Goal: Task Accomplishment & Management: Use online tool/utility

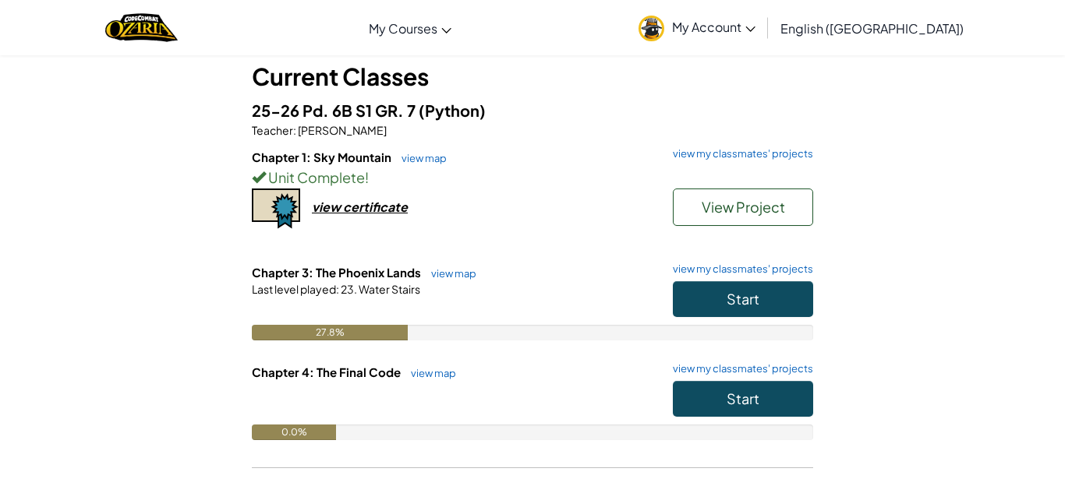
scroll to position [107, 0]
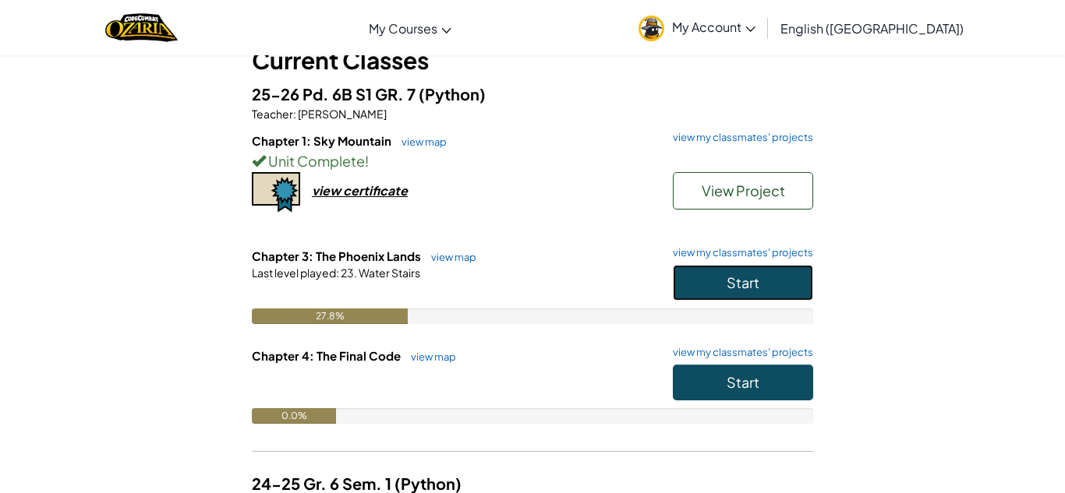
click at [719, 291] on button "Start" at bounding box center [743, 283] width 140 height 36
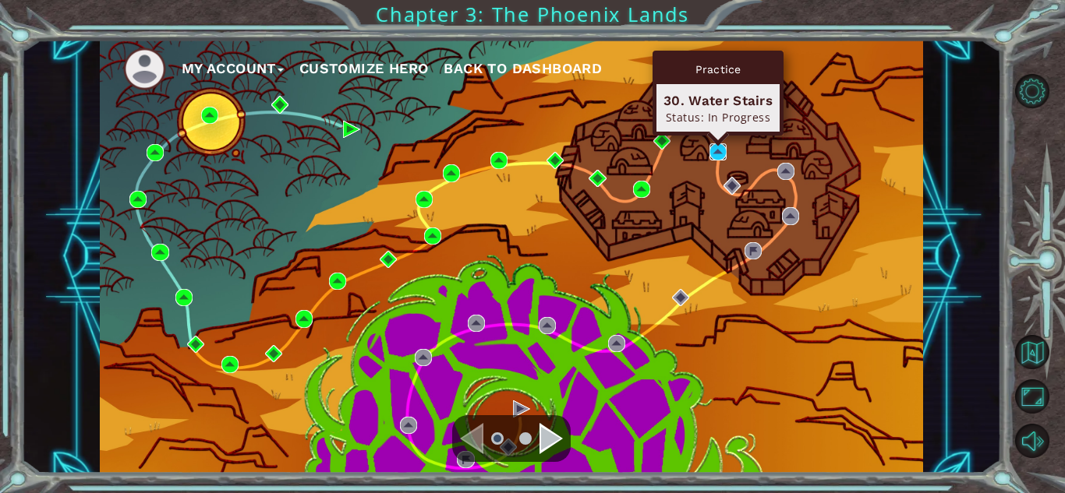
click at [715, 147] on img at bounding box center [717, 151] width 17 height 17
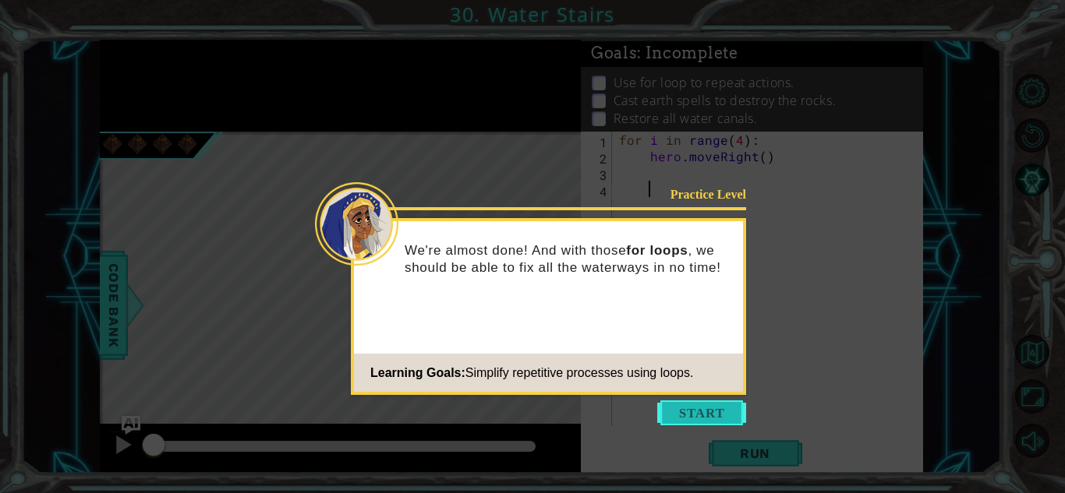
click at [717, 411] on button "Start" at bounding box center [701, 413] width 89 height 25
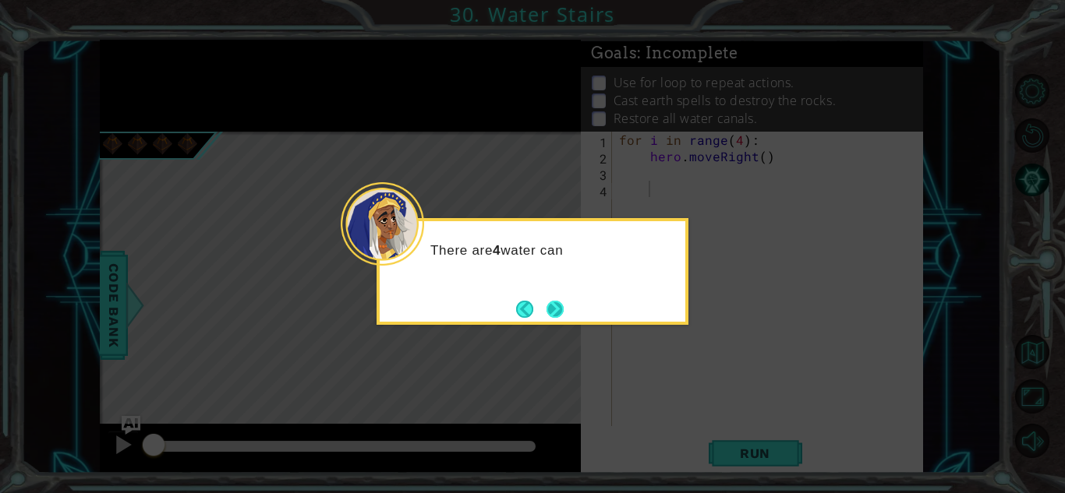
click at [557, 303] on button "Next" at bounding box center [554, 309] width 17 height 17
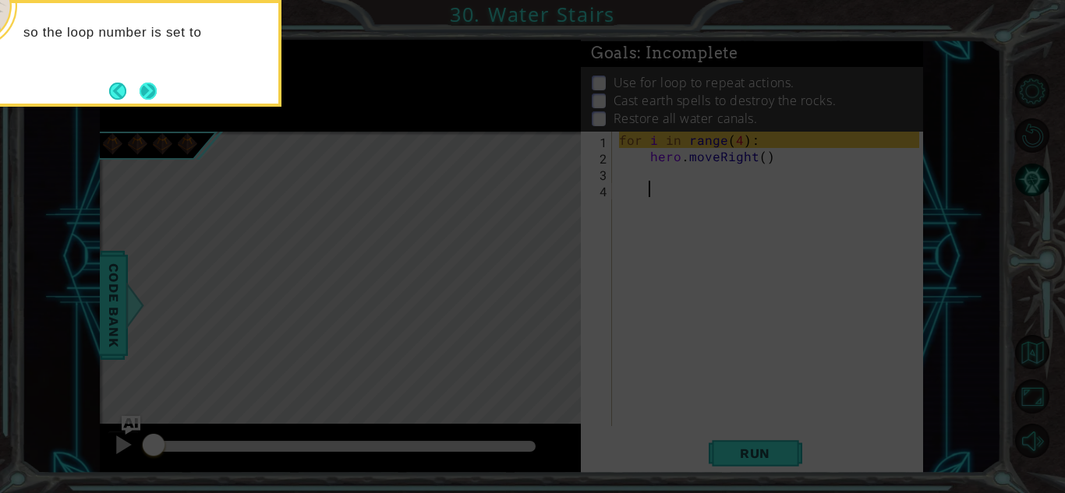
click at [140, 83] on button "Next" at bounding box center [148, 91] width 17 height 17
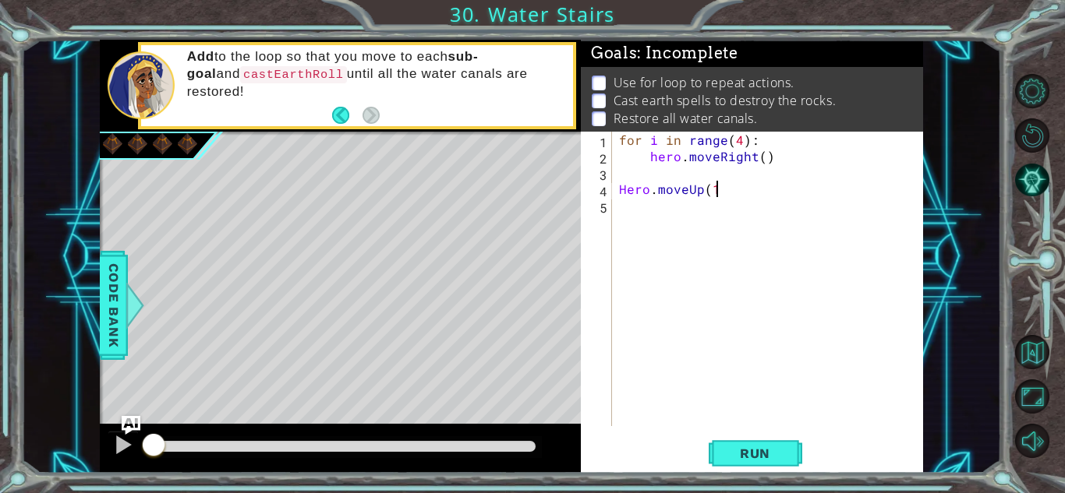
scroll to position [0, 5]
click at [706, 447] on div "Run" at bounding box center [755, 453] width 342 height 34
click at [721, 446] on button "Run" at bounding box center [755, 453] width 94 height 34
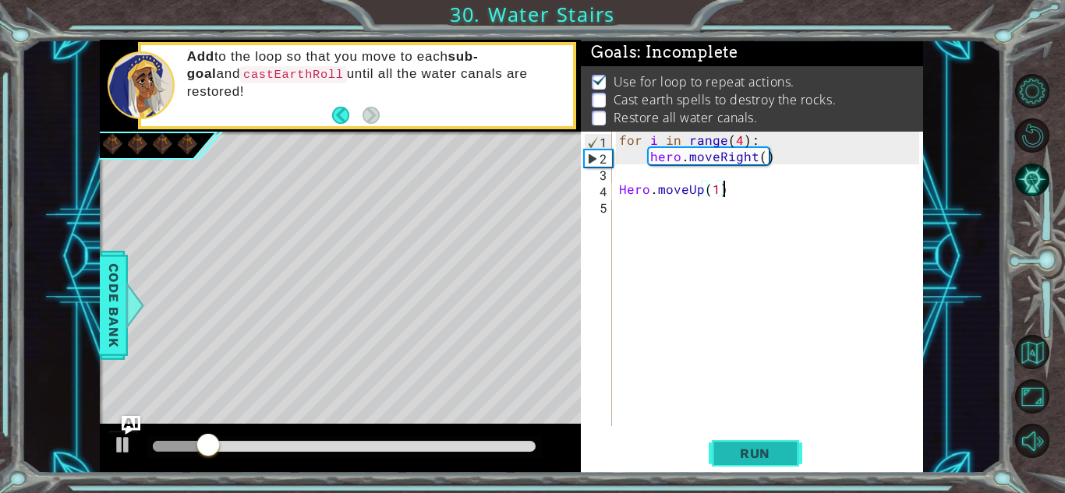
scroll to position [2, 0]
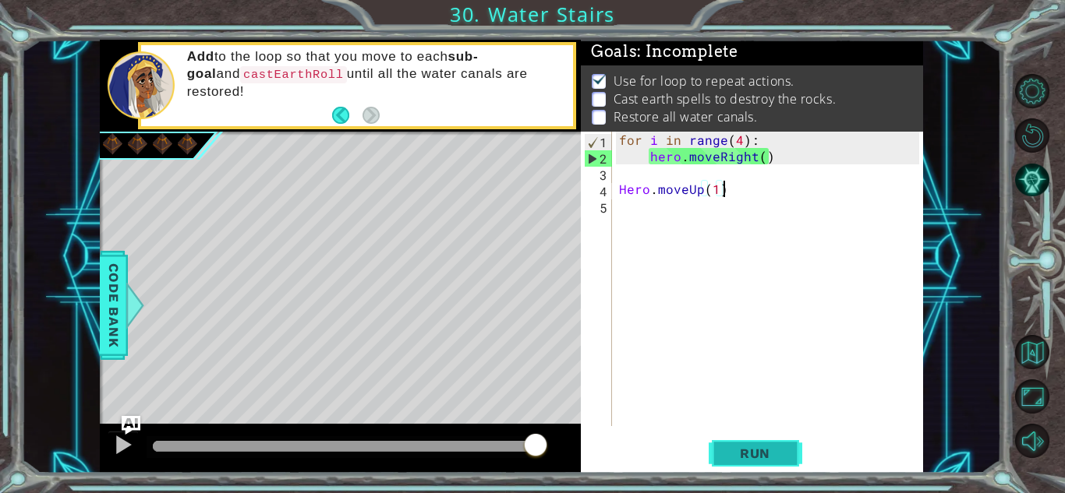
click at [752, 449] on span "Run" at bounding box center [755, 454] width 62 height 16
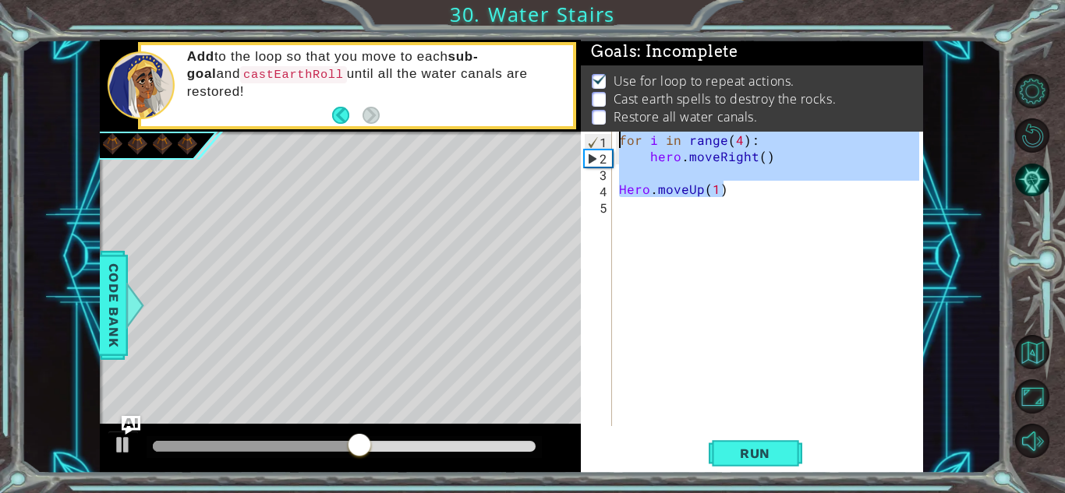
drag, startPoint x: 732, startPoint y: 182, endPoint x: 571, endPoint y: 101, distance: 180.2
click at [571, 101] on div "1 ההההההההההההההההההההההההההההההההההההההההההההההההההההההההההההההההההההההההההההה…" at bounding box center [511, 257] width 823 height 434
type textarea "for i in range(4): hero.moveRight()"
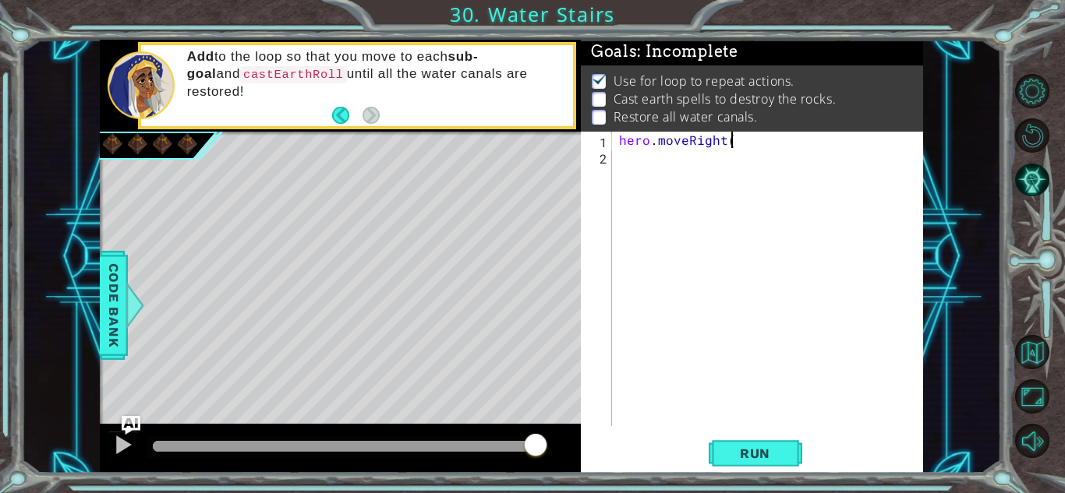
scroll to position [0, 6]
type textarea "hero.moveRight(1)"
type textarea "hero.moveUp(1)"
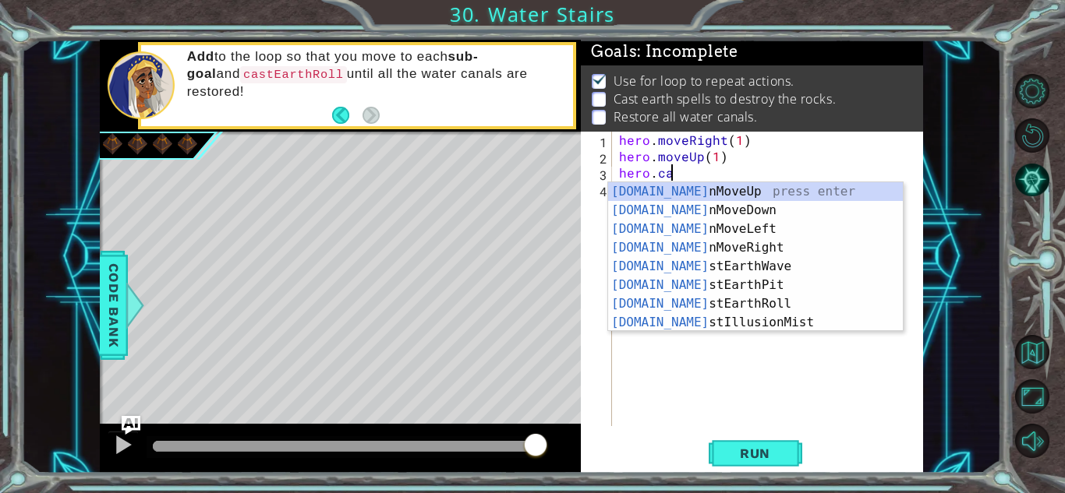
scroll to position [0, 3]
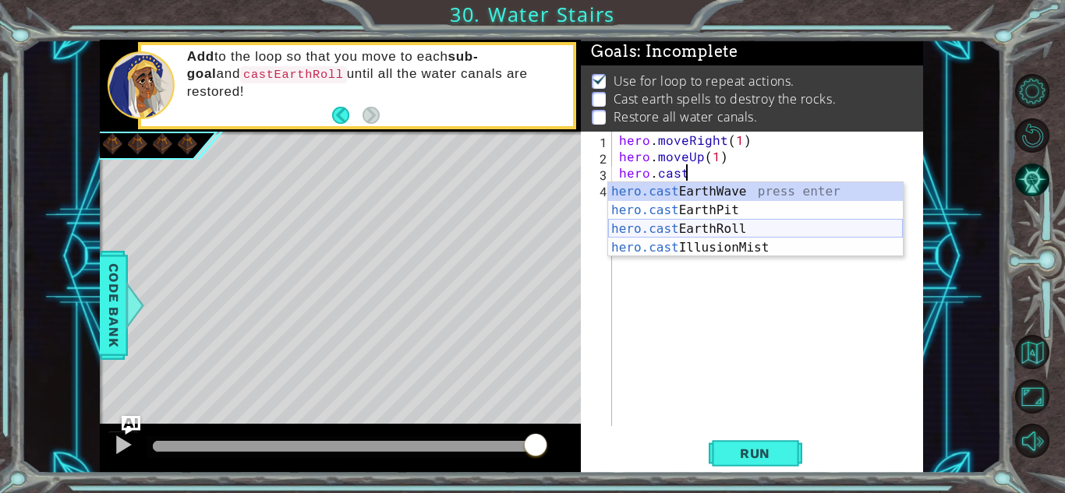
click at [646, 233] on div "hero.cast EarthWave press enter hero.cast EarthPit press enter hero.cast EarthR…" at bounding box center [755, 238] width 295 height 112
type textarea "hero.castEarthRoll("right")"
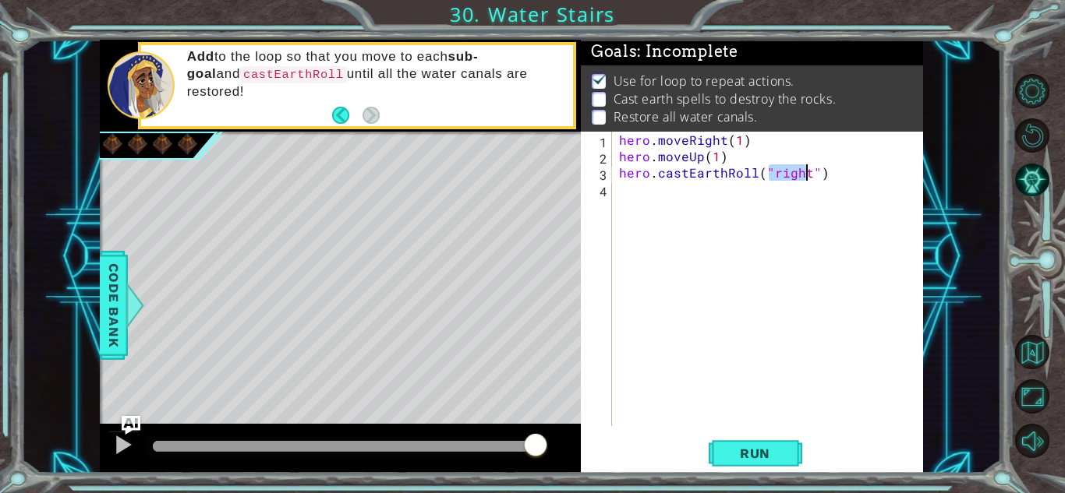
click at [833, 173] on div "hero . moveRight ( 1 ) hero . moveUp ( 1 ) hero . castEarthRoll ( "right" )" at bounding box center [771, 295] width 310 height 327
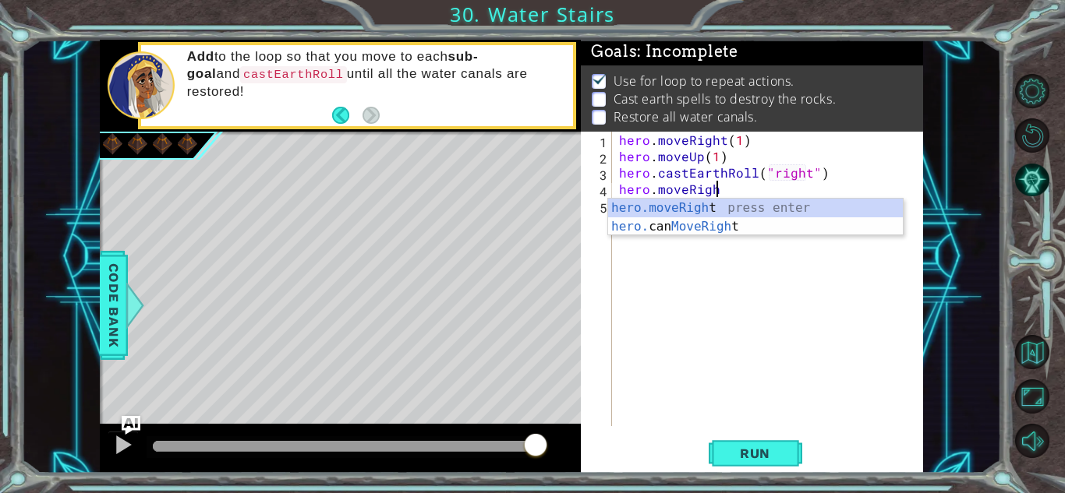
scroll to position [0, 5]
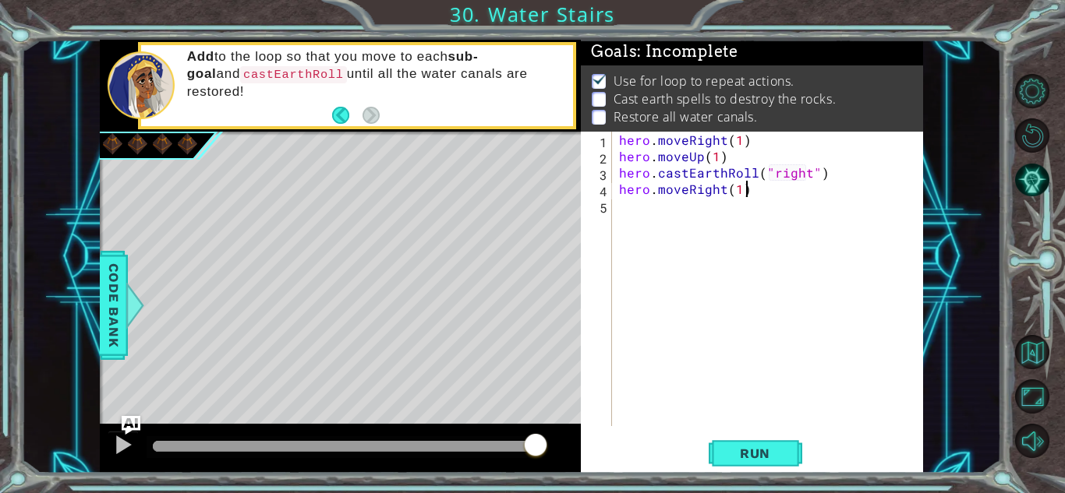
type textarea "hero.moveRight(1)"
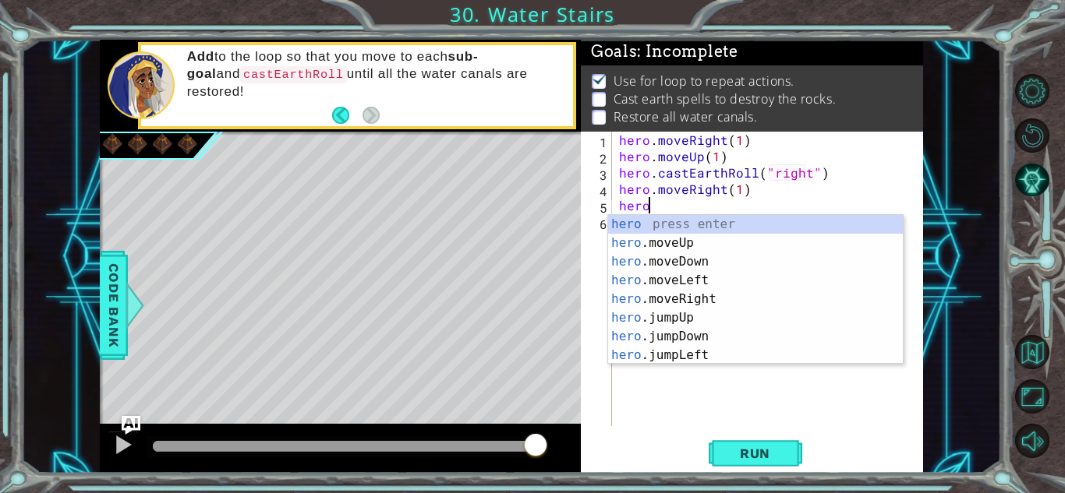
scroll to position [0, 2]
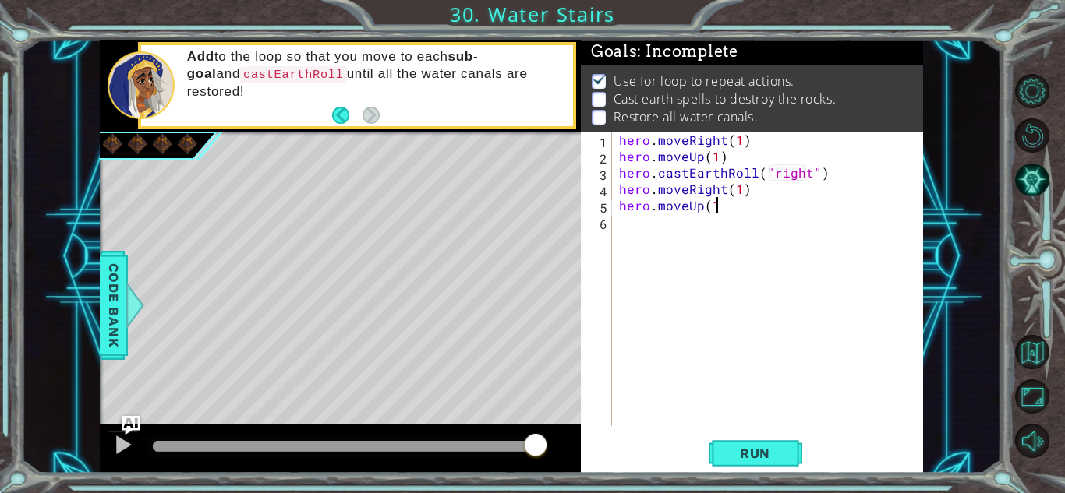
type textarea "hero.moveUp(1)"
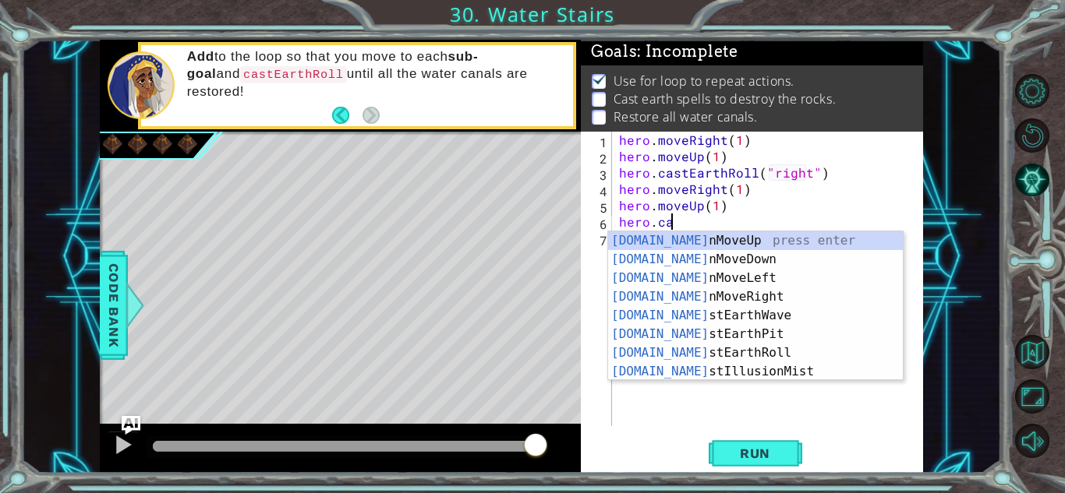
scroll to position [0, 3]
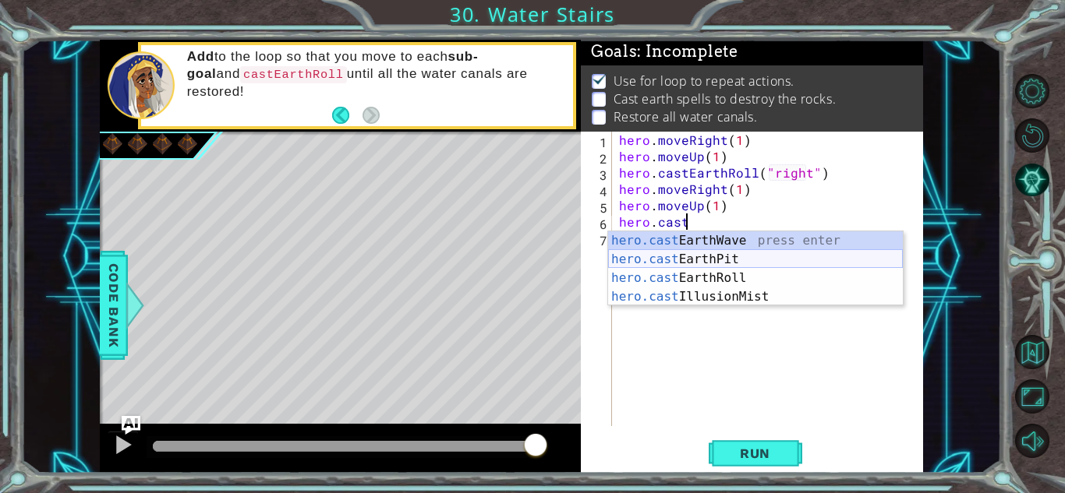
click at [827, 273] on div "hero.cast EarthWave press enter hero.cast EarthPit press enter hero.cast EarthR…" at bounding box center [755, 287] width 295 height 112
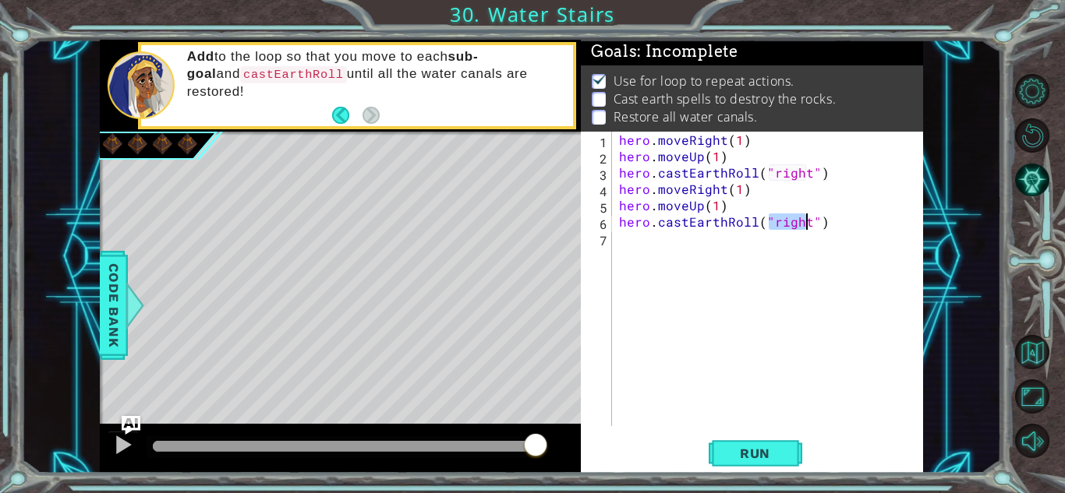
click at [842, 216] on div "hero . moveRight ( 1 ) hero . moveUp ( 1 ) hero . [PERSON_NAME] ( "right" ) her…" at bounding box center [771, 295] width 310 height 327
type textarea "hero.castEarthRoll("right")"
click at [768, 454] on span "Run" at bounding box center [755, 454] width 62 height 16
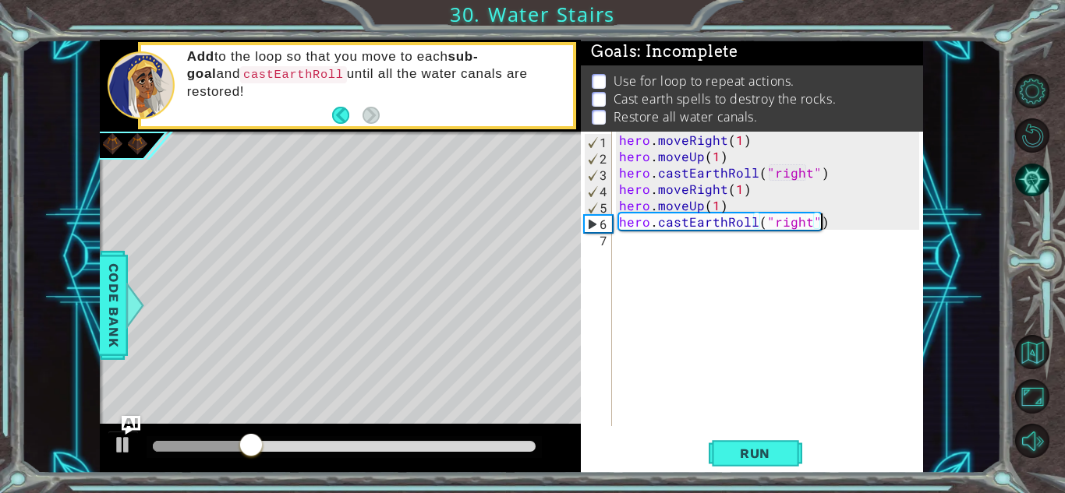
click at [849, 235] on div "hero . moveRight ( 1 ) hero . moveUp ( 1 ) hero . [PERSON_NAME] ( "right" ) her…" at bounding box center [771, 295] width 310 height 327
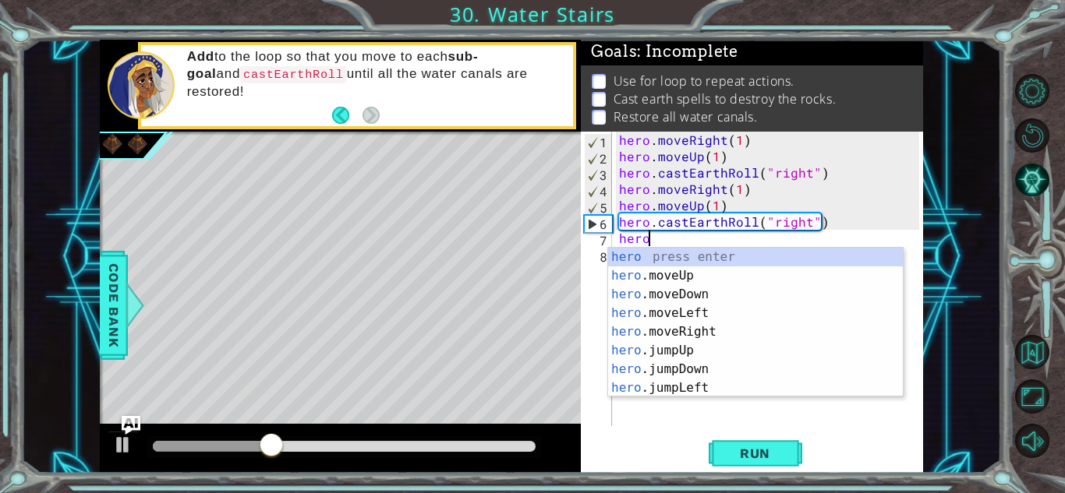
scroll to position [0, 2]
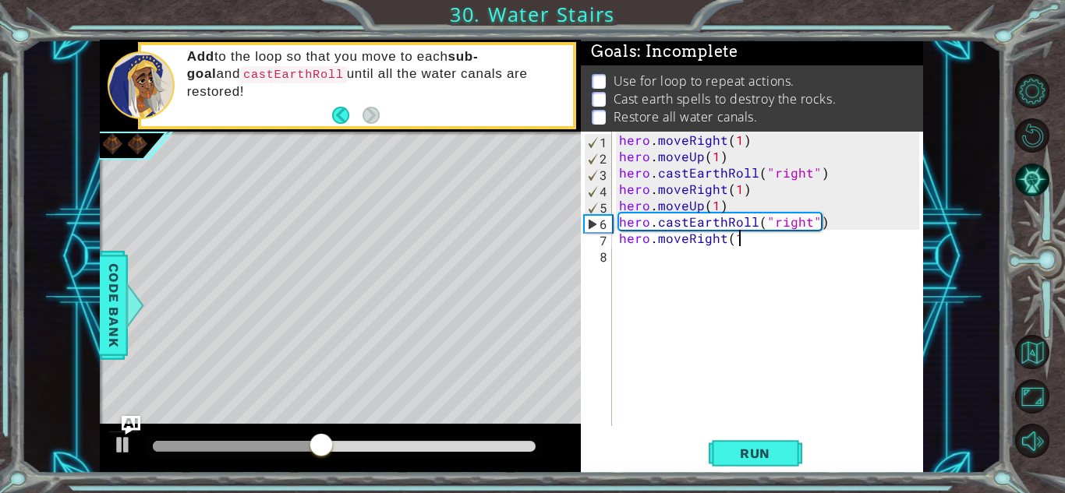
type textarea "hero.moveRight(1)"
type textarea "hero.moveUp(1)"
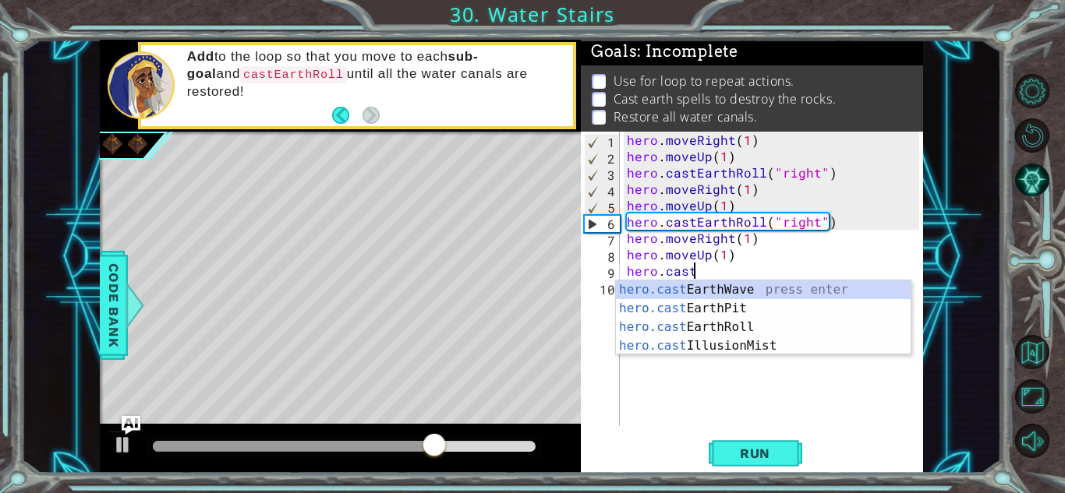
scroll to position [0, 3]
click at [813, 331] on div "hero.cast EarthWave press enter hero.cast EarthPit press enter hero.cast EarthR…" at bounding box center [763, 337] width 295 height 112
type textarea "hero.castEarthRoll("right")"
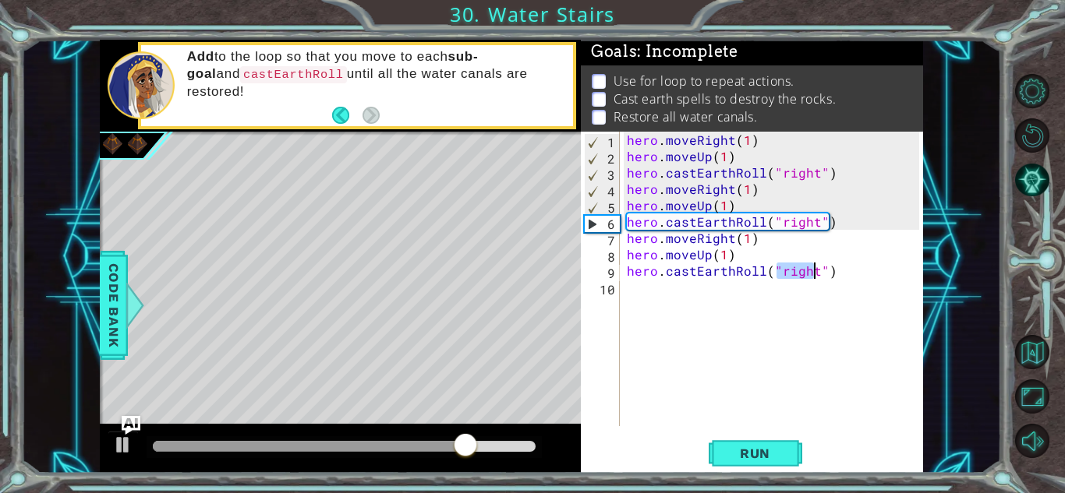
click at [840, 284] on div "hero . moveRight ( 1 ) hero . moveUp ( 1 ) hero . [PERSON_NAME] ( "right" ) her…" at bounding box center [775, 295] width 303 height 327
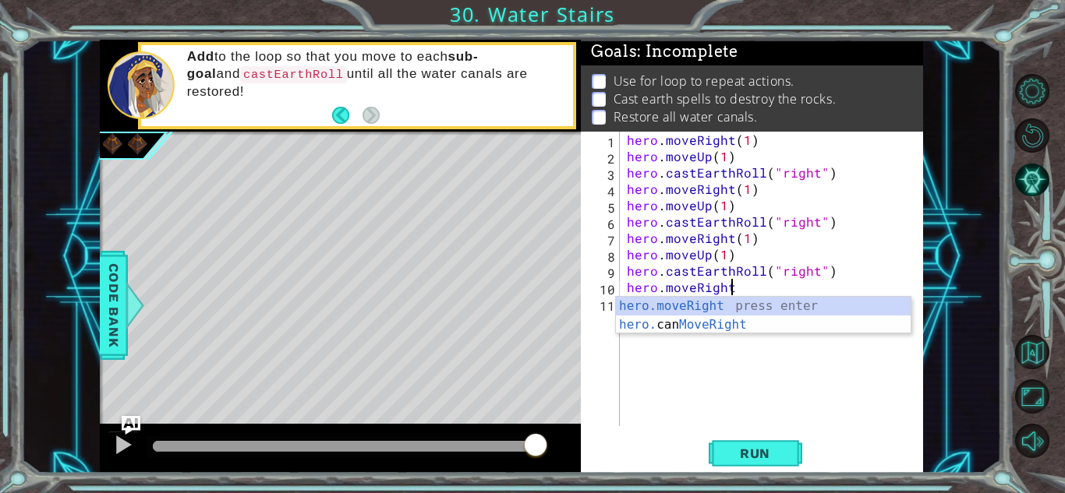
scroll to position [0, 6]
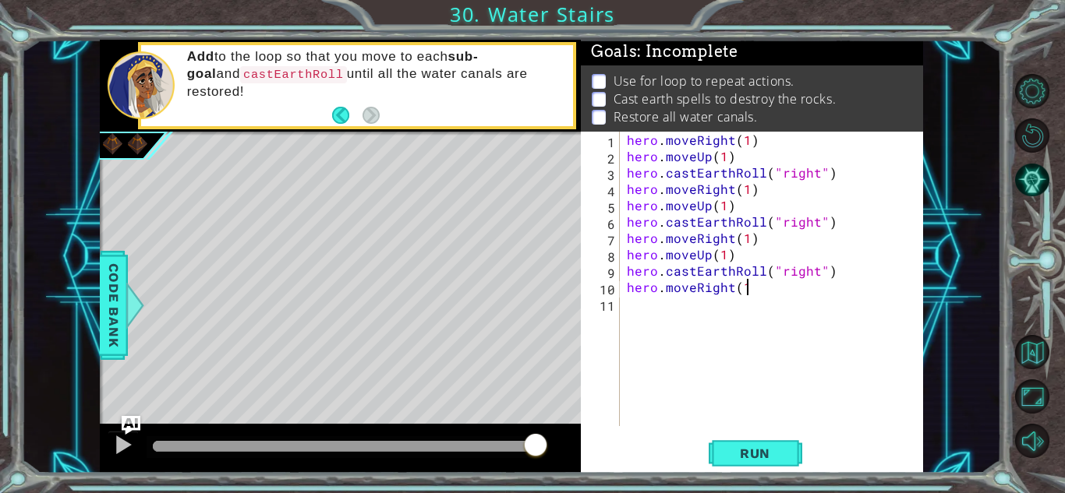
type textarea "hero.moveRight(1)"
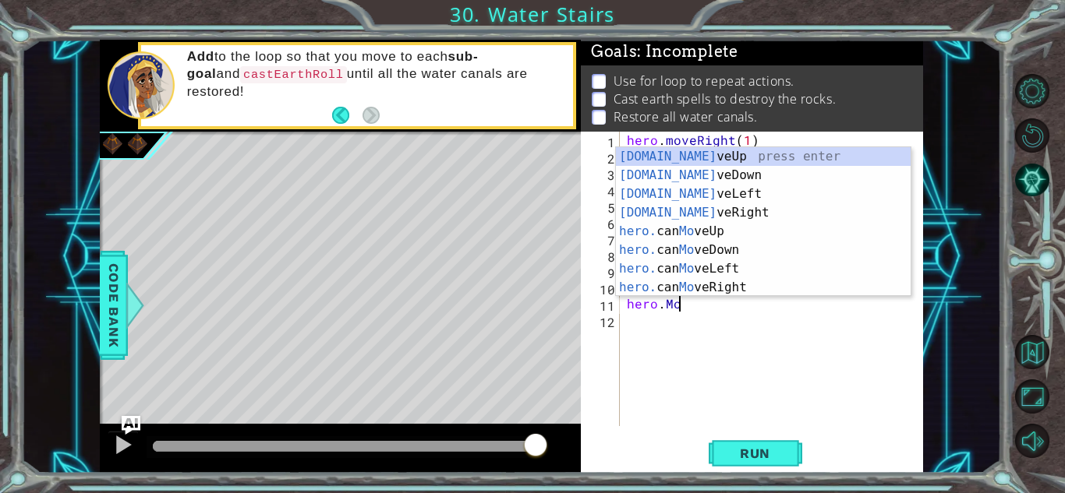
scroll to position [0, 2]
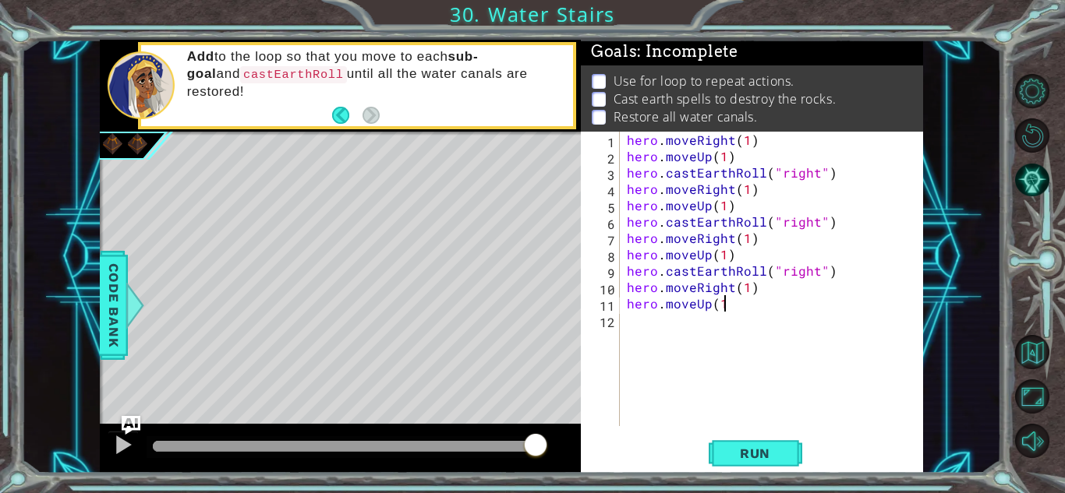
type textarea "hero.moveUp(1)"
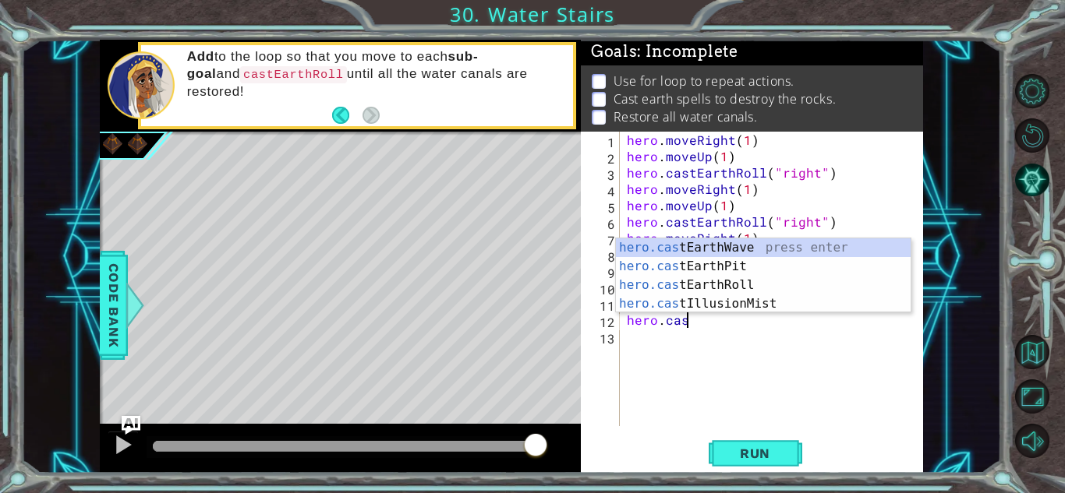
scroll to position [0, 3]
click at [821, 287] on div "hero.cast EarthWave press enter hero.cast EarthPit press enter hero.cast EarthR…" at bounding box center [763, 294] width 295 height 112
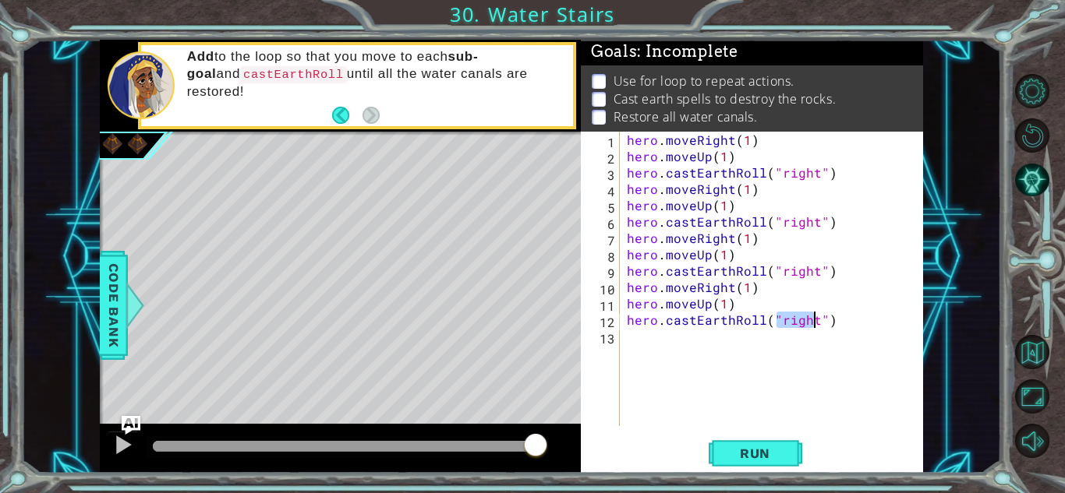
click at [846, 308] on div "hero . moveRight ( 1 ) hero . moveUp ( 1 ) hero . [PERSON_NAME] ( "right" ) her…" at bounding box center [775, 295] width 303 height 327
click at [728, 460] on span "Run" at bounding box center [755, 454] width 62 height 16
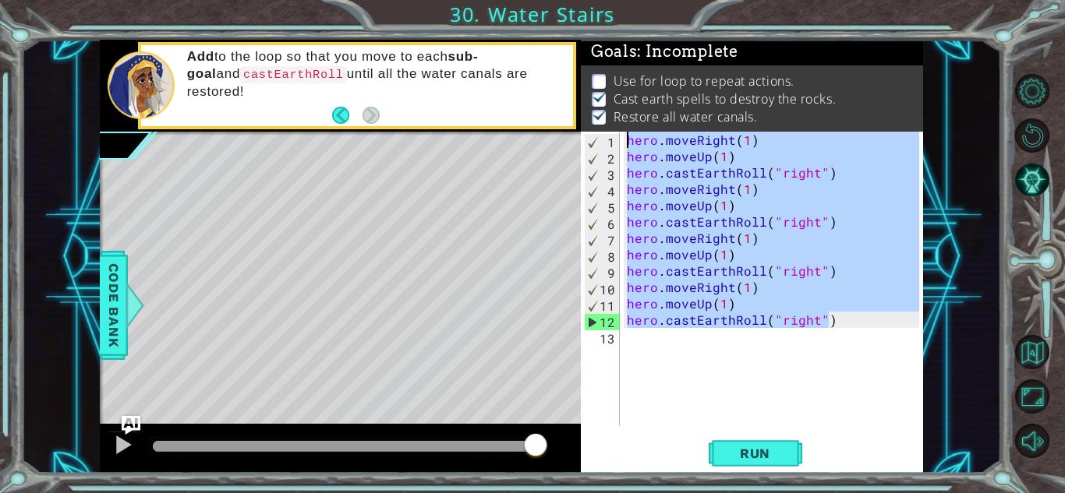
drag, startPoint x: 841, startPoint y: 314, endPoint x: 507, endPoint y: -68, distance: 507.6
click at [507, 0] on html "1 ההההההההההההההההההההההההההההההההההההההההההההההההההההההההההההההההההההההההההההה…" at bounding box center [532, 246] width 1065 height 493
type textarea "hero.moveRight(1) hero.moveUp(1)"
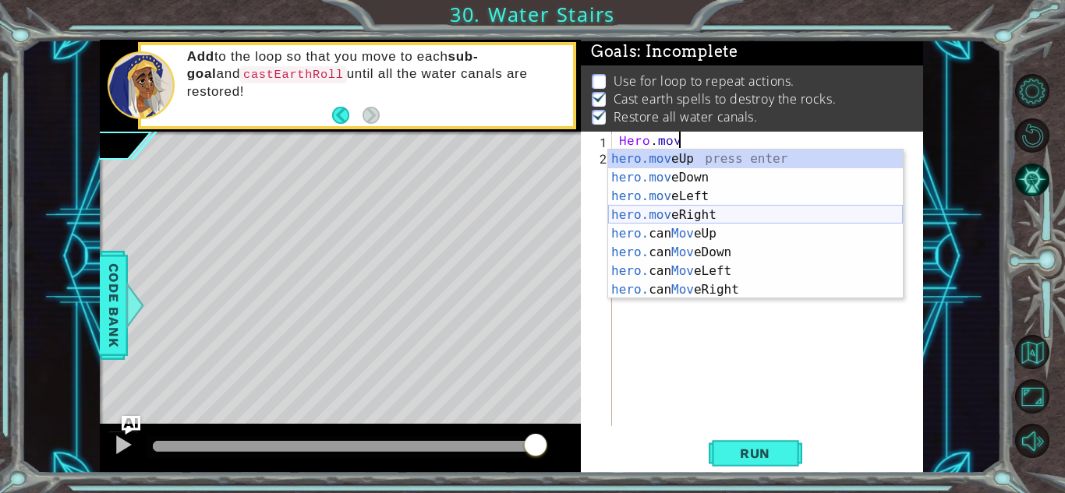
click at [690, 212] on div "hero.mov eUp press enter hero.mov eDown press enter hero.mov eLeft press enter …" at bounding box center [755, 243] width 295 height 187
type textarea "hero.moveRight(1)"
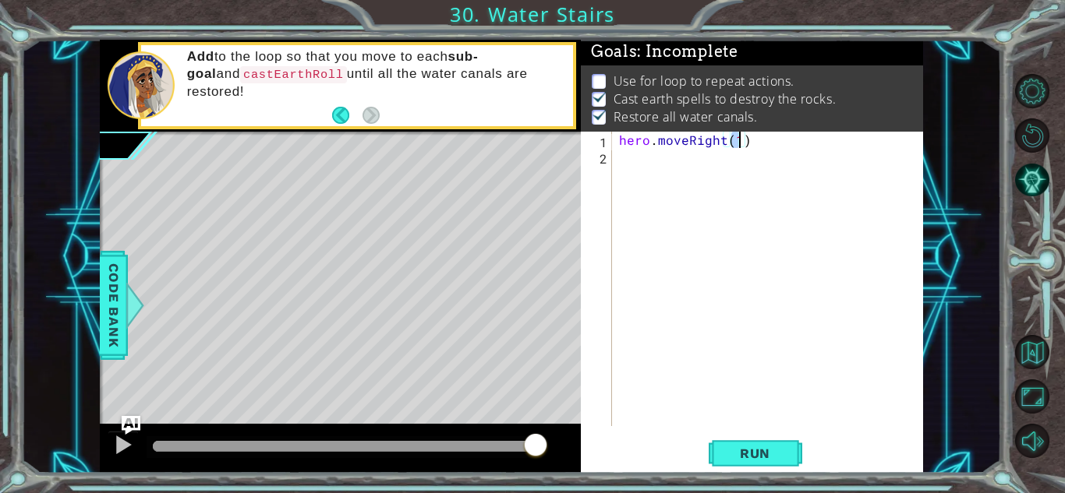
click at [652, 175] on div "hero . moveRight ( 1 )" at bounding box center [771, 295] width 310 height 327
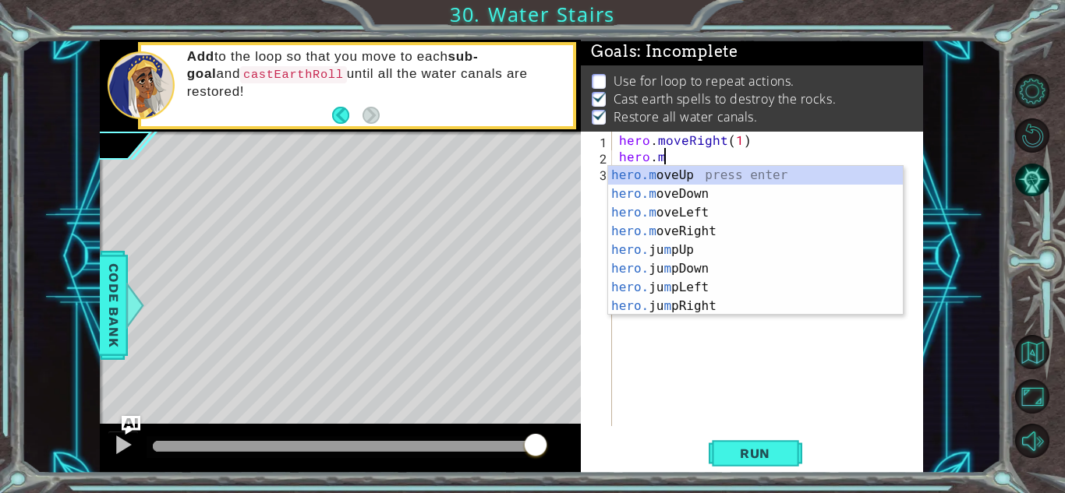
scroll to position [0, 2]
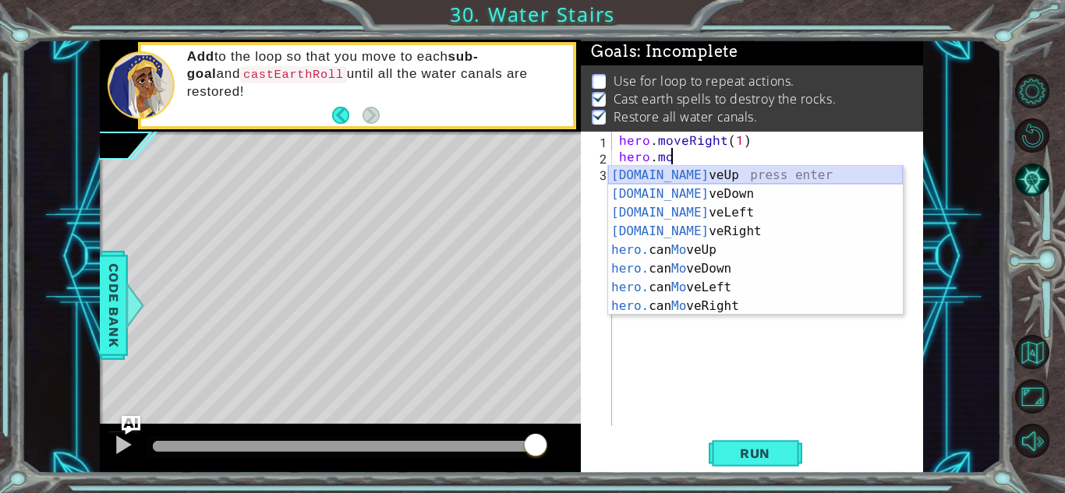
click at [767, 180] on div "[DOMAIN_NAME] veUp press enter [DOMAIN_NAME] veDown press enter [DOMAIN_NAME] v…" at bounding box center [755, 259] width 295 height 187
type textarea "hero.moveUp(1)"
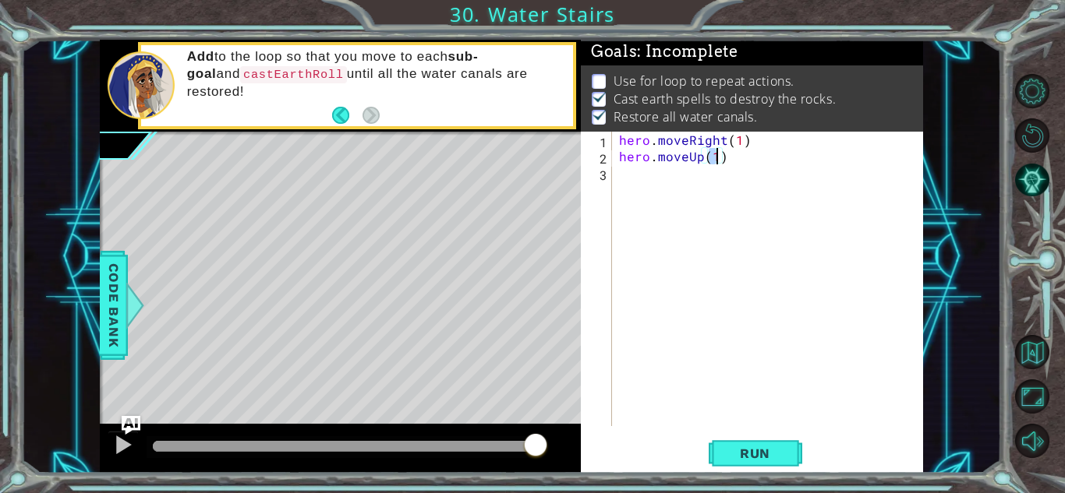
click at [750, 175] on div "hero . moveRight ( 1 ) hero . moveUp ( 1 )" at bounding box center [771, 295] width 310 height 327
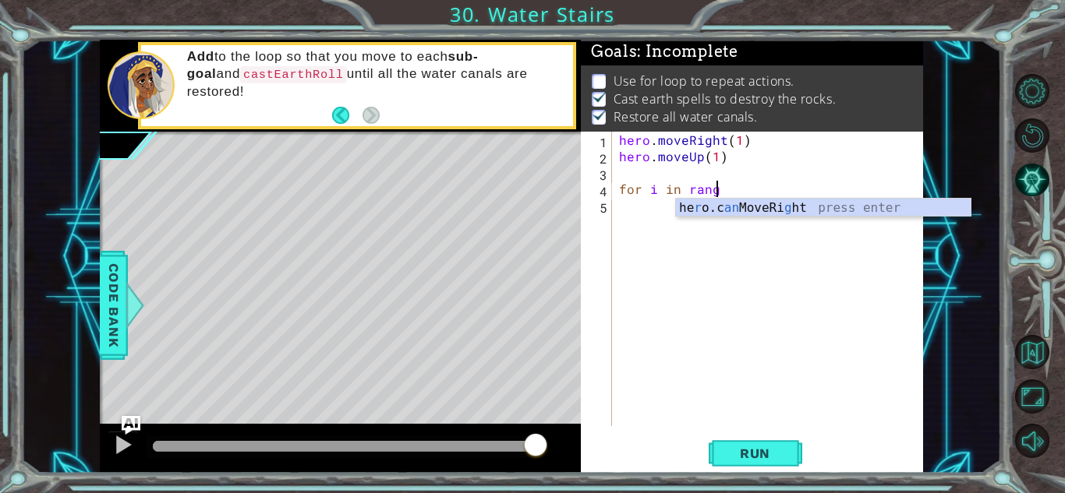
scroll to position [0, 5]
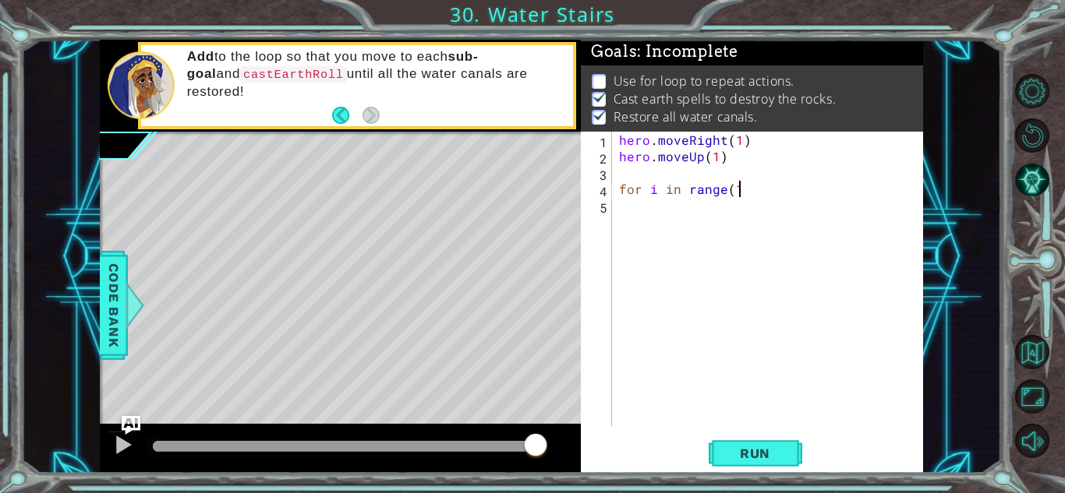
type textarea "for i in range(1)"
type textarea "hero.moveRight()"
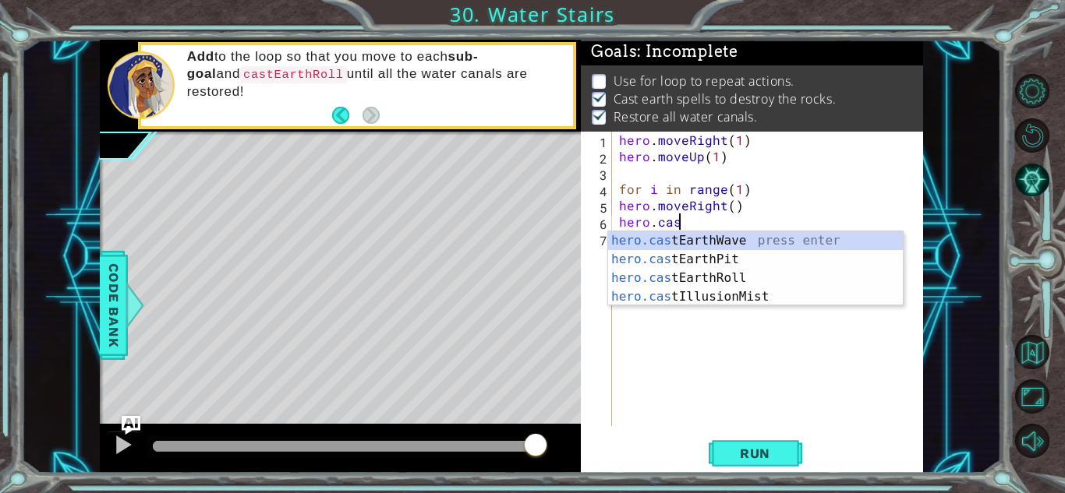
scroll to position [0, 3]
click at [666, 279] on div "hero.cast EarthWave press enter hero.cast EarthPit press enter hero.cast EarthR…" at bounding box center [755, 287] width 295 height 112
type textarea "hero.castEarthRoll("right")"
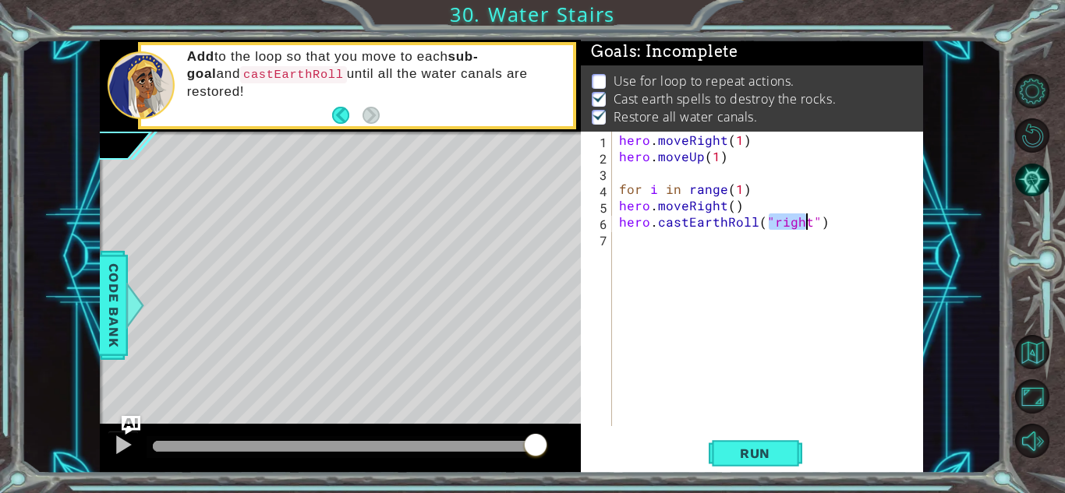
click at [831, 221] on div "hero . moveRight ( 1 ) hero . moveUp ( 1 ) for i in range ( 1 ) hero . moveRigh…" at bounding box center [771, 295] width 310 height 327
click at [790, 467] on button "Run" at bounding box center [755, 453] width 94 height 34
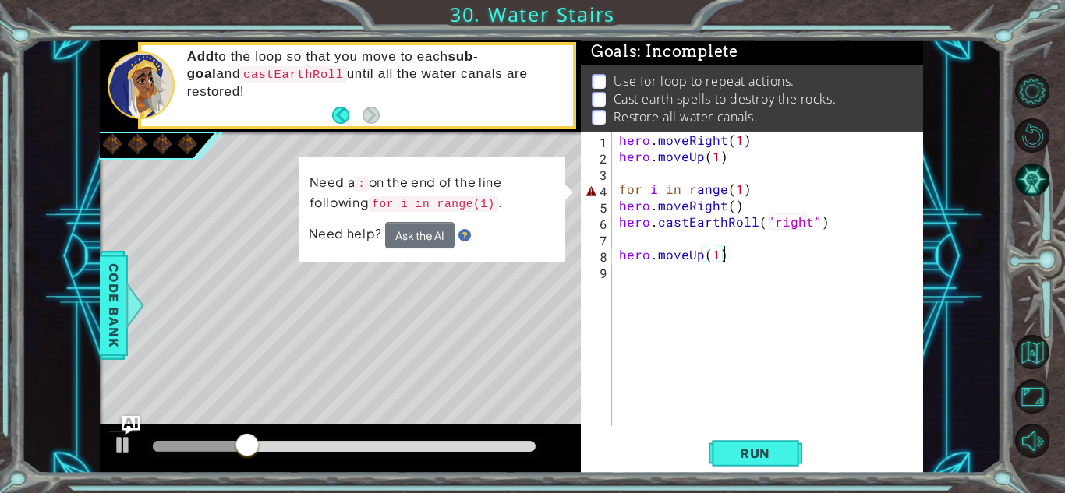
click at [743, 187] on div "hero . moveRight ( 1 ) hero . moveUp ( 1 ) for i in range ( 1 ) hero . moveRigh…" at bounding box center [771, 295] width 310 height 327
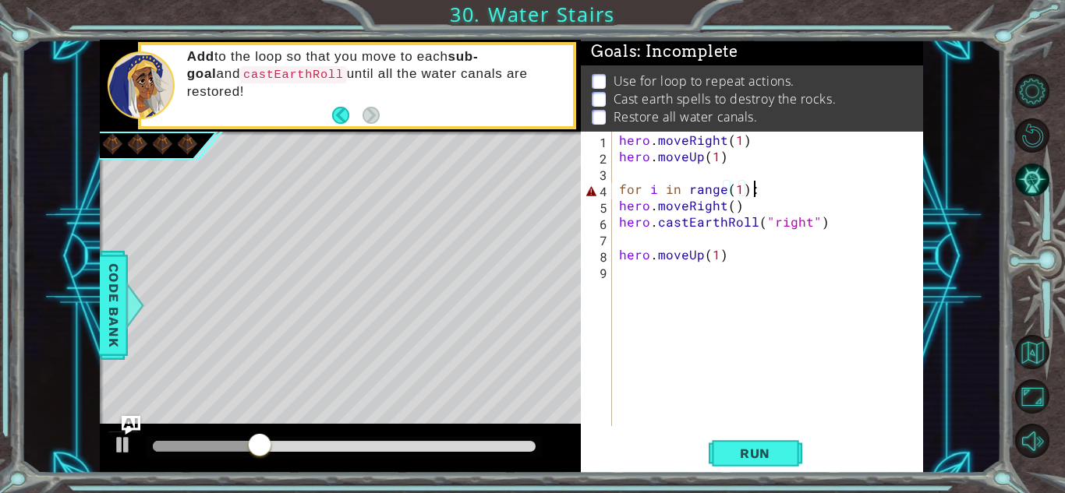
scroll to position [0, 7]
click at [768, 461] on button "Run" at bounding box center [755, 453] width 94 height 34
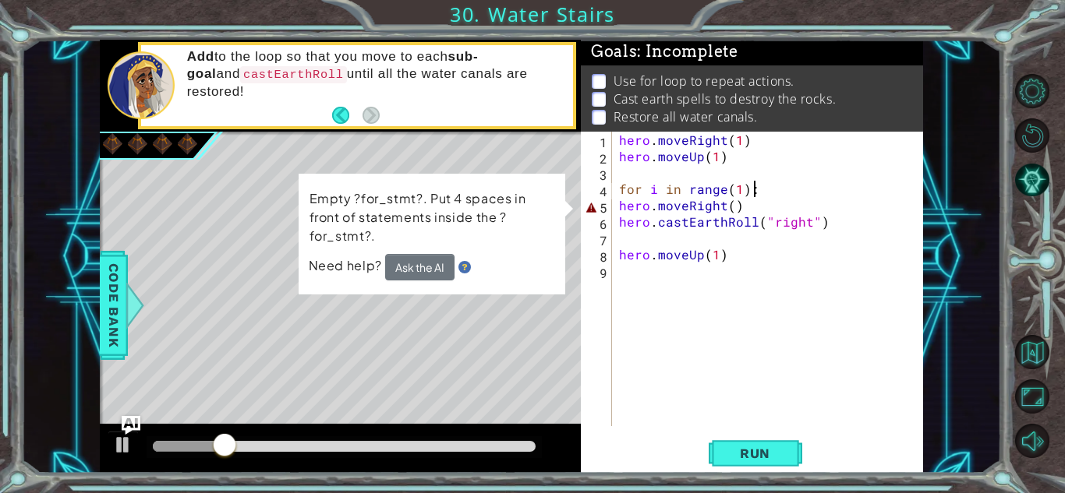
click at [731, 206] on div "hero . moveRight ( 1 ) hero . moveUp ( 1 ) for i in range ( 1 ) : hero . moveRi…" at bounding box center [771, 295] width 310 height 327
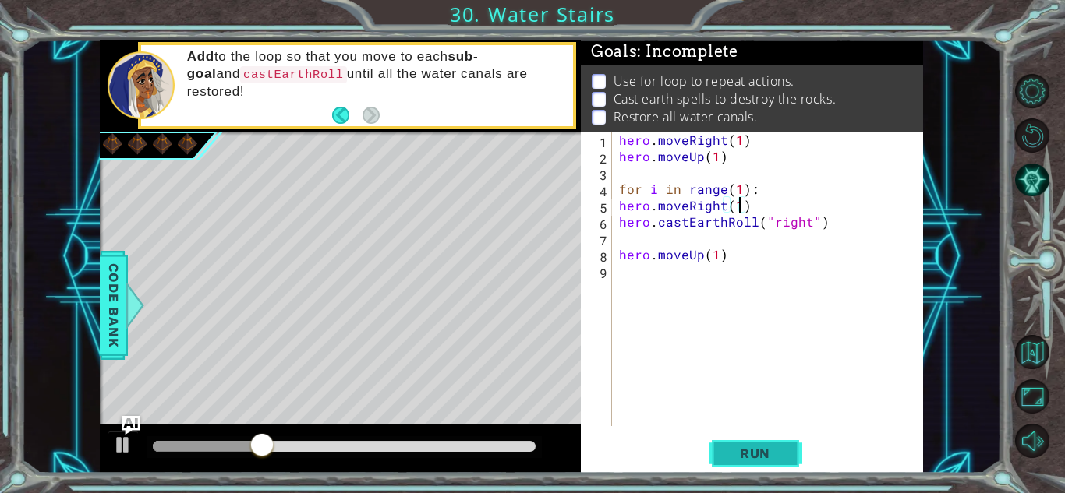
click at [764, 464] on button "Run" at bounding box center [755, 453] width 94 height 34
click at [743, 443] on button "Run" at bounding box center [755, 453] width 94 height 34
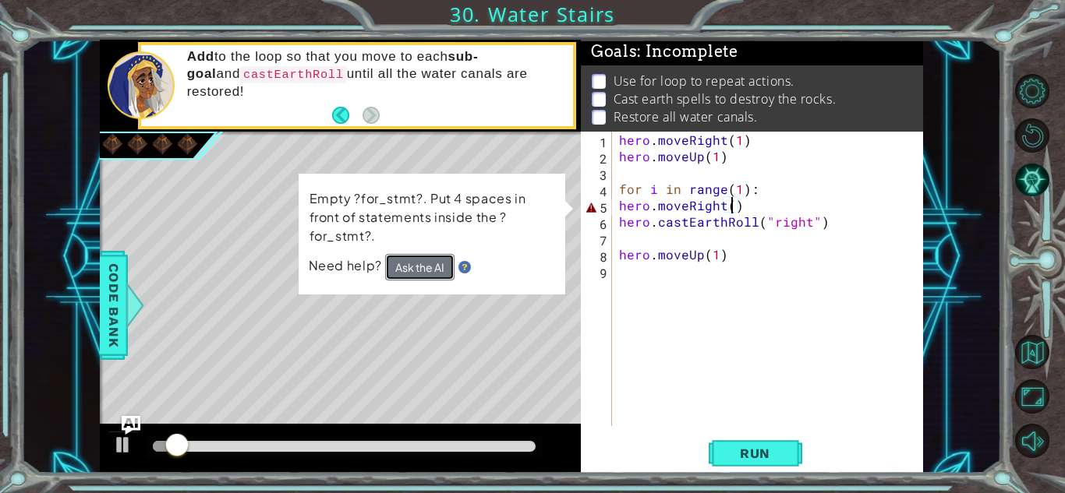
click at [430, 267] on button "Ask the AI" at bounding box center [419, 267] width 69 height 26
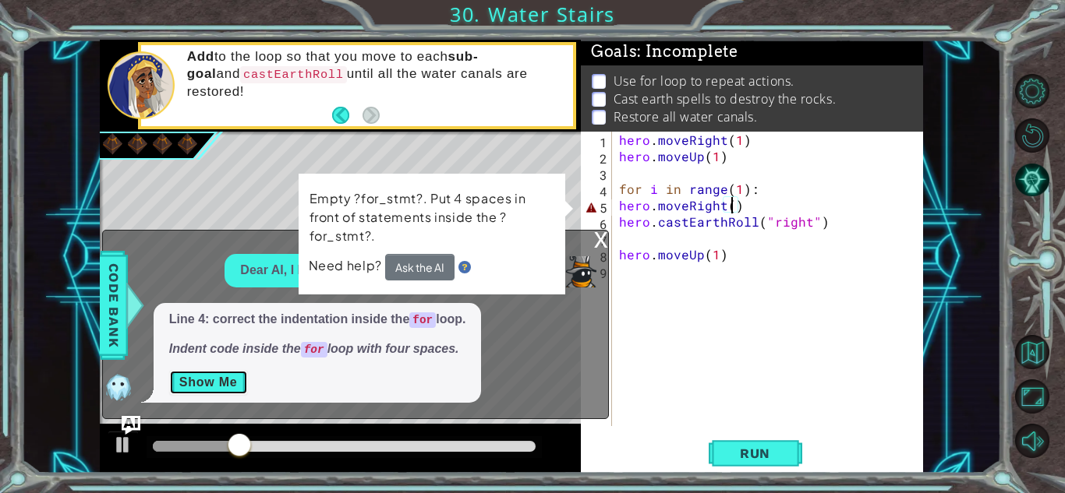
click at [188, 382] on button "Show Me" at bounding box center [208, 382] width 79 height 25
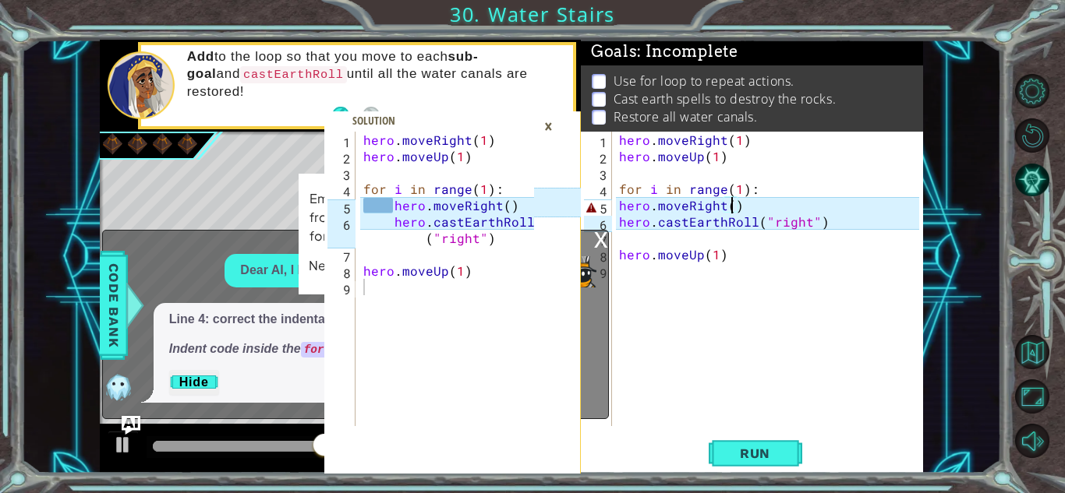
click at [619, 203] on div "hero . moveRight ( 1 ) hero . moveUp ( 1 ) for i in range ( 1 ) : hero . moveRi…" at bounding box center [771, 295] width 310 height 327
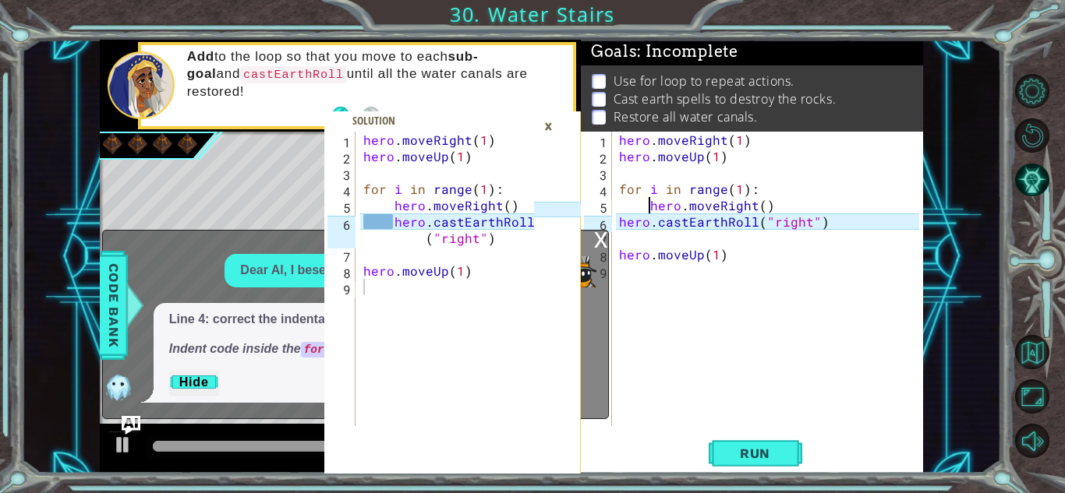
click at [619, 223] on div "hero . moveRight ( 1 ) hero . moveUp ( 1 ) for i in range ( 1 ) : hero . moveRi…" at bounding box center [771, 295] width 310 height 327
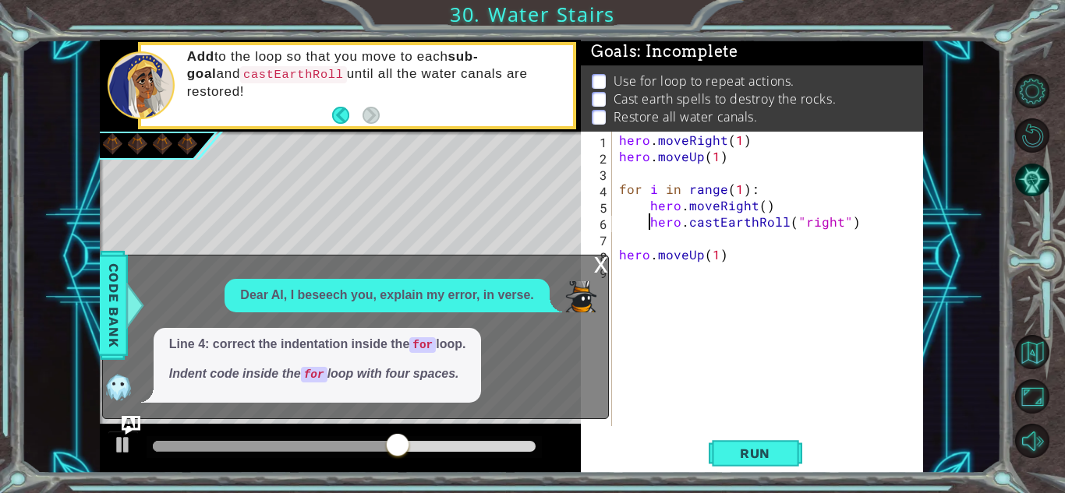
click at [601, 270] on div "x" at bounding box center [601, 264] width 14 height 16
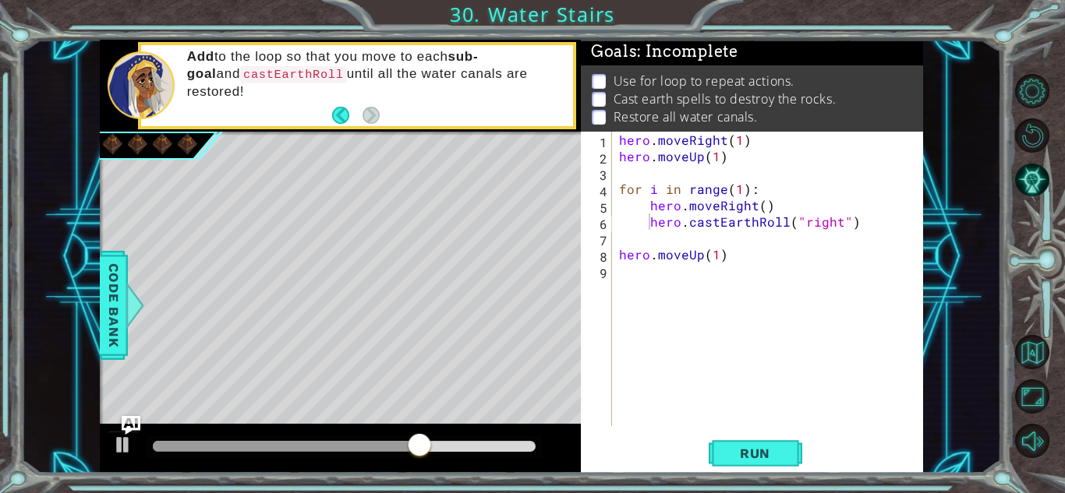
type textarea "hero.moveUp(1)"
click at [719, 256] on div "hero . moveRight ( 1 ) hero . moveUp ( 1 ) for i in range ( 1 ) : hero . moveRi…" at bounding box center [771, 295] width 310 height 327
click at [759, 259] on div "hero . moveRight ( 1 ) hero . moveUp ( 1 ) for i in range ( 1 ) : hero . moveRi…" at bounding box center [771, 295] width 310 height 327
click at [745, 423] on div "hero . moveRight ( 1 ) hero . moveUp ( 1 ) for i in range ( 1 ) : hero . moveRi…" at bounding box center [771, 295] width 310 height 327
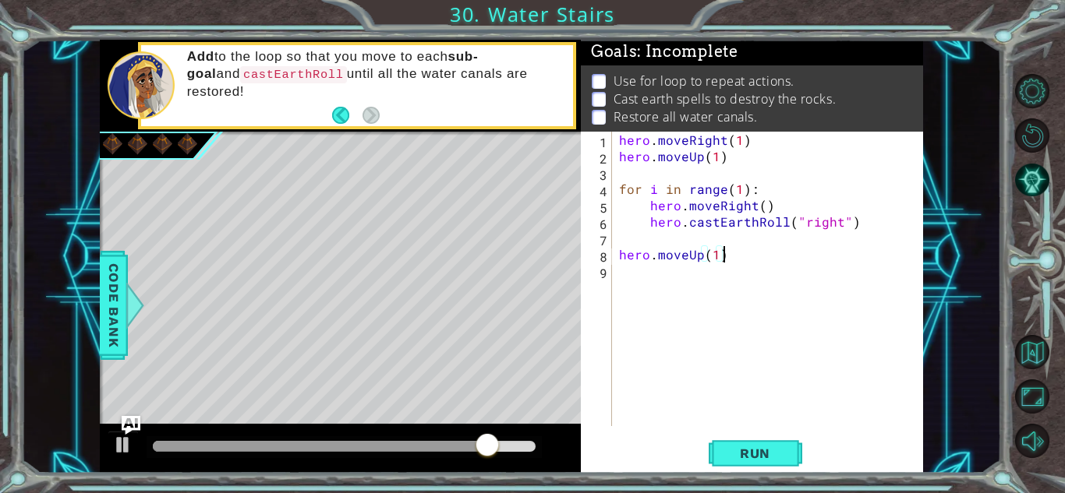
scroll to position [0, 0]
click at [733, 446] on span "Run" at bounding box center [755, 454] width 62 height 16
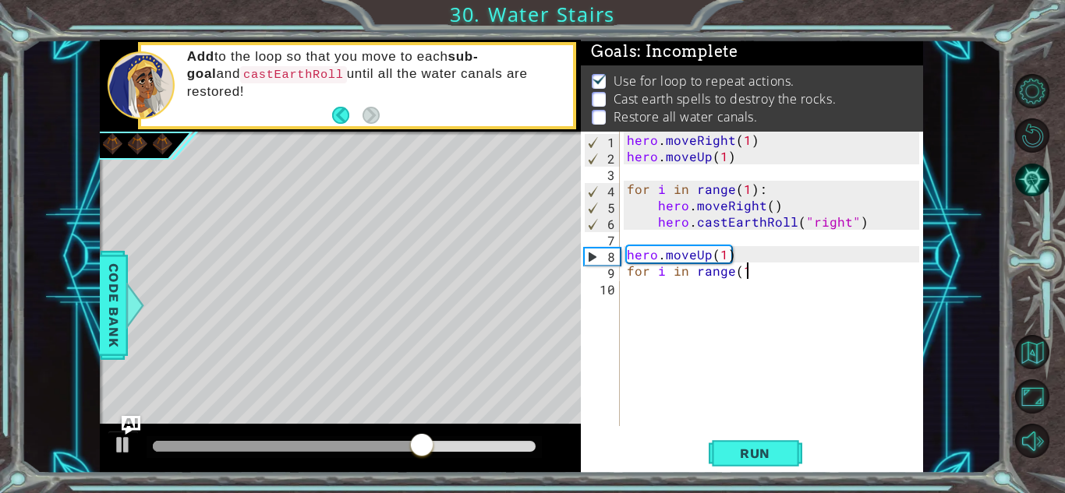
scroll to position [0, 7]
type textarea "for i in range(1):"
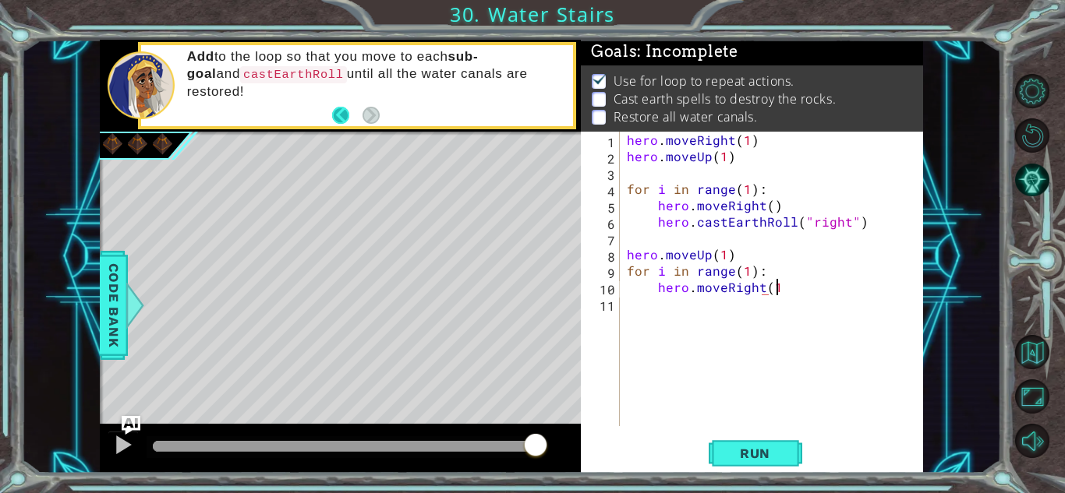
scroll to position [0, 9]
type textarea "hero.moveRight(1)"
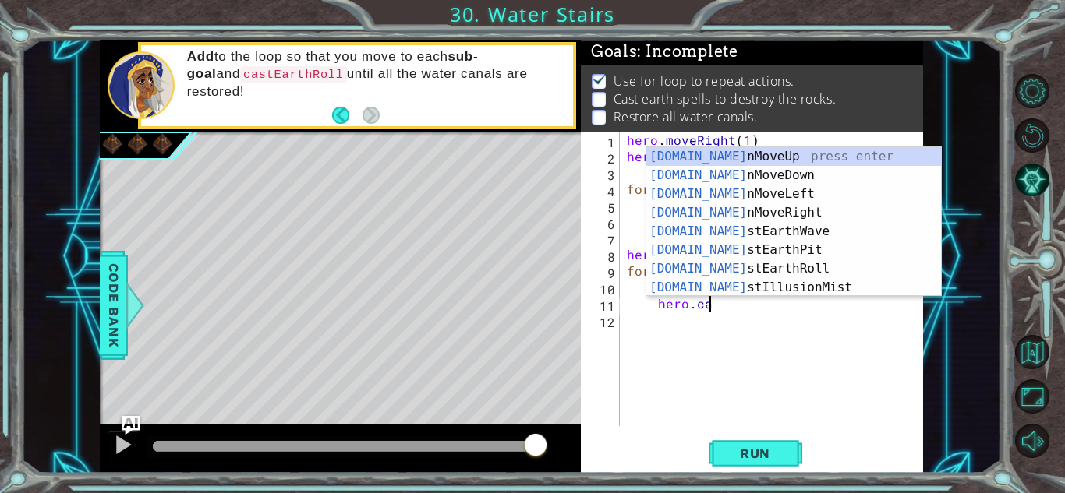
scroll to position [0, 5]
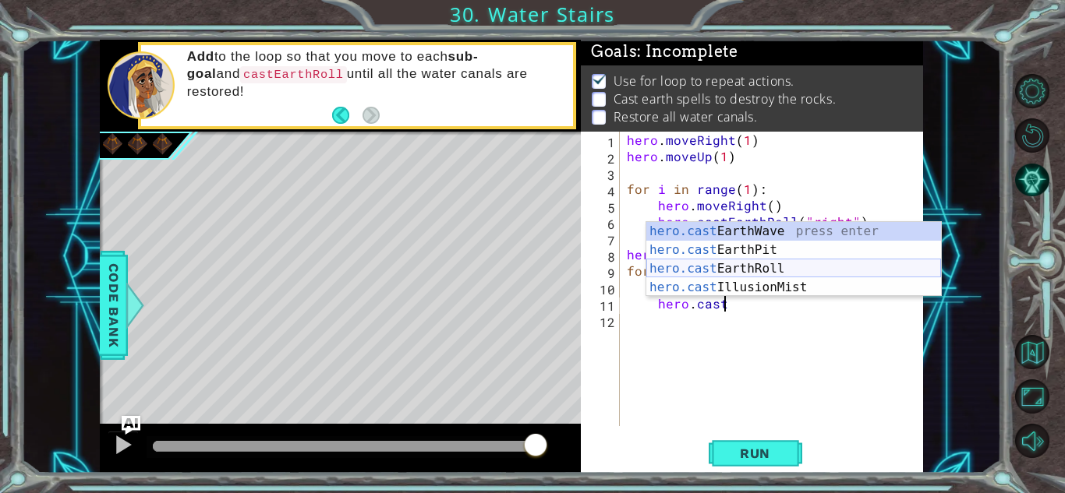
click at [657, 269] on div "hero.cast EarthWave press enter hero.cast EarthPit press enter hero.cast EarthR…" at bounding box center [793, 278] width 295 height 112
type textarea "hero.castEarthRoll("right")"
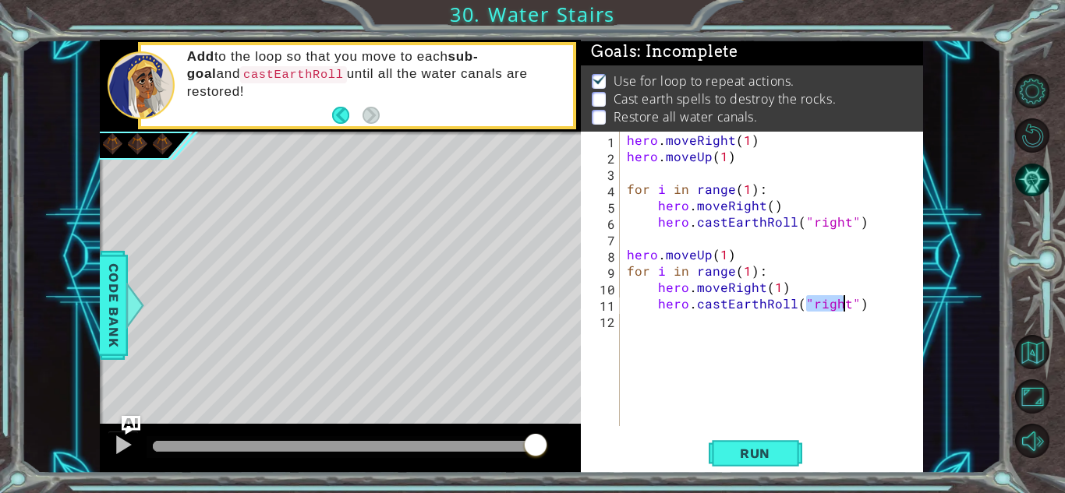
click at [869, 309] on div "hero . moveRight ( 1 ) hero . moveUp ( 1 ) for i in range ( 1 ) : hero . moveRi…" at bounding box center [775, 295] width 303 height 327
type textarea "h"
type textarea "hero.moveUp(1)"
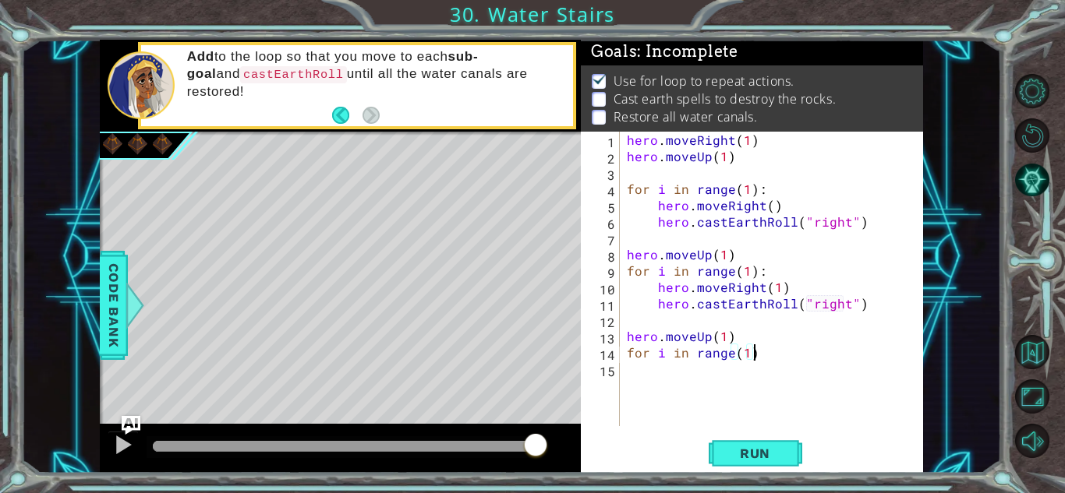
scroll to position [0, 7]
type textarea "for i in range(1):"
type textarea "hero.moveRight(1)"
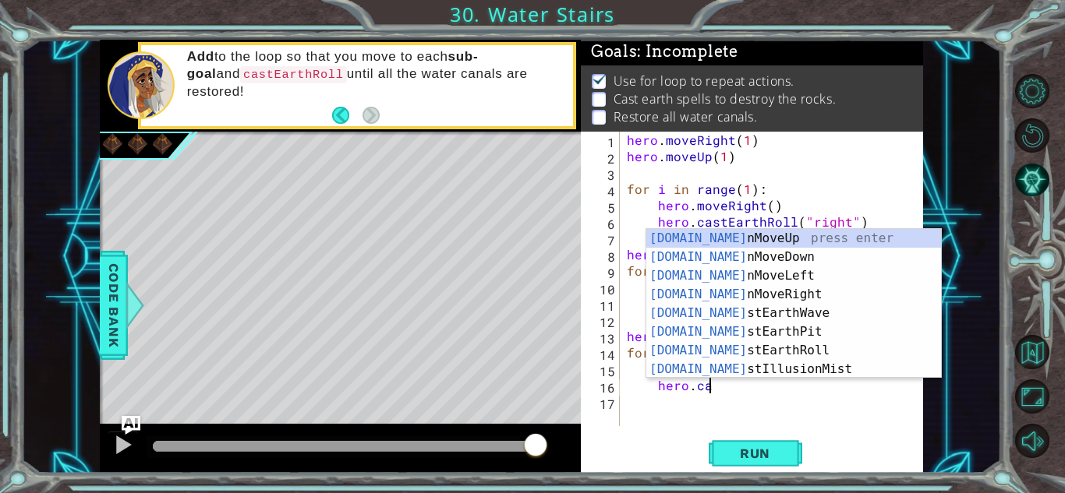
scroll to position [0, 5]
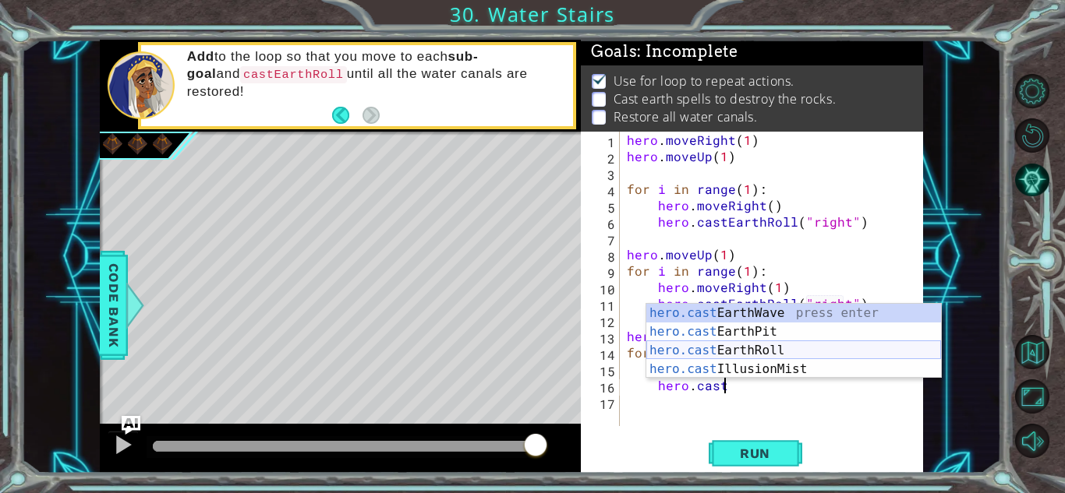
click at [677, 357] on div "hero.cast EarthWave press enter hero.cast EarthPit press enter hero.cast EarthR…" at bounding box center [793, 360] width 295 height 112
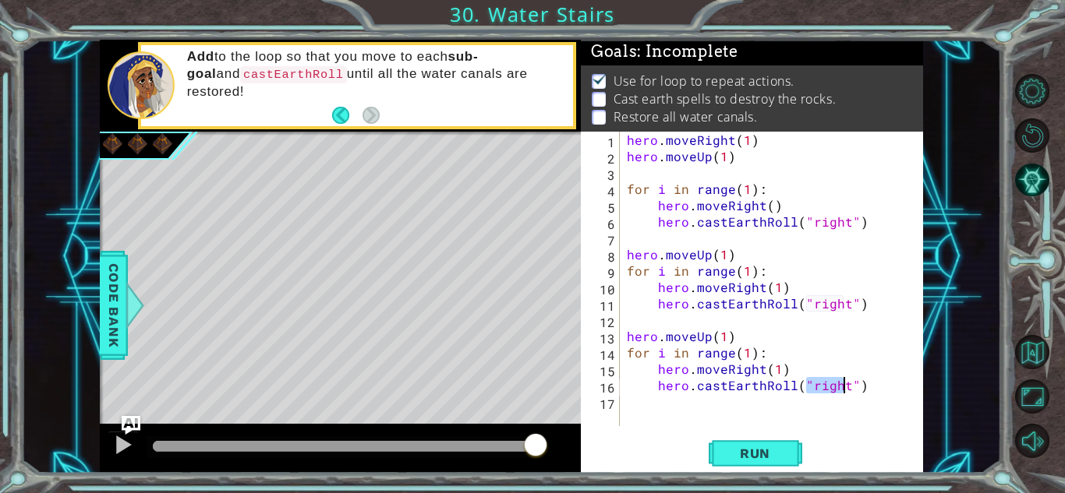
type textarea "hero.castEarthRoll("right")"
click at [884, 383] on div "hero . moveRight ( 1 ) hero . moveUp ( 1 ) for i in range ( 1 ) : hero . moveRi…" at bounding box center [775, 295] width 303 height 327
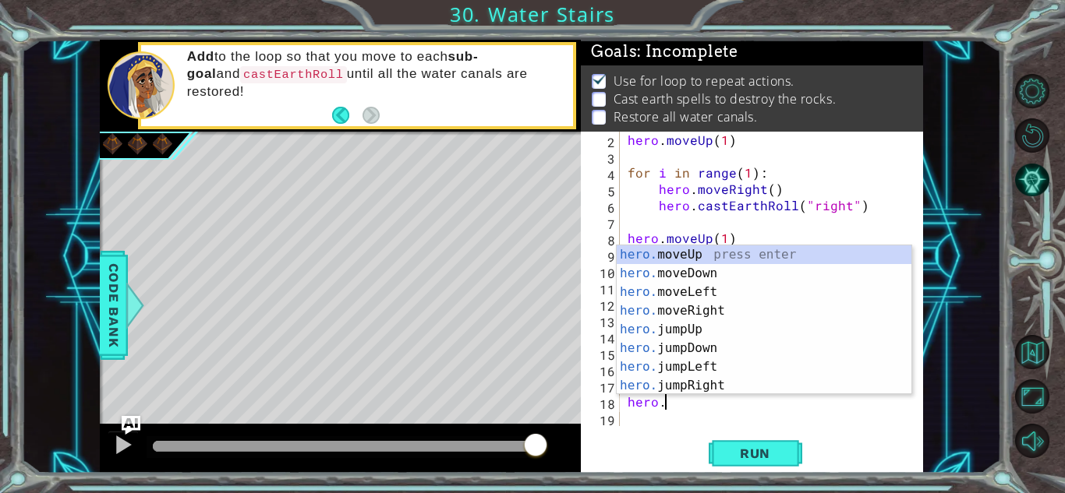
scroll to position [0, 2]
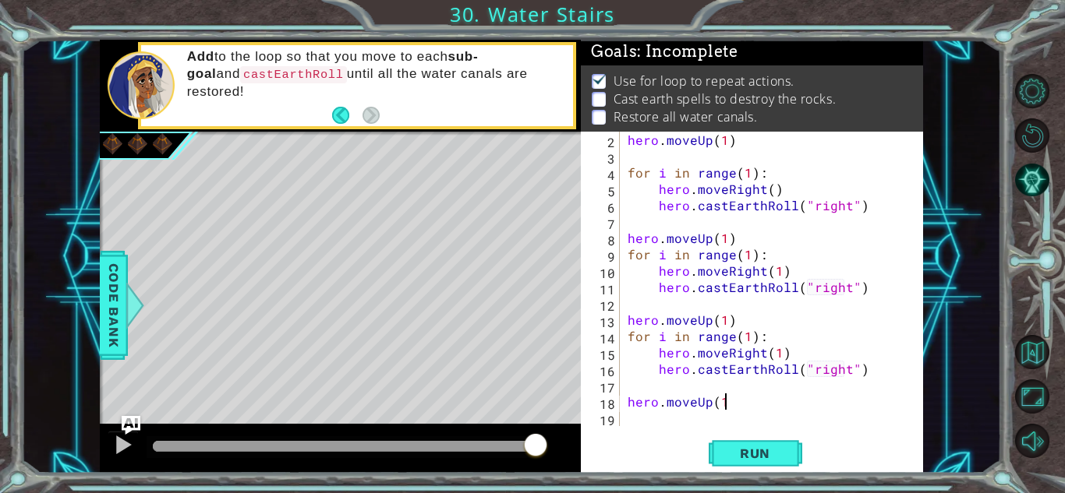
type textarea "hero.moveUp(1)"
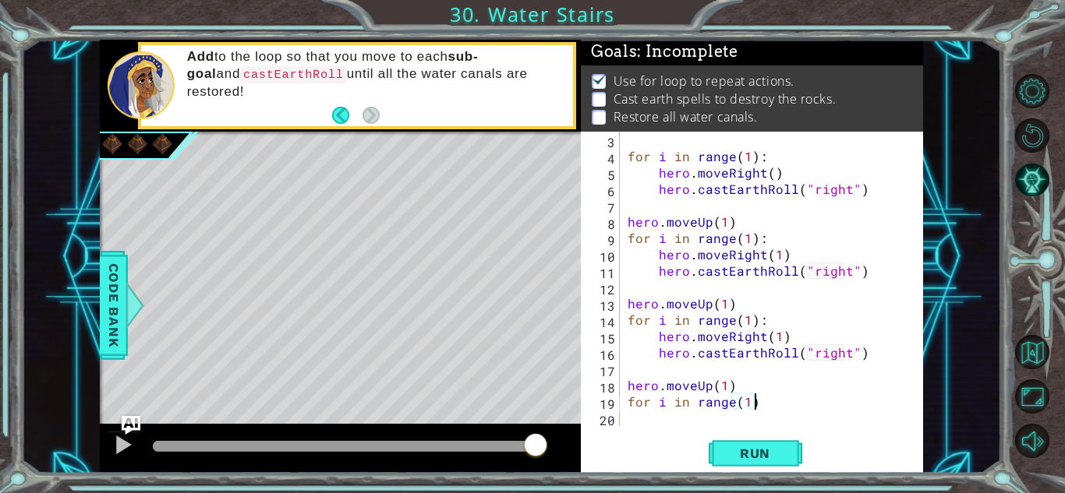
scroll to position [0, 7]
type textarea "for i in range(1):"
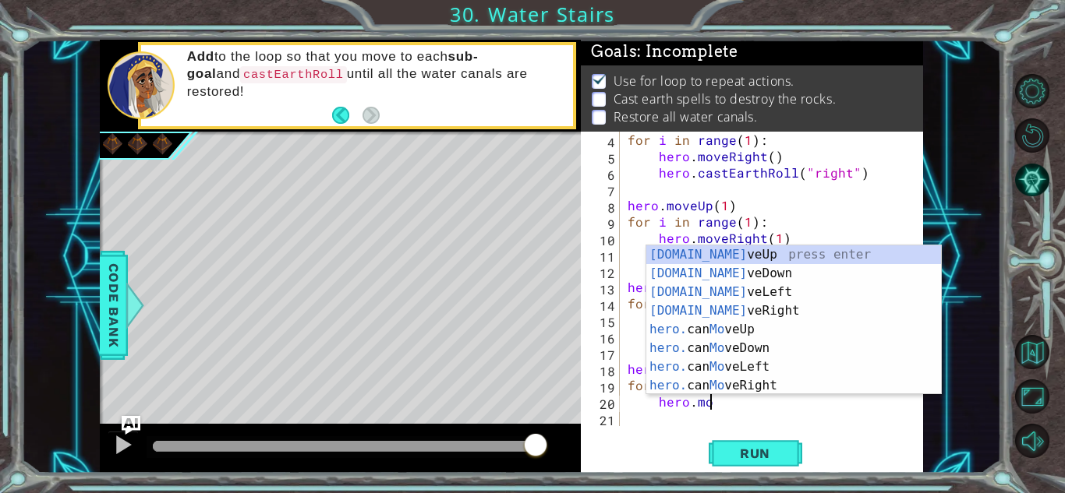
scroll to position [0, 5]
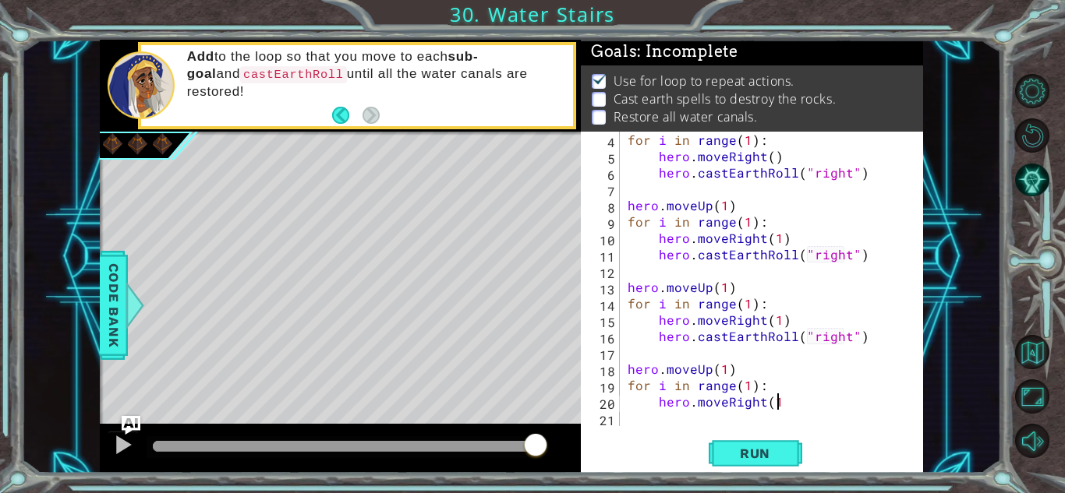
type textarea "hero.moveRight(1)"
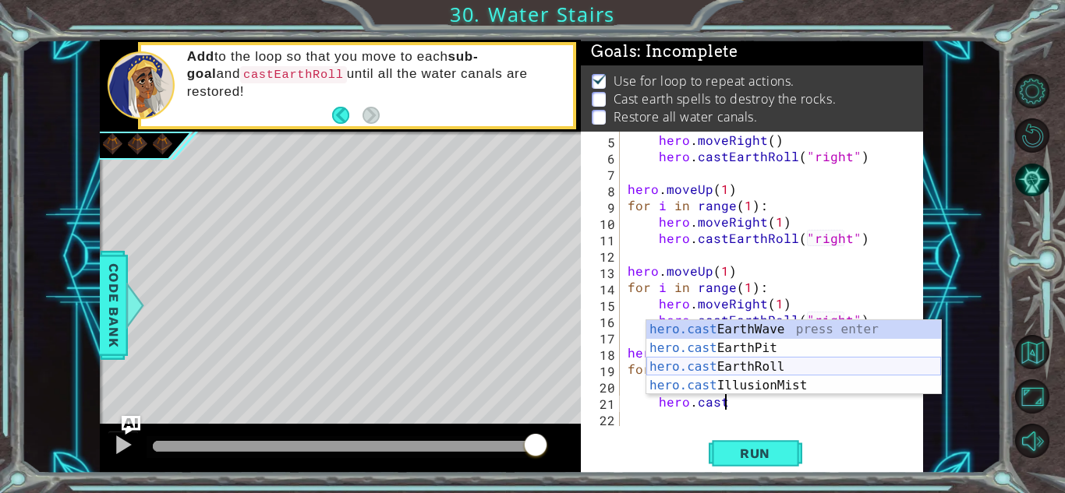
click at [836, 373] on div "hero.cast EarthWave press enter hero.cast EarthPit press enter hero.cast EarthR…" at bounding box center [793, 376] width 295 height 112
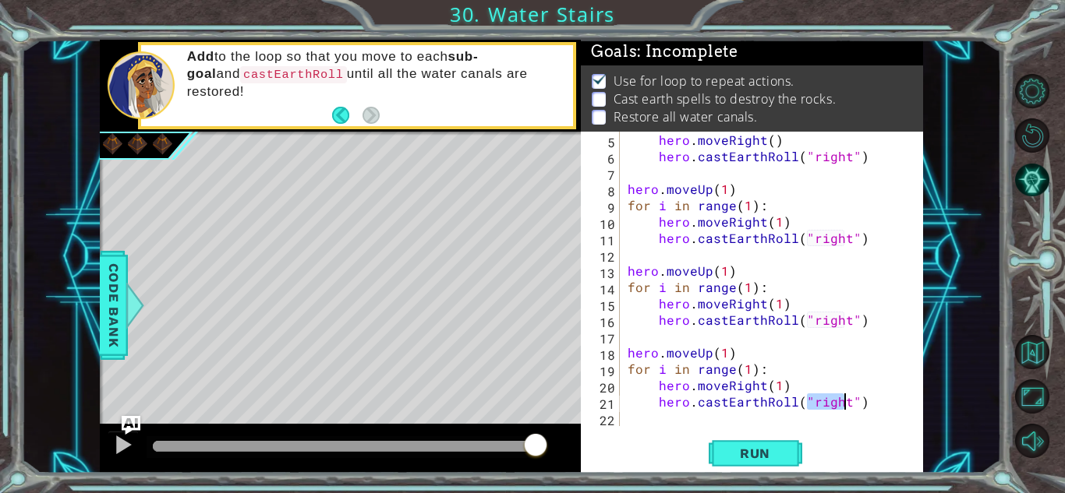
click at [862, 405] on div "hero . moveRight ( ) hero . [PERSON_NAME] ( "right" ) hero . moveUp ( 1 ) for i…" at bounding box center [775, 295] width 302 height 327
type textarea "hero.castEarthRoll("right")"
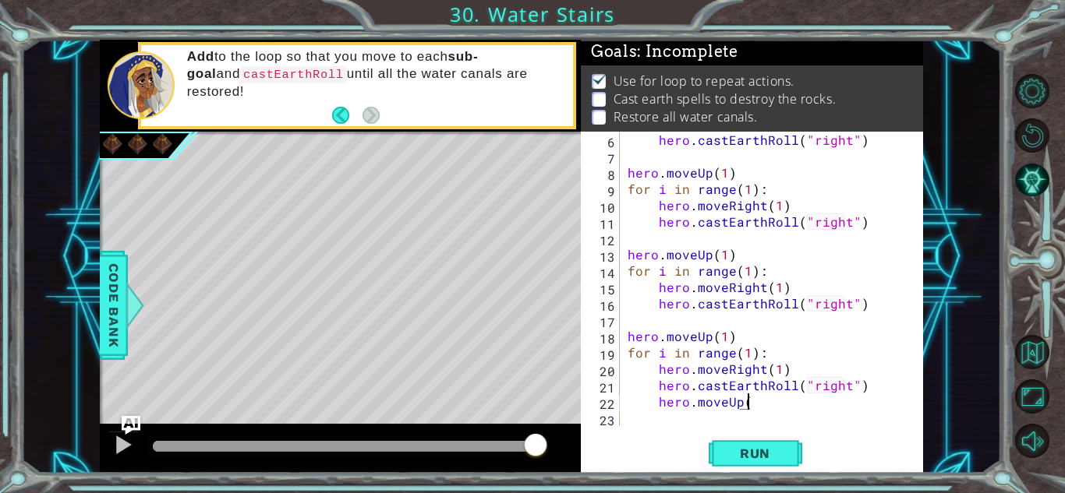
scroll to position [0, 7]
type textarea "hero.moveUp(1)"
click at [719, 444] on button "Run" at bounding box center [755, 453] width 94 height 34
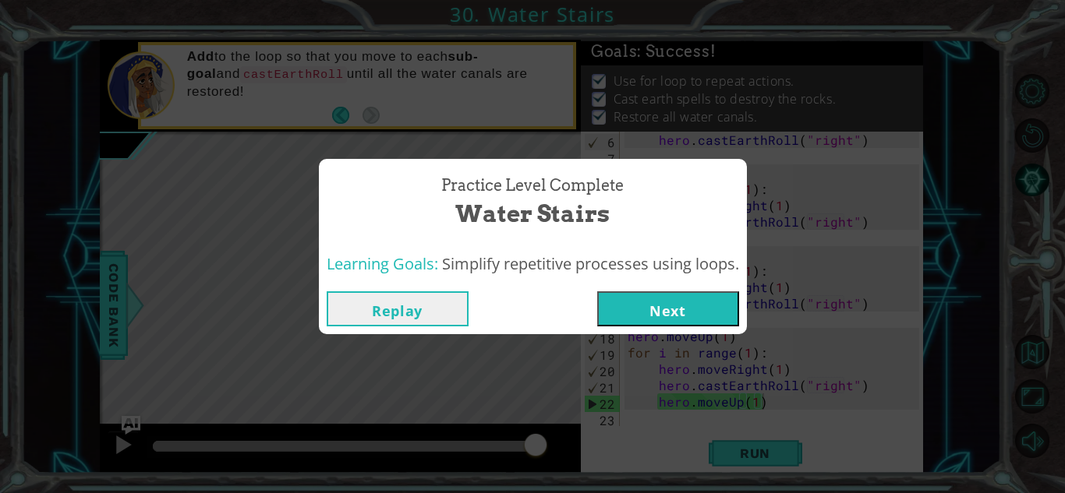
click at [648, 314] on button "Next" at bounding box center [668, 308] width 142 height 35
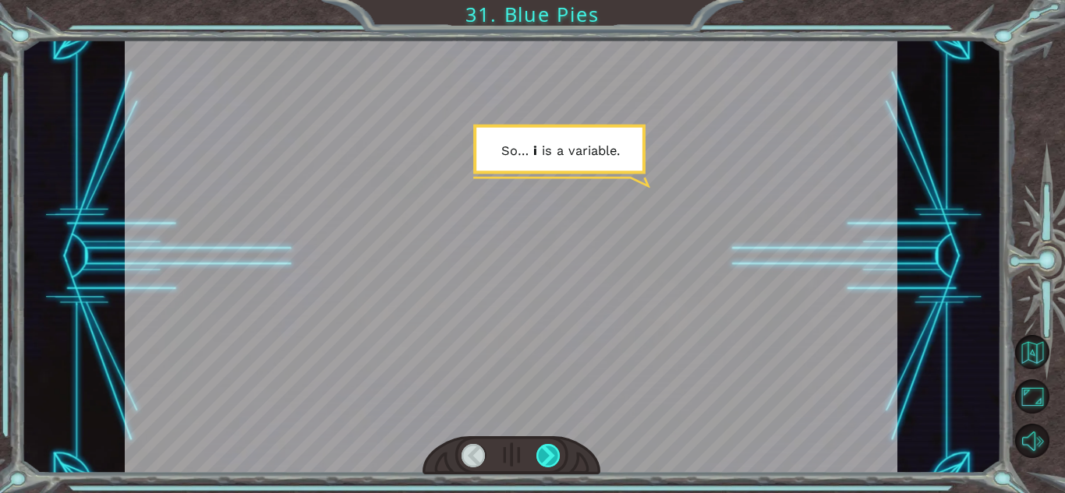
click at [556, 453] on div at bounding box center [548, 455] width 24 height 23
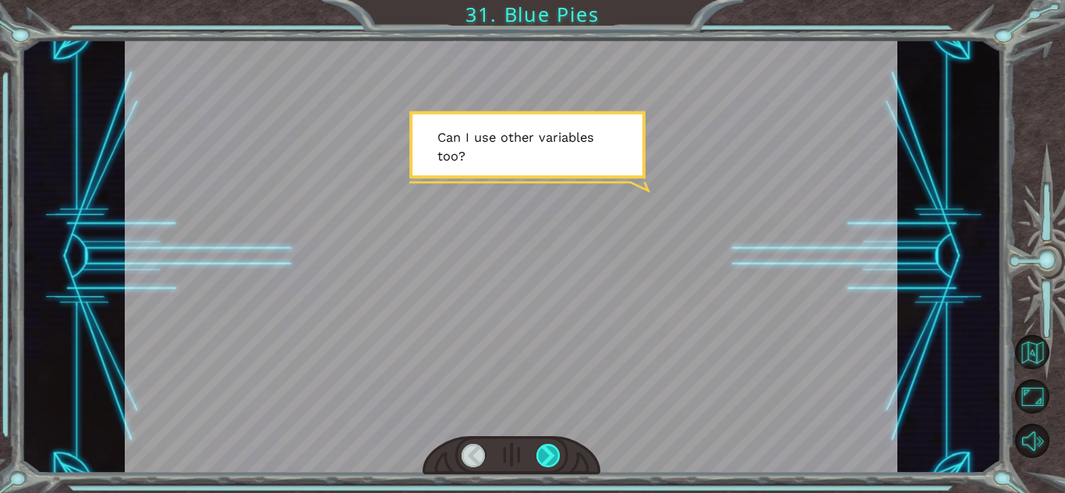
click at [552, 454] on div at bounding box center [548, 455] width 24 height 23
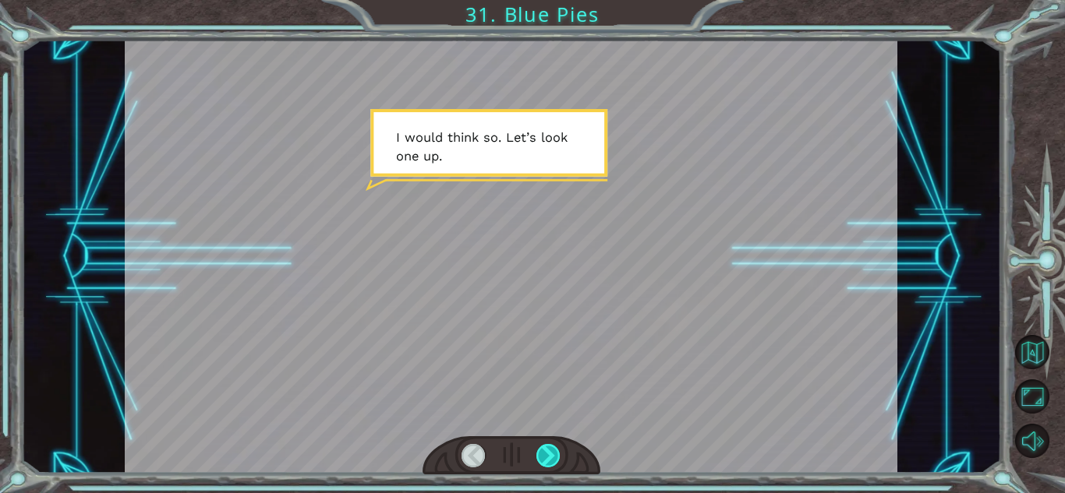
click at [556, 455] on div at bounding box center [548, 455] width 24 height 23
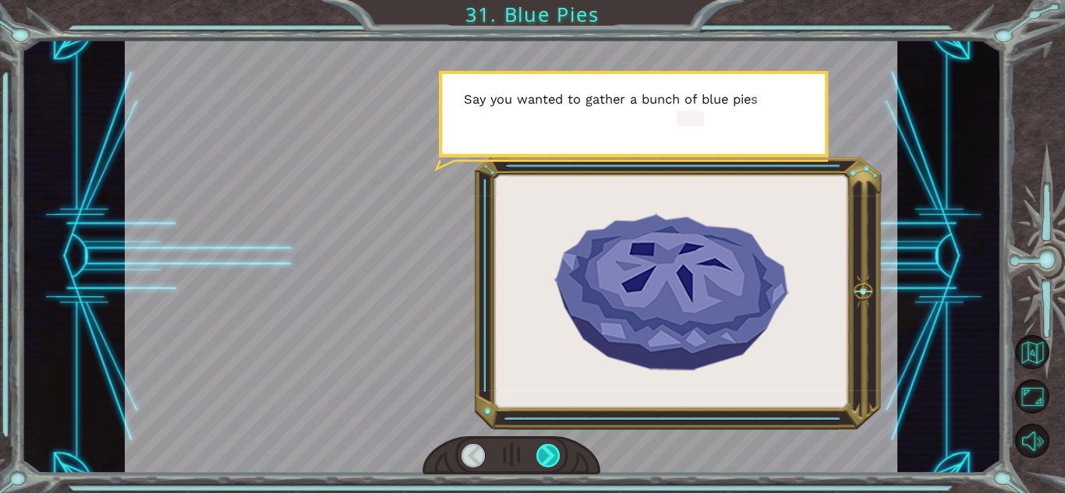
click at [553, 454] on div at bounding box center [548, 455] width 24 height 23
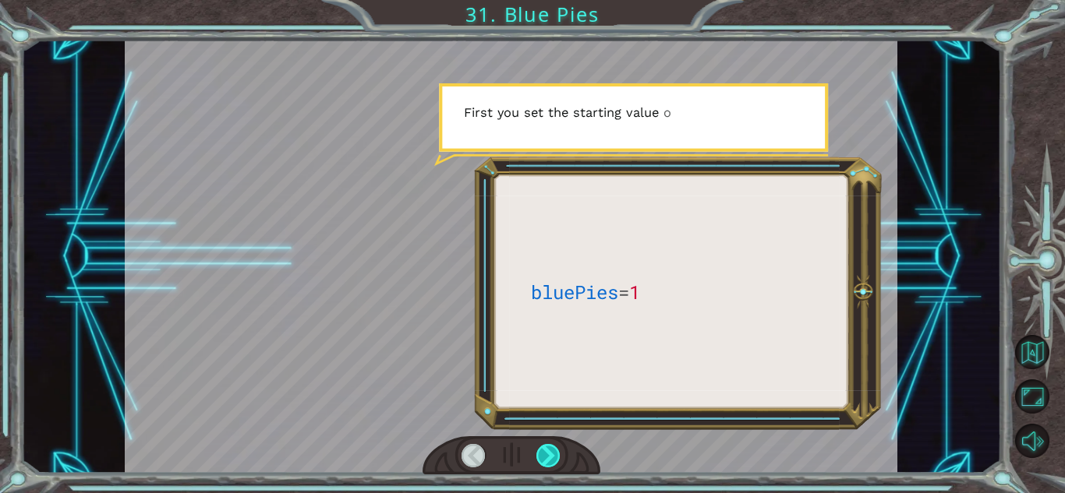
click at [554, 455] on div at bounding box center [548, 455] width 24 height 23
click at [555, 455] on div at bounding box center [548, 455] width 24 height 23
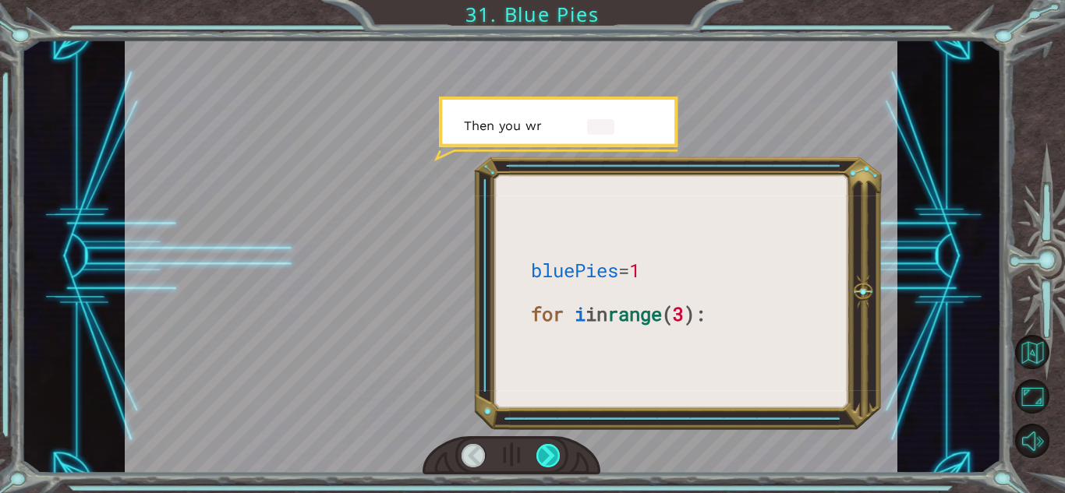
click at [555, 455] on div at bounding box center [548, 455] width 24 height 23
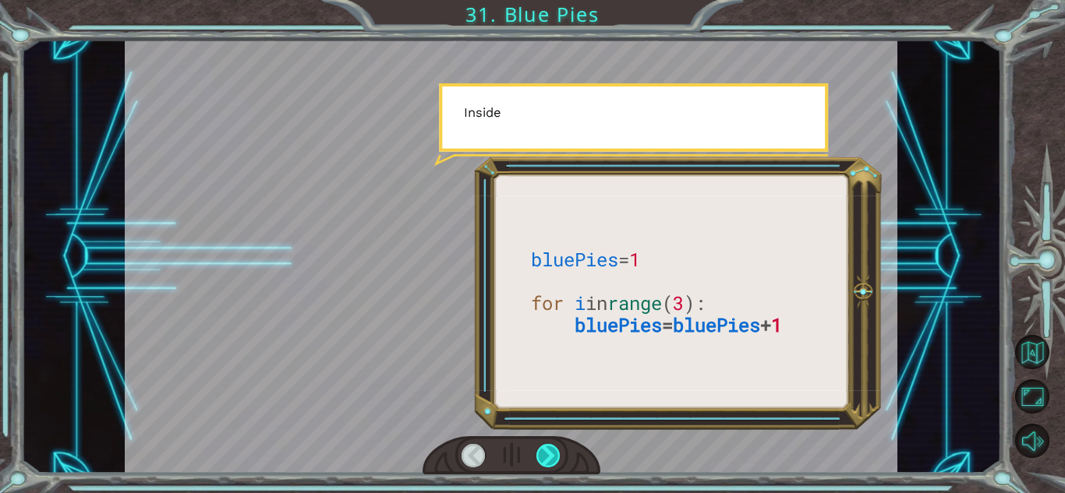
click at [556, 456] on div at bounding box center [548, 455] width 24 height 23
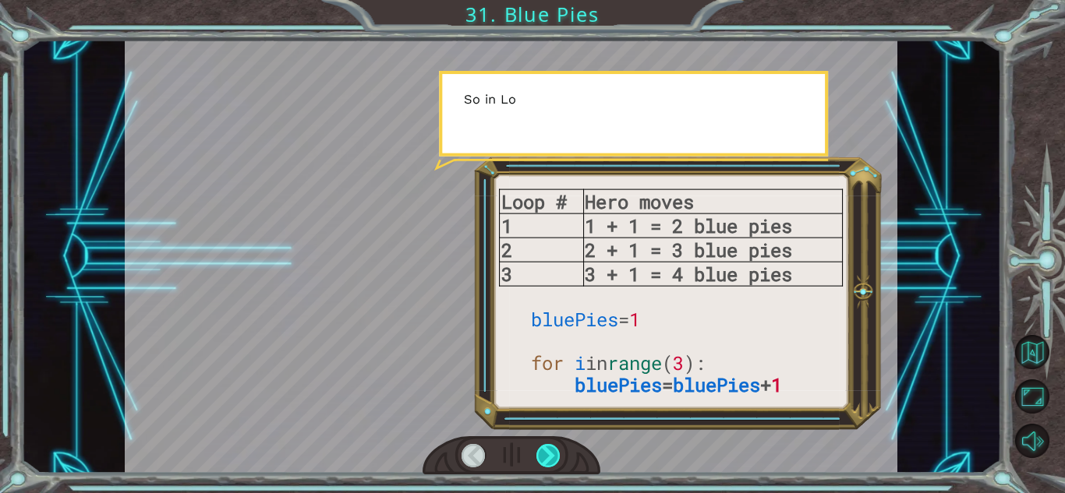
click at [560, 456] on div at bounding box center [548, 455] width 24 height 23
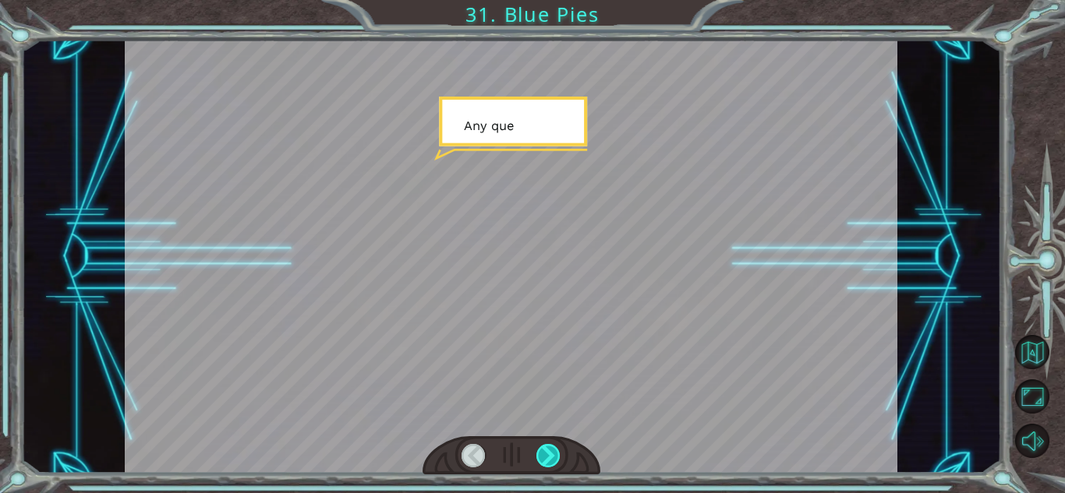
click at [560, 456] on div at bounding box center [548, 455] width 24 height 23
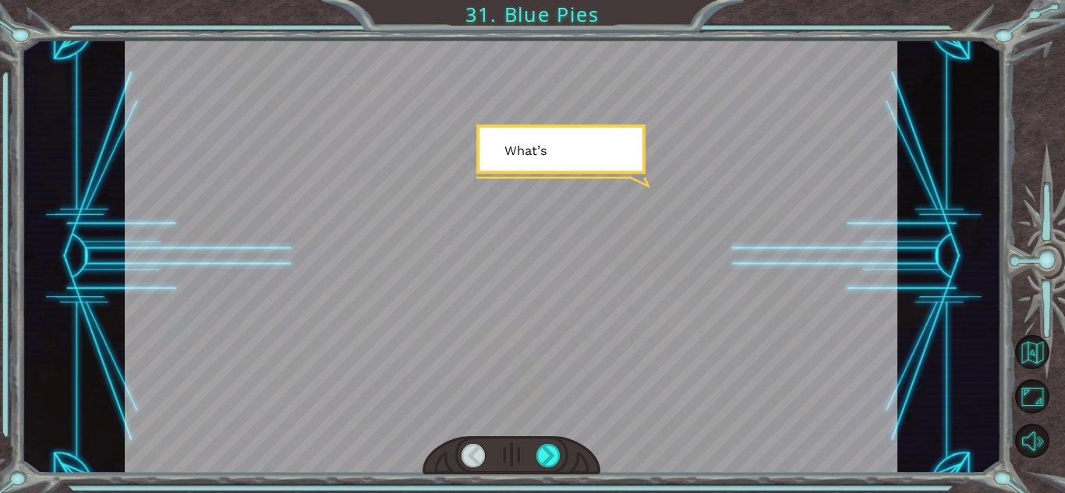
click at [560, 457] on div at bounding box center [511, 455] width 178 height 39
click at [562, 457] on div at bounding box center [511, 455] width 178 height 39
click at [548, 454] on div at bounding box center [548, 455] width 24 height 23
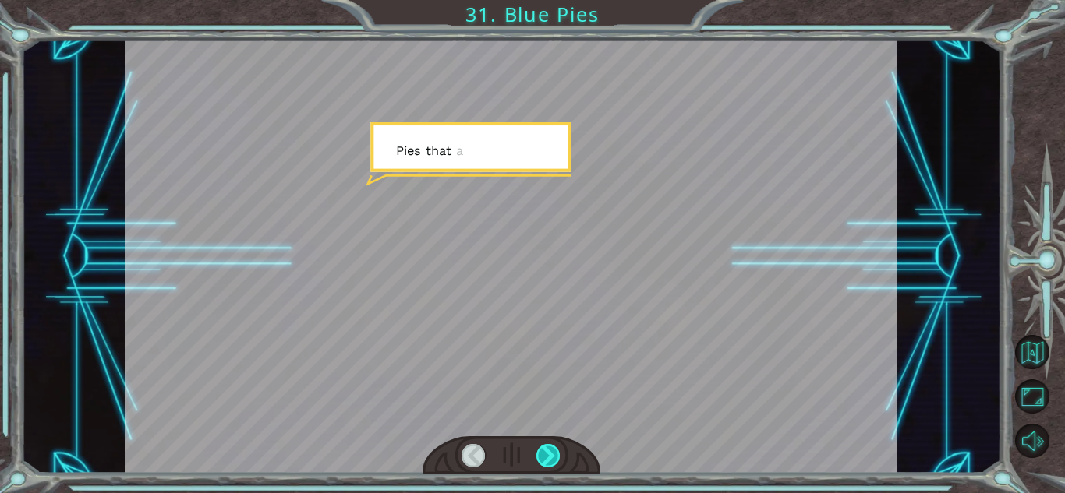
click at [548, 454] on div at bounding box center [548, 455] width 24 height 23
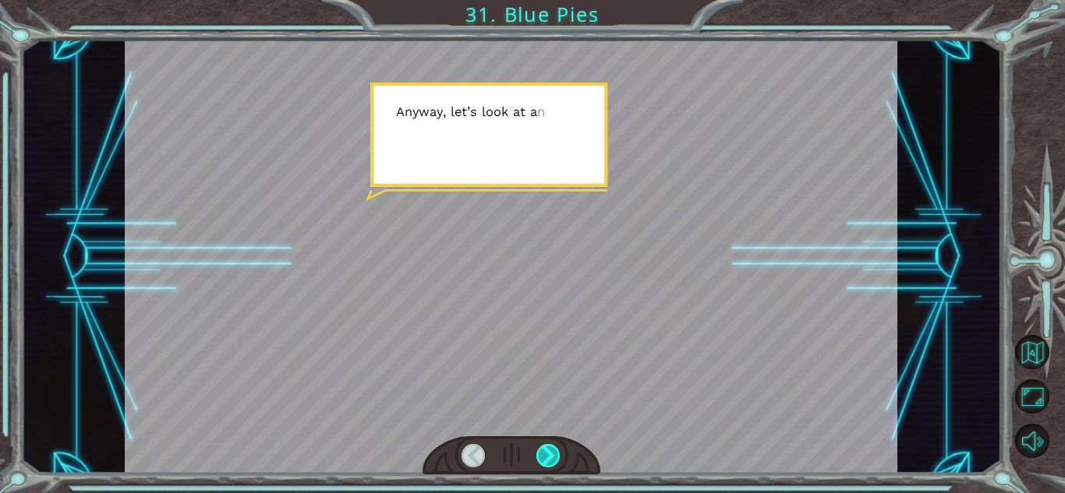
click at [548, 454] on div at bounding box center [548, 455] width 24 height 23
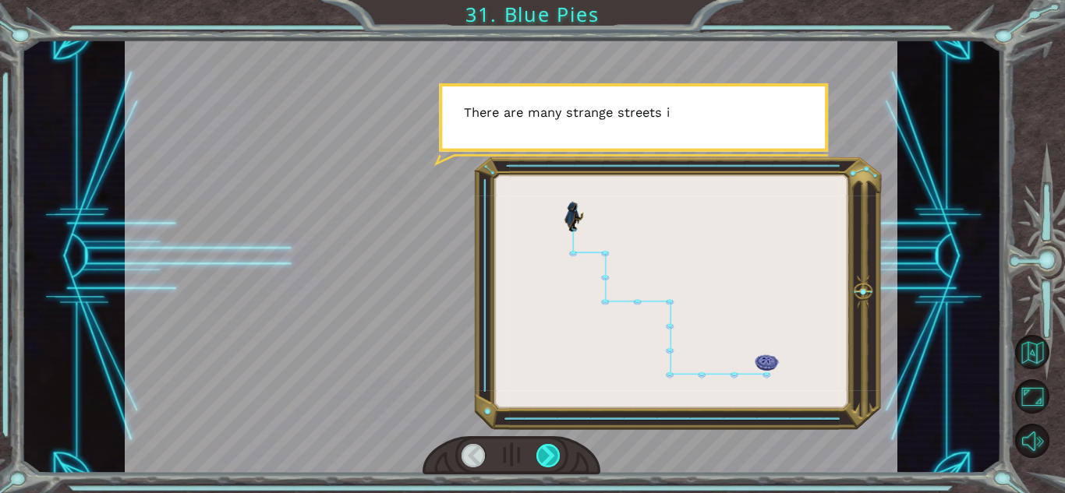
click at [548, 455] on div at bounding box center [548, 455] width 24 height 23
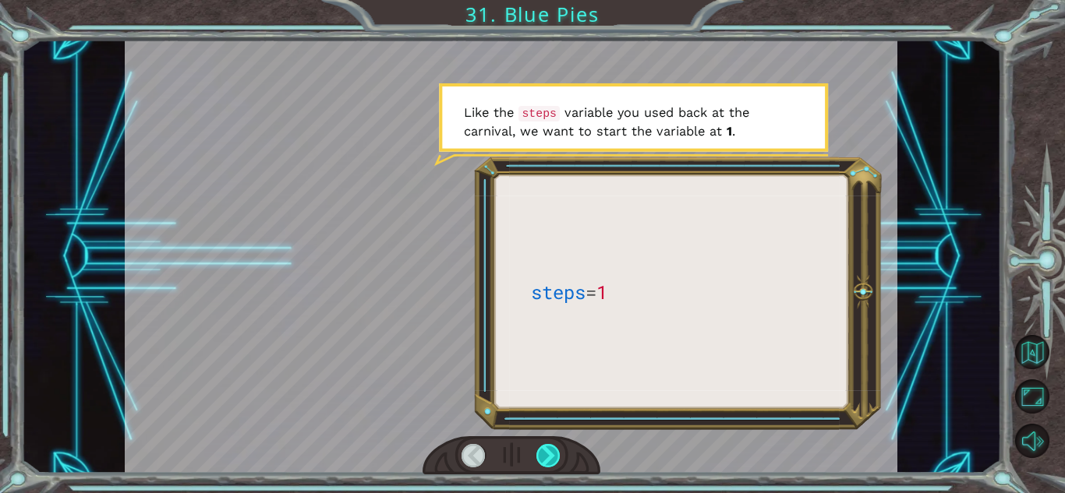
click at [548, 455] on div at bounding box center [548, 455] width 24 height 23
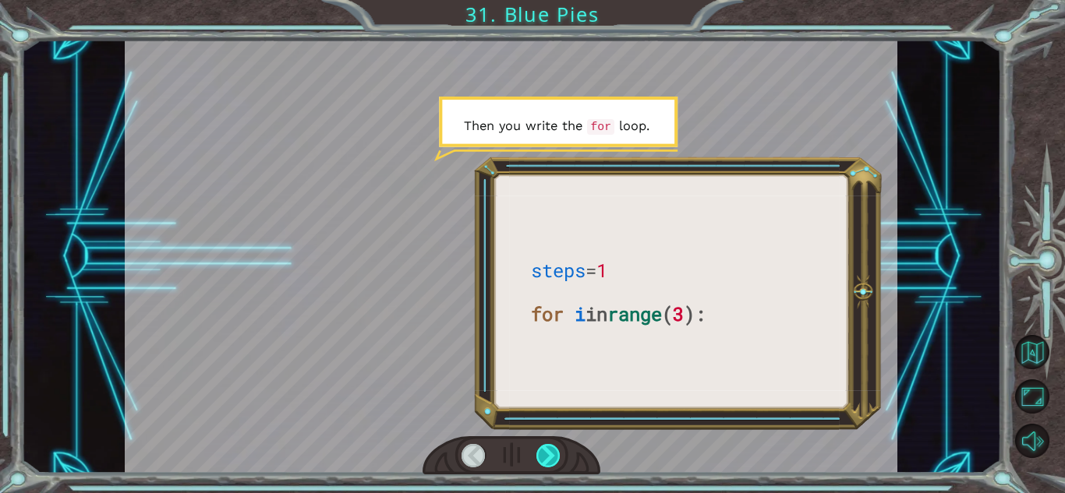
click at [549, 457] on div at bounding box center [548, 455] width 24 height 23
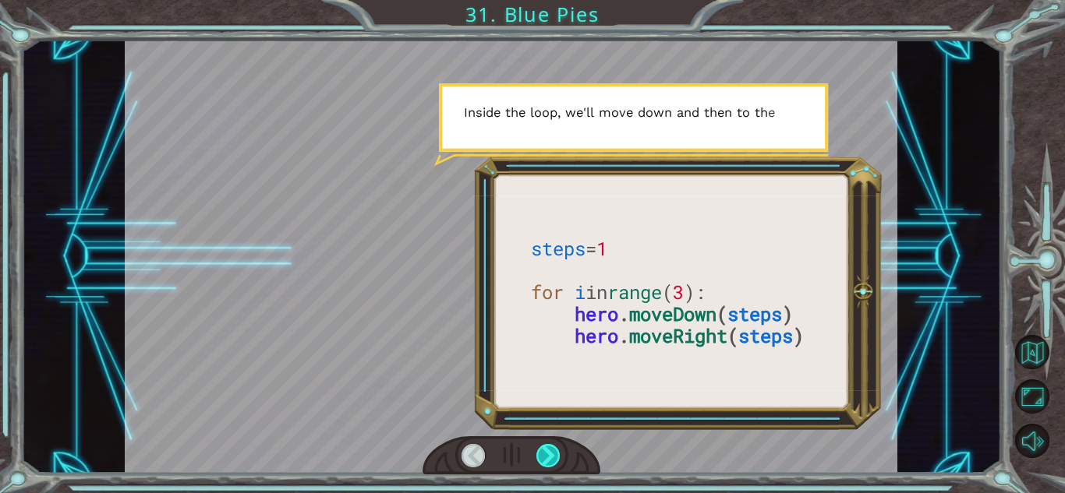
click at [549, 457] on div at bounding box center [548, 455] width 24 height 23
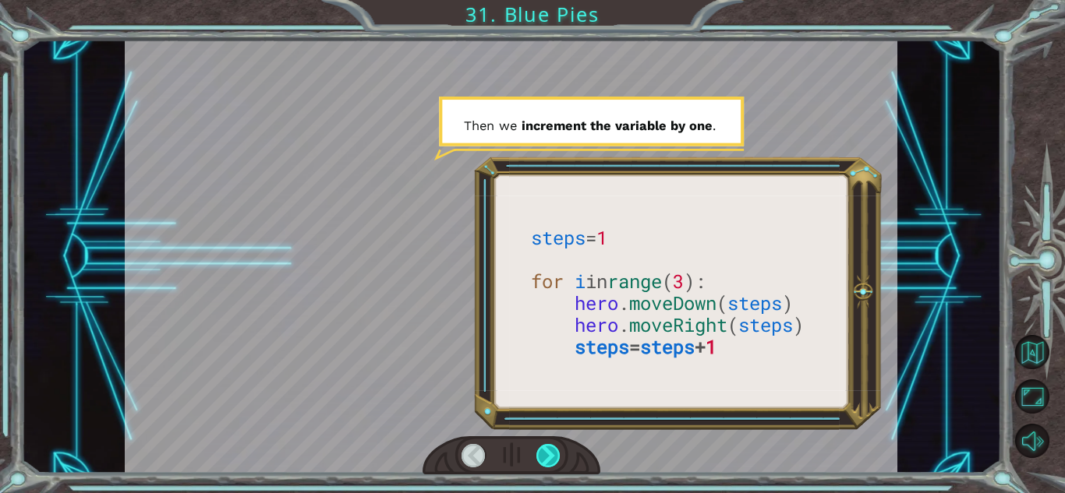
click at [549, 457] on div at bounding box center [548, 455] width 24 height 23
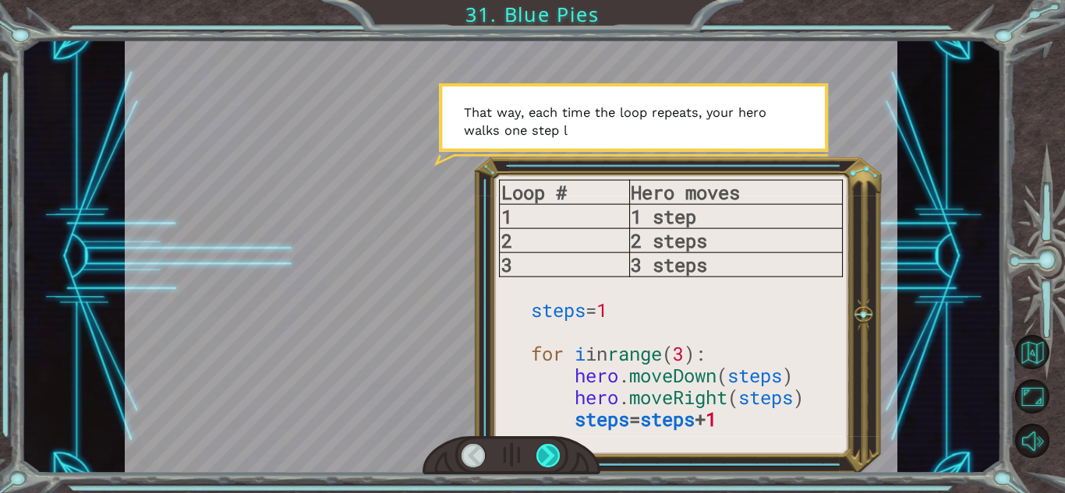
click at [548, 460] on div at bounding box center [548, 455] width 24 height 23
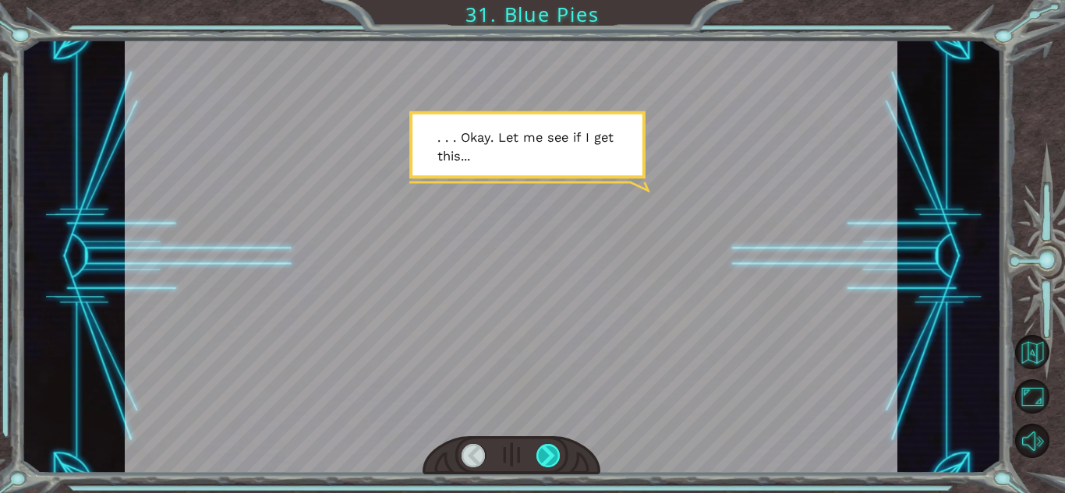
click at [548, 461] on div at bounding box center [548, 455] width 24 height 23
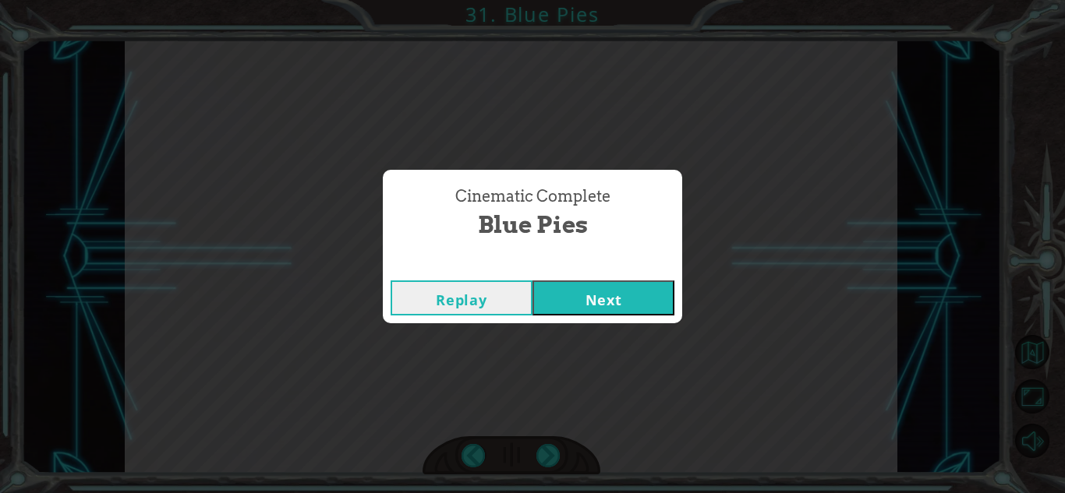
click at [571, 298] on button "Next" at bounding box center [603, 298] width 142 height 35
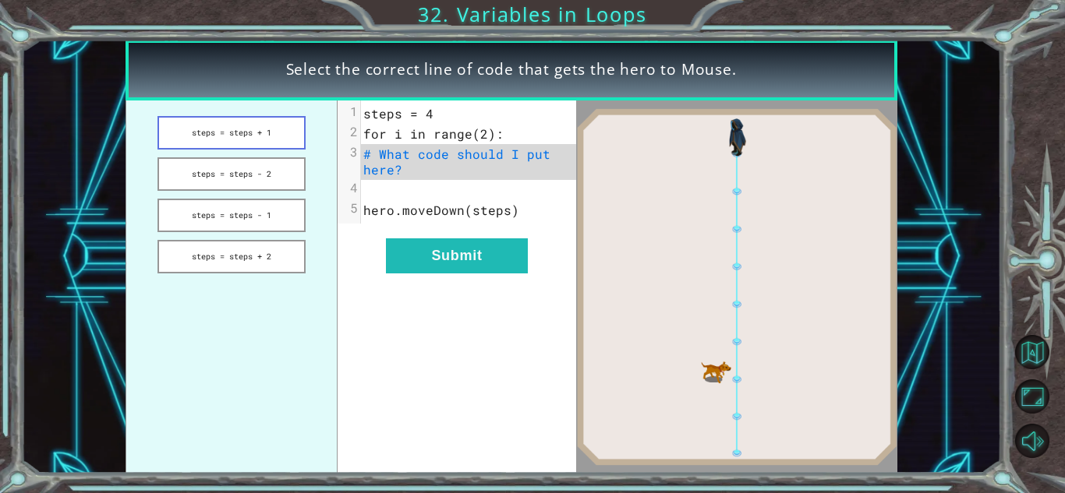
drag, startPoint x: 242, startPoint y: 133, endPoint x: 263, endPoint y: 148, distance: 25.7
click at [263, 148] on button "steps = steps + 1" at bounding box center [230, 133] width 147 height 34
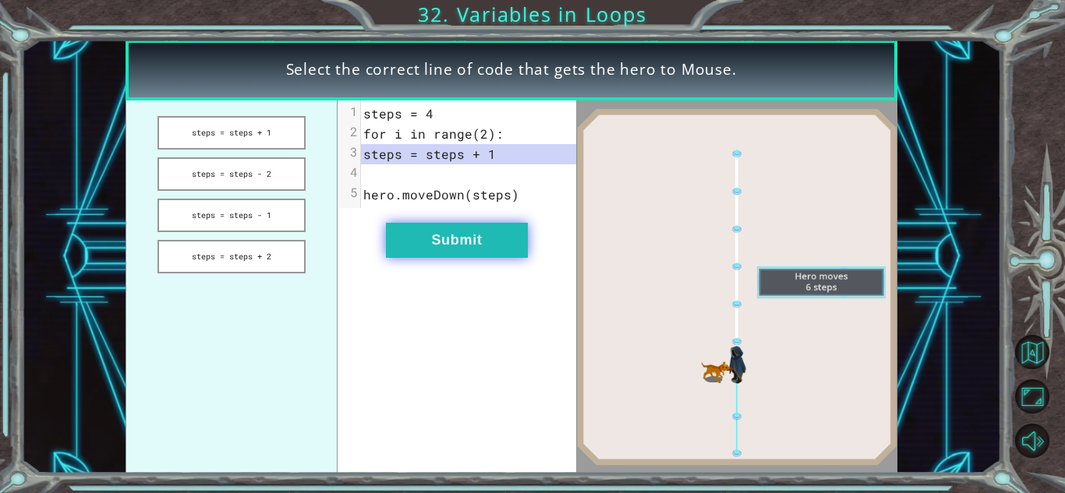
click at [464, 240] on button "Submit" at bounding box center [457, 240] width 142 height 35
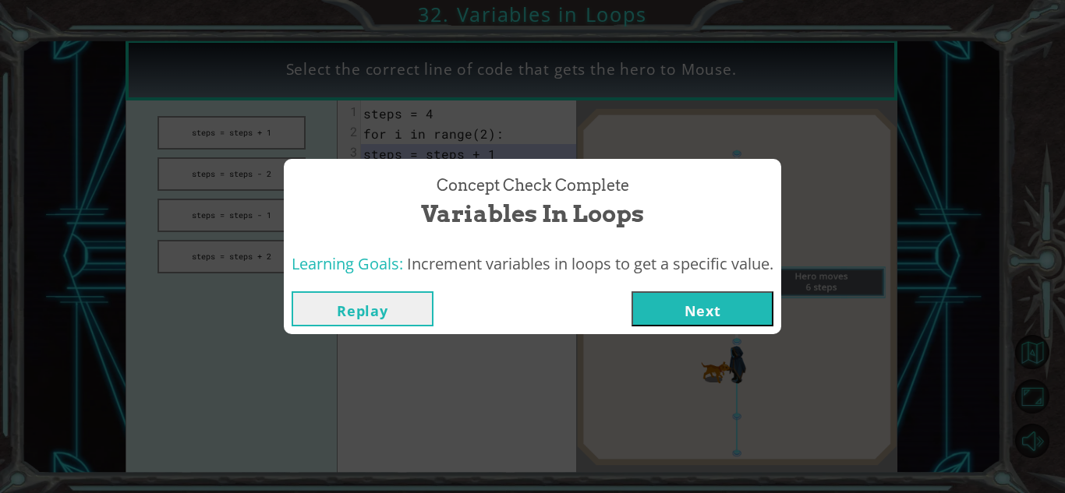
click at [667, 310] on button "Next" at bounding box center [702, 308] width 142 height 35
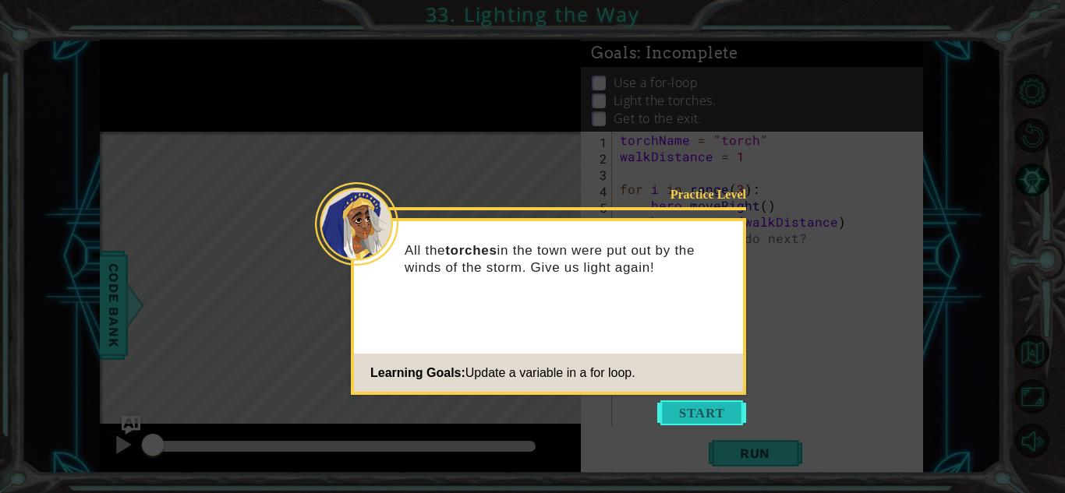
click at [672, 406] on button "Start" at bounding box center [701, 413] width 89 height 25
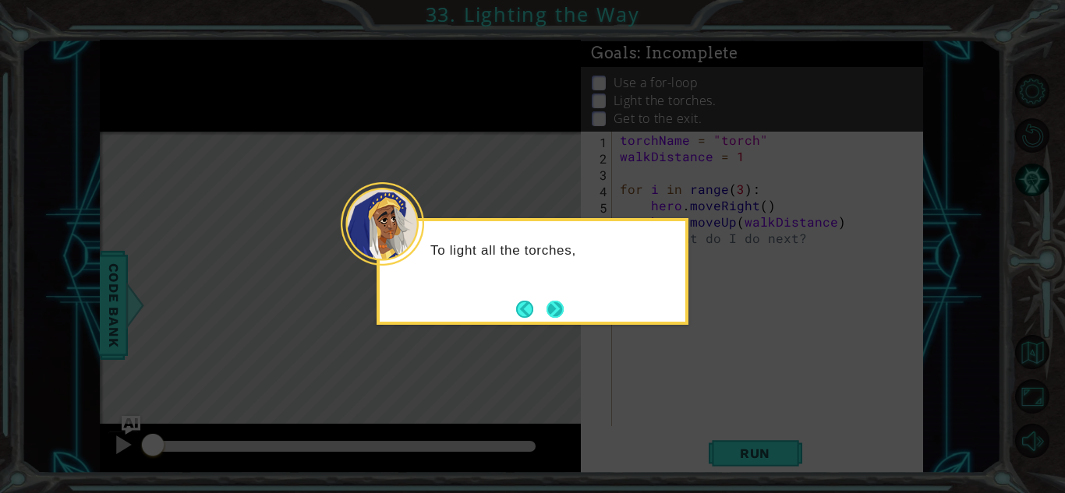
click at [562, 304] on button "Next" at bounding box center [554, 309] width 17 height 17
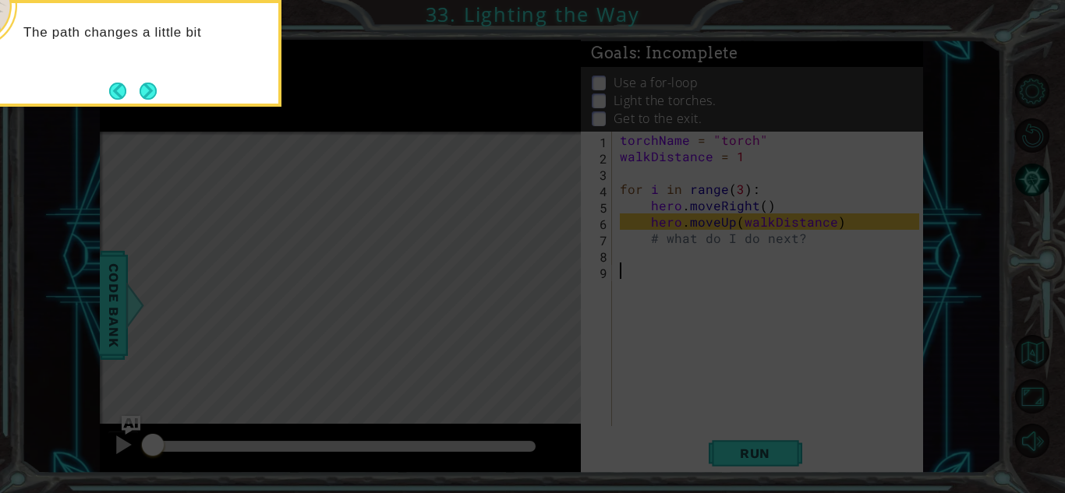
click at [162, 92] on div "The path changes a little bit" at bounding box center [126, 53] width 312 height 107
click at [158, 92] on div "The path changes a little bit for each torc" at bounding box center [126, 53] width 312 height 107
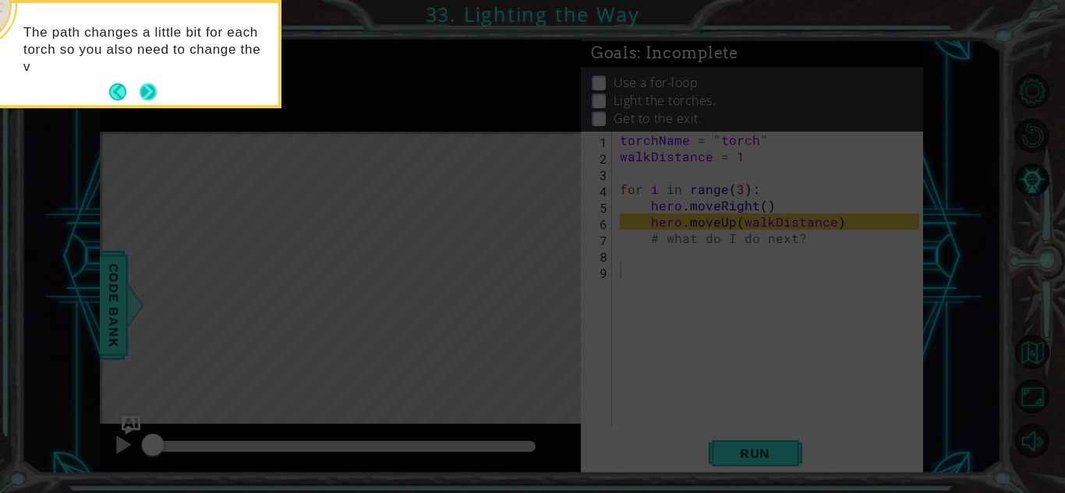
click at [151, 91] on button "Next" at bounding box center [148, 91] width 17 height 17
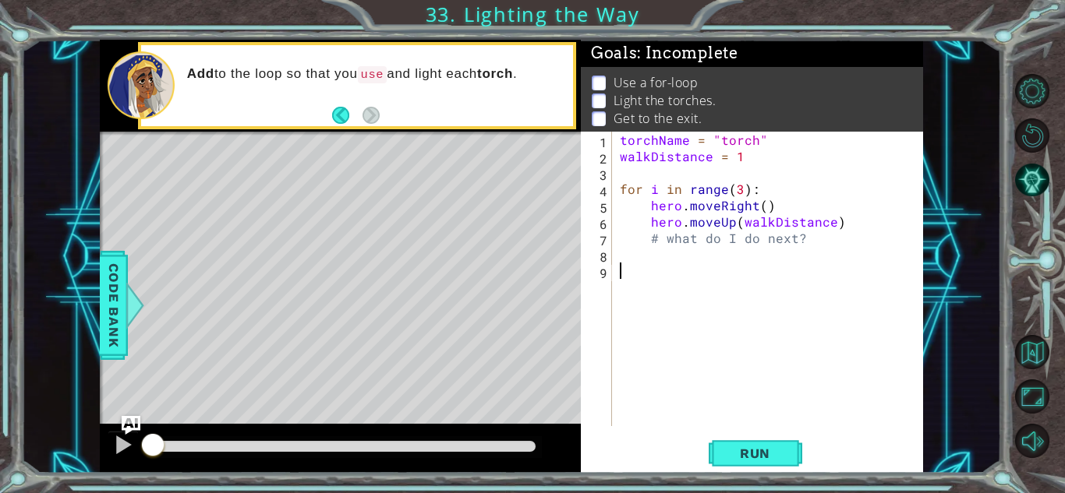
click at [656, 235] on div "torchName = "torch" walkDistance = 1 for i in range ( 3 ) : hero . moveRight ( …" at bounding box center [771, 295] width 310 height 327
type textarea "what do I do next?"
drag, startPoint x: 793, startPoint y: 240, endPoint x: 654, endPoint y: 236, distance: 138.8
click at [654, 236] on div "torchName = "torch" walkDistance = 1 for i in range ( 3 ) : hero . moveRight ( …" at bounding box center [771, 295] width 310 height 327
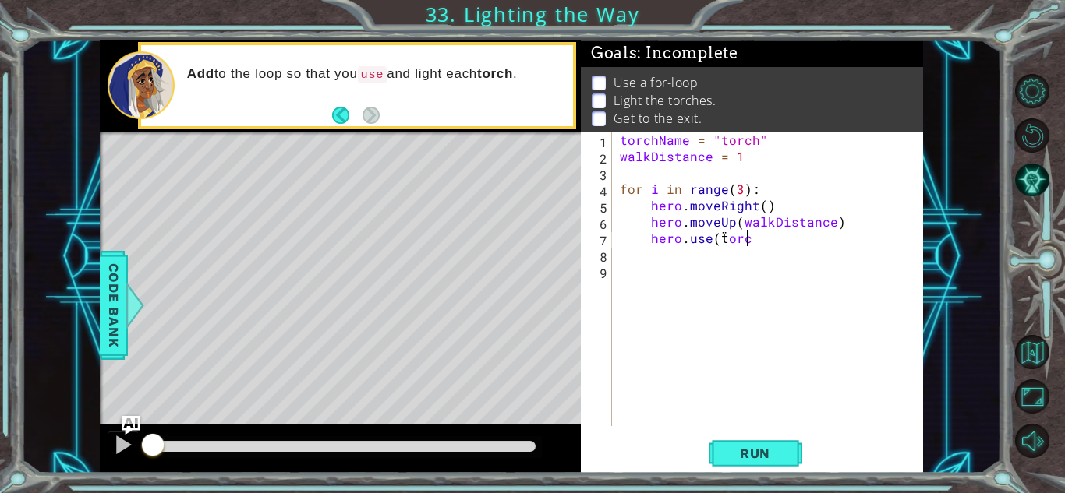
scroll to position [0, 8]
click at [727, 239] on div "torchName = "torch" walkDistance = 1 for i in range ( 3 ) : hero . moveRight ( …" at bounding box center [771, 295] width 310 height 327
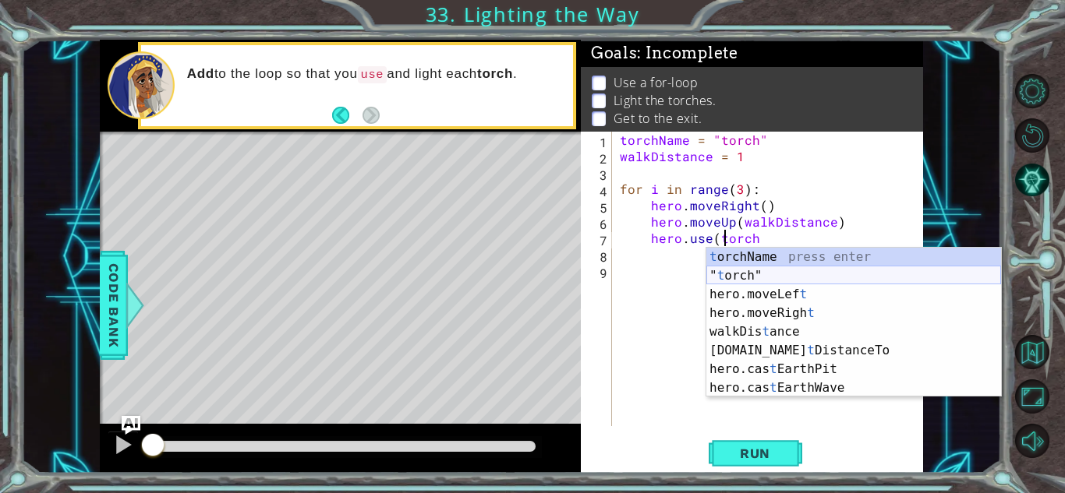
click at [754, 277] on div "t orchName press enter " t orch" press enter hero.moveLef t press enter hero.mo…" at bounding box center [853, 341] width 295 height 187
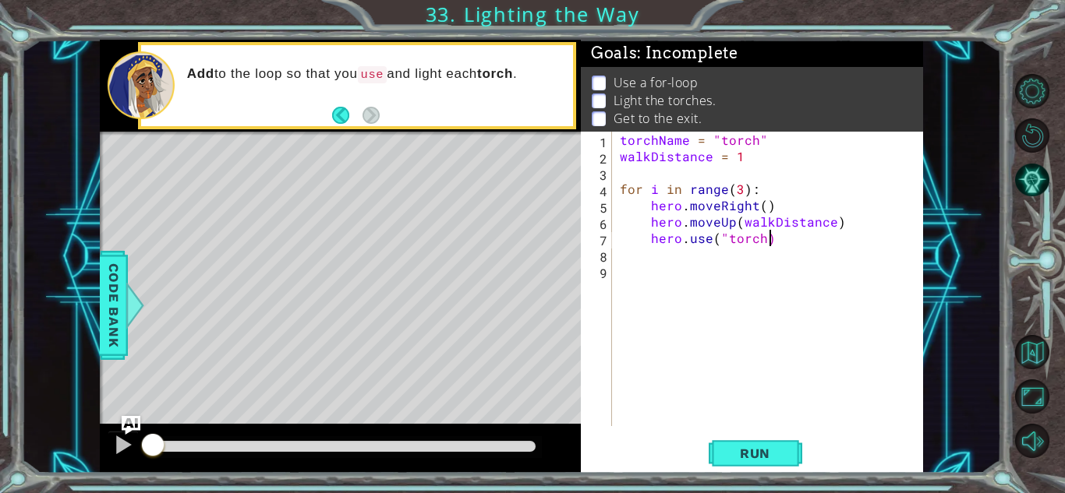
scroll to position [0, 9]
type textarea "hero.use("torch"
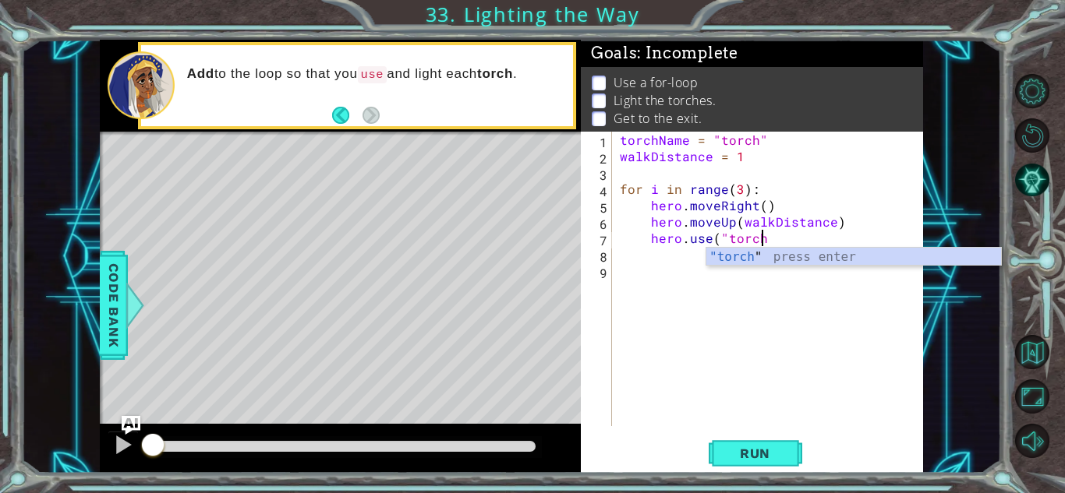
scroll to position [0, 8]
click at [812, 267] on div "torchName = "torch" walkDistance = 1 for i in range ( 3 ) : hero . moveRight ( …" at bounding box center [771, 295] width 310 height 327
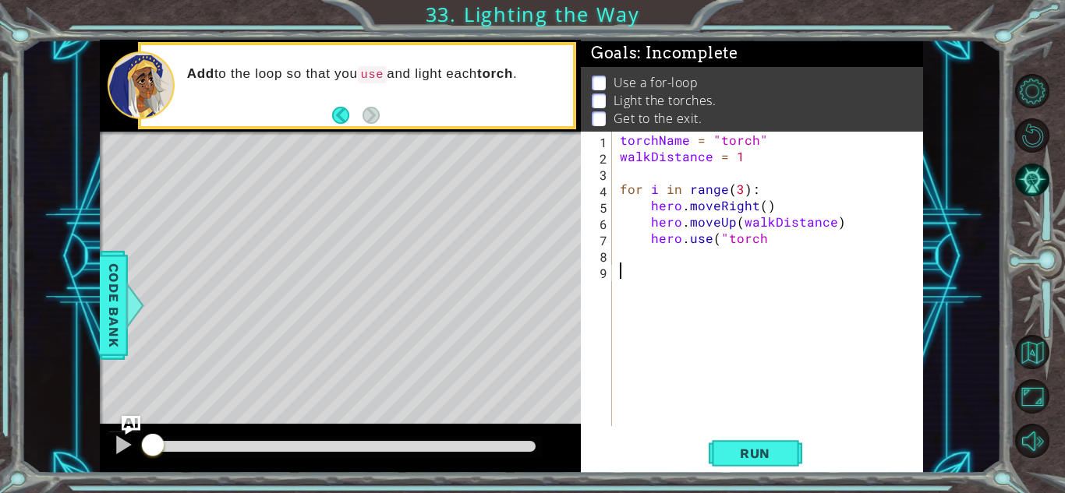
scroll to position [0, 0]
click at [778, 242] on div "torchName = "torch" walkDistance = 1 for i in range ( 3 ) : hero . moveRight ( …" at bounding box center [771, 295] width 310 height 327
type textarea "hero.use("torch")"
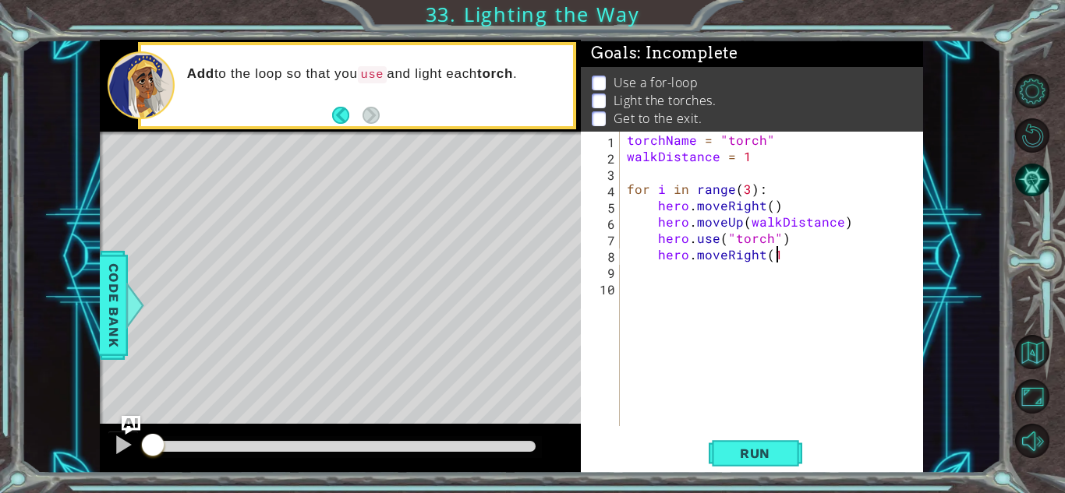
type textarea "hero.moveRight(1)"
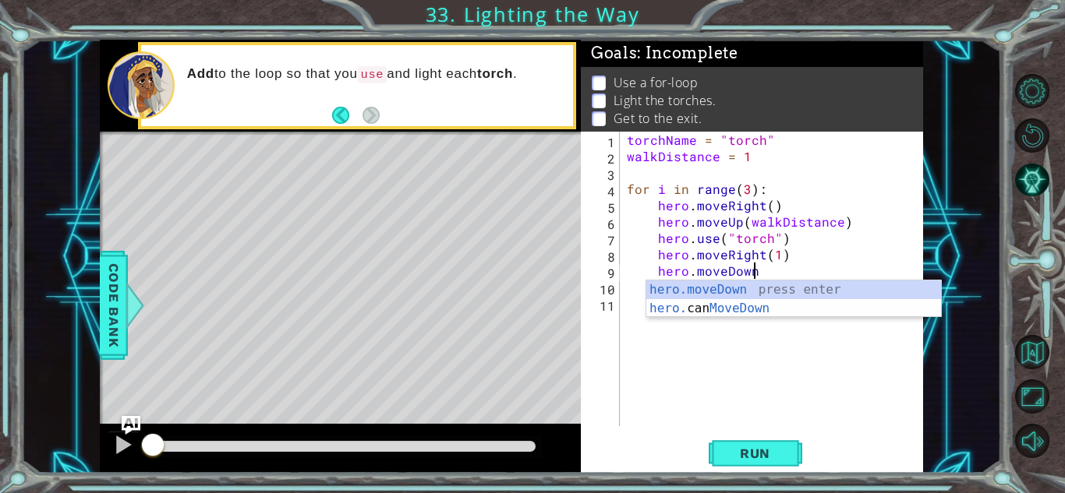
scroll to position [0, 7]
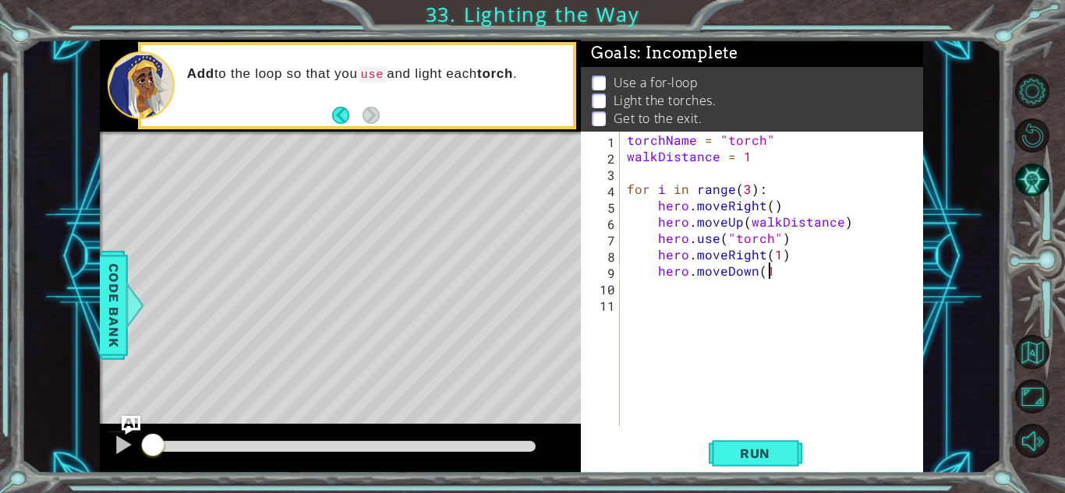
type textarea "hero.moveDown(1)"
type textarea "for i in range(1):"
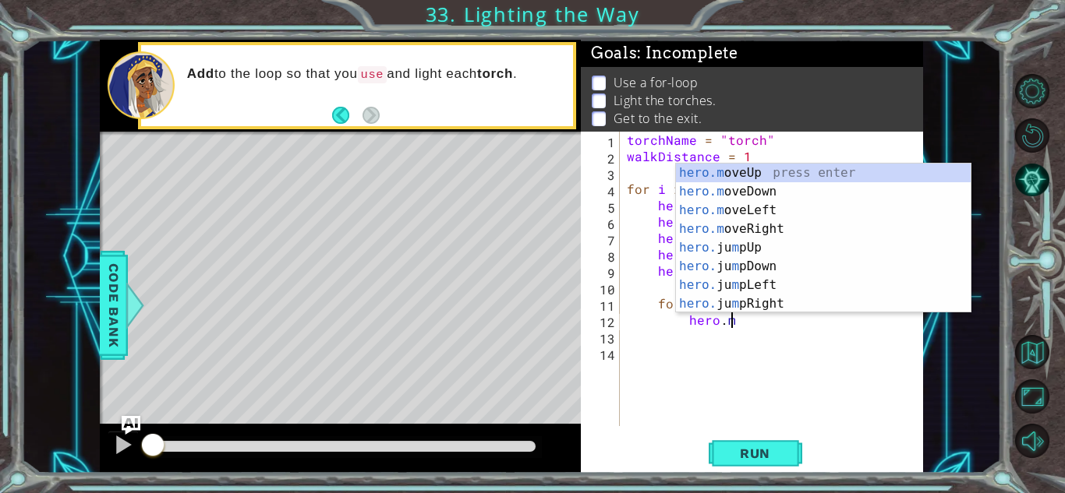
scroll to position [0, 6]
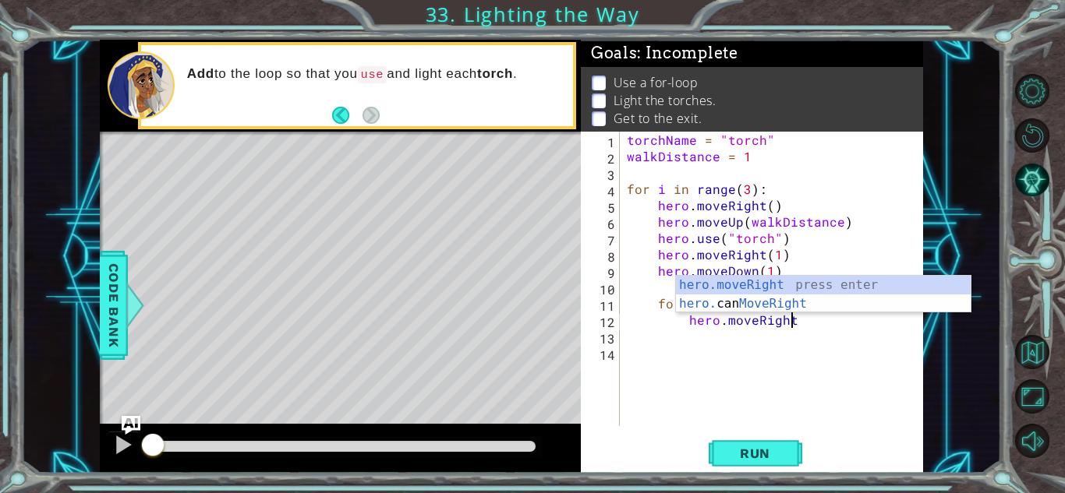
type textarea "hero.moveRight()"
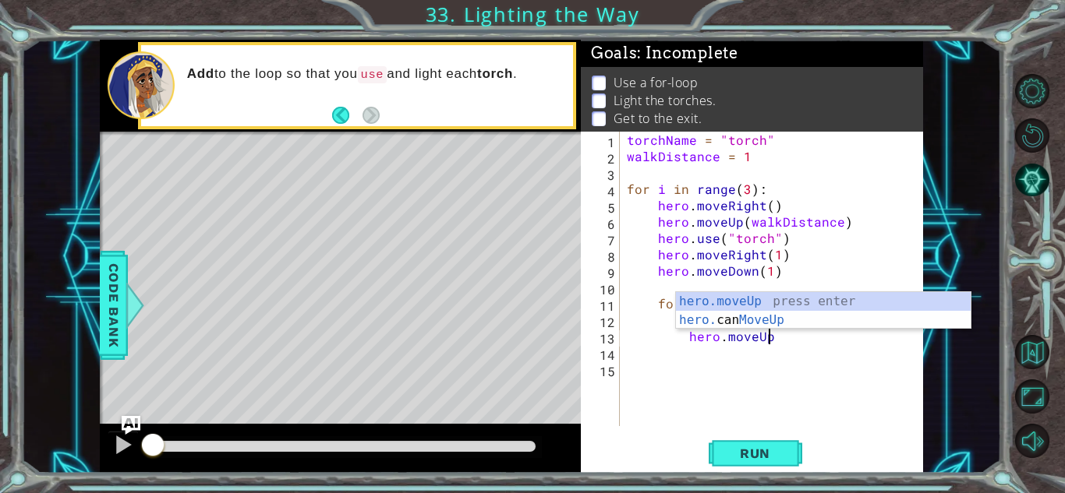
scroll to position [0, 9]
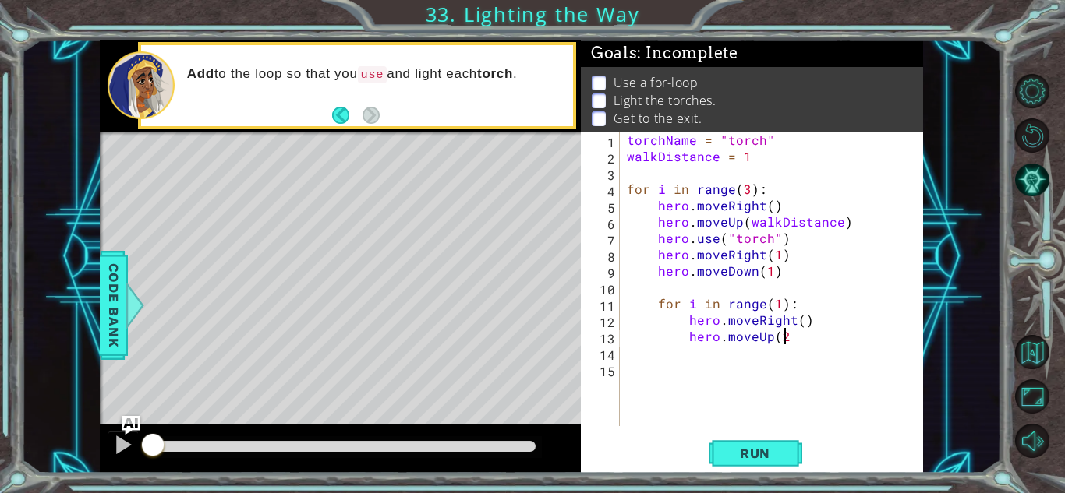
type textarea "hero.moveUp(2)"
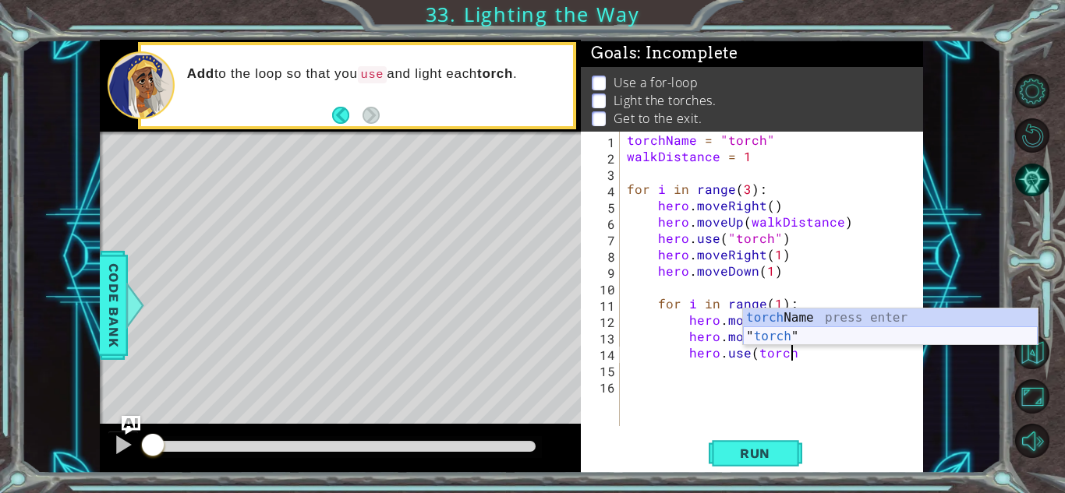
click at [762, 335] on div "torch Name press enter " torch " press enter" at bounding box center [890, 346] width 295 height 75
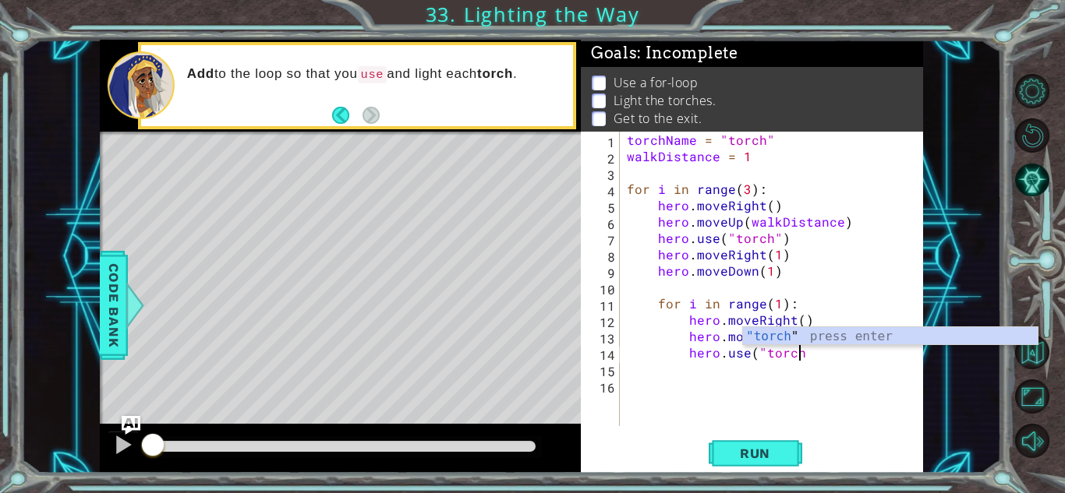
scroll to position [0, 9]
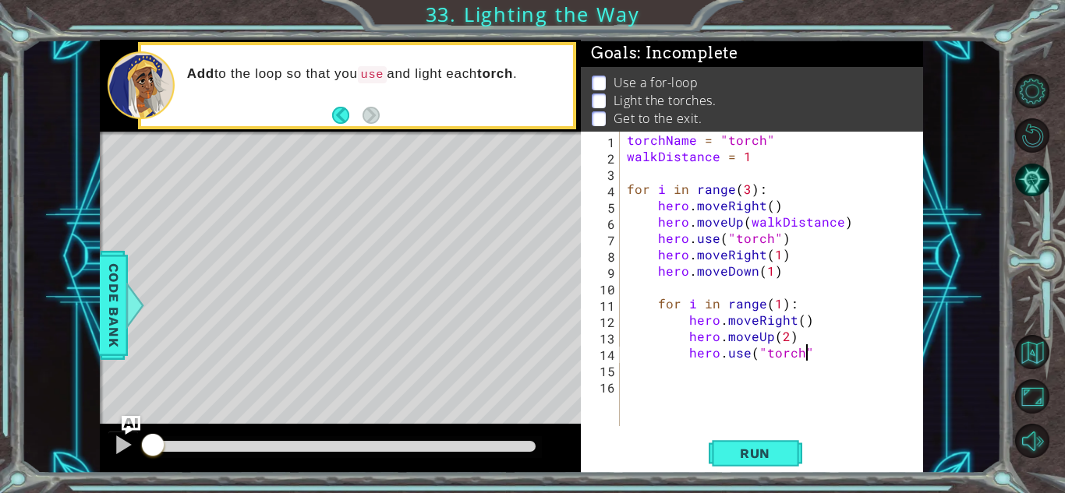
type textarea "hero.use("torch")"
type textarea "hero.moveRight(1)"
type textarea "hero.moveDown(2)"
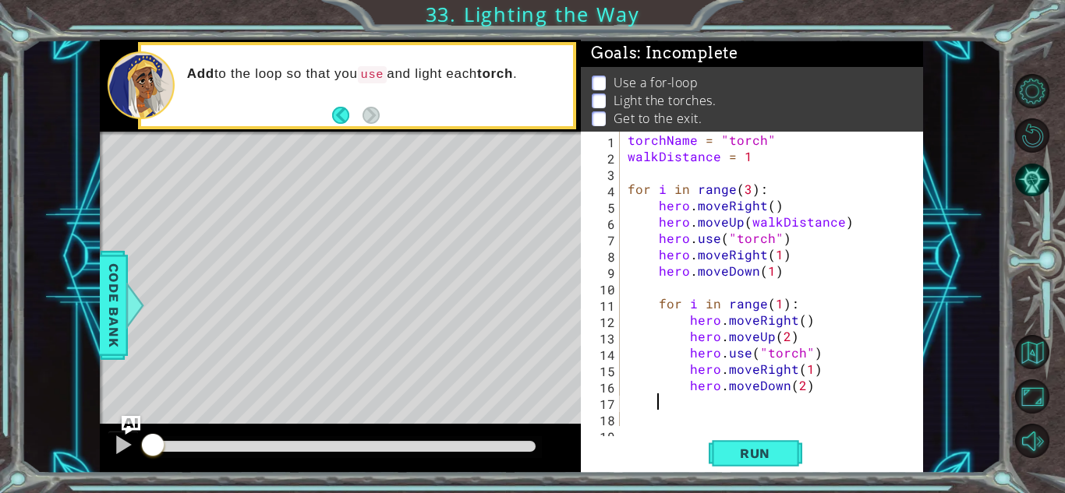
scroll to position [0, 1]
type textarea "f"
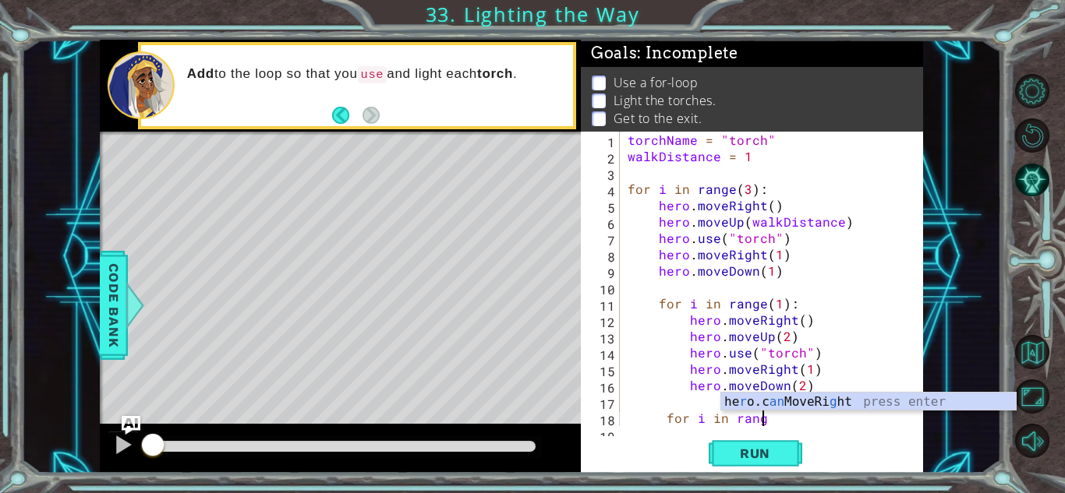
scroll to position [0, 8]
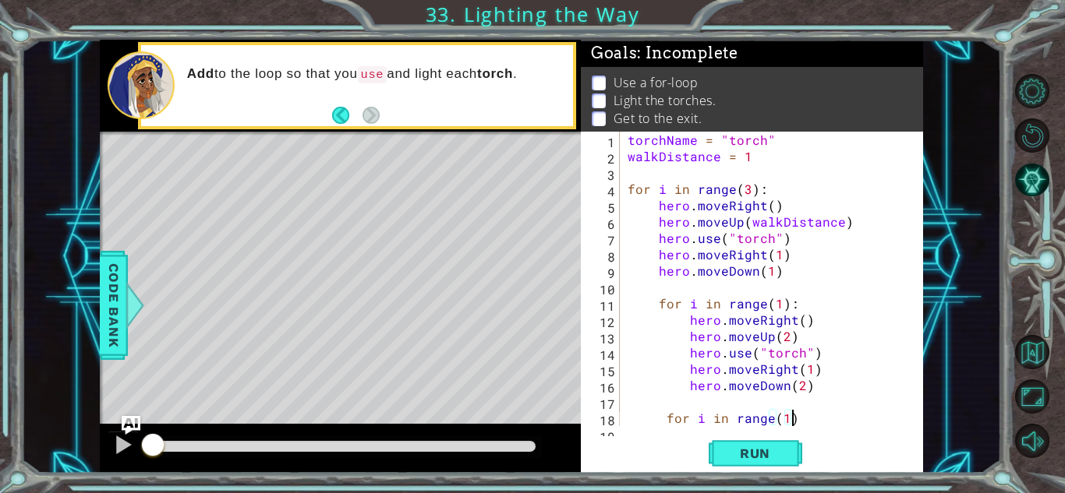
type textarea "for i in range(1):"
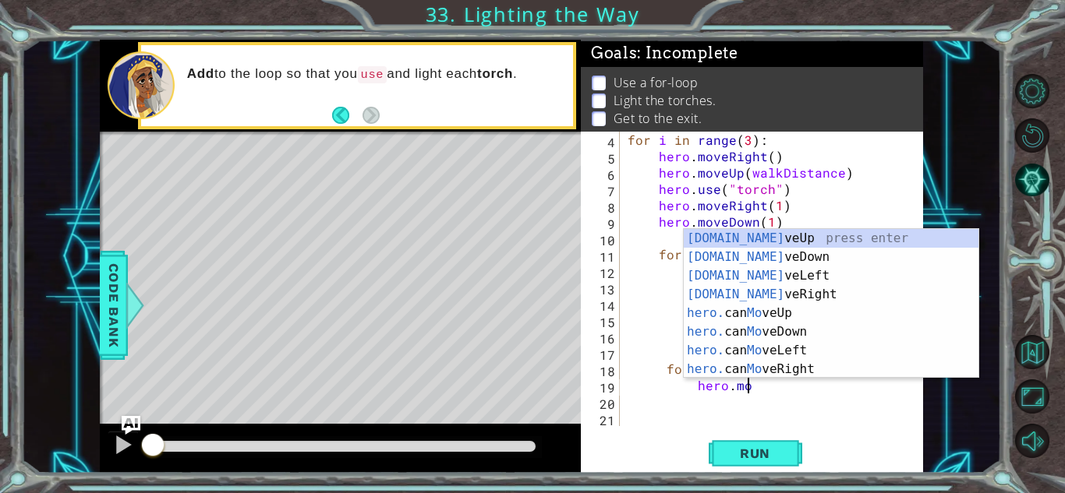
scroll to position [0, 7]
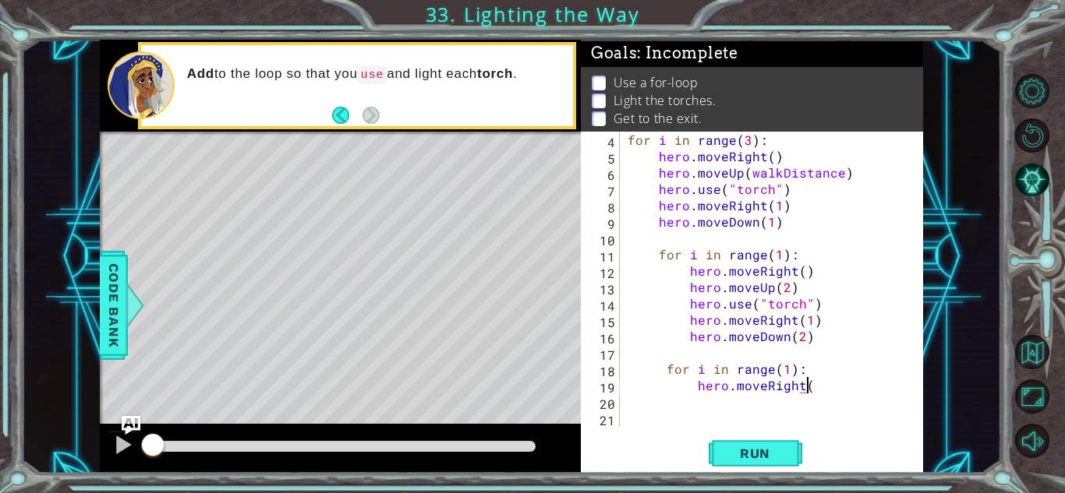
type textarea "hero.moveRight()"
type textarea "hero.moveUp(3)"
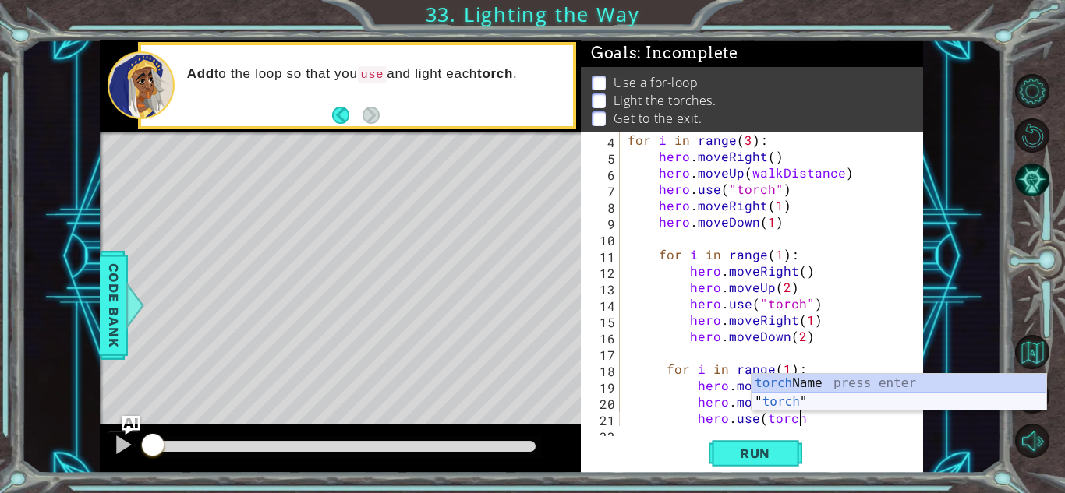
click at [791, 402] on div "torch Name press enter " torch " press enter" at bounding box center [898, 411] width 295 height 75
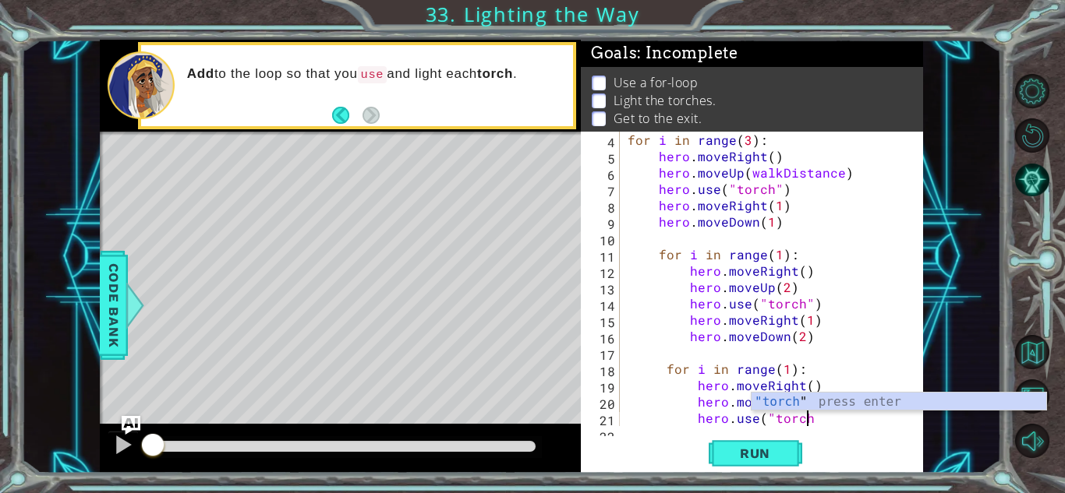
scroll to position [0, 10]
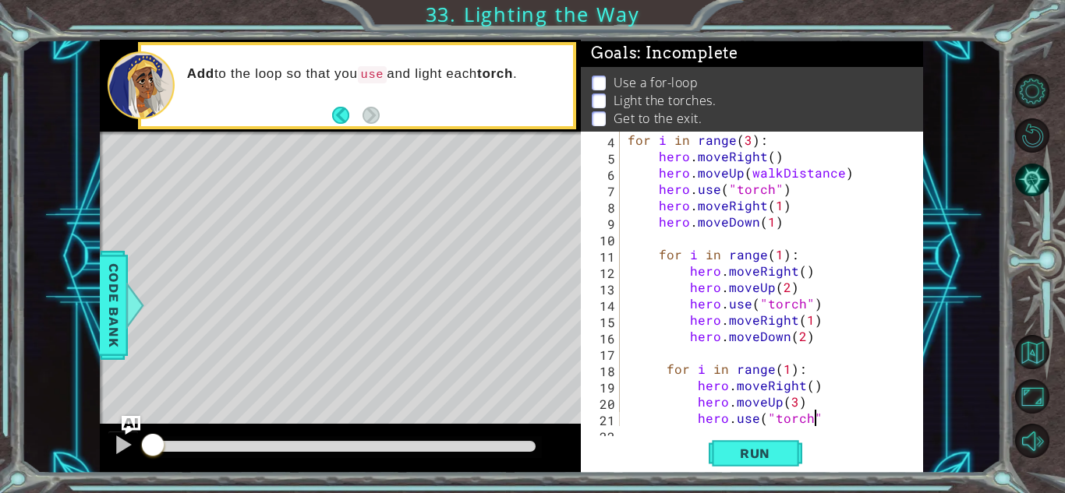
type textarea "hero.use("torch")"
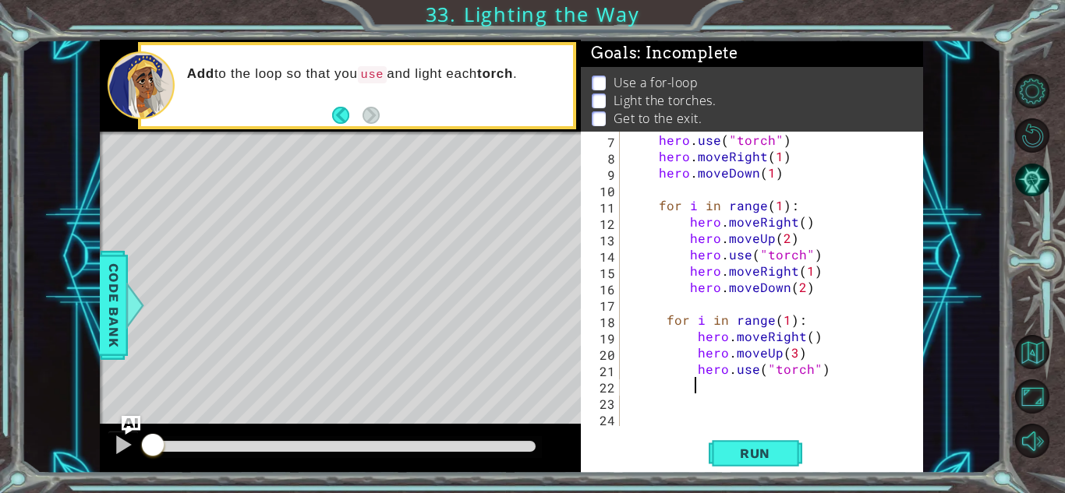
scroll to position [98, 0]
type textarea "hero.moveRight(1)"
click at [740, 446] on span "Run" at bounding box center [755, 454] width 62 height 16
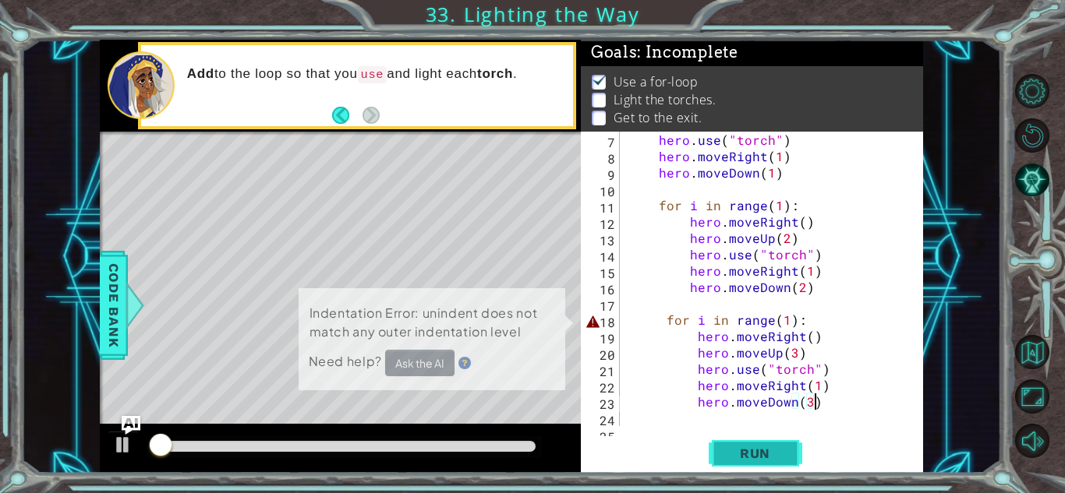
scroll to position [2, 0]
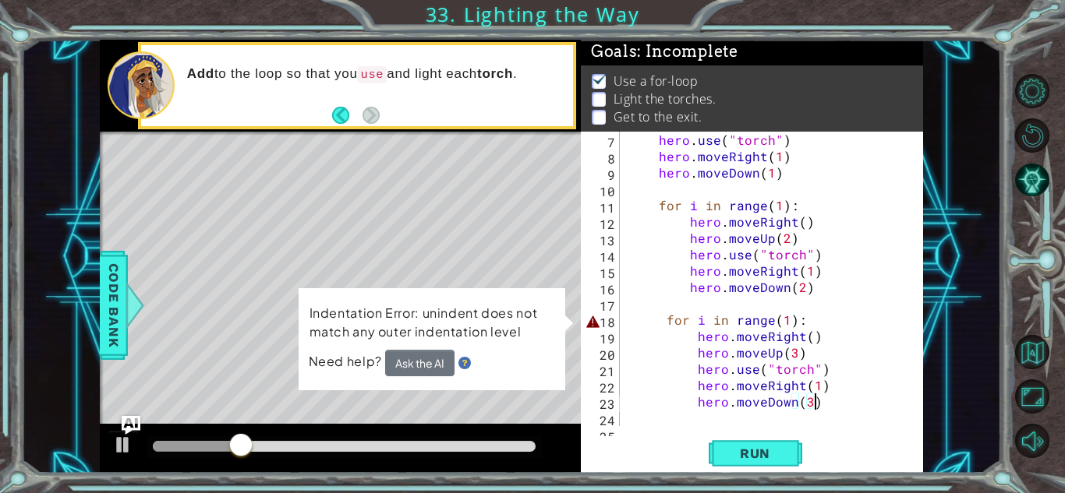
click at [665, 324] on div "hero . use ( "torch" ) hero . moveRight ( 1 ) hero . moveDown ( 1 ) for i in ra…" at bounding box center [775, 295] width 302 height 327
type textarea "for i in range(1):"
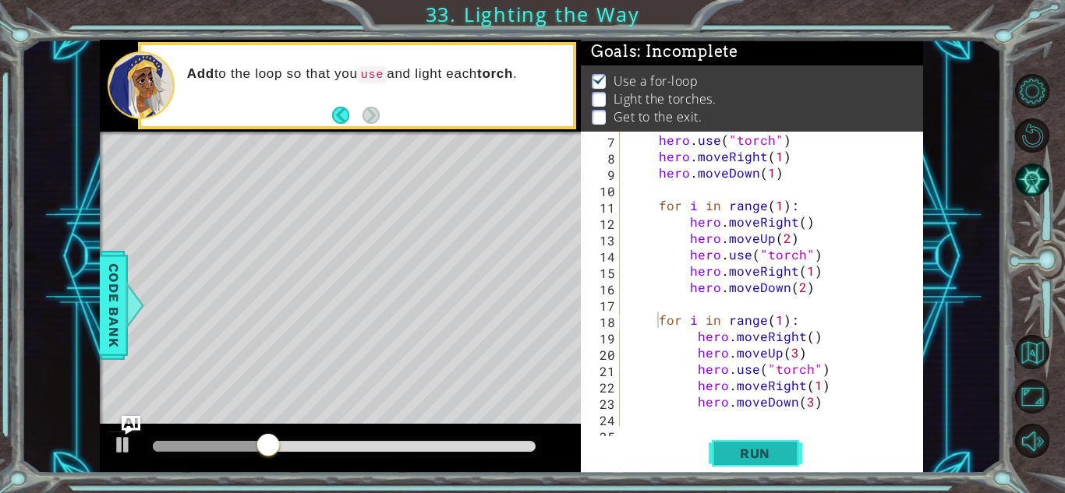
click at [798, 440] on button "Run" at bounding box center [755, 453] width 94 height 34
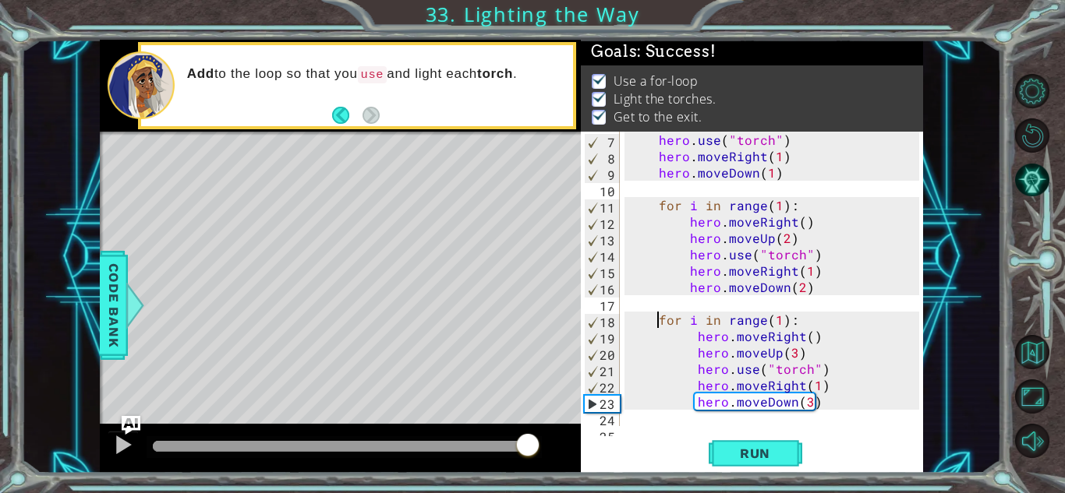
drag, startPoint x: 293, startPoint y: 438, endPoint x: 528, endPoint y: 452, distance: 235.0
click at [528, 452] on div at bounding box center [528, 447] width 28 height 28
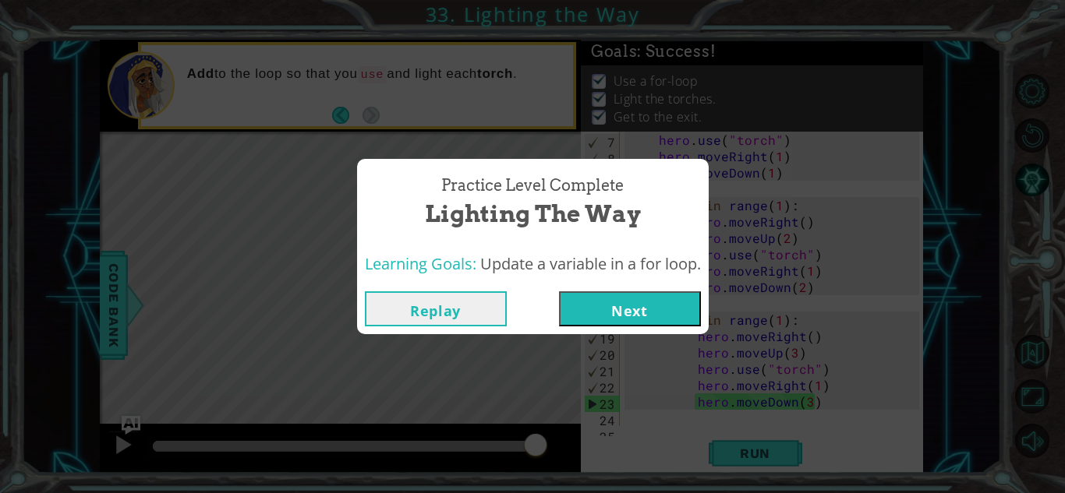
click at [680, 298] on button "Next" at bounding box center [630, 308] width 142 height 35
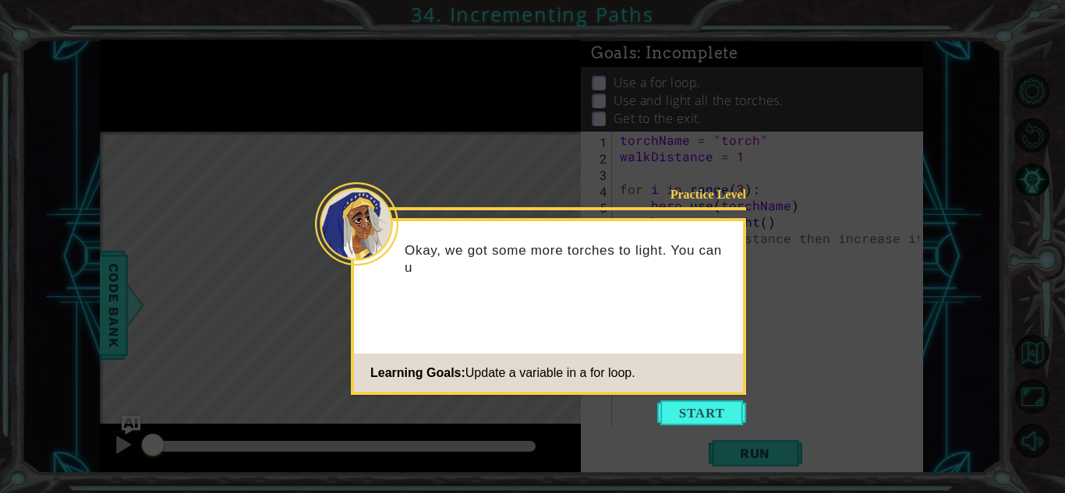
click at [683, 398] on icon at bounding box center [532, 246] width 1065 height 493
click at [676, 403] on button "Start" at bounding box center [701, 413] width 89 height 25
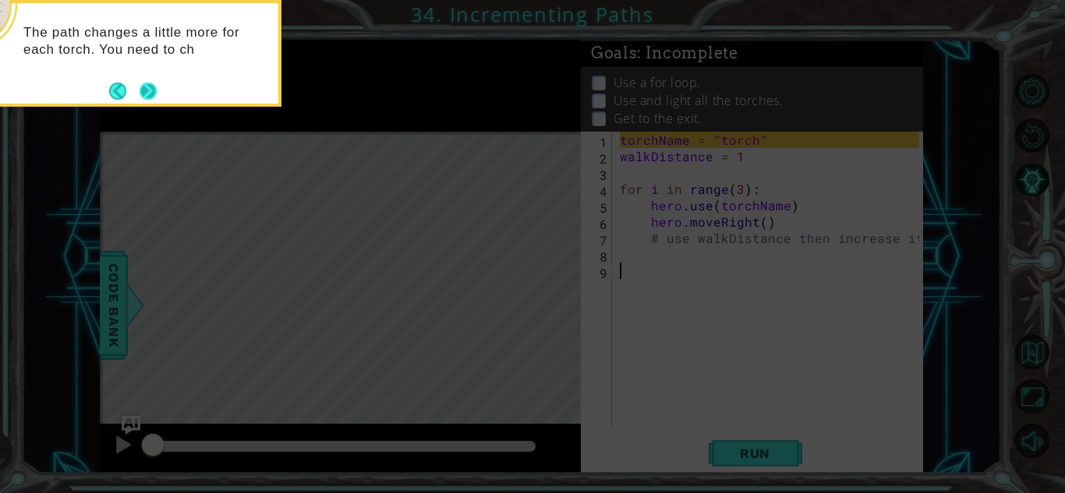
click at [154, 92] on button "Next" at bounding box center [148, 91] width 17 height 17
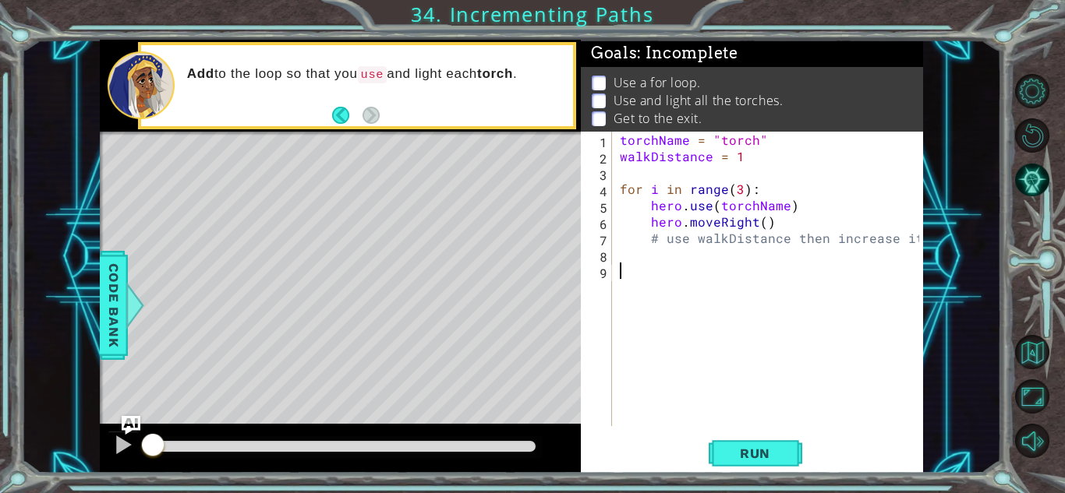
click at [662, 240] on div "torchName = "torch" walkDistance = 1 for i in range ( 3 ) : hero . use ( torchN…" at bounding box center [771, 295] width 310 height 327
type textarea "# use walkDistance then increase it"
drag, startPoint x: 910, startPoint y: 235, endPoint x: 645, endPoint y: 236, distance: 265.0
click at [645, 236] on div "torchName = "torch" walkDistance = 1 for i in range ( 3 ) : hero . use ( torchN…" at bounding box center [771, 295] width 310 height 327
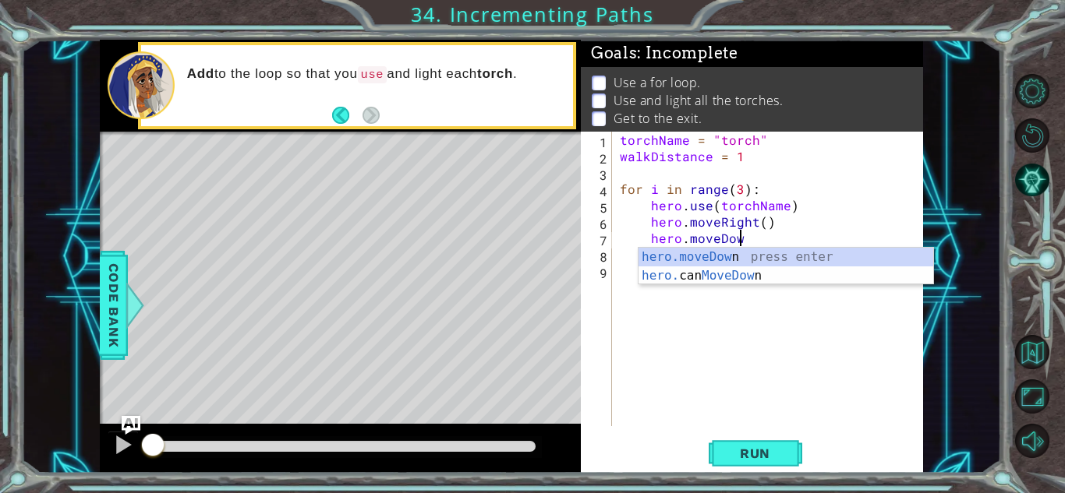
scroll to position [0, 7]
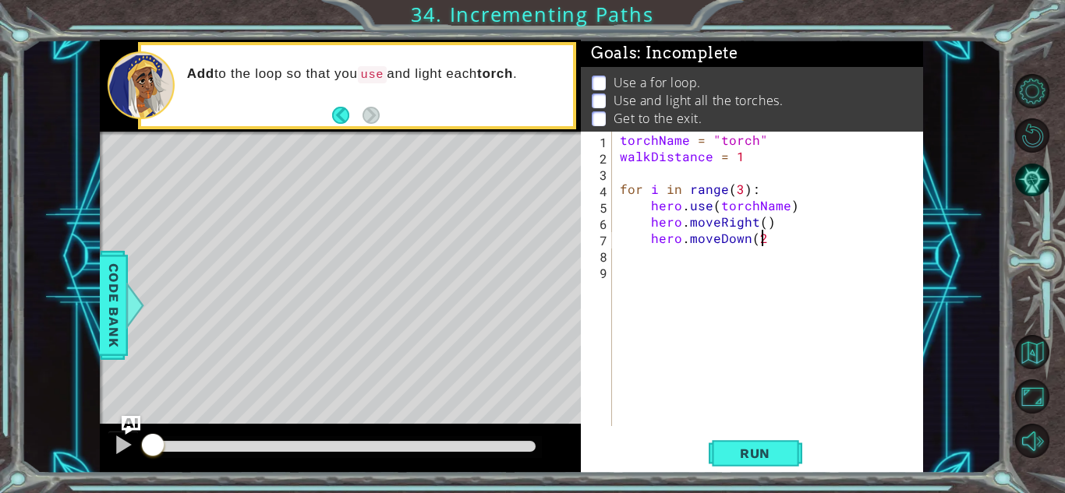
type textarea "hero.moveDown(2)"
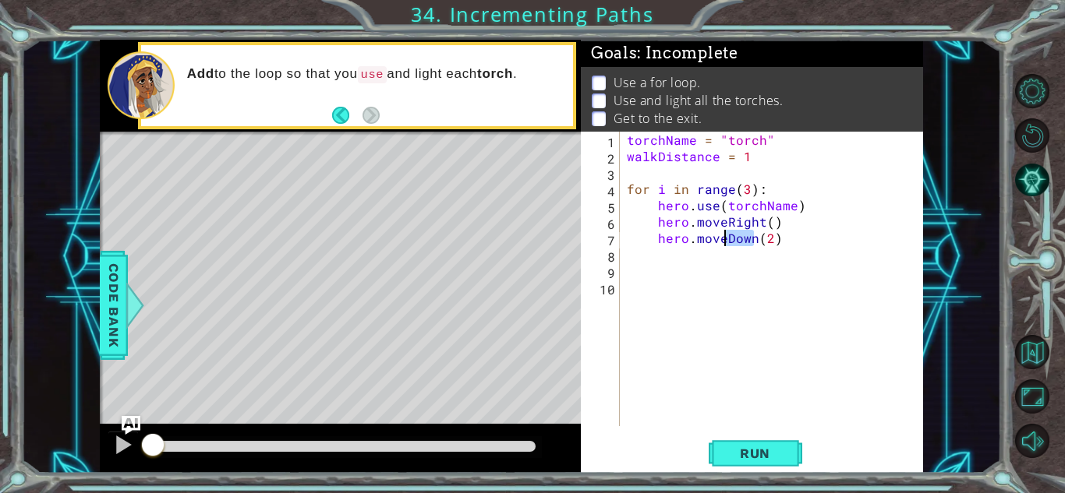
drag, startPoint x: 754, startPoint y: 240, endPoint x: 725, endPoint y: 243, distance: 29.8
click at [725, 243] on div "torchName = "torch" walkDistance = 1 for i in range ( 3 ) : hero . use ( torchN…" at bounding box center [775, 295] width 303 height 327
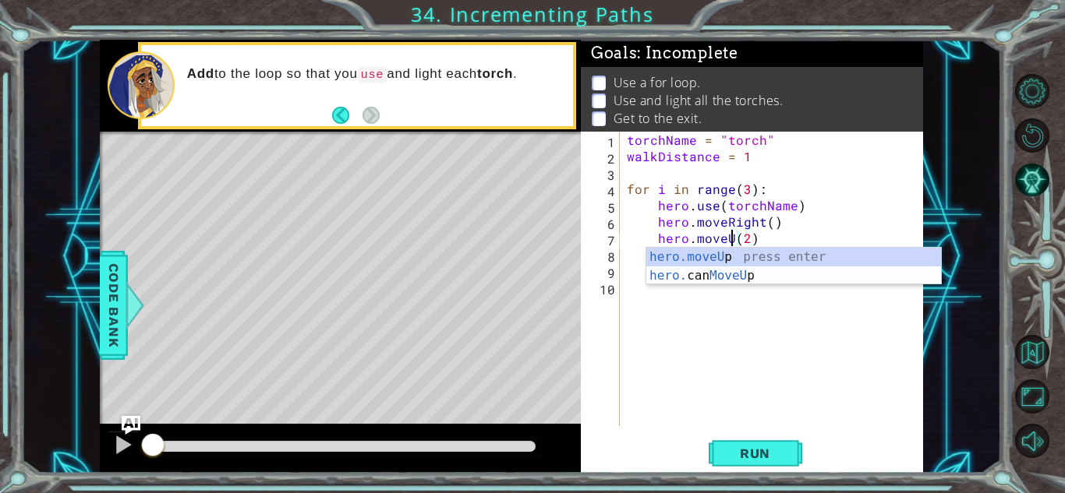
scroll to position [0, 7]
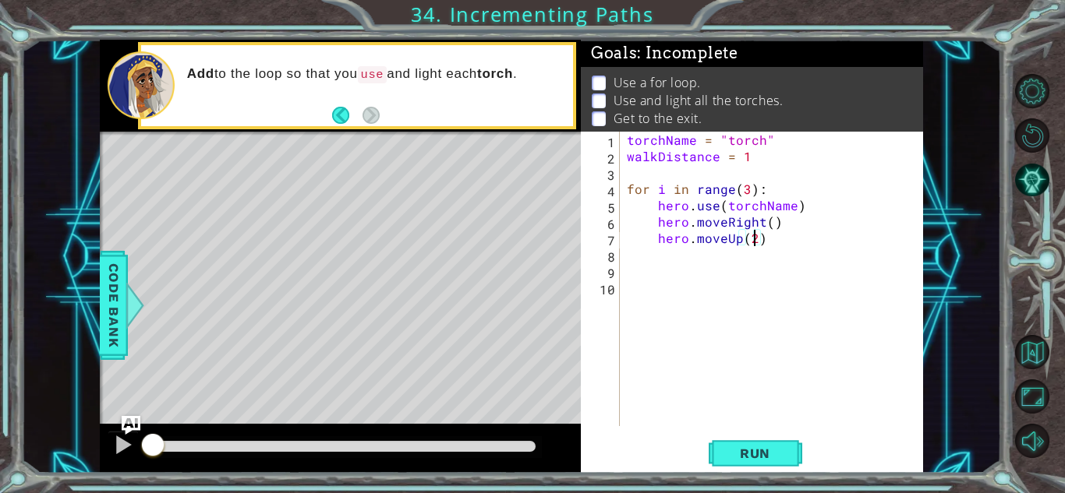
click at [755, 237] on div "torchName = "torch" walkDistance = 1 for i in range ( 3 ) : hero . use ( torchN…" at bounding box center [775, 295] width 303 height 327
click at [768, 244] on div "torchName = "torch" walkDistance = 1 for i in range ( 3 ) : hero . use ( torchN…" at bounding box center [775, 295] width 303 height 327
type textarea "hero.moveUp(1)"
type textarea "for i in range(1):"
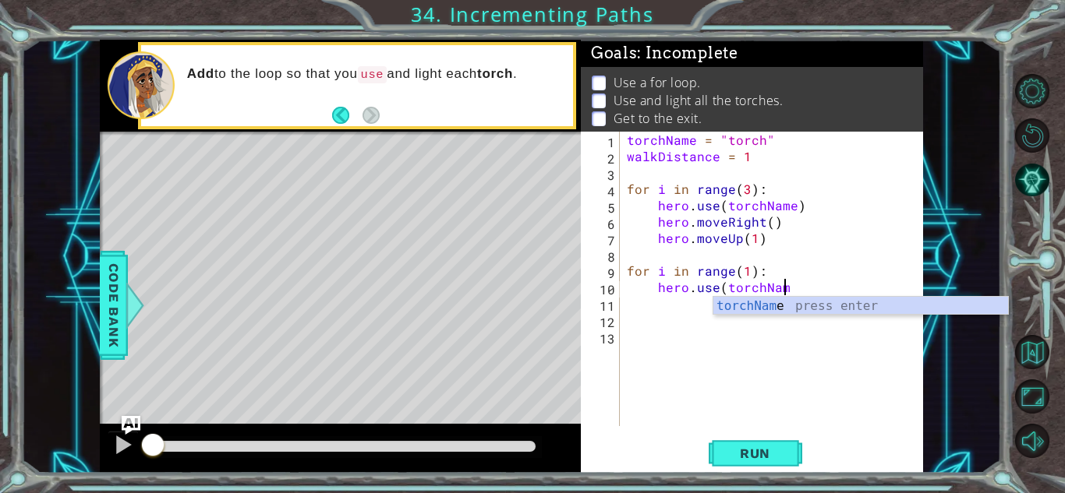
scroll to position [0, 9]
type textarea "hero.use(torchName)"
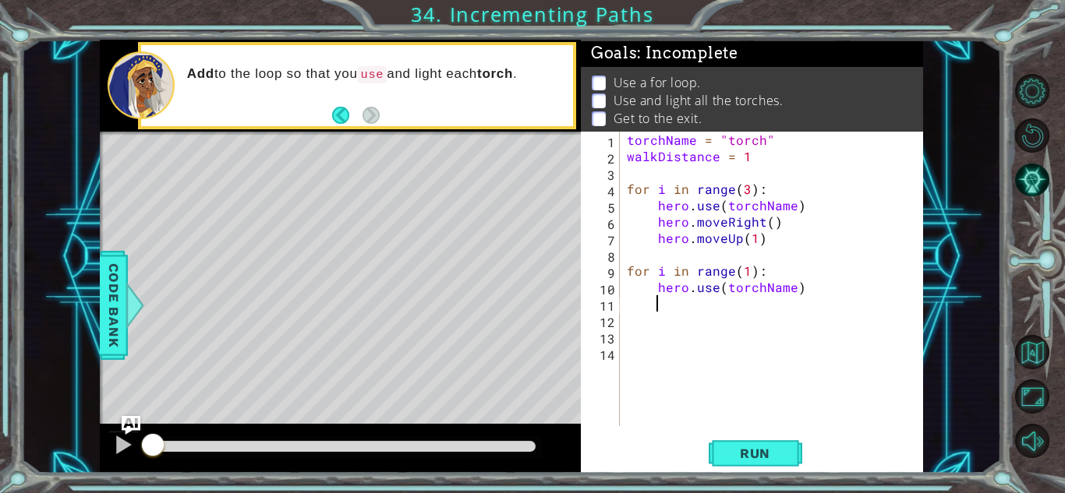
scroll to position [0, 1]
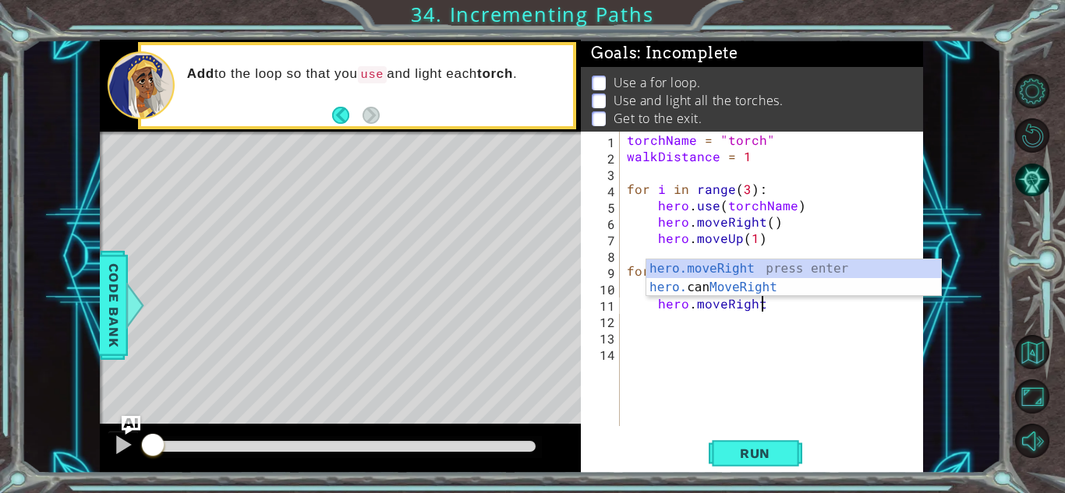
type textarea "hero.moveRight()"
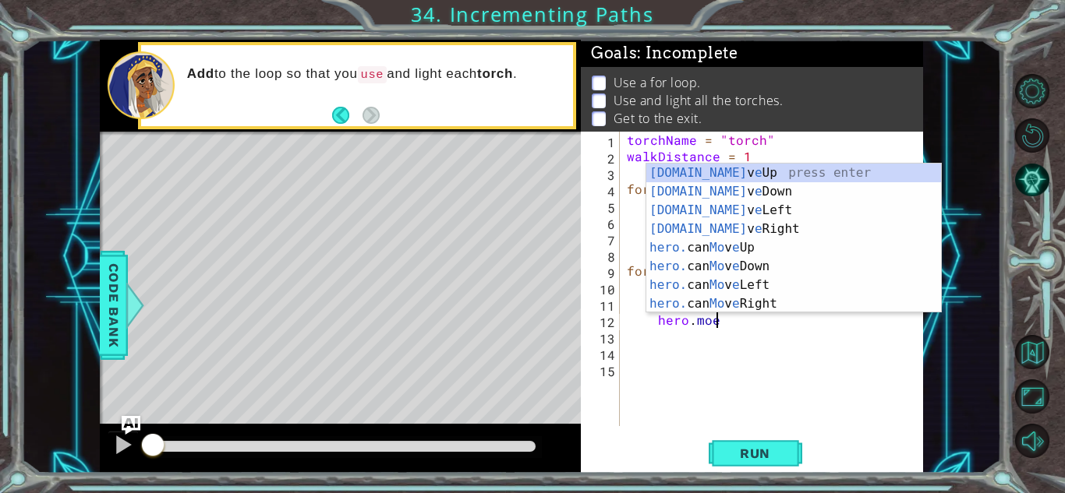
scroll to position [0, 5]
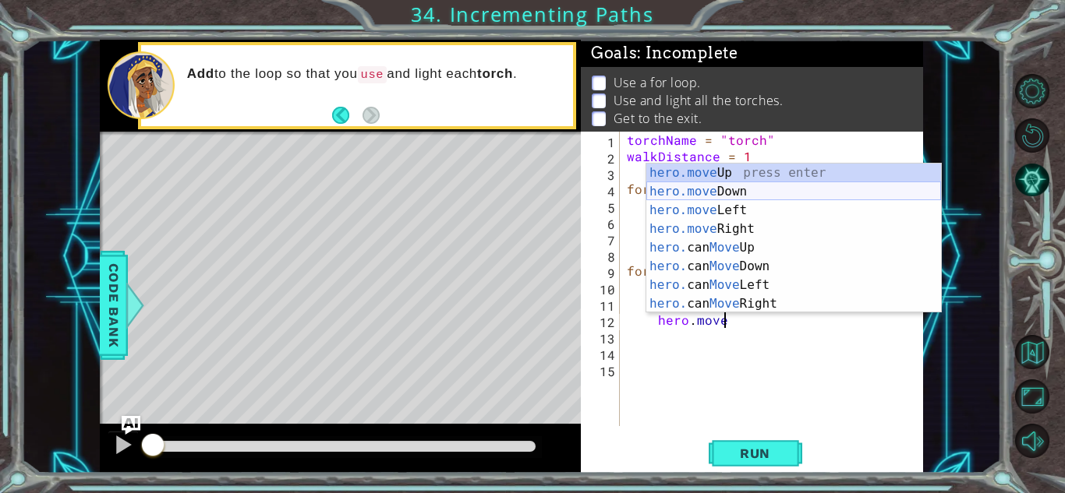
click at [651, 185] on div "hero.move Up press enter hero.move Down press enter hero.move Left press enter …" at bounding box center [793, 257] width 295 height 187
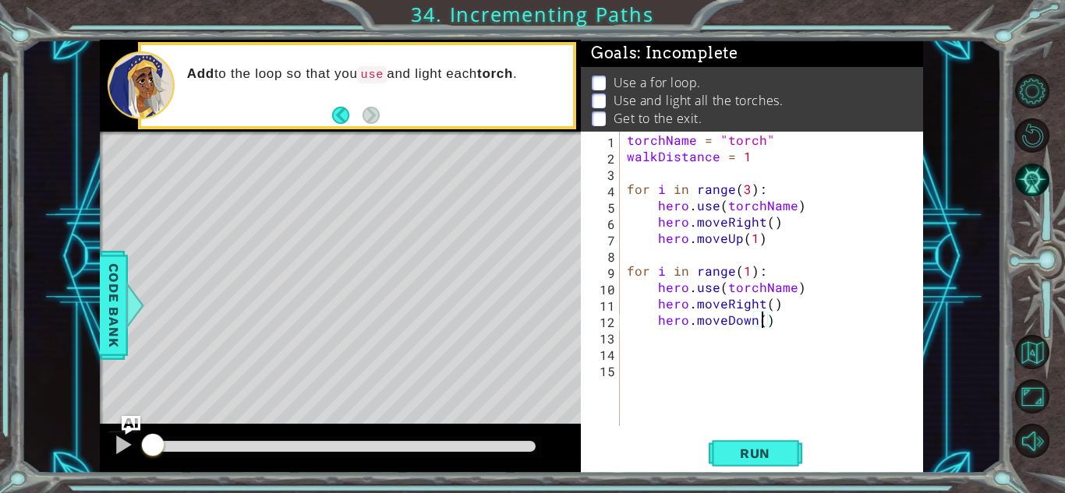
type textarea "hero.moveDown(2)"
click at [802, 327] on div "torchName = "torch" walkDistance = 1 for i in range ( 3 ) : hero . use ( torchN…" at bounding box center [775, 295] width 303 height 327
type textarea "for i in range(1):"
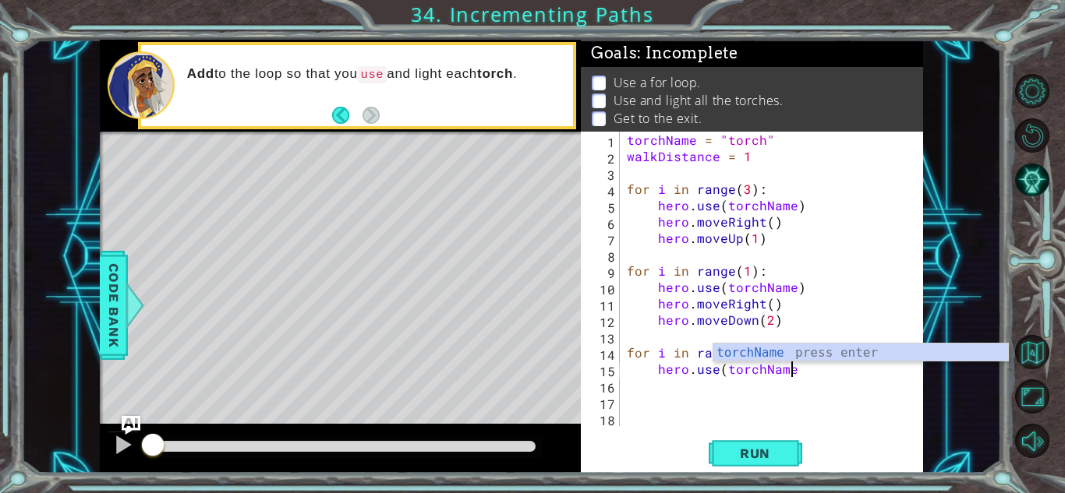
scroll to position [0, 9]
type textarea "hero.use(torchName)"
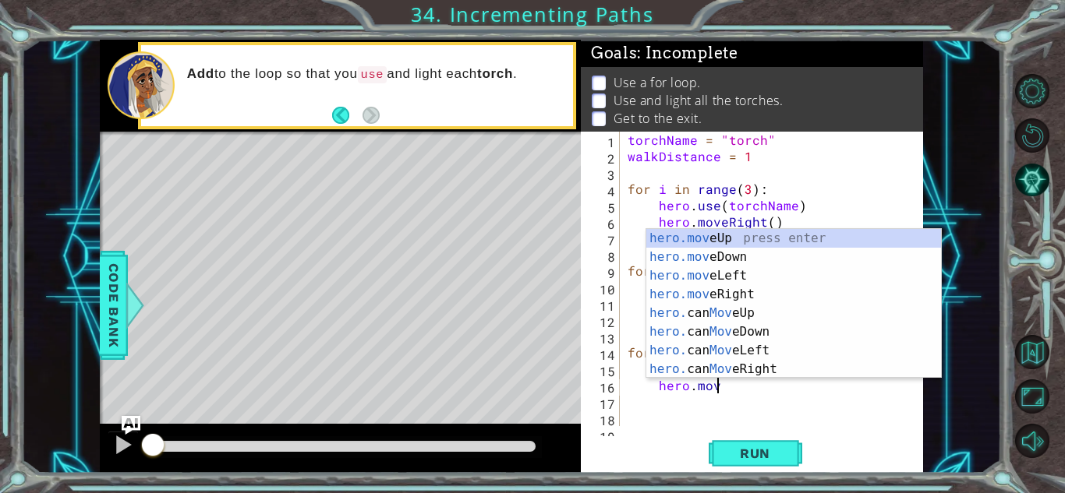
scroll to position [0, 5]
click at [670, 301] on div "hero.move Up press enter hero.move Down press enter hero.move Left press enter …" at bounding box center [793, 322] width 295 height 187
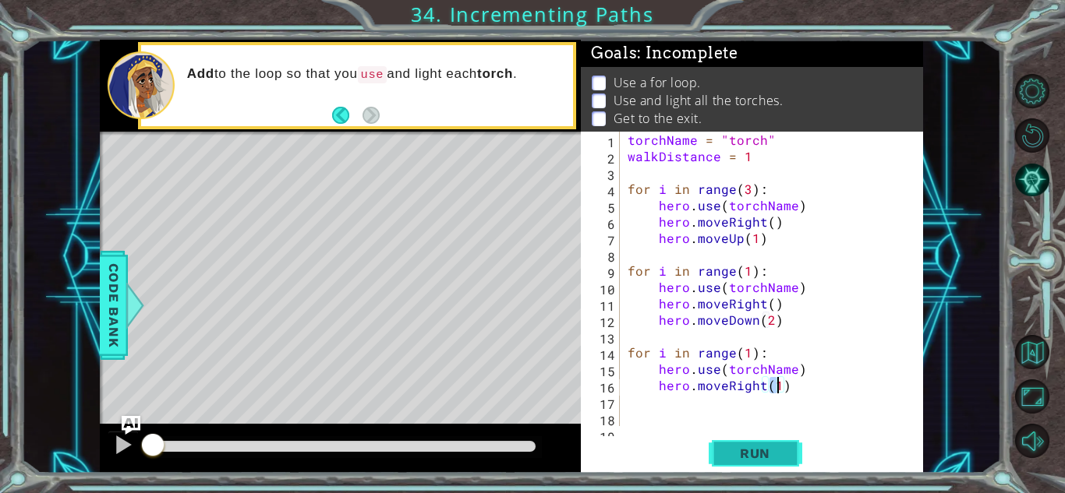
type textarea "hero.moveRight()"
click at [797, 391] on div "torchName = "torch" walkDistance = 1 for i in range ( 3 ) : hero . use ( torchN…" at bounding box center [775, 295] width 302 height 327
type textarea "hero.moveUp(3)"
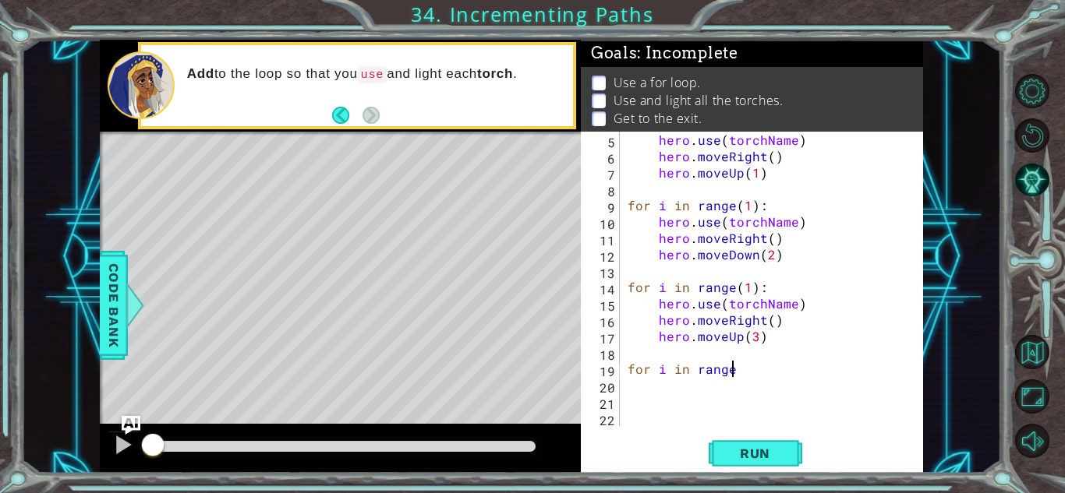
scroll to position [0, 5]
type textarea "for i in range(1):"
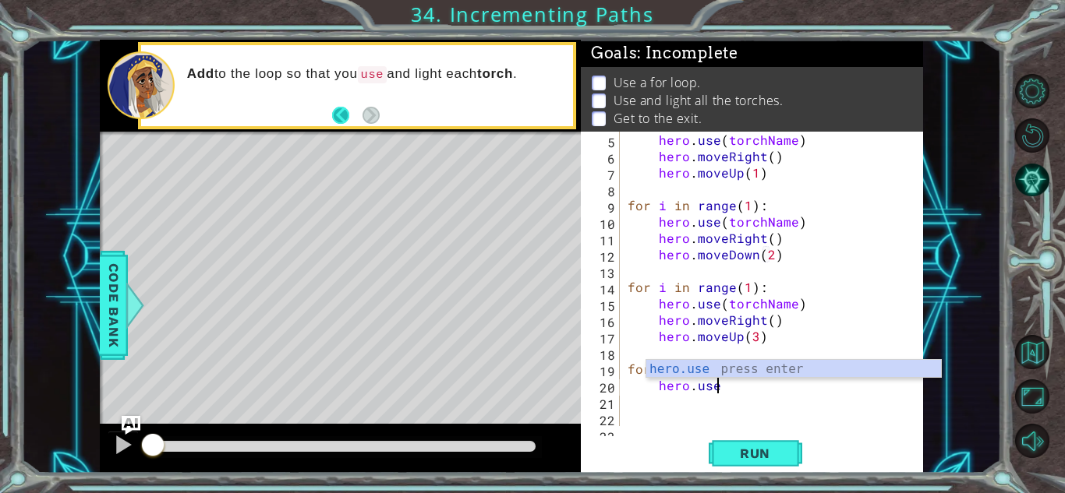
scroll to position [0, 5]
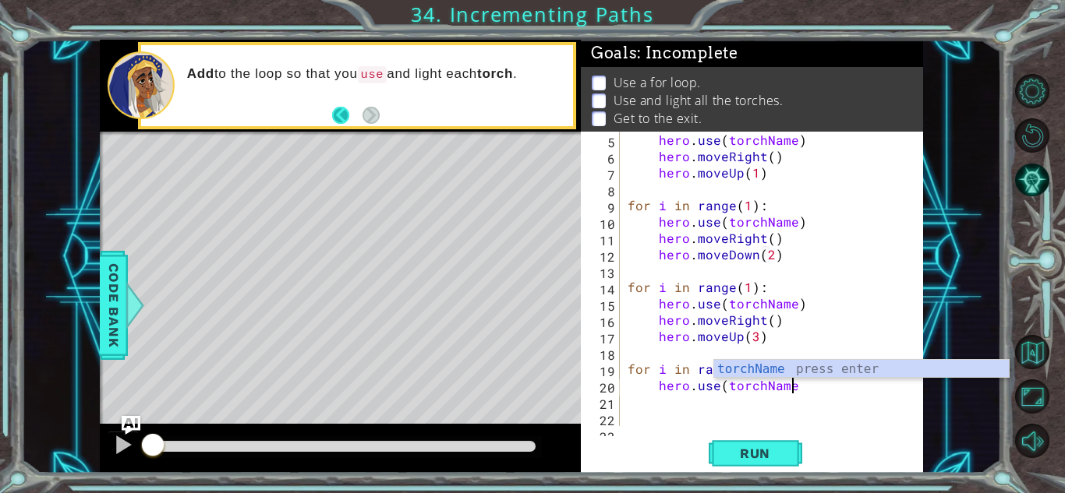
type textarea "hero.use(torchName)"
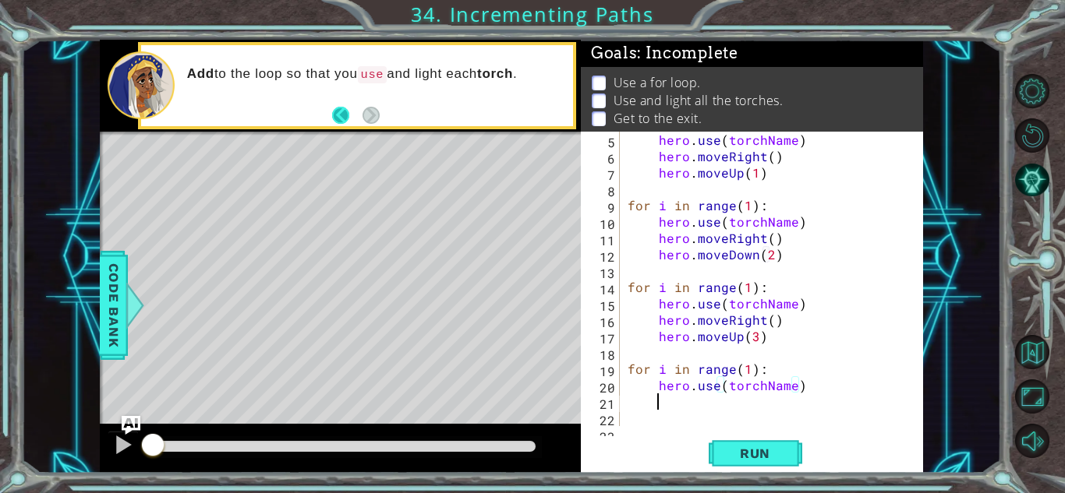
scroll to position [0, 1]
type textarea "hero.moveRight()"
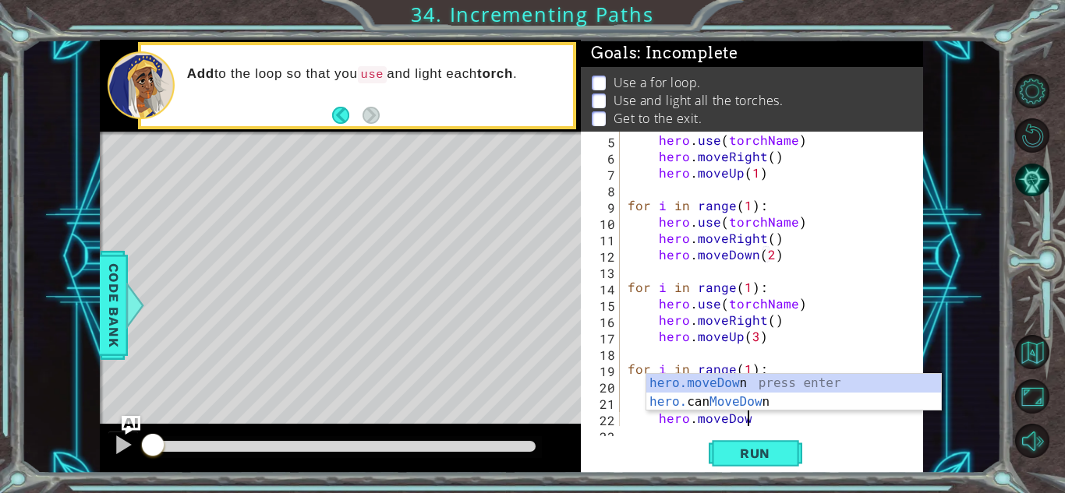
scroll to position [0, 7]
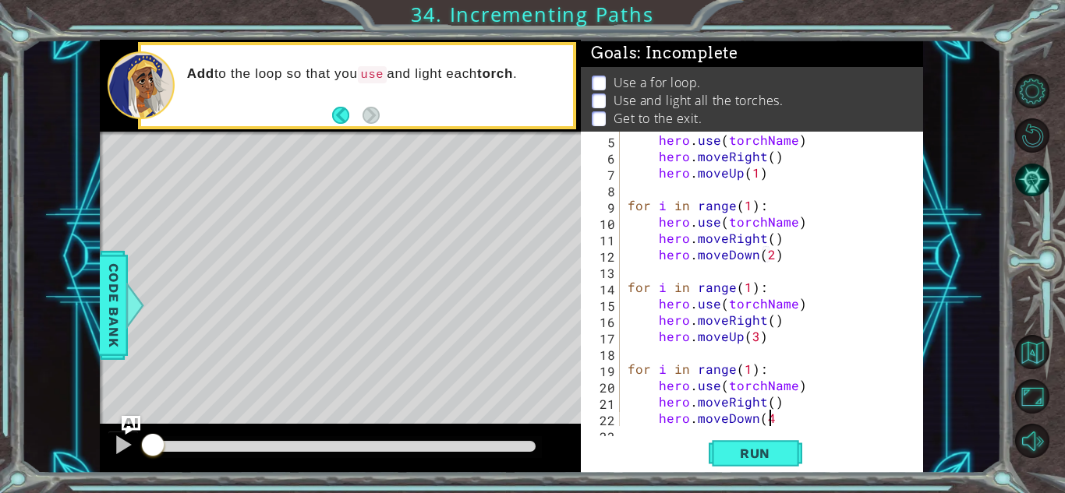
type textarea "hero.moveDown(4)"
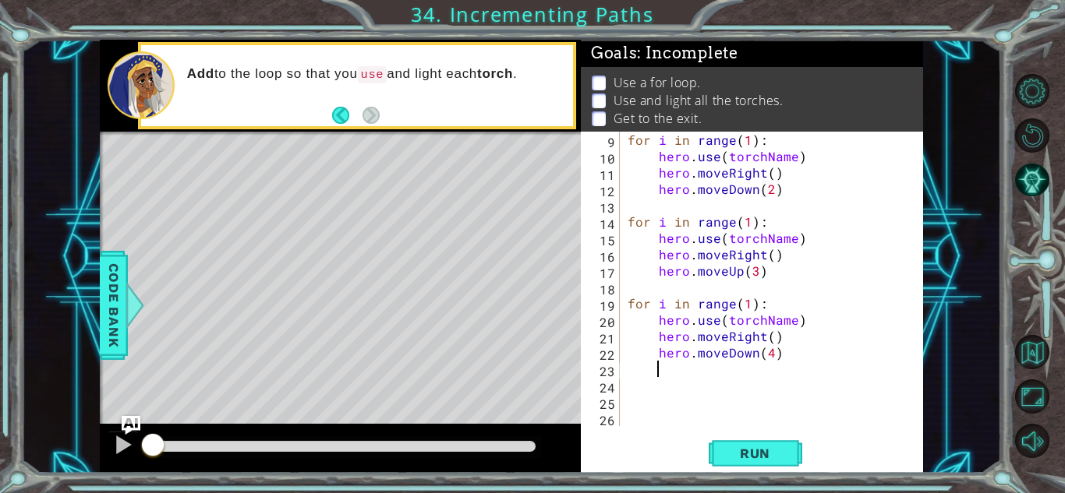
scroll to position [0, 0]
type textarea "for i in range(1):"
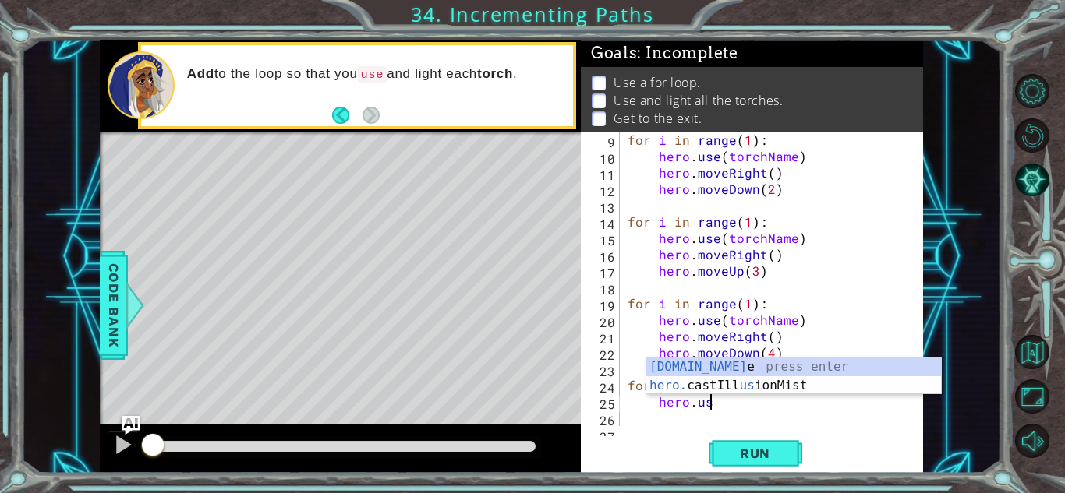
scroll to position [0, 5]
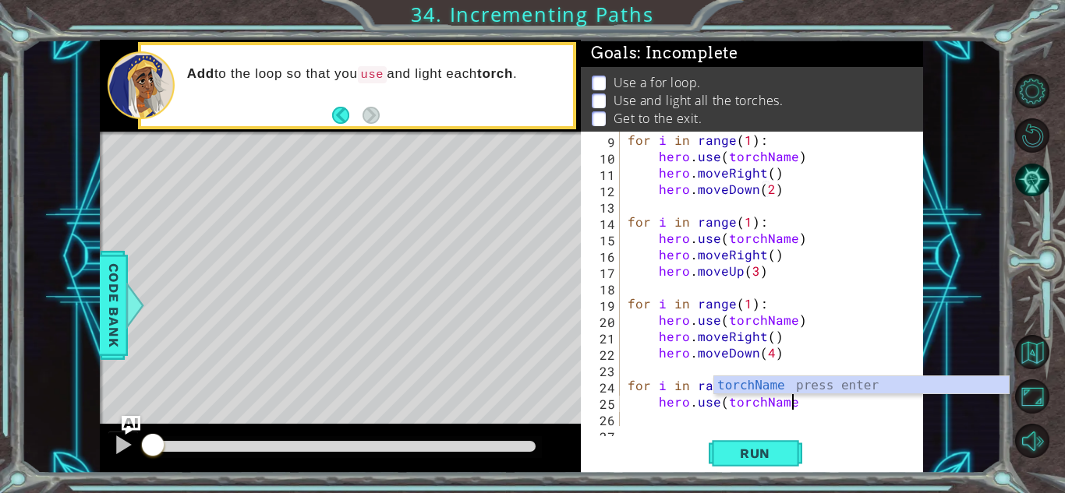
type textarea "hero.use(torchName)"
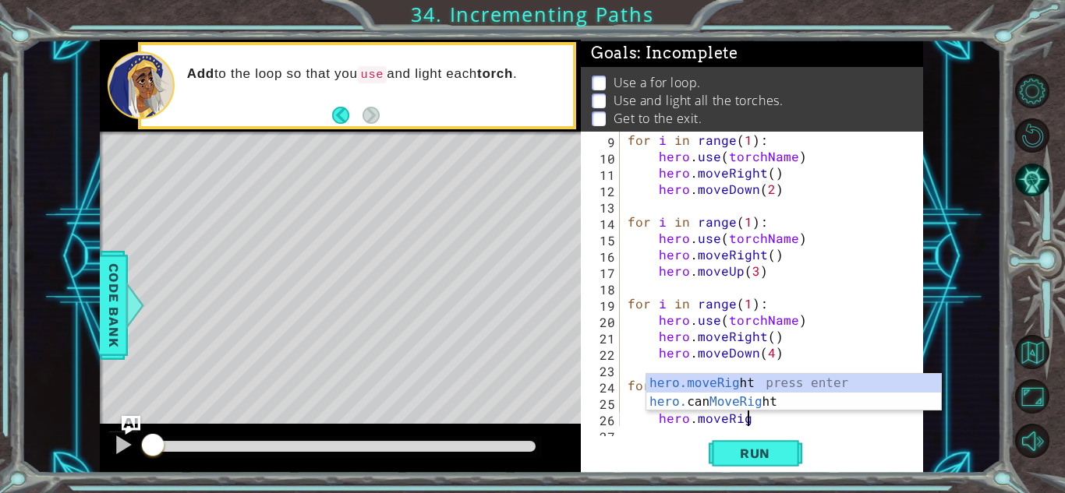
scroll to position [0, 7]
type textarea "hero.moveRight()"
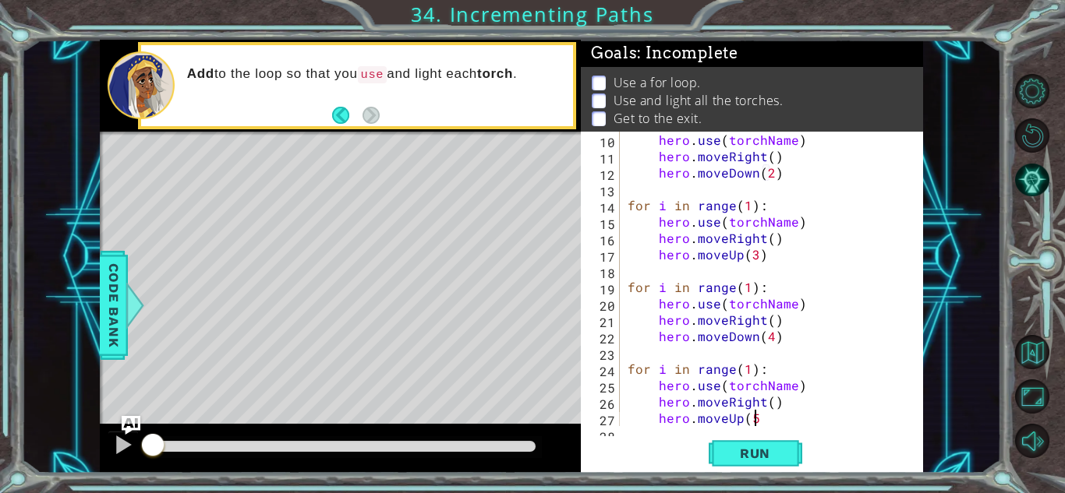
type textarea "hero.moveUp(5)"
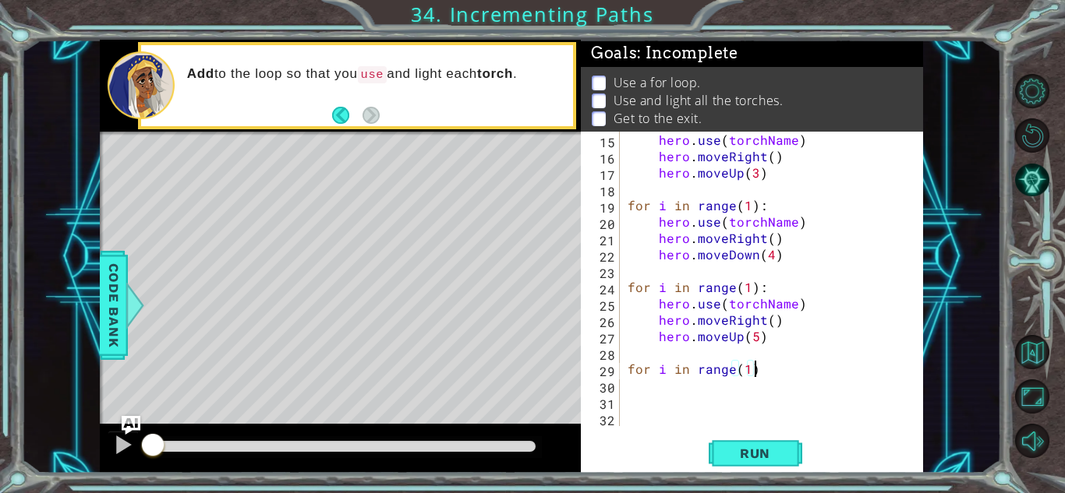
type textarea "for i in range(1):"
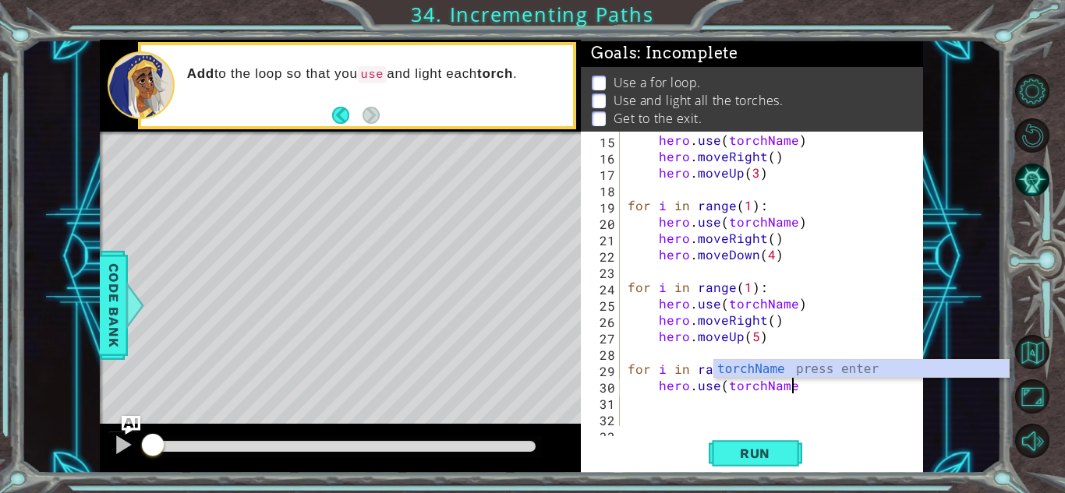
scroll to position [0, 9]
type textarea "hero.use(torchName)"
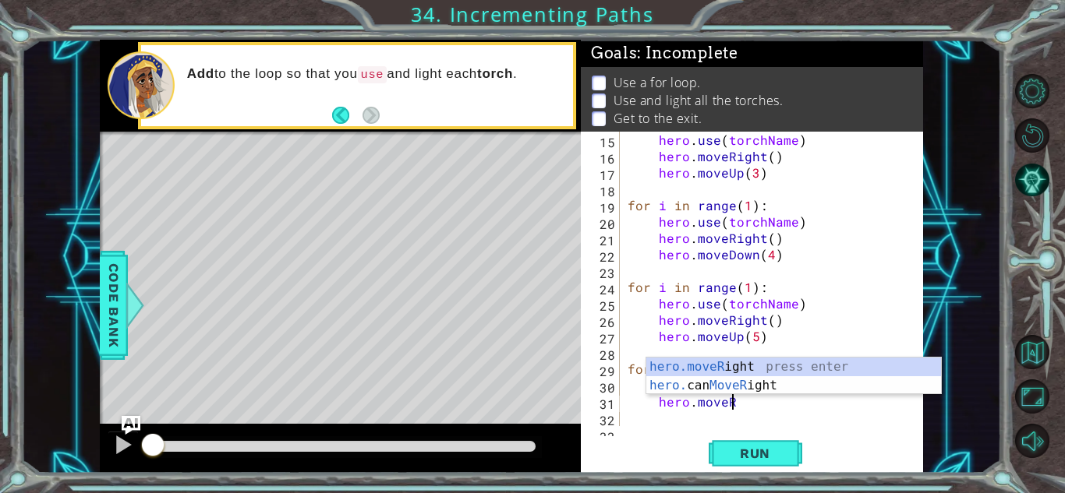
scroll to position [0, 5]
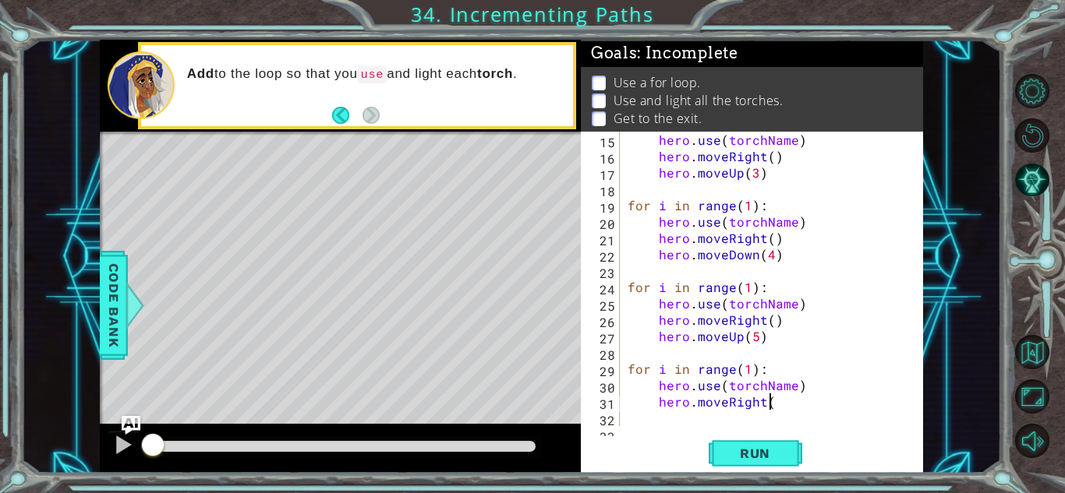
type textarea "hero.moveRight()"
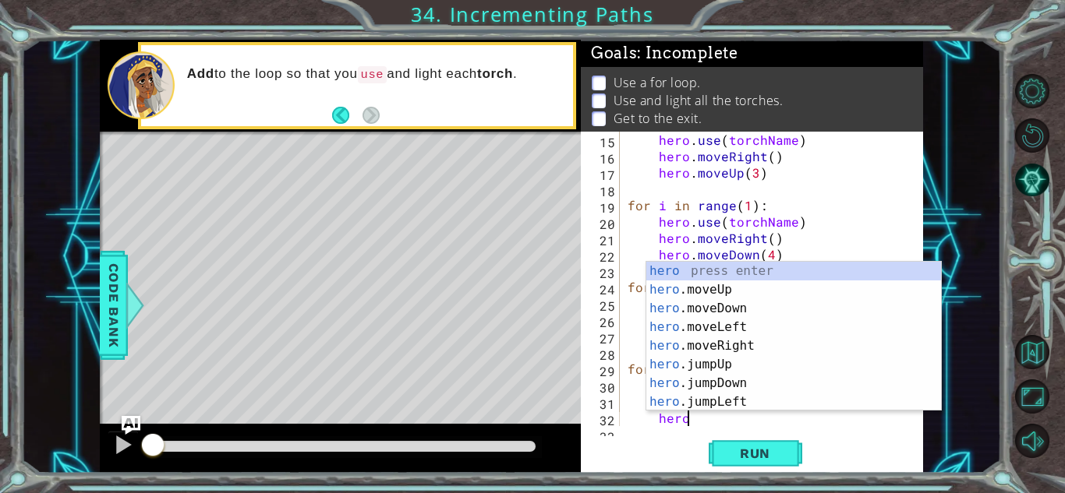
scroll to position [0, 3]
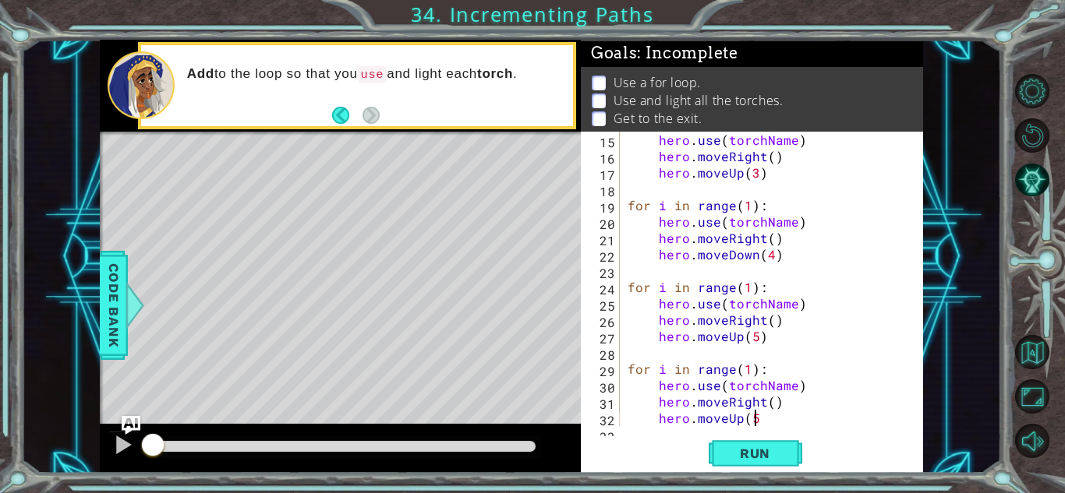
type textarea "hero.moveUp(5)"
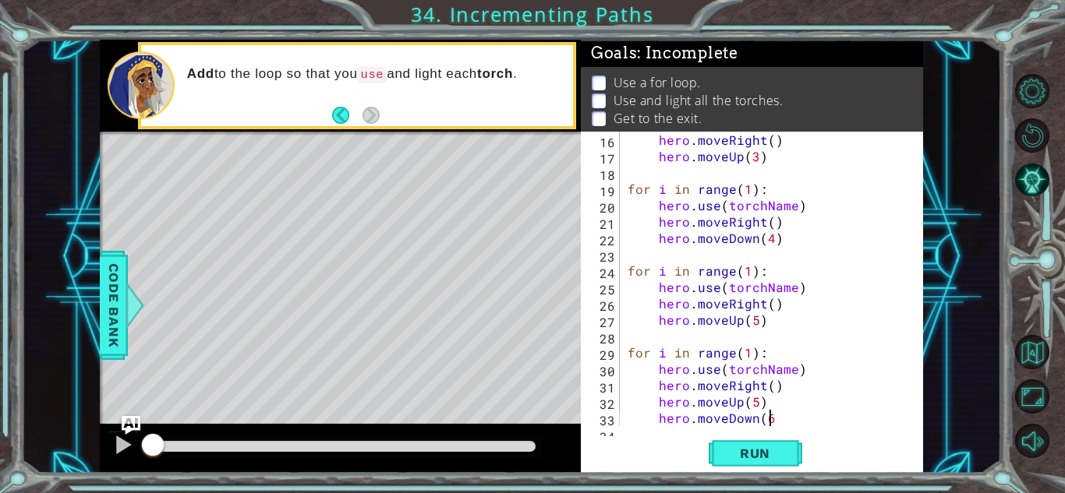
scroll to position [0, 9]
click at [761, 462] on button "Run" at bounding box center [755, 453] width 94 height 34
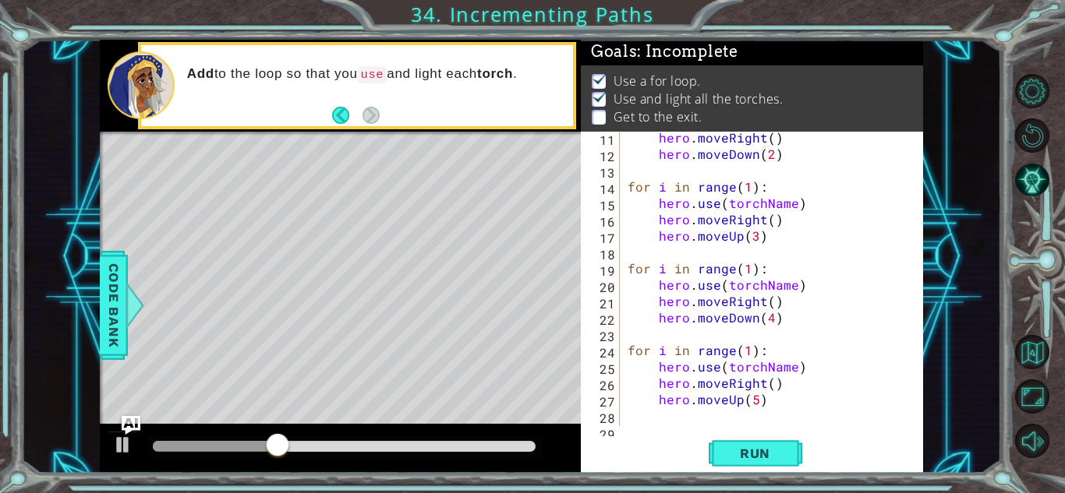
scroll to position [0, 0]
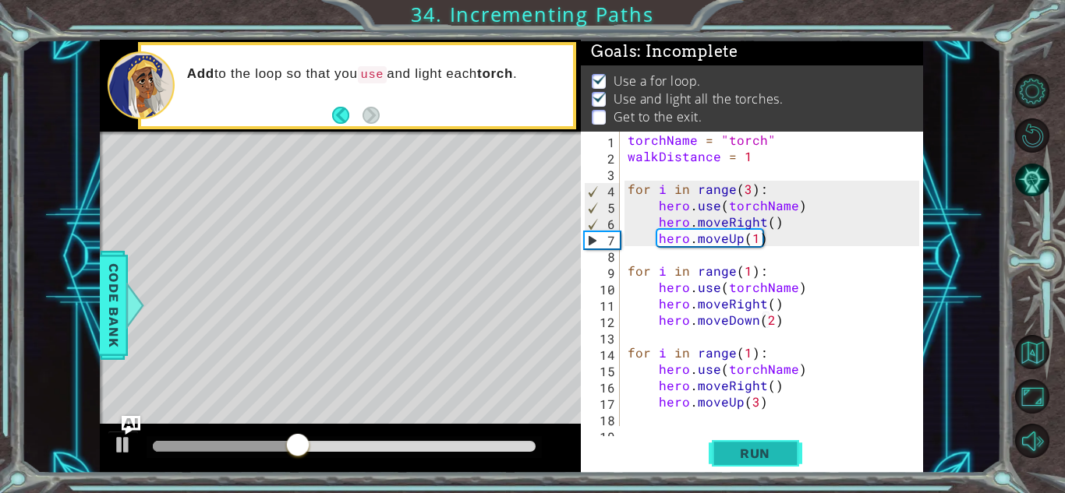
click at [719, 451] on button "Run" at bounding box center [755, 453] width 94 height 34
click at [739, 240] on div "torchName = "torch" walkDistance = 1 for i in range ( 3 ) : hero . use ( torchN…" at bounding box center [775, 295] width 302 height 327
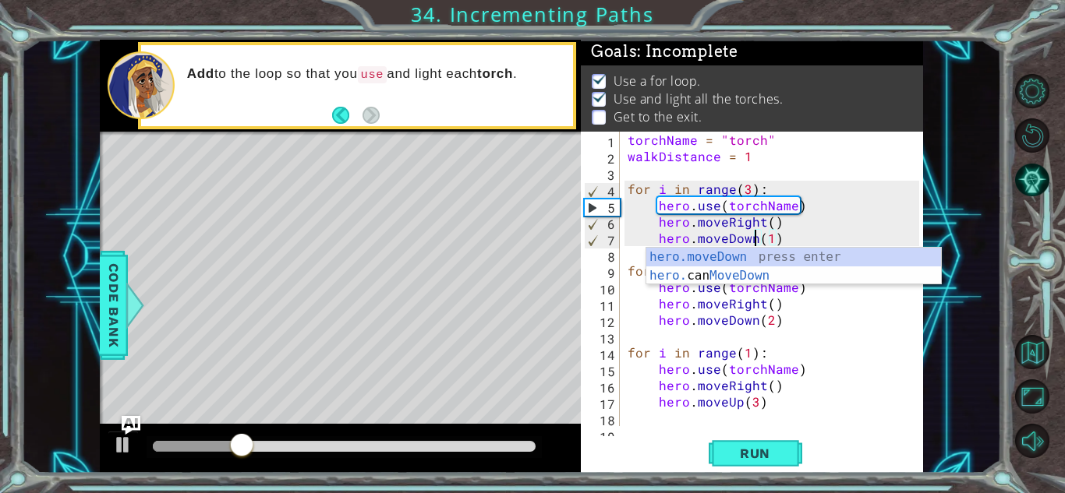
scroll to position [0, 8]
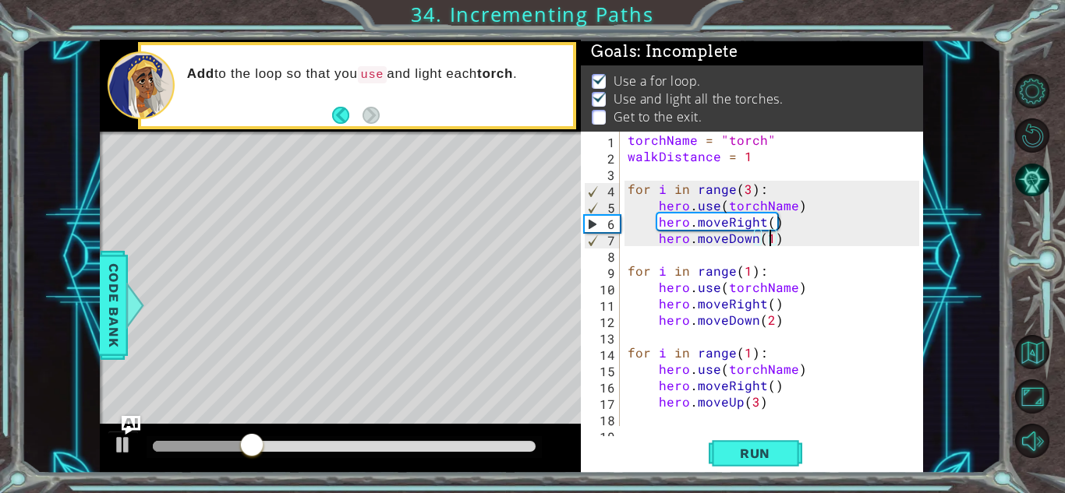
click at [770, 240] on div "torchName = "torch" walkDistance = 1 for i in range ( 3 ) : hero . use ( torchN…" at bounding box center [775, 295] width 302 height 327
click at [786, 452] on button "Run" at bounding box center [755, 453] width 94 height 34
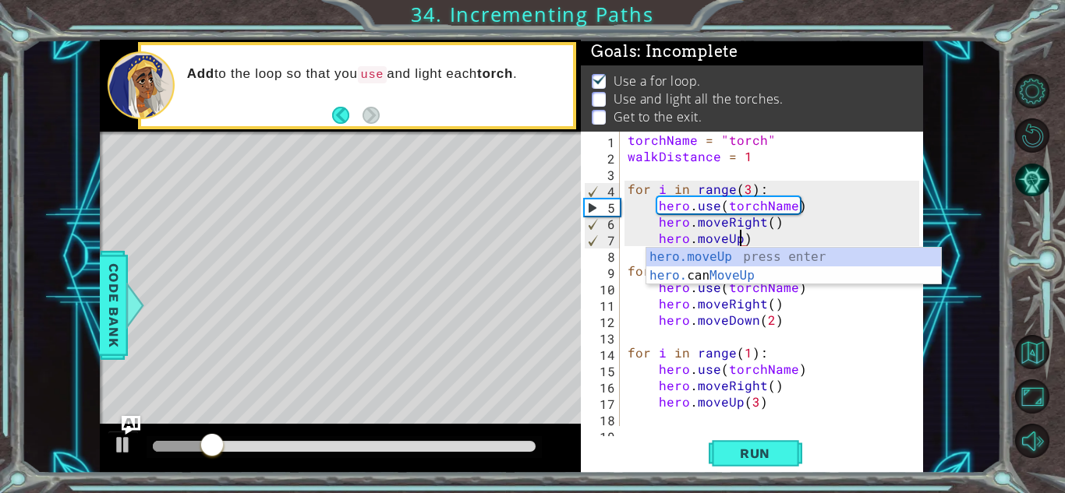
scroll to position [0, 7]
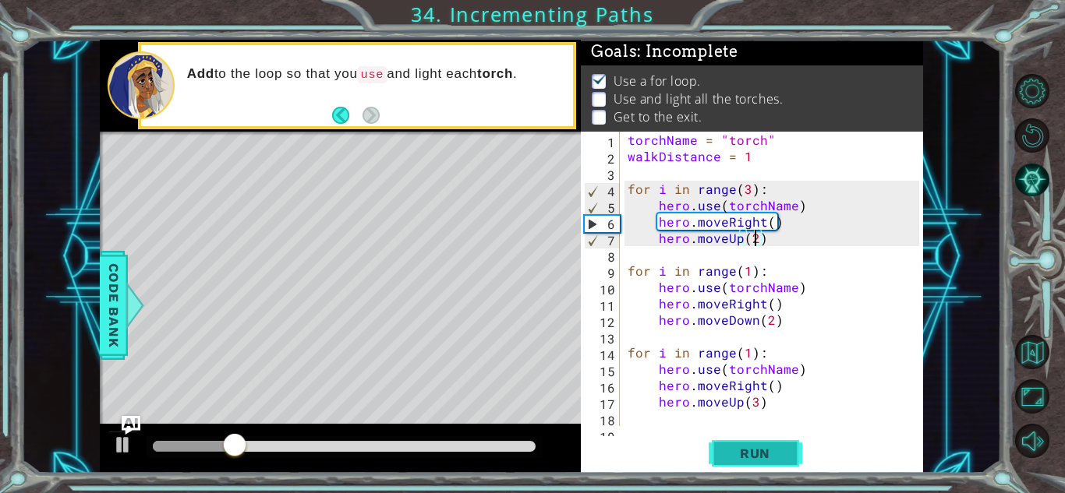
click at [775, 446] on span "Run" at bounding box center [755, 454] width 62 height 16
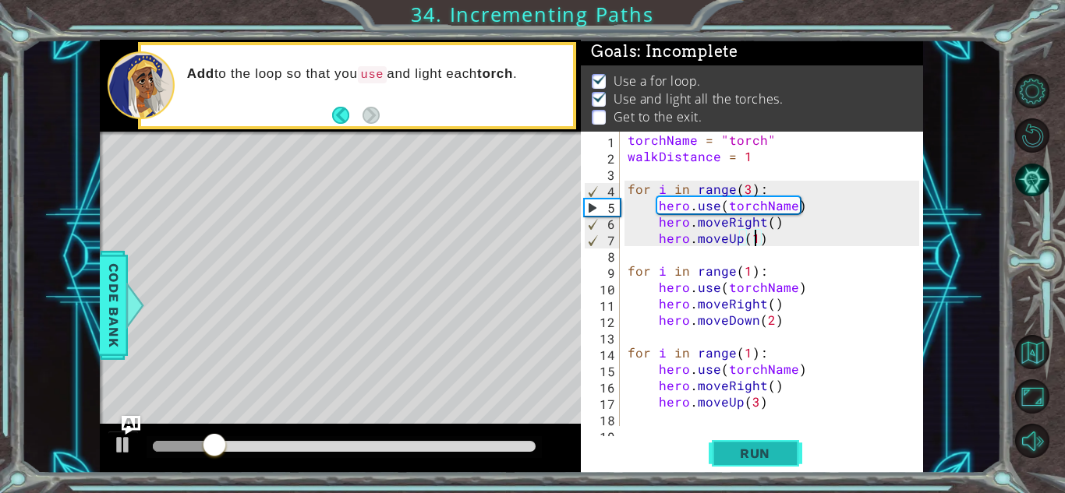
click at [778, 456] on span "Run" at bounding box center [755, 454] width 62 height 16
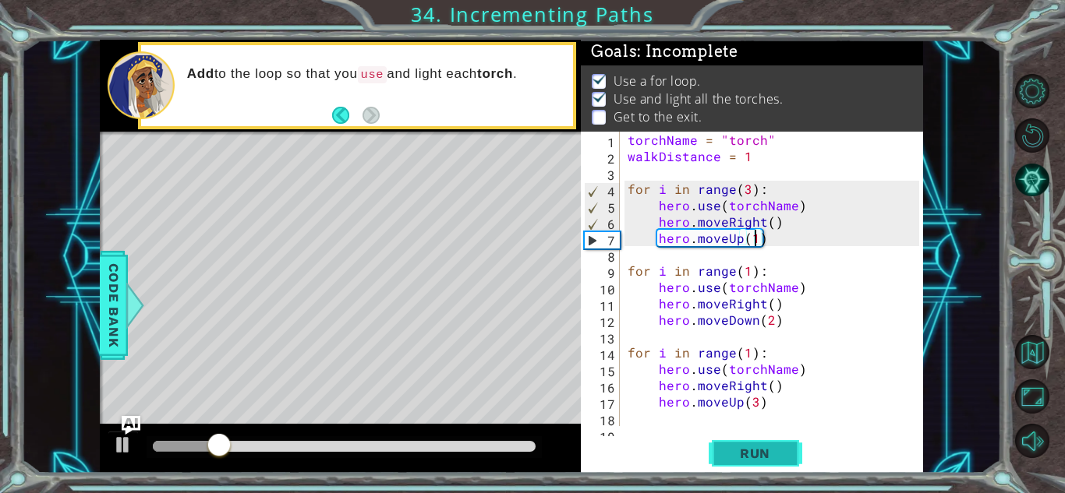
click at [726, 453] on span "Run" at bounding box center [755, 454] width 62 height 16
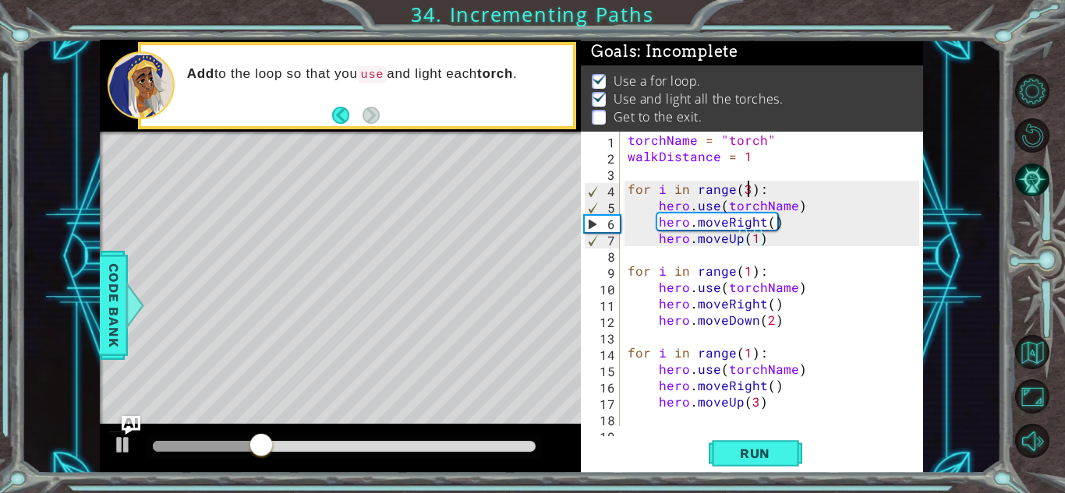
click at [750, 192] on div "torchName = "torch" walkDistance = 1 for i in range ( 3 ) : hero . use ( torchN…" at bounding box center [775, 295] width 302 height 327
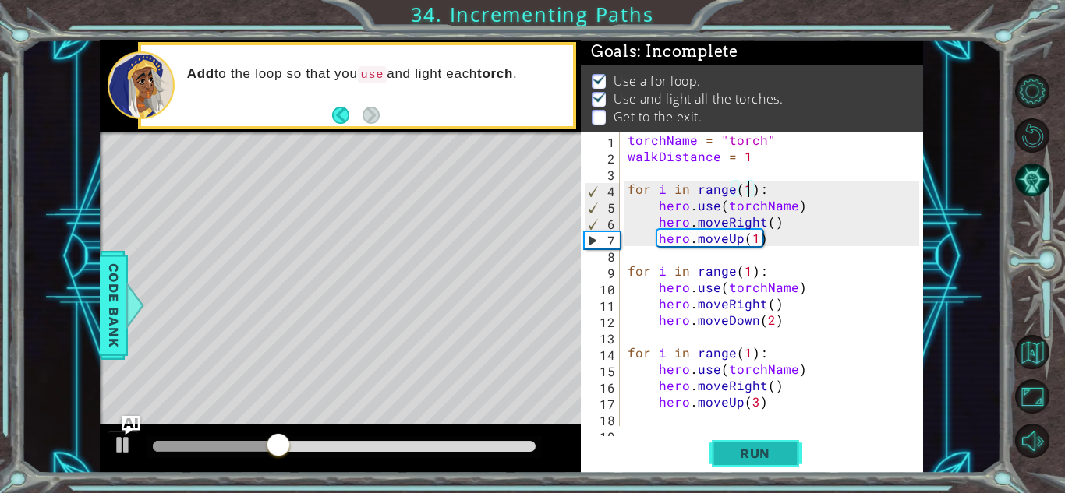
type textarea "for i in range(1):"
click at [738, 442] on button "Run" at bounding box center [755, 453] width 94 height 34
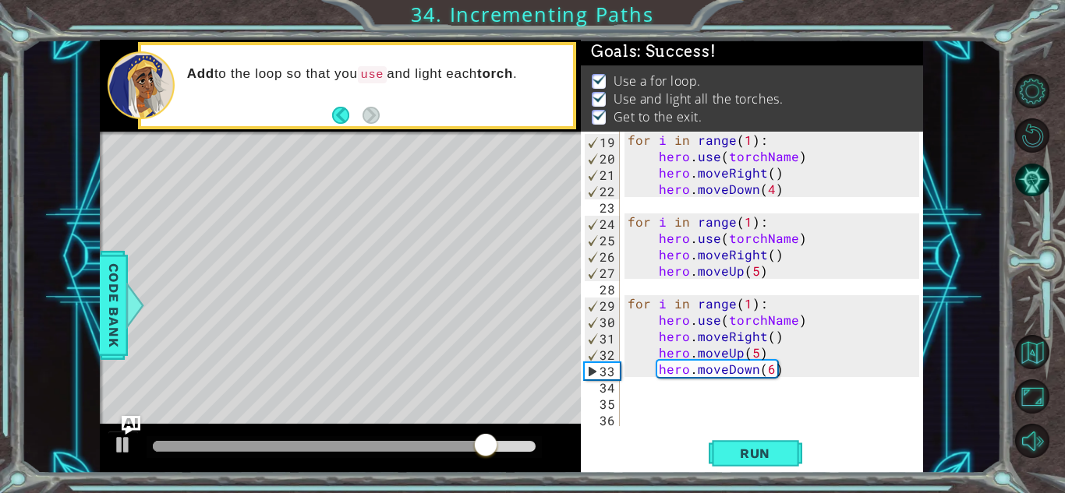
scroll to position [295, 0]
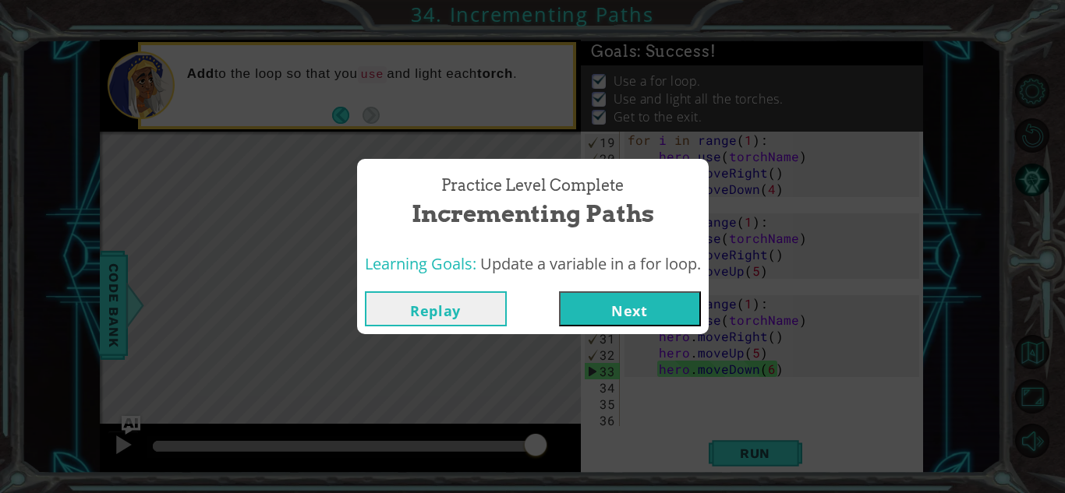
click at [673, 309] on button "Next" at bounding box center [630, 308] width 142 height 35
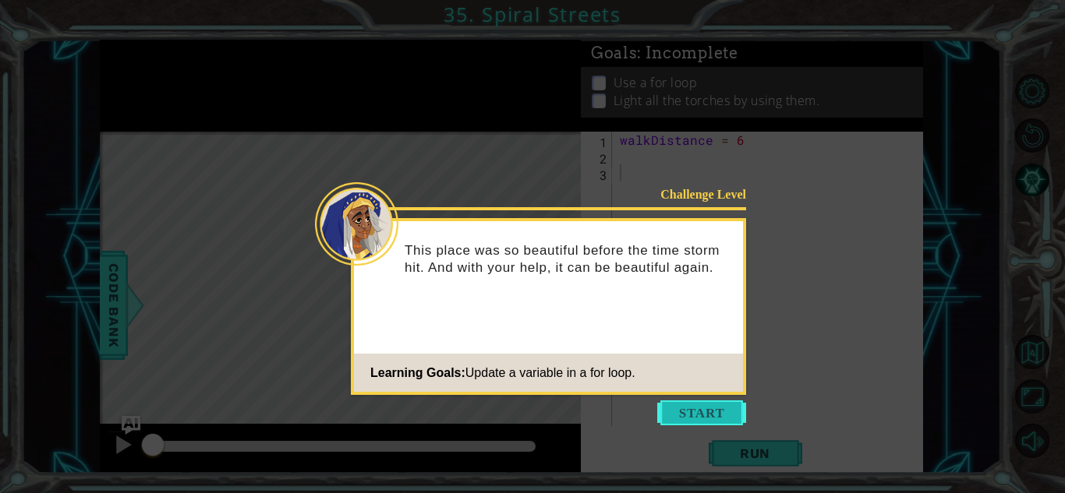
click at [675, 412] on button "Start" at bounding box center [701, 413] width 89 height 25
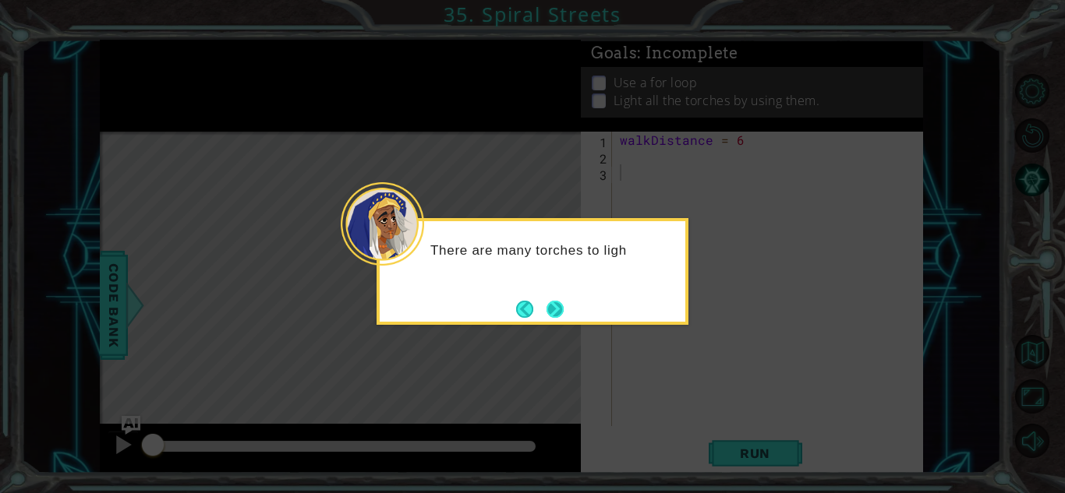
click at [549, 301] on button "Next" at bounding box center [554, 309] width 17 height 17
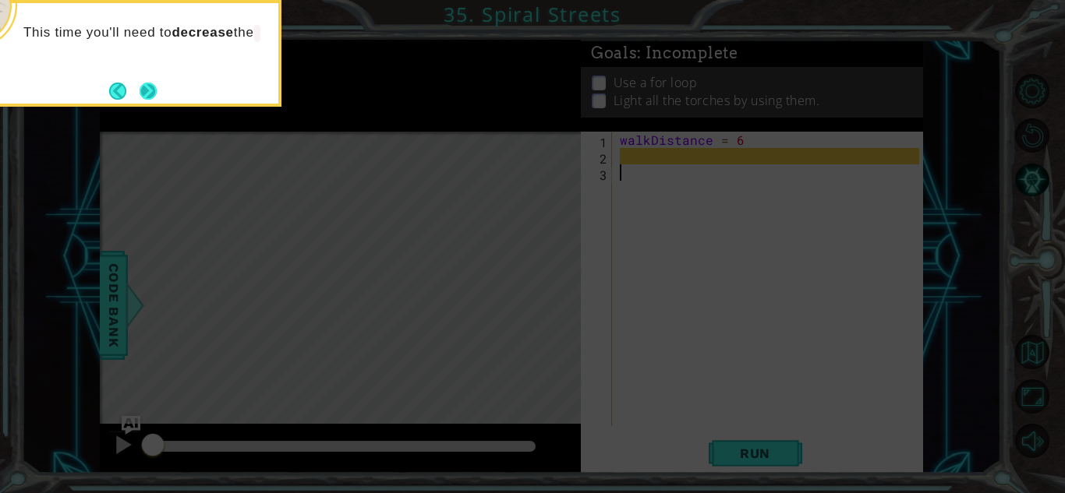
click at [154, 90] on button "Next" at bounding box center [148, 91] width 17 height 17
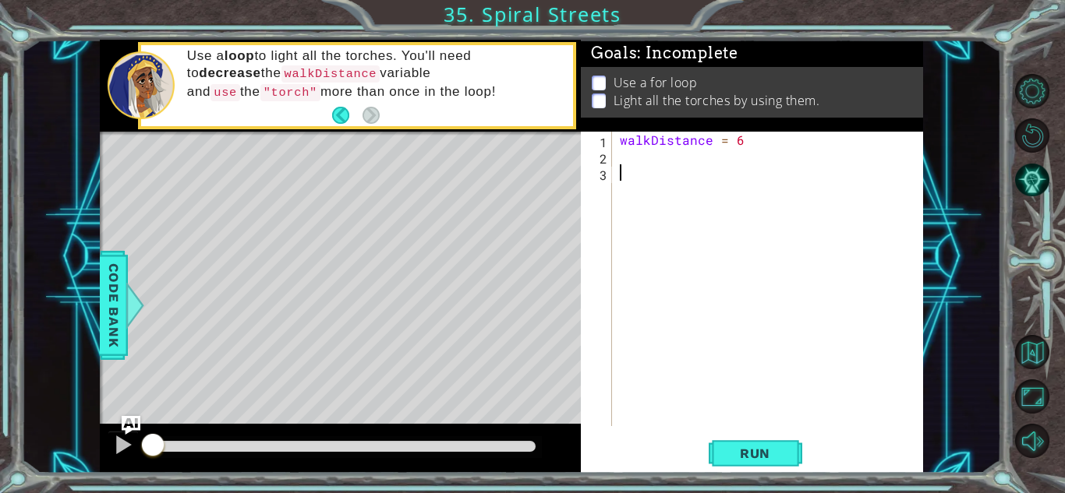
click at [743, 143] on div "walkDistance = 6" at bounding box center [771, 295] width 310 height 327
type textarea "walkDistance = 6"
click at [740, 153] on div "walkDistance = 6 torchName = torch" at bounding box center [771, 295] width 310 height 327
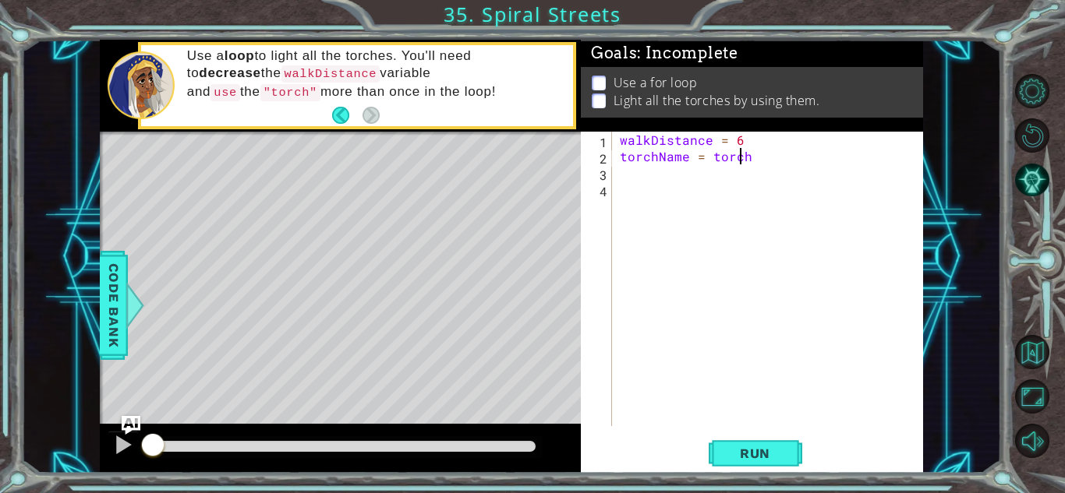
click at [740, 154] on div "walkDistance = 6 torchName = torch" at bounding box center [771, 295] width 310 height 327
click at [708, 158] on div "walkDistance = 6 torchName = torch ¨" at bounding box center [771, 295] width 310 height 327
click at [773, 147] on div "walkDistance = 6 torchName = ¨ torch ¨" at bounding box center [771, 295] width 310 height 327
click at [766, 156] on div "walkDistance = 6 torchName = ¨ torch ¨" at bounding box center [771, 295] width 310 height 327
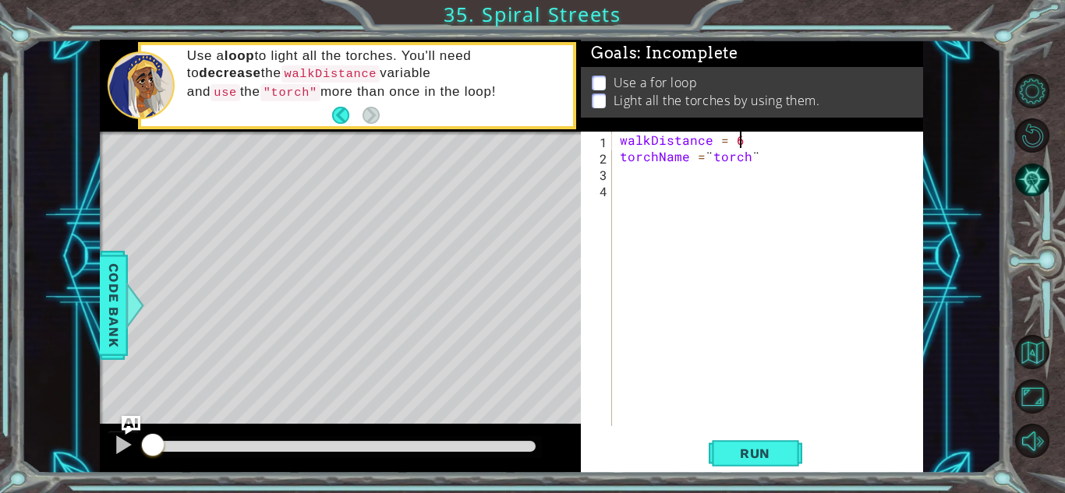
type textarea "torchName = ¨torch¨"
click at [771, 446] on span "Run" at bounding box center [755, 454] width 62 height 16
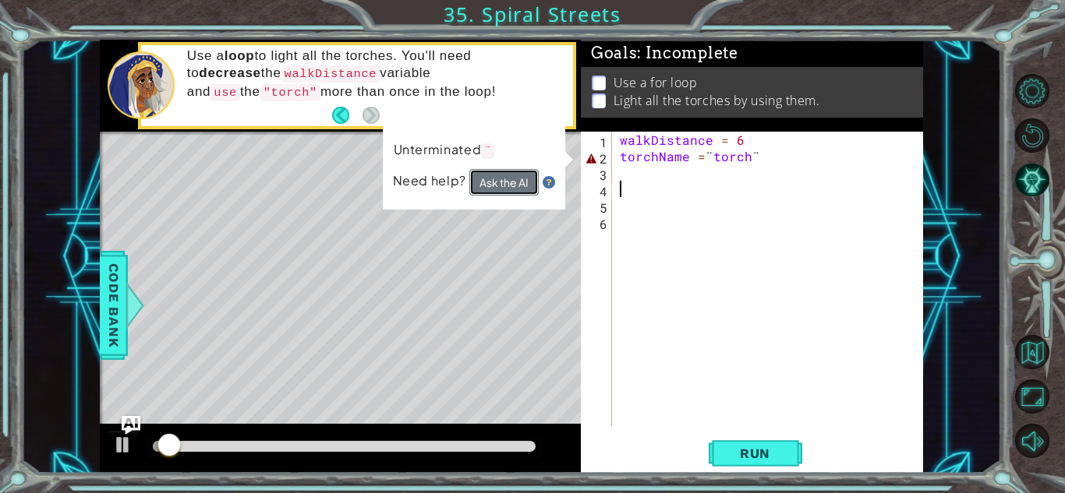
click at [509, 187] on button "Ask the AI" at bounding box center [503, 182] width 69 height 26
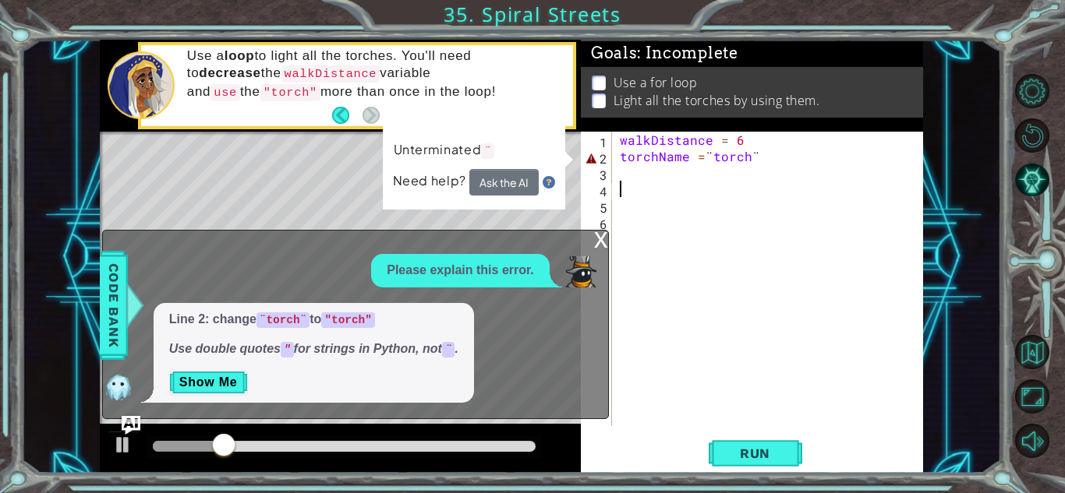
click at [769, 161] on div "walkDistance = 6 torchName = ¨ torch ¨" at bounding box center [771, 295] width 310 height 327
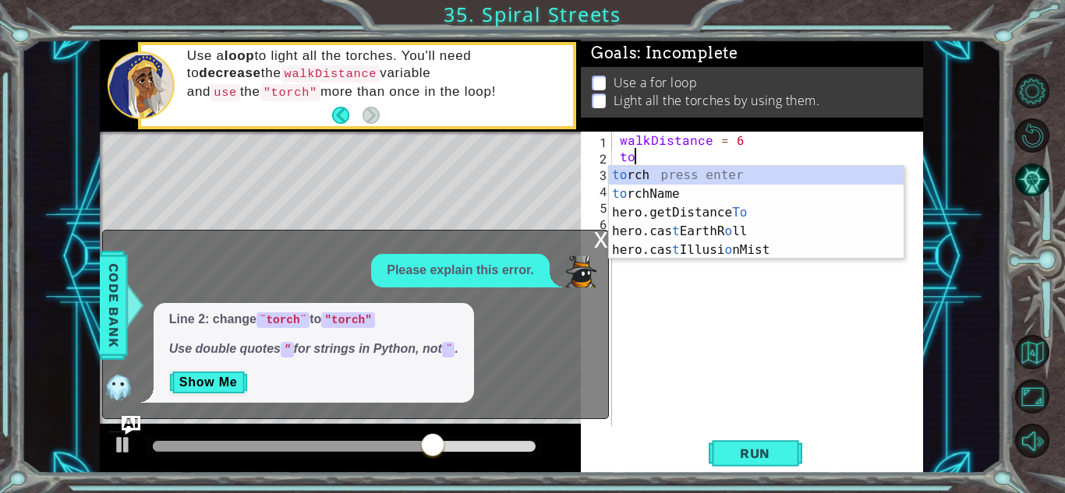
type textarea "t"
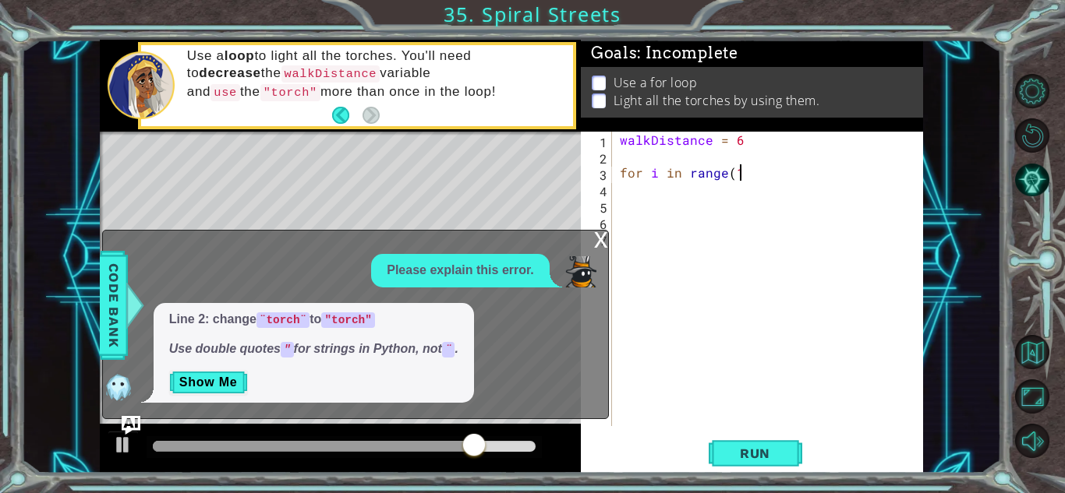
scroll to position [0, 7]
type textarea "for i in range(1):"
click at [601, 244] on div "x" at bounding box center [601, 239] width 14 height 16
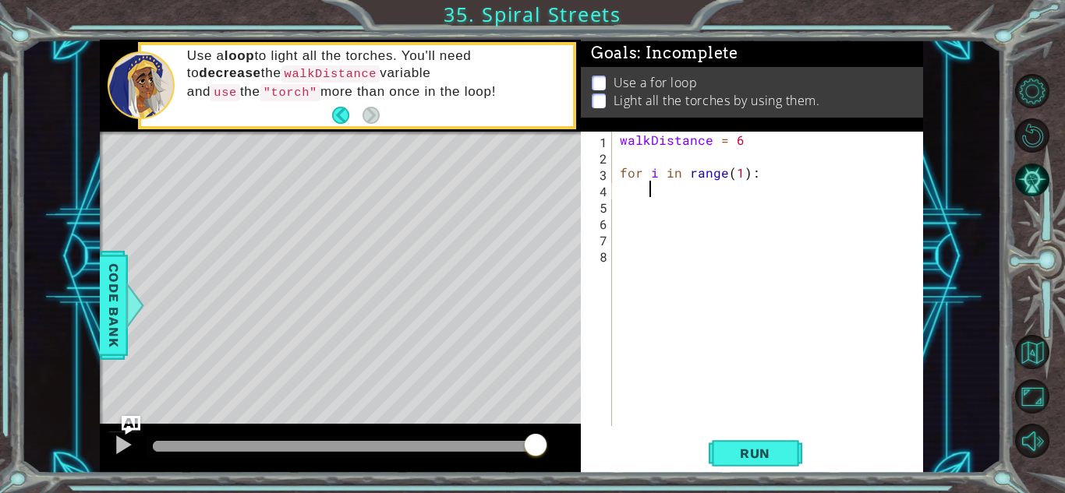
click at [649, 195] on div "walkDistance = 6 for i in range ( 1 ) :" at bounding box center [771, 295] width 310 height 327
type textarea "hero.moveRight(6)"
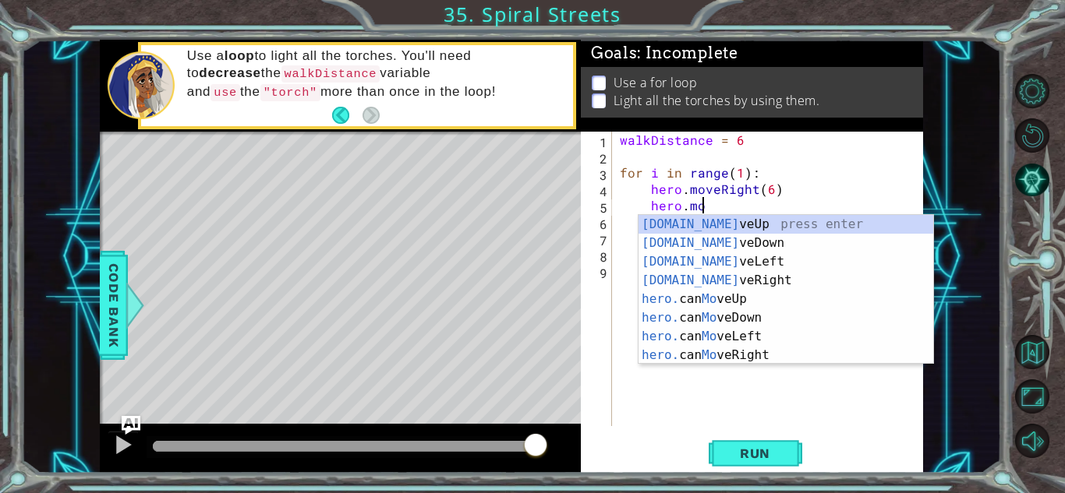
scroll to position [0, 5]
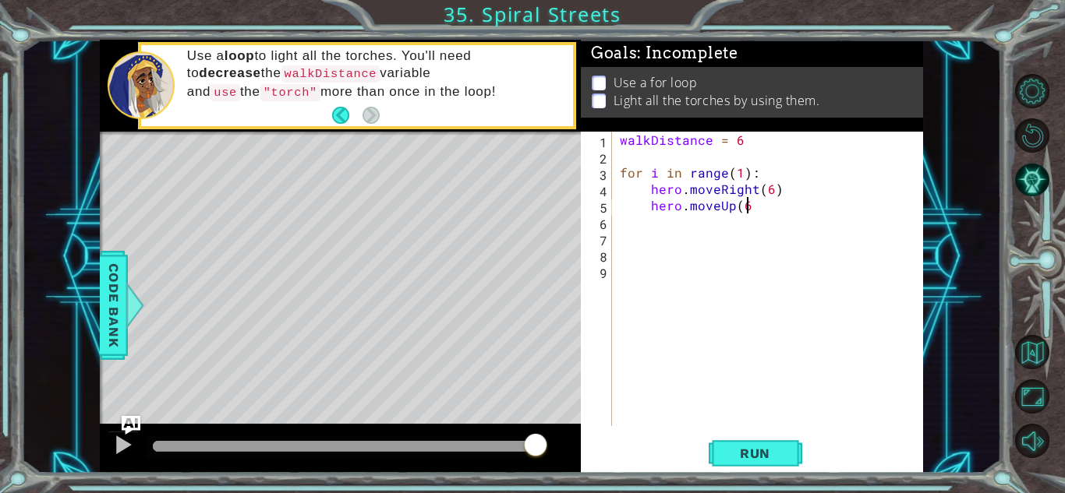
type textarea "hero.moveUp(6)"
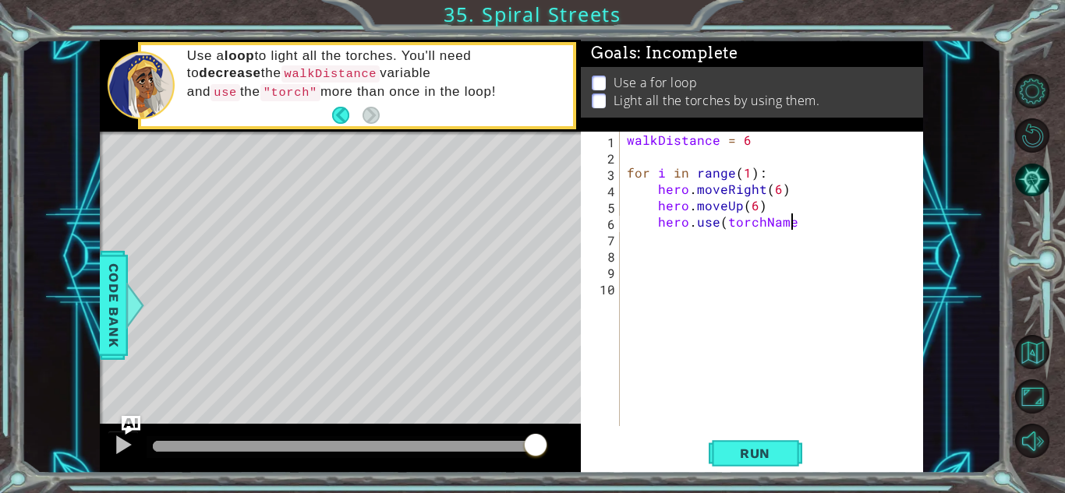
scroll to position [0, 9]
click at [763, 141] on div "walkDistance = 6 for i in range ( 1 ) : hero . moveRight ( 6 ) hero . moveUp ( …" at bounding box center [775, 295] width 303 height 327
type textarea "walkDistance = 6"
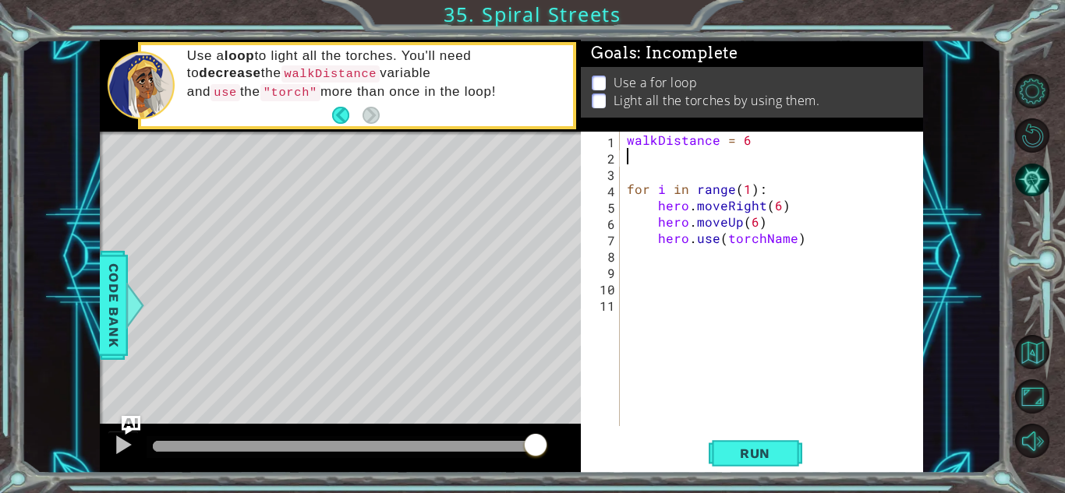
scroll to position [0, 0]
paste textarea "hero.use(torchName)"
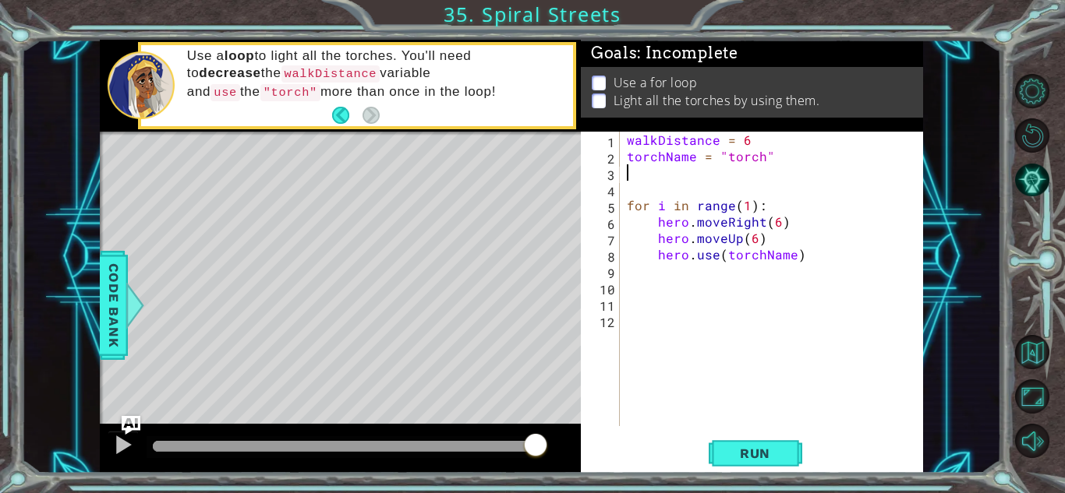
click at [811, 262] on div "walkDistance = 6 torchName = "torch" for i in range ( 1 ) : hero . moveRight ( …" at bounding box center [775, 295] width 303 height 327
type textarea "hero.use(torchName)"
type textarea "for i in range(1):"
type textarea "hero.moveLeft(5)"
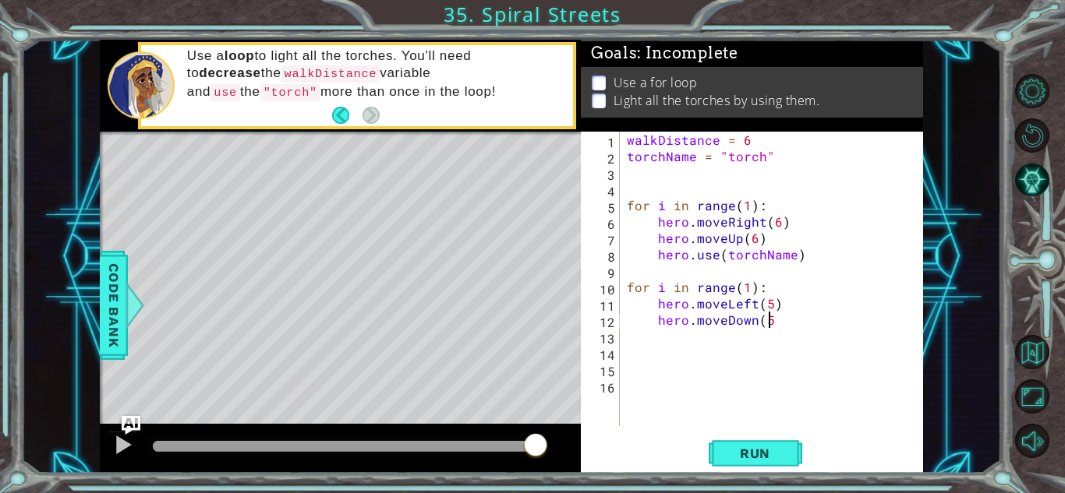
type textarea "hero.moveDown(5)"
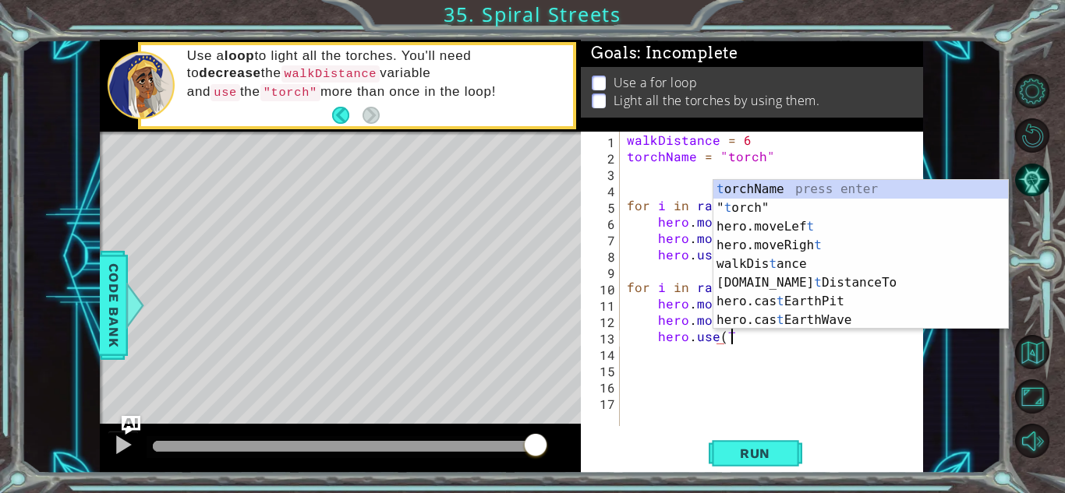
scroll to position [0, 5]
click at [773, 193] on div "t orchName press enter " t orch" press enter hero.moveLef t press enter hero.mo…" at bounding box center [860, 273] width 295 height 187
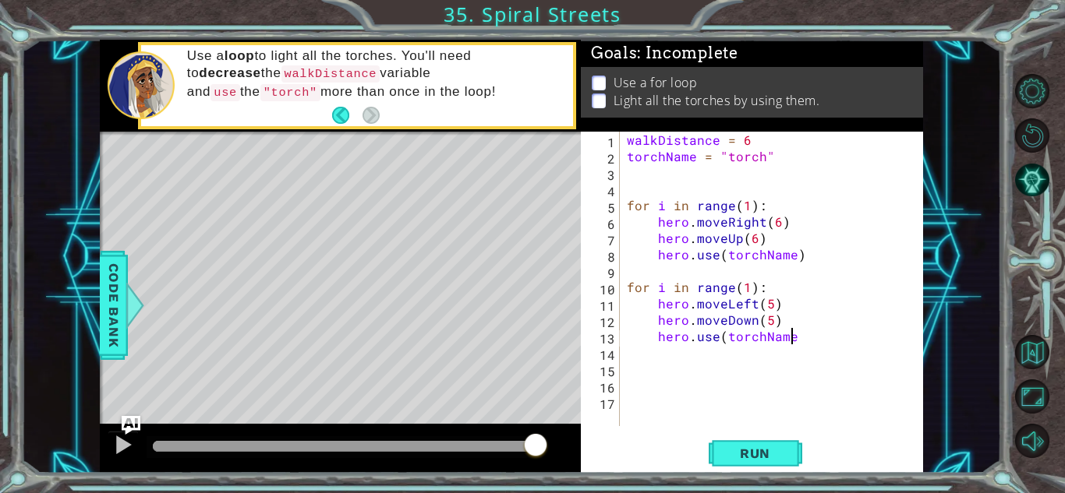
type textarea "hero.use(torchName)"
type textarea "for i in range(1):"
type textarea "moveRight(4)"
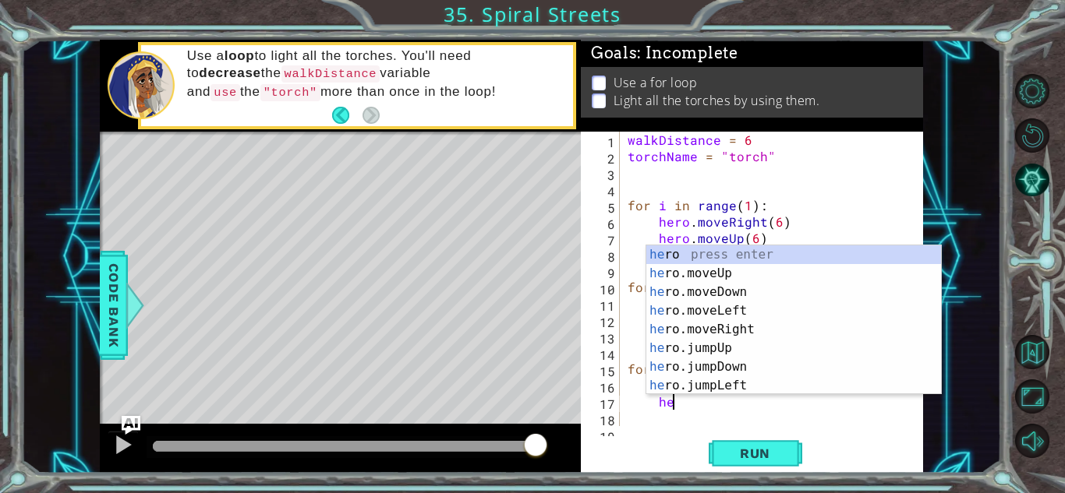
type textarea "h"
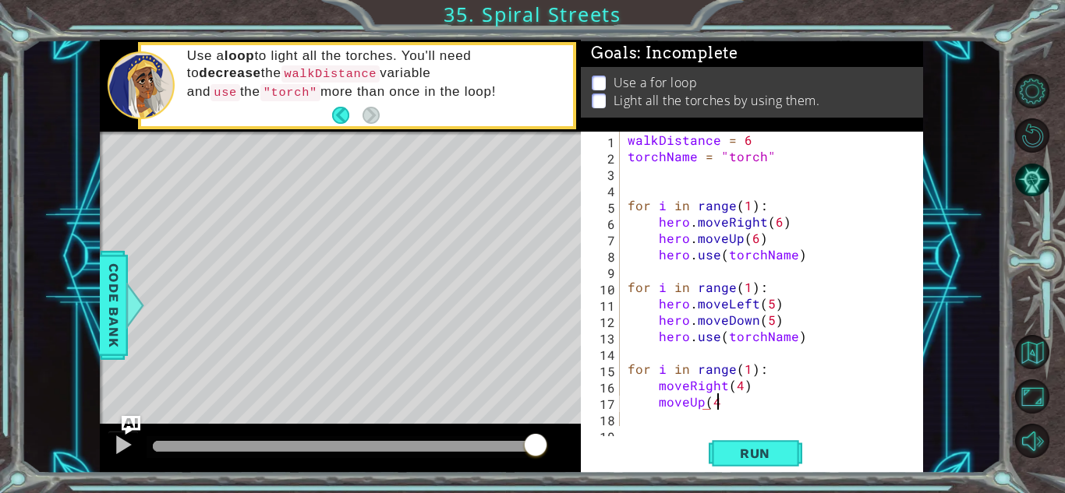
scroll to position [0, 5]
type textarea "moveUp(4)"
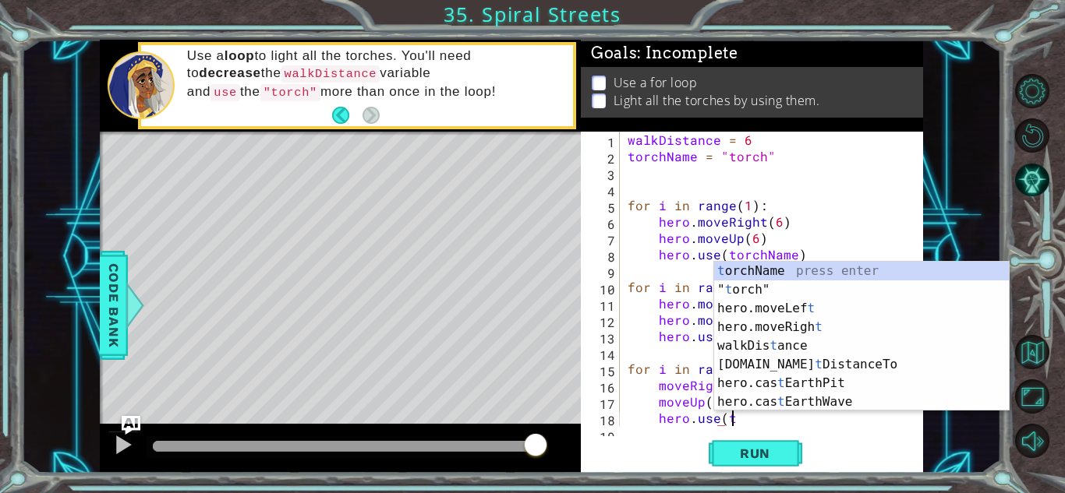
scroll to position [0, 5]
click at [839, 263] on div "t orchName press enter " t orch" press enter hero.moveLef t press enter hero.mo…" at bounding box center [861, 355] width 295 height 187
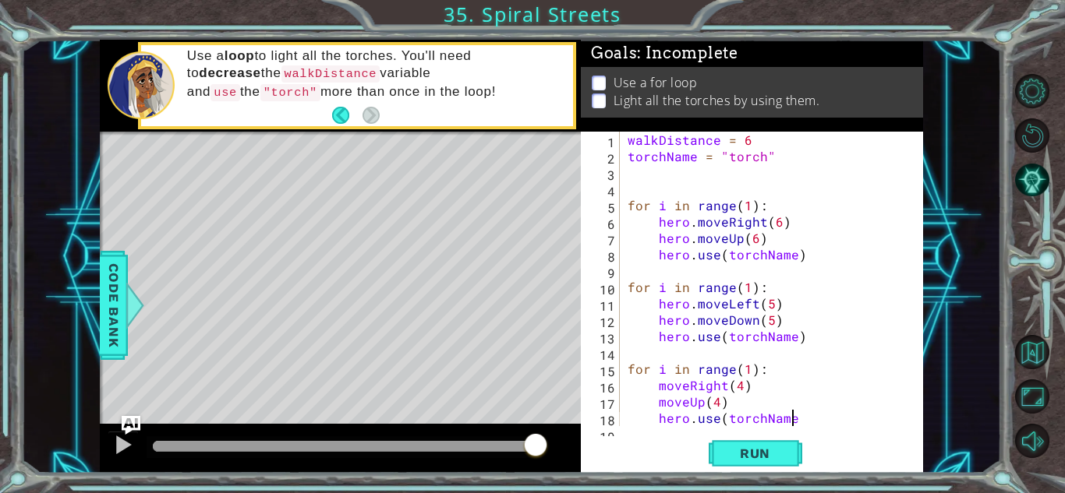
type textarea "hero.use(torchName)"
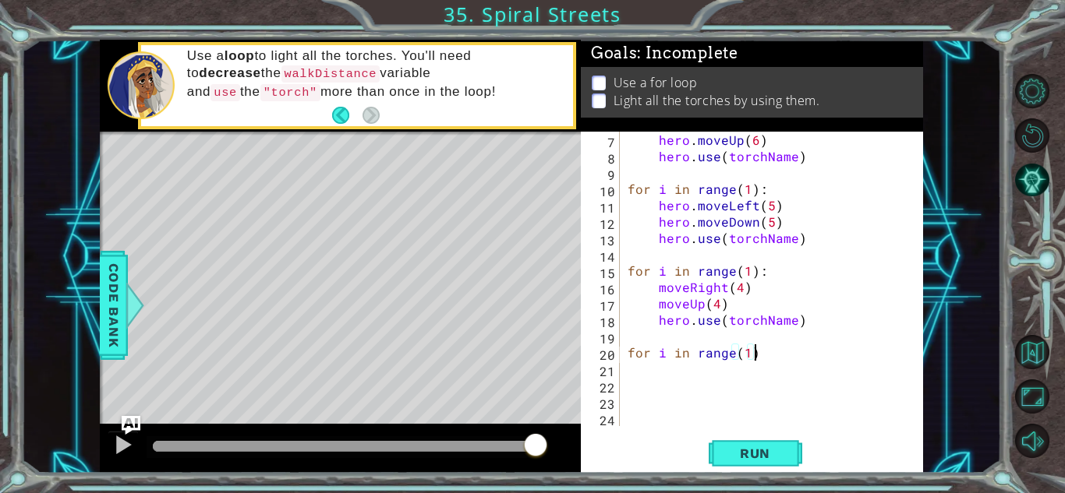
type textarea "for i in range(1):"
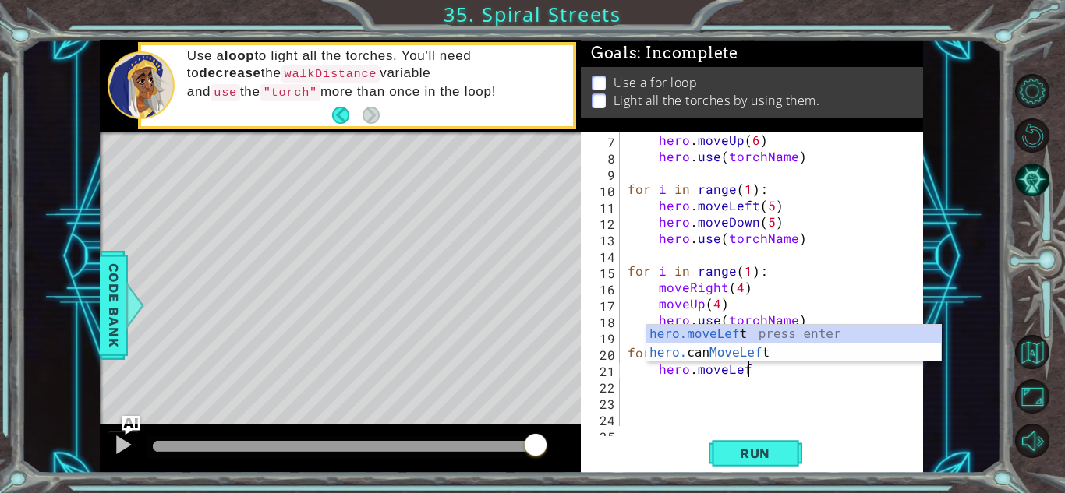
scroll to position [0, 7]
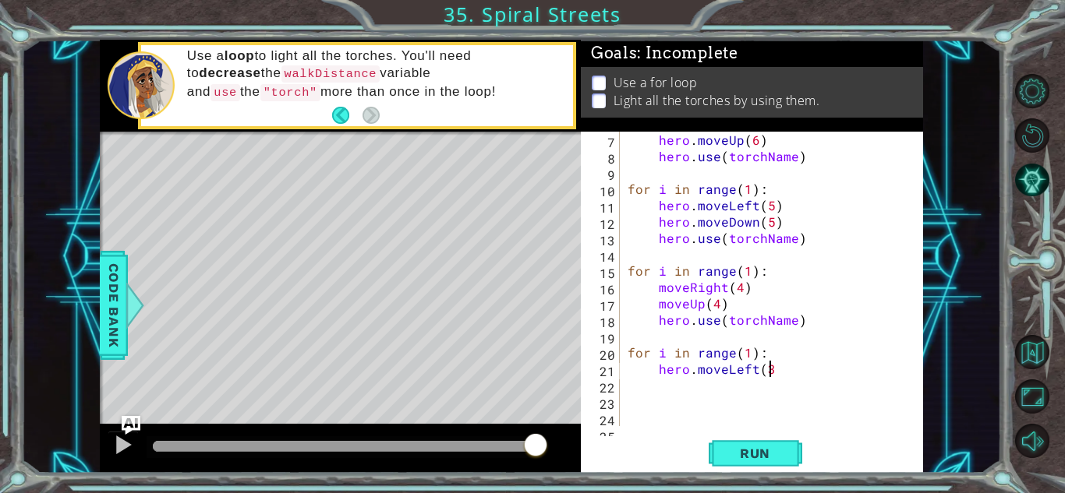
type textarea "hero.moveLeft(3)"
type textarea "hero.moveDown(3)"
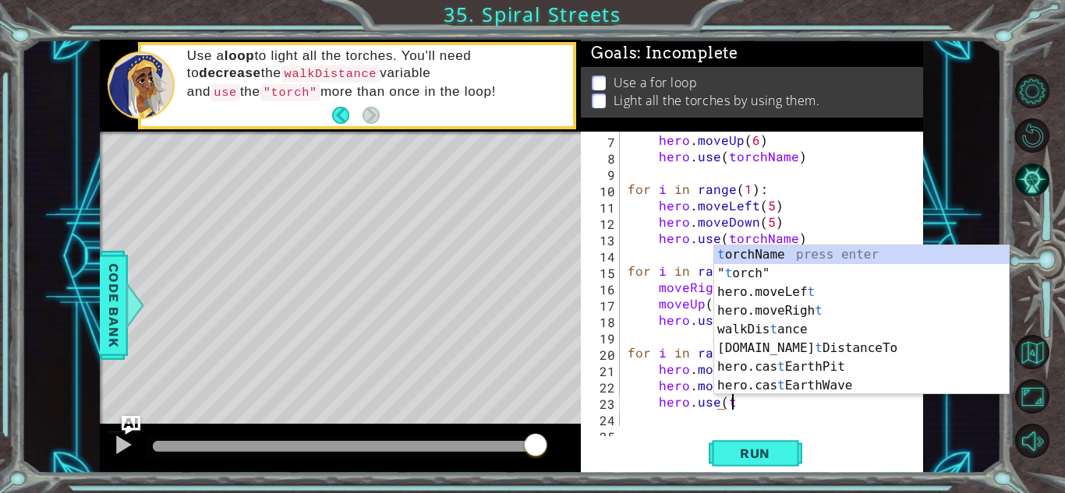
scroll to position [0, 5]
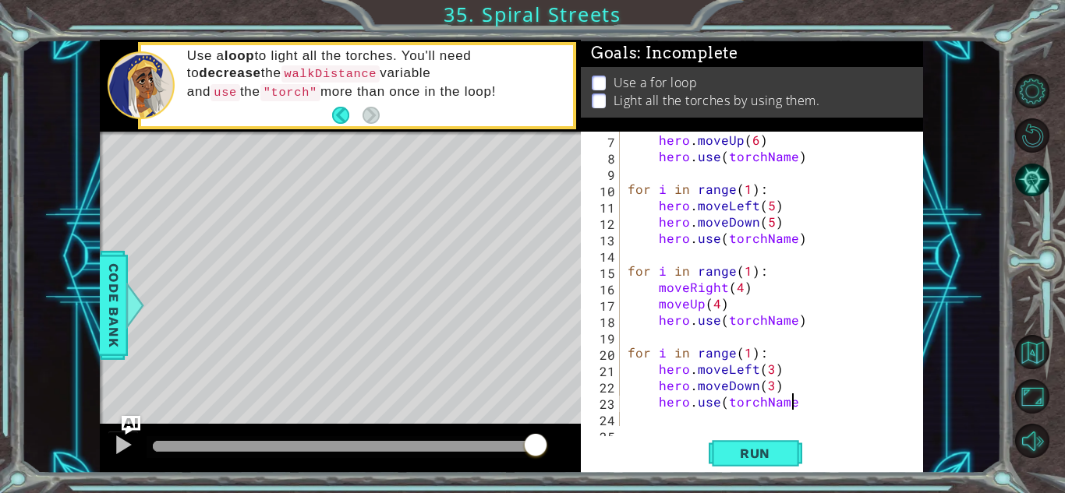
type textarea "hero.use(torchName)"
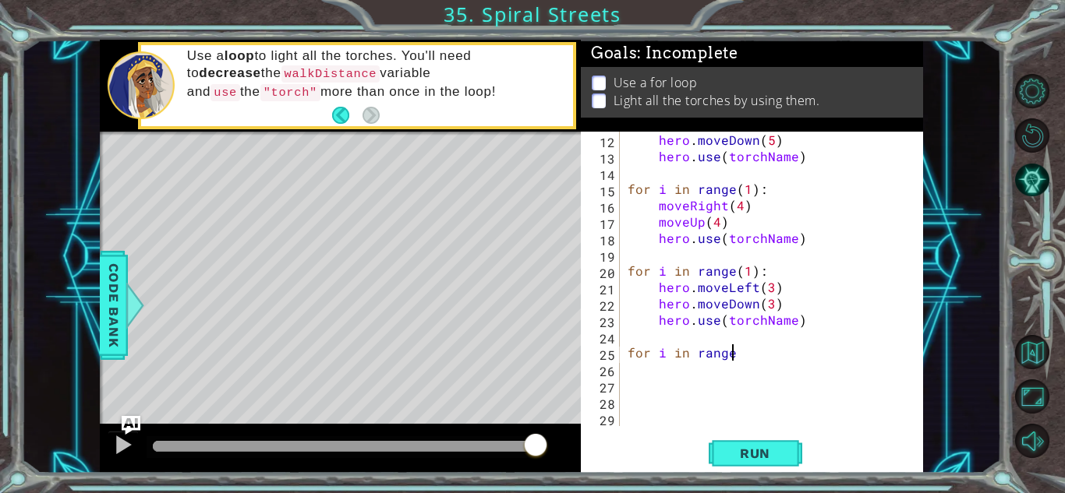
scroll to position [0, 6]
type textarea "for i in range(1):"
type textarea "hero.moveRight(2)"
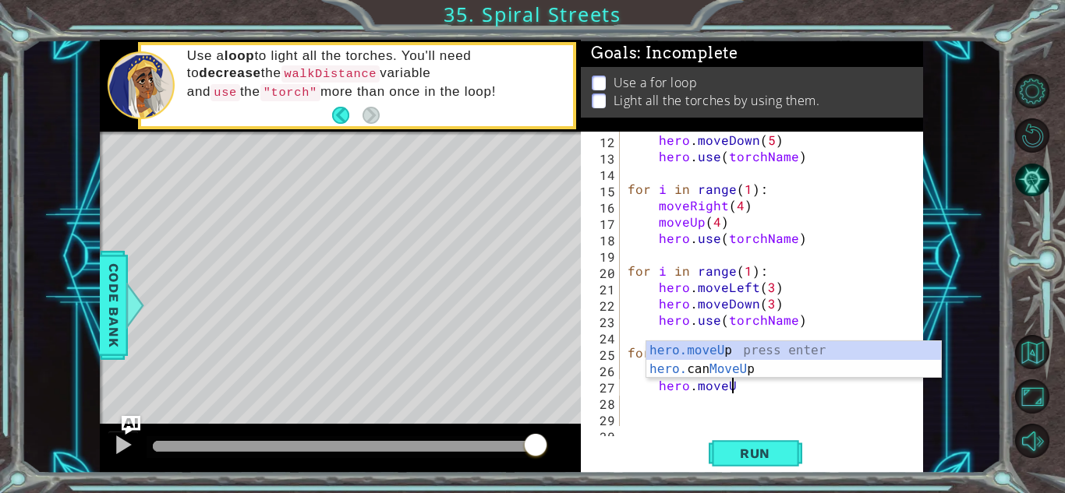
scroll to position [0, 6]
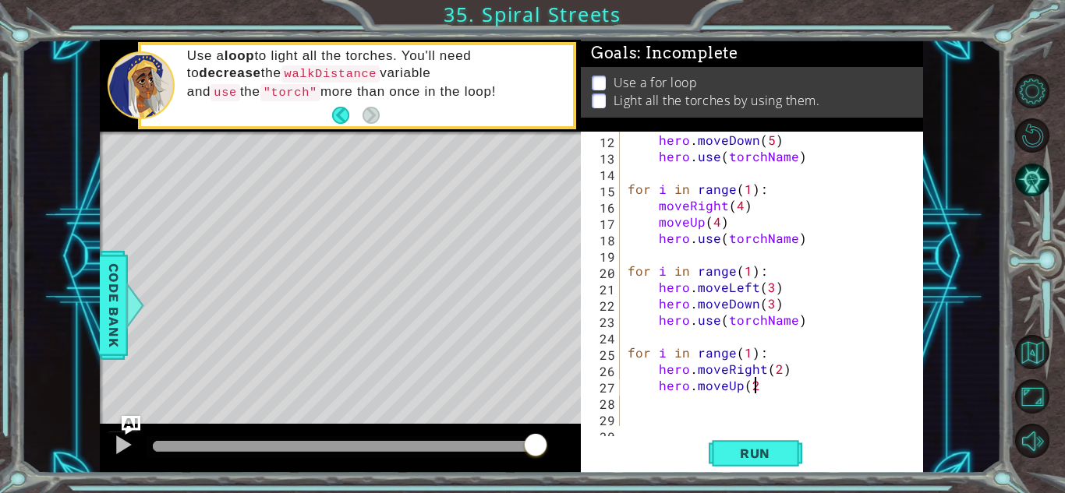
type textarea "hero.moveUp(2)"
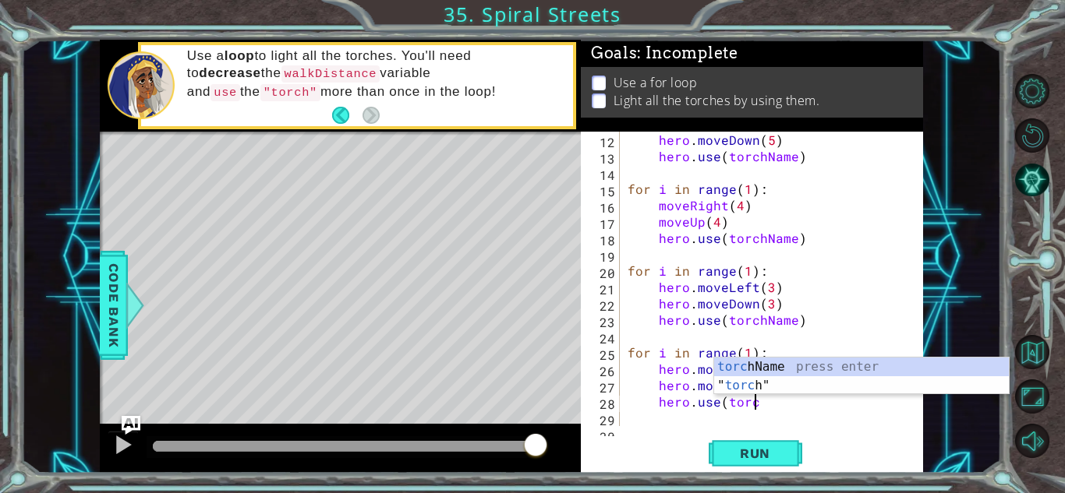
scroll to position [0, 7]
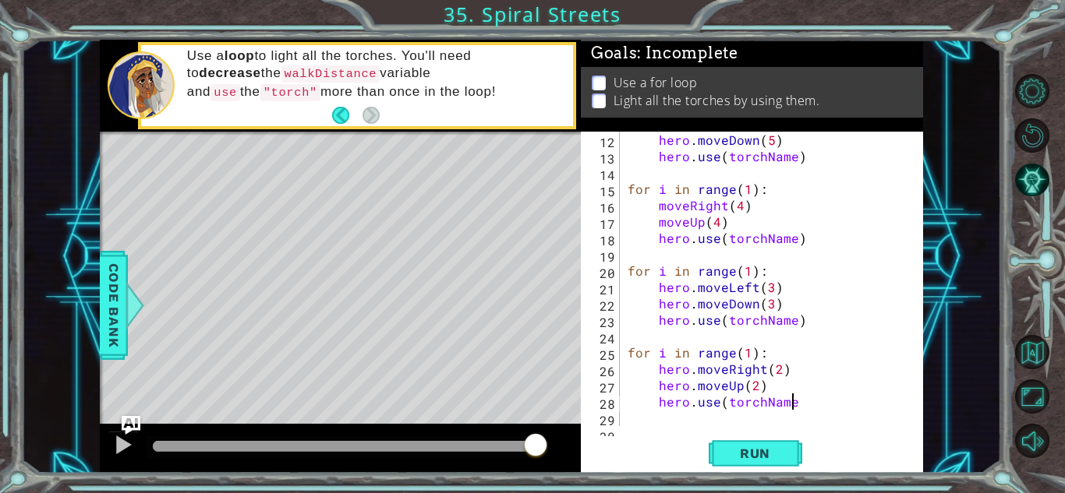
type textarea "hero.use(torchName)"
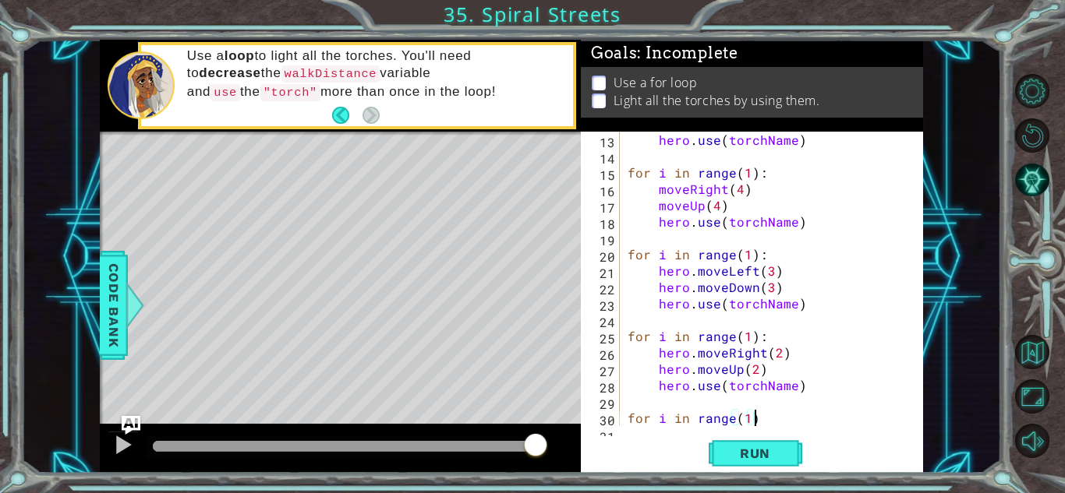
type textarea "for i in range(1):"
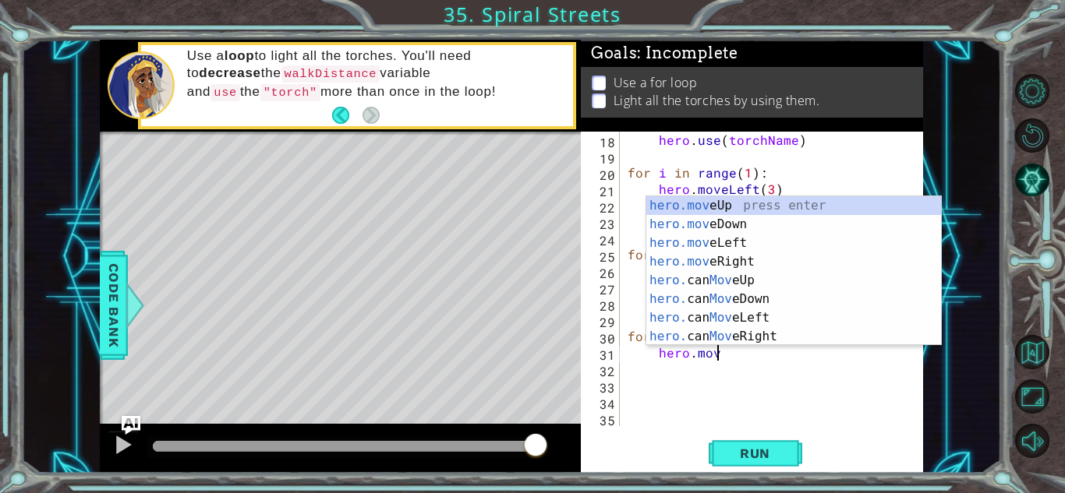
scroll to position [0, 5]
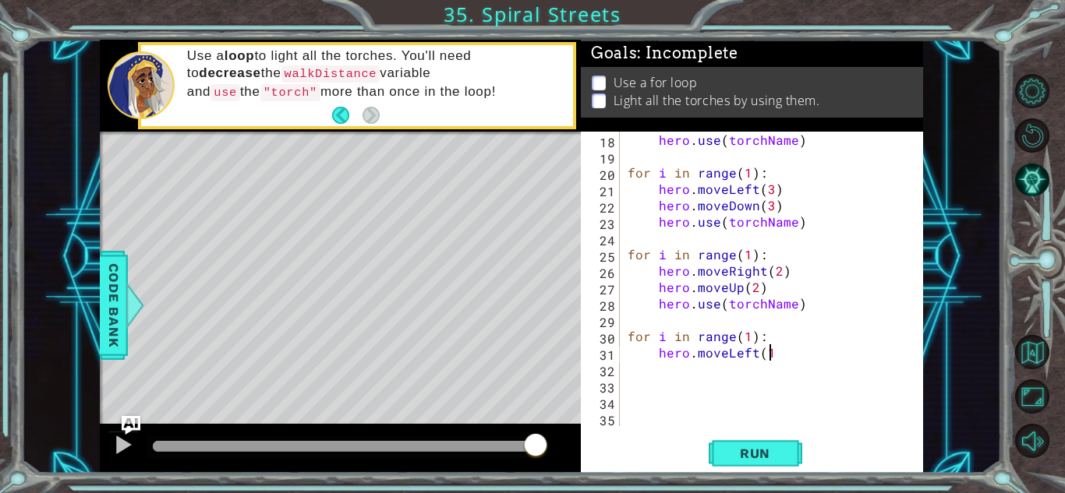
type textarea "hero.moveLeft(1)"
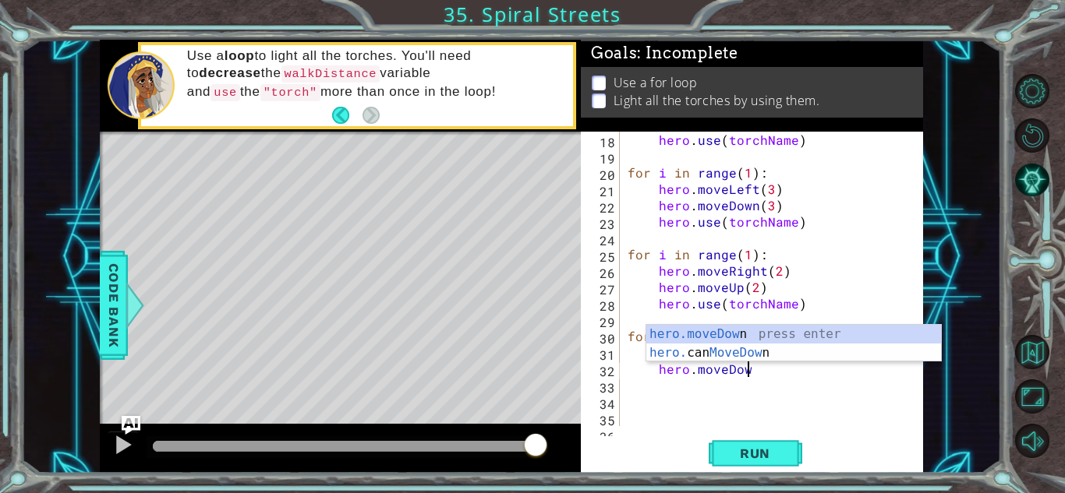
scroll to position [0, 7]
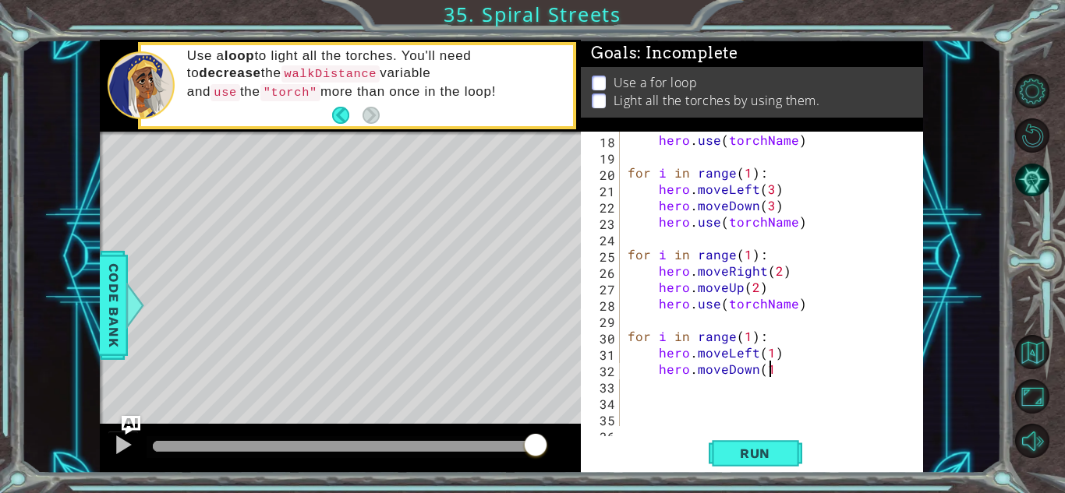
type textarea "hero.moveDown(1)"
type textarea "hero.use(torchName)"
click at [758, 465] on button "Run" at bounding box center [755, 453] width 94 height 34
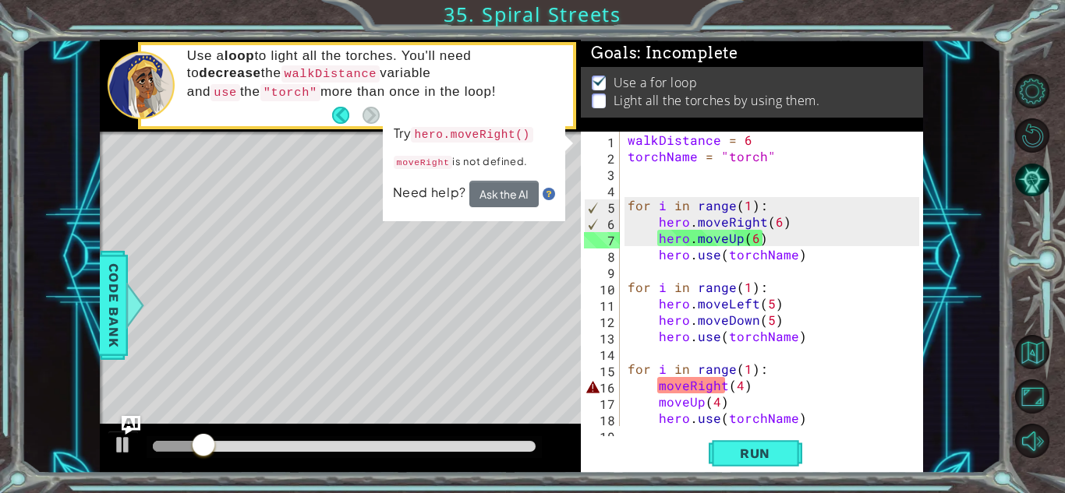
click at [655, 385] on div "walkDistance = 6 torchName = "torch" for i in range ( 1 ) : hero . moveRight ( …" at bounding box center [775, 295] width 302 height 327
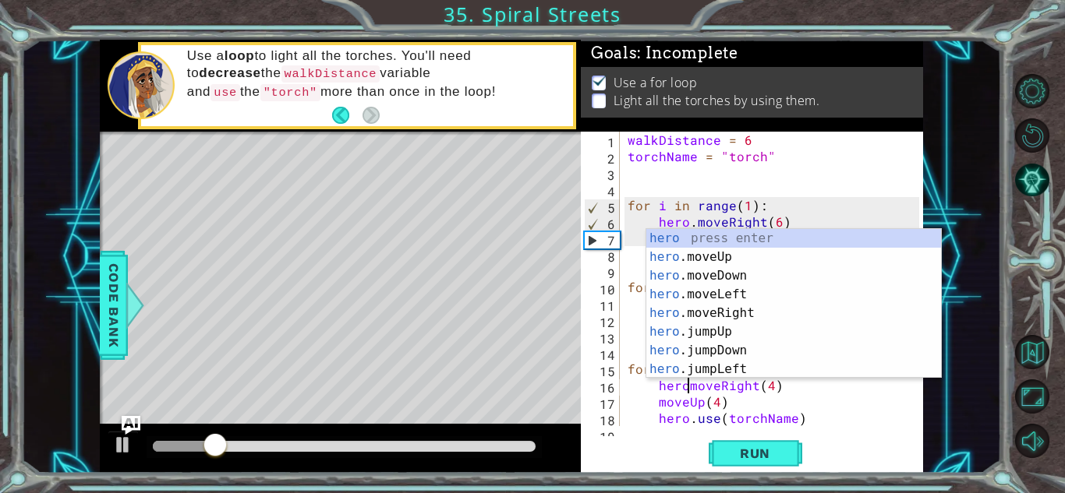
scroll to position [0, 4]
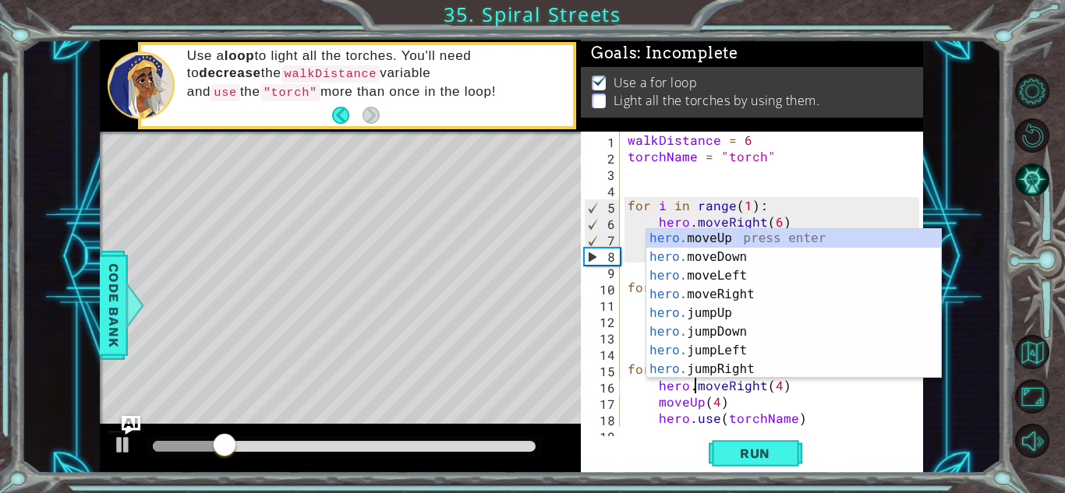
click at [657, 407] on div "walkDistance = 6 torchName = "torch" for i in range ( 1 ) : hero . moveRight ( …" at bounding box center [775, 295] width 302 height 327
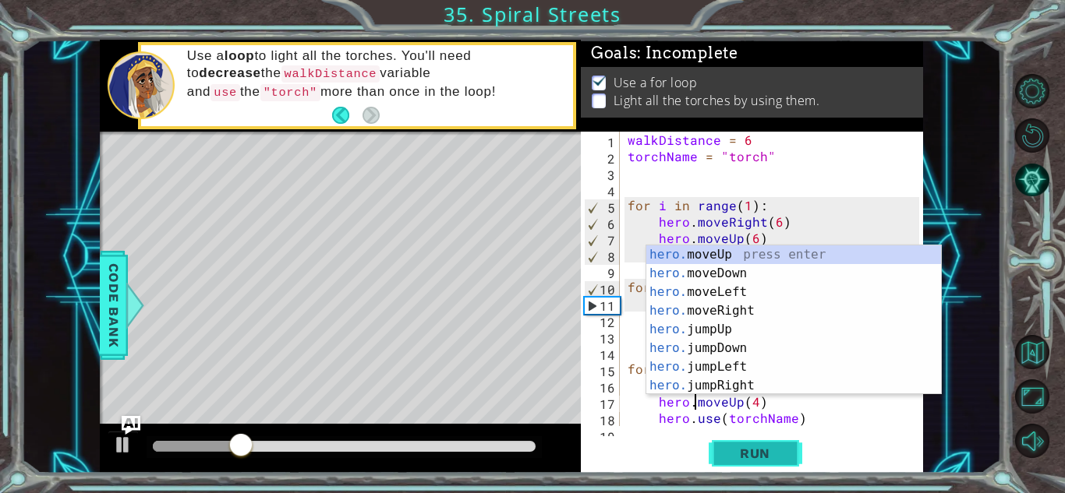
type textarea "hero.moveUp(4)"
click at [786, 459] on button "Run" at bounding box center [755, 453] width 94 height 34
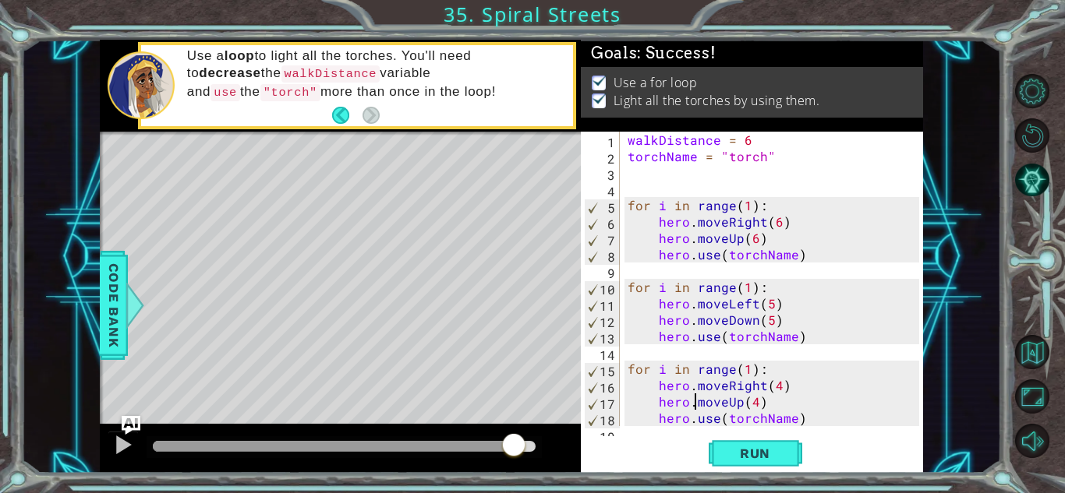
drag, startPoint x: 257, startPoint y: 446, endPoint x: 514, endPoint y: 428, distance: 257.8
click at [514, 428] on div at bounding box center [340, 449] width 481 height 50
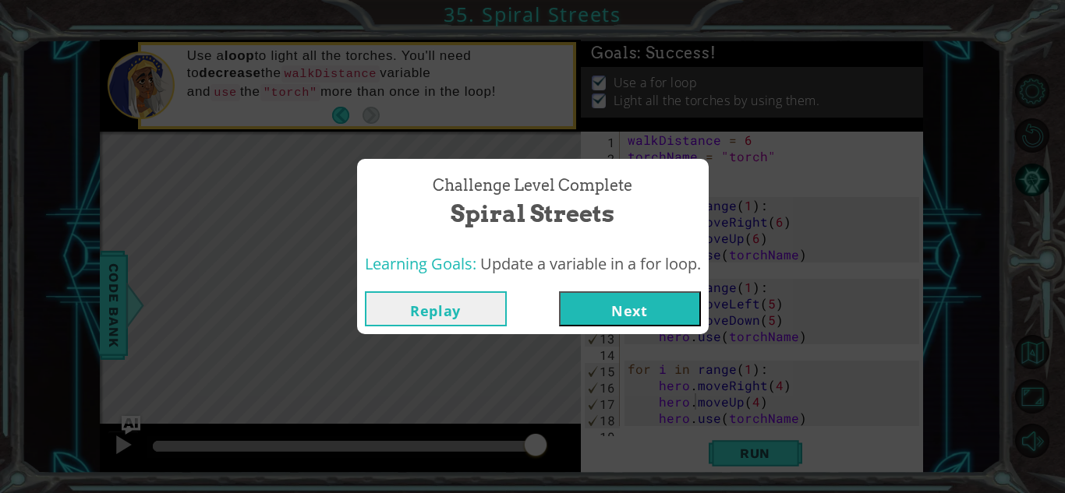
click at [628, 311] on button "Next" at bounding box center [630, 308] width 142 height 35
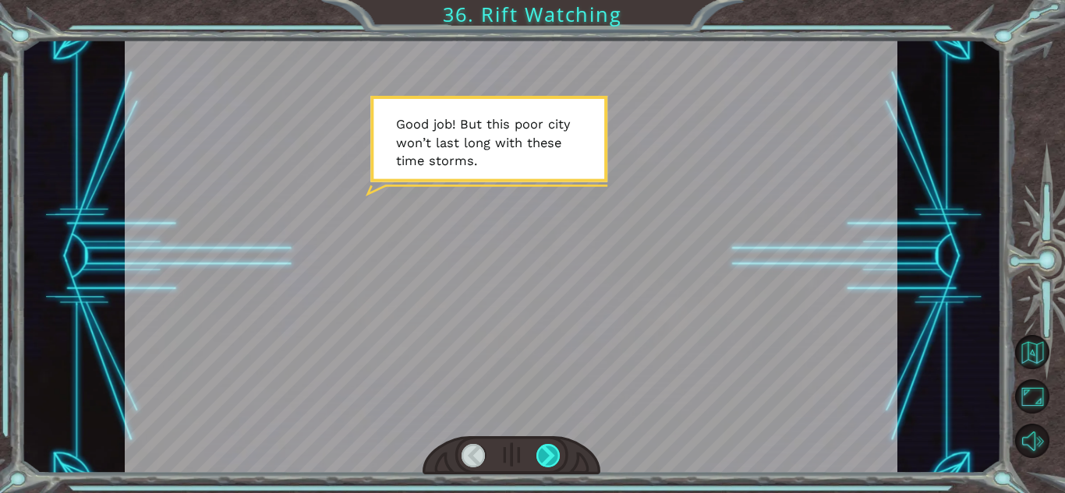
click at [551, 452] on div at bounding box center [548, 455] width 24 height 23
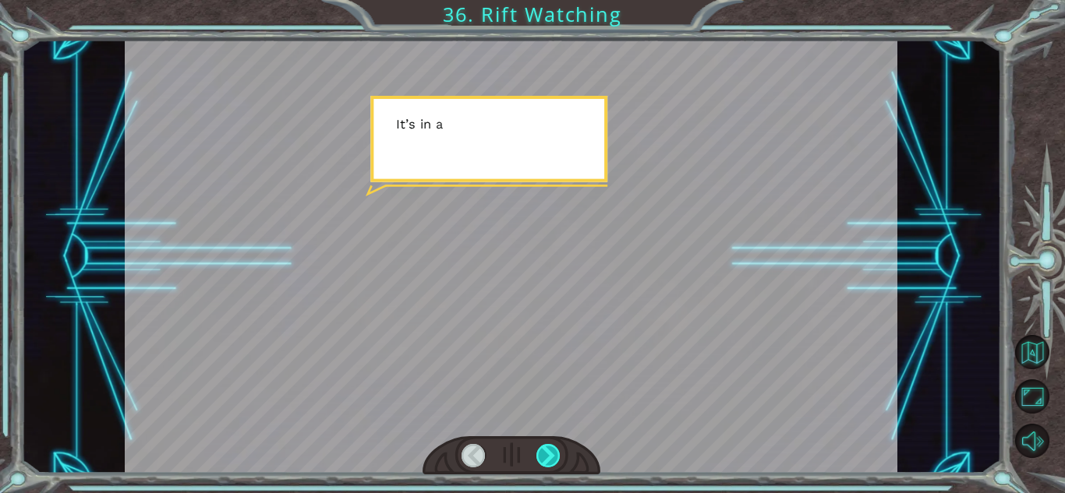
click at [550, 453] on div at bounding box center [548, 455] width 24 height 23
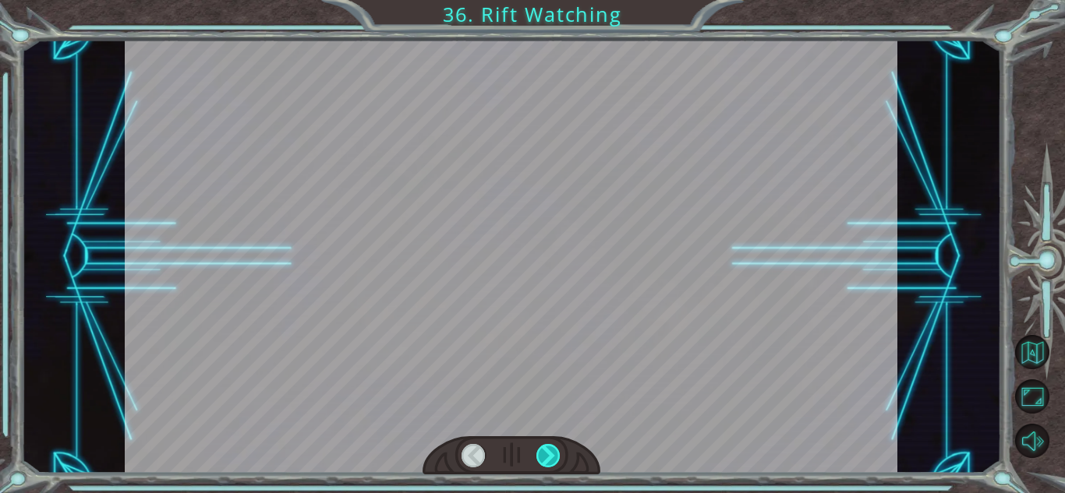
click at [550, 453] on div at bounding box center [548, 455] width 24 height 23
click at [551, 453] on div at bounding box center [548, 455] width 24 height 23
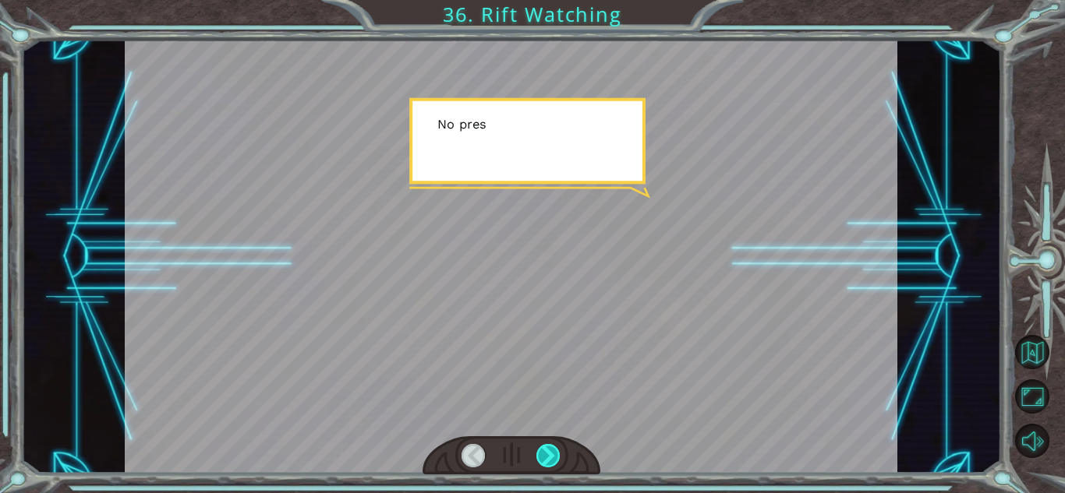
click at [551, 453] on div at bounding box center [548, 455] width 24 height 23
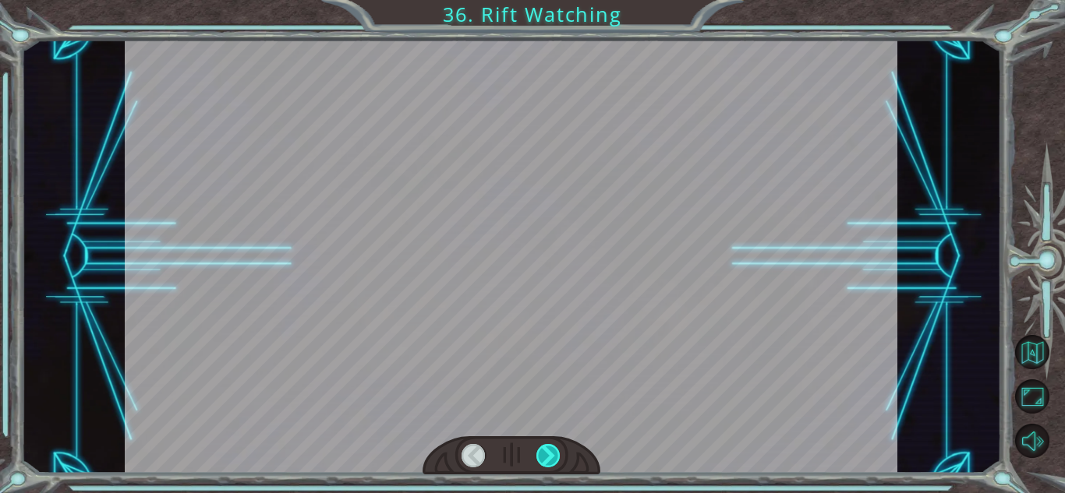
click at [551, 453] on div at bounding box center [548, 455] width 24 height 23
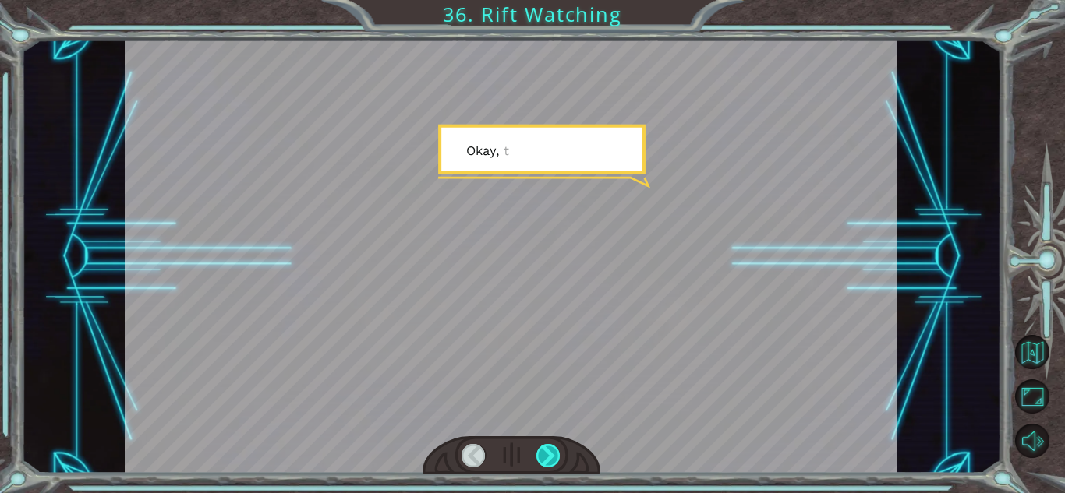
click at [551, 453] on div at bounding box center [548, 455] width 24 height 23
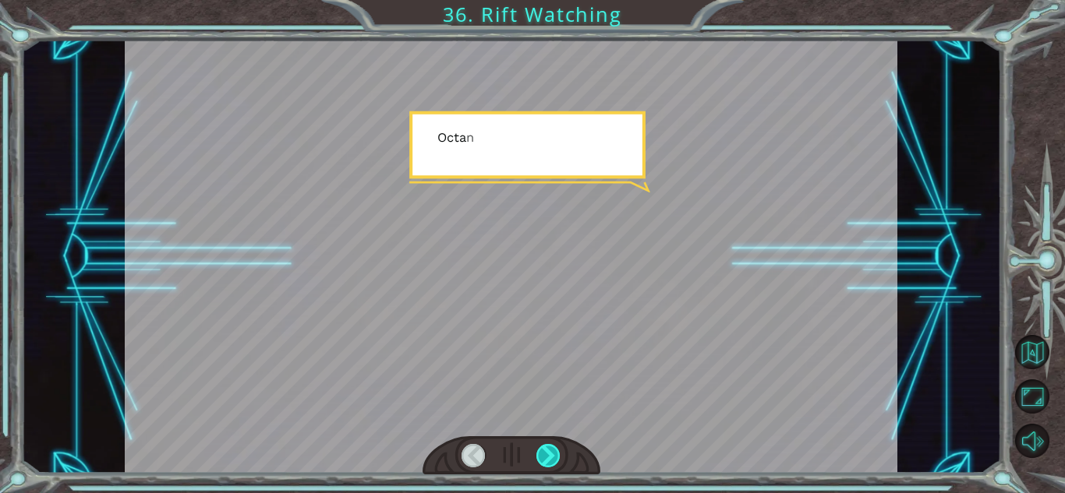
click at [549, 453] on div at bounding box center [548, 455] width 24 height 23
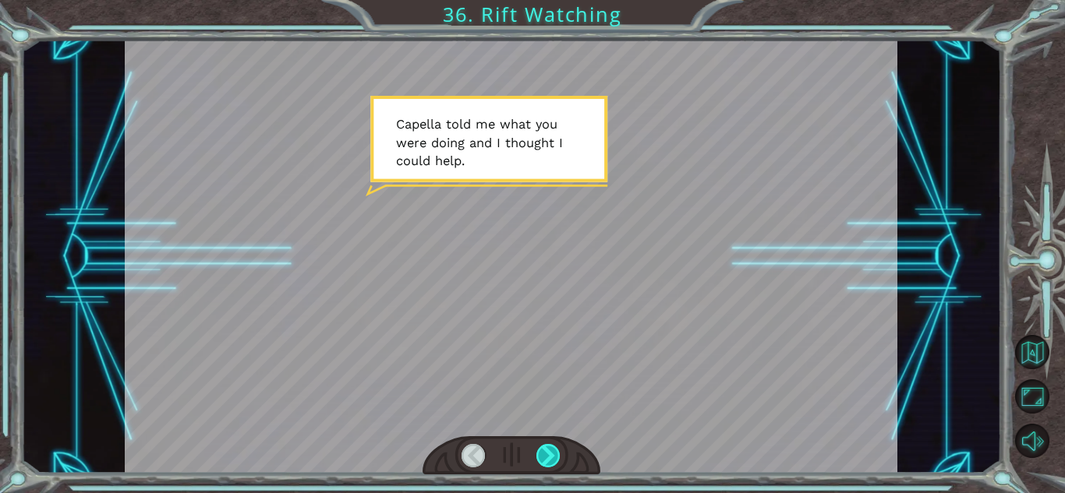
click at [548, 452] on div at bounding box center [548, 455] width 24 height 23
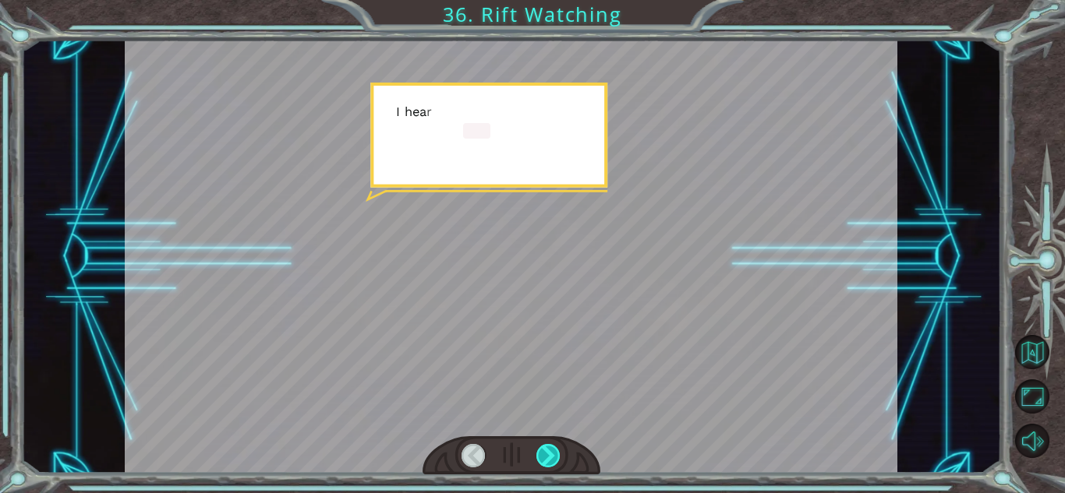
click at [548, 452] on div at bounding box center [548, 455] width 24 height 23
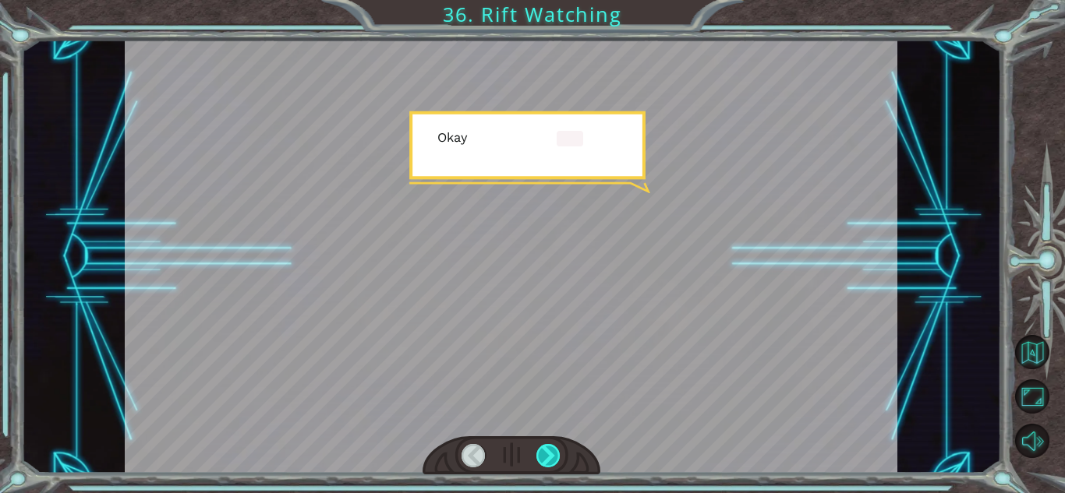
click at [548, 452] on div at bounding box center [548, 455] width 24 height 23
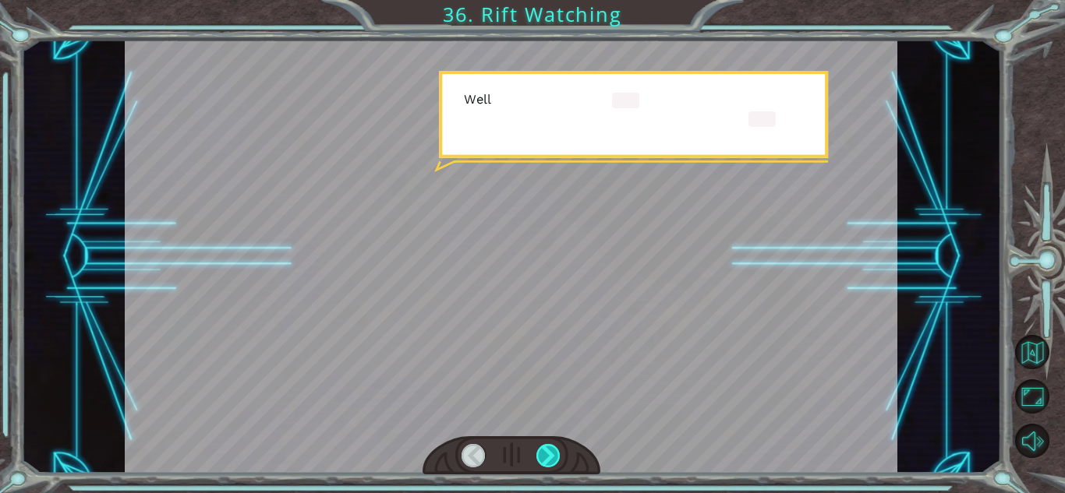
click at [548, 452] on div at bounding box center [548, 455] width 24 height 23
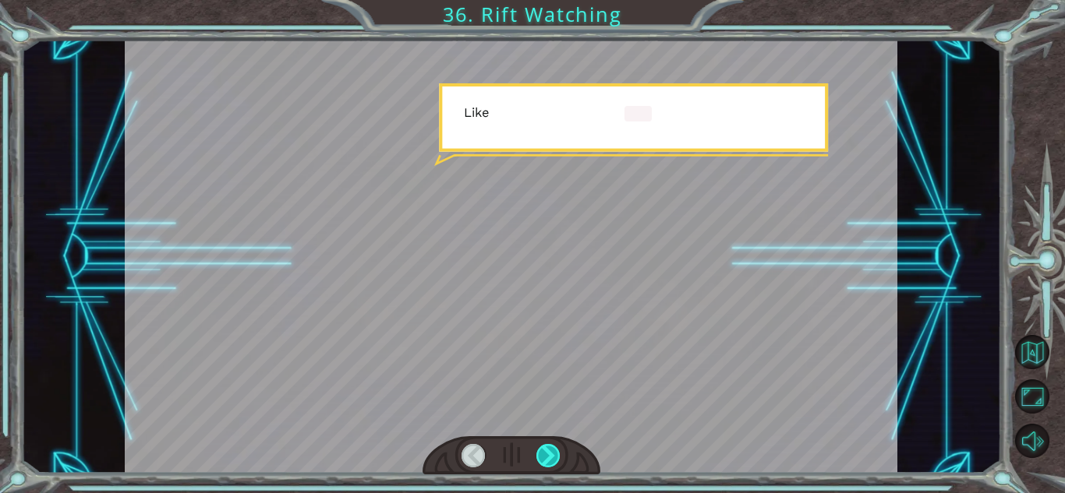
click at [548, 452] on div at bounding box center [548, 455] width 24 height 23
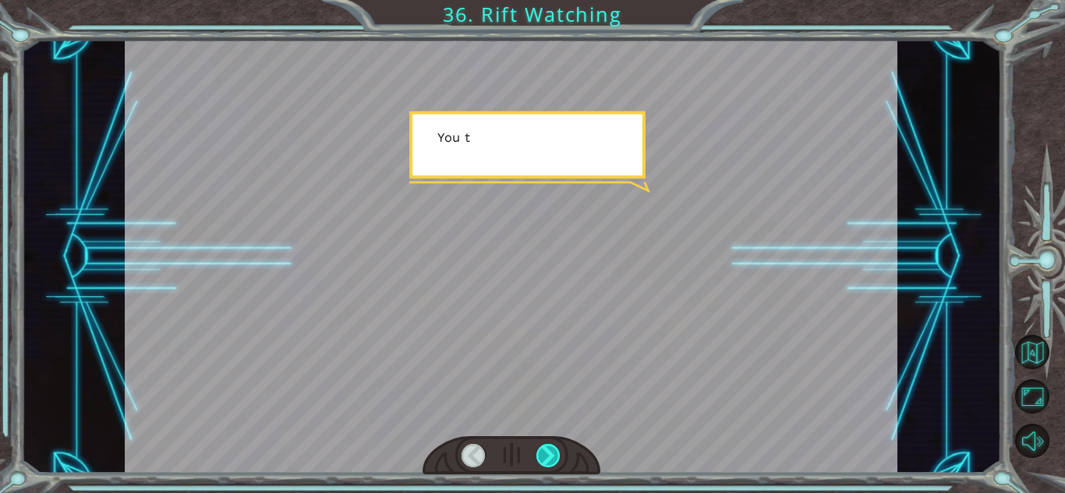
click at [548, 452] on div at bounding box center [548, 455] width 24 height 23
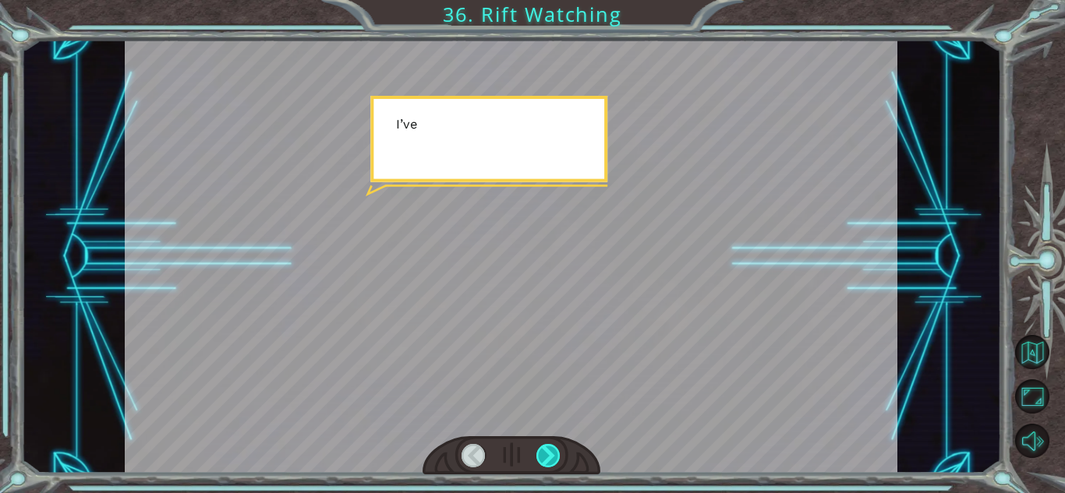
click at [548, 452] on div at bounding box center [548, 455] width 24 height 23
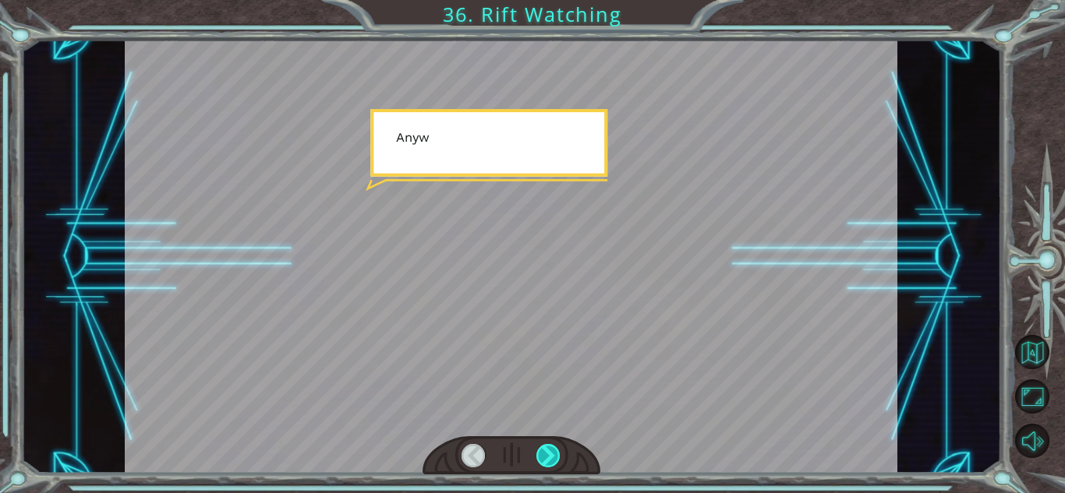
click at [548, 452] on div at bounding box center [548, 455] width 24 height 23
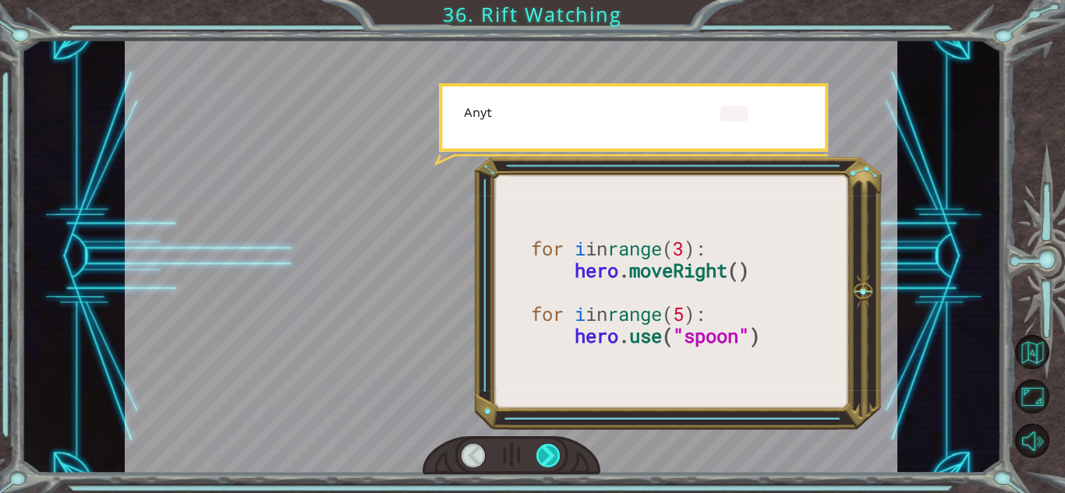
click at [548, 452] on div at bounding box center [548, 455] width 24 height 23
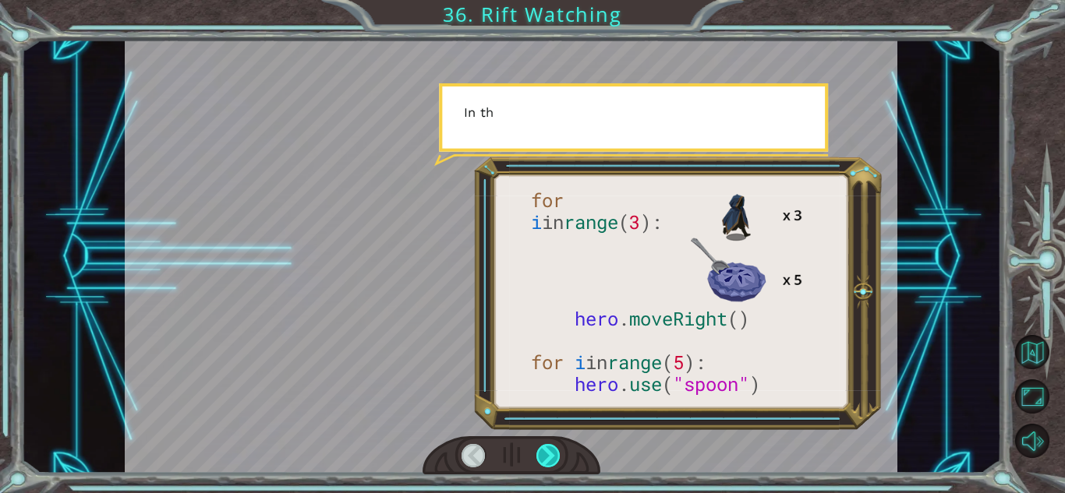
click at [548, 452] on div at bounding box center [548, 455] width 24 height 23
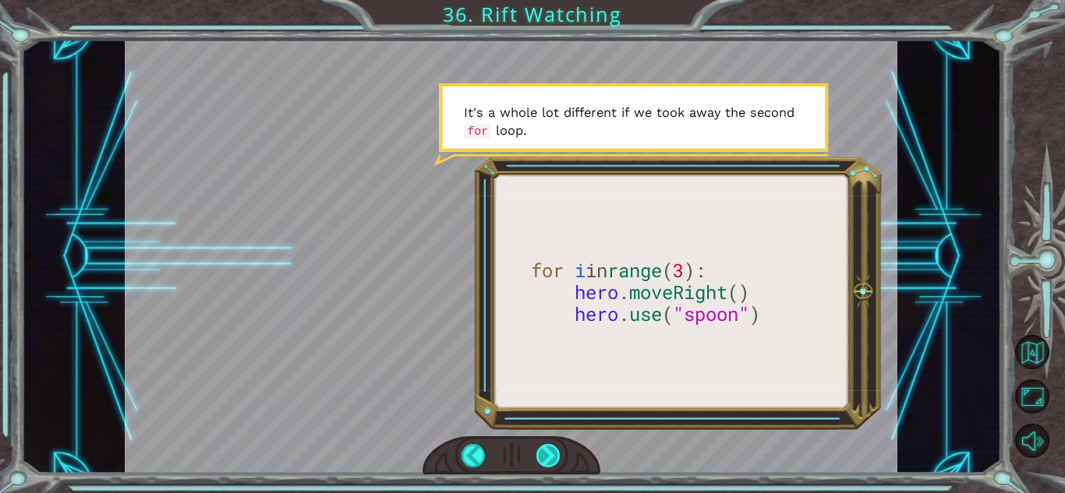
click at [545, 453] on div at bounding box center [548, 455] width 24 height 23
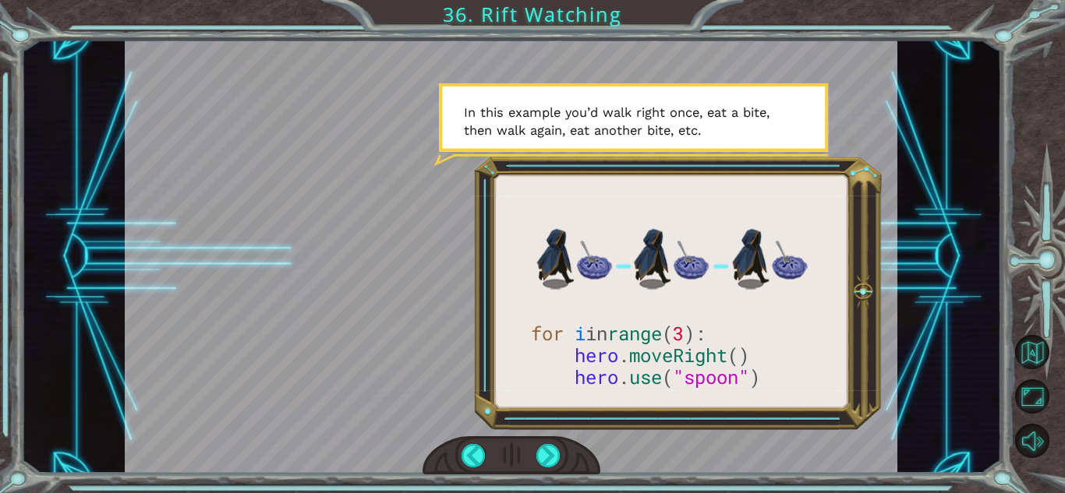
click at [529, 447] on div at bounding box center [511, 455] width 178 height 39
click at [547, 446] on div at bounding box center [548, 455] width 24 height 23
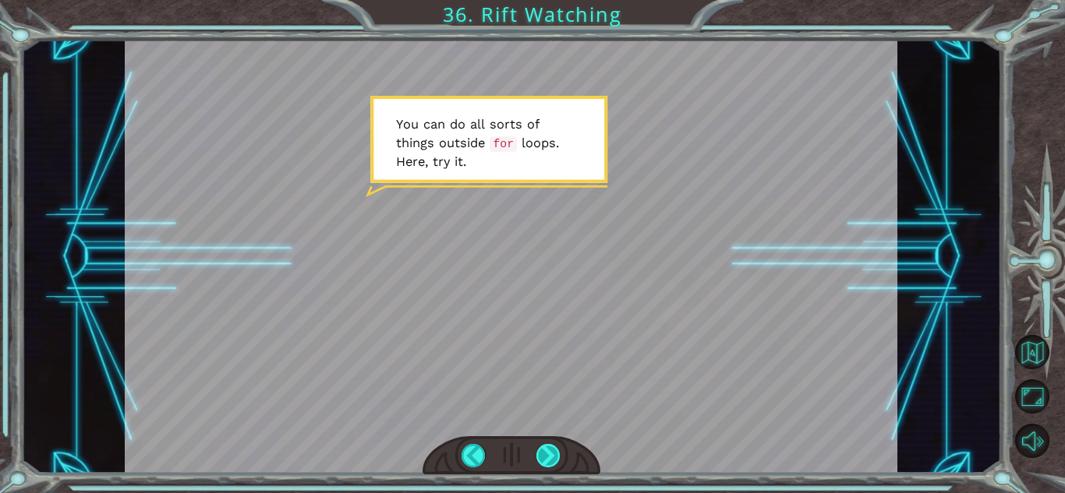
click at [555, 460] on div at bounding box center [548, 455] width 24 height 23
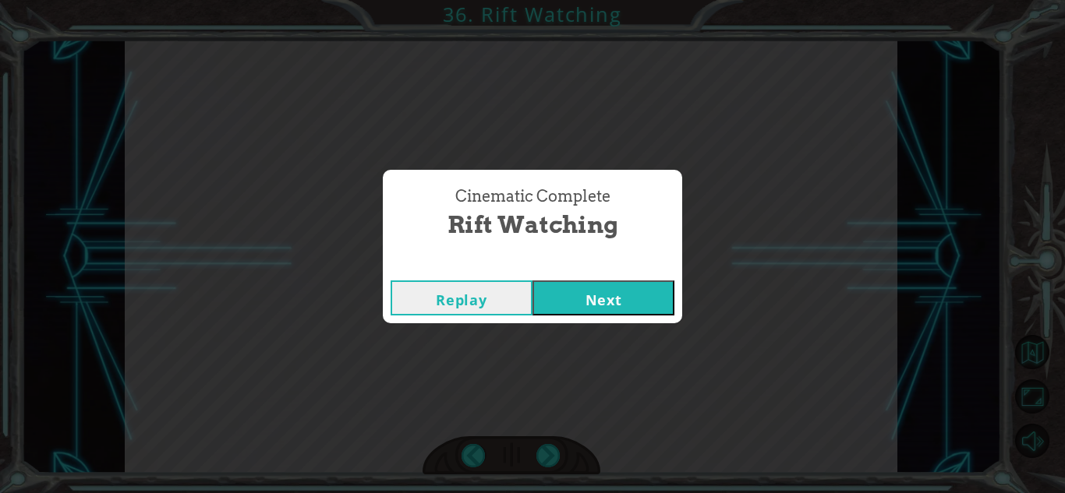
click at [602, 309] on button "Next" at bounding box center [603, 298] width 142 height 35
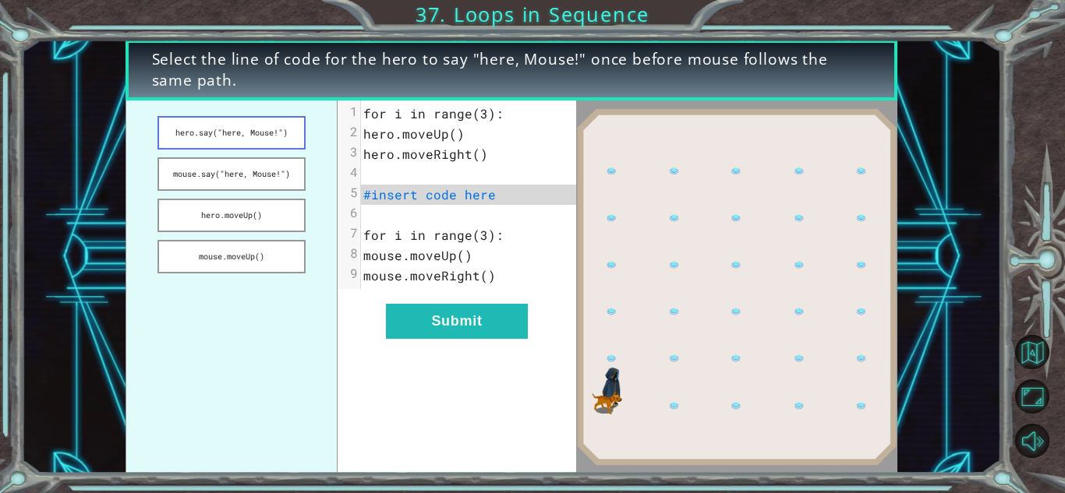
click at [247, 138] on button "hero.say("here, Mouse!")" at bounding box center [230, 133] width 147 height 34
click at [170, 186] on button "mouse.say("here, Mouse!")" at bounding box center [230, 174] width 147 height 34
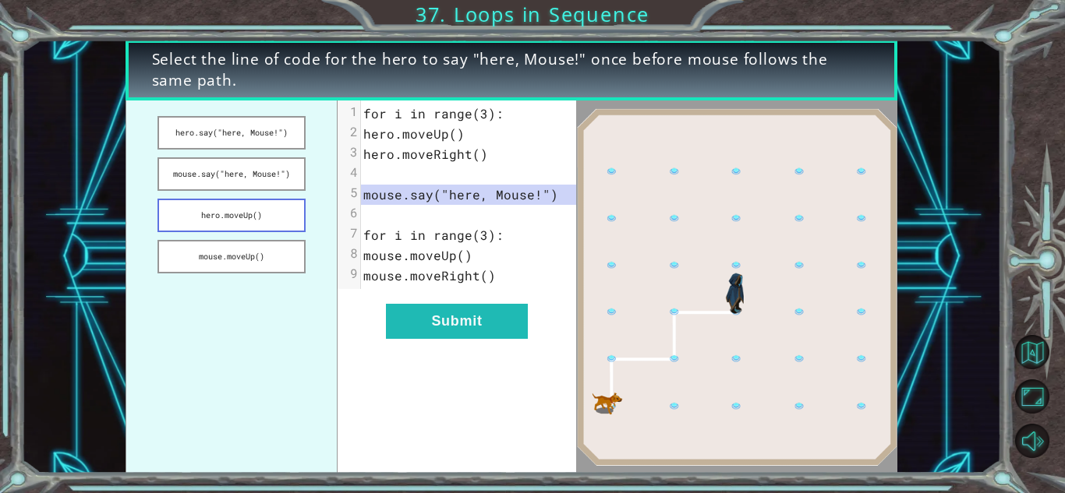
click at [235, 225] on button "hero.moveUp()" at bounding box center [230, 216] width 147 height 34
click at [256, 270] on button "mouse.moveUp()" at bounding box center [230, 257] width 147 height 34
click at [252, 118] on button "hero.say("here, Mouse!")" at bounding box center [230, 133] width 147 height 34
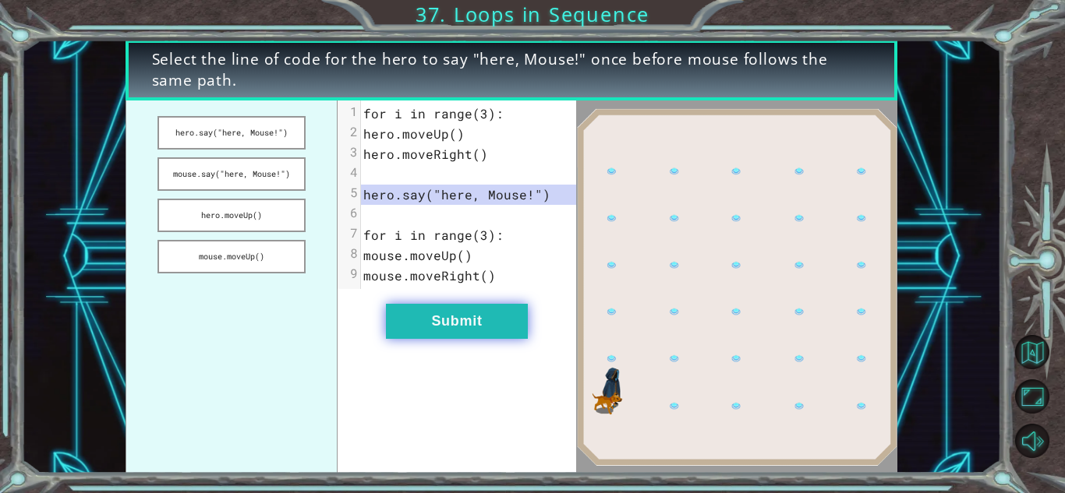
click at [486, 315] on button "Submit" at bounding box center [457, 321] width 142 height 35
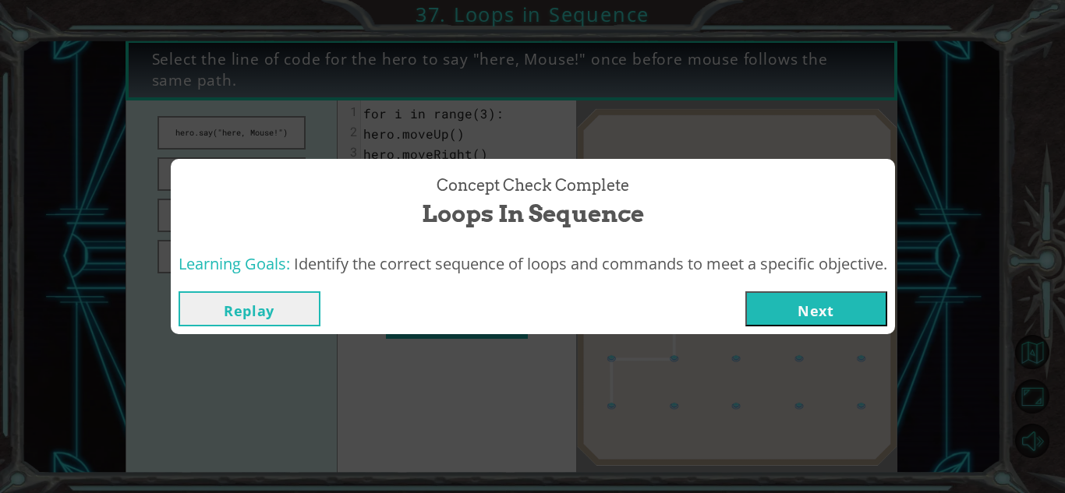
click at [765, 302] on button "Next" at bounding box center [816, 308] width 142 height 35
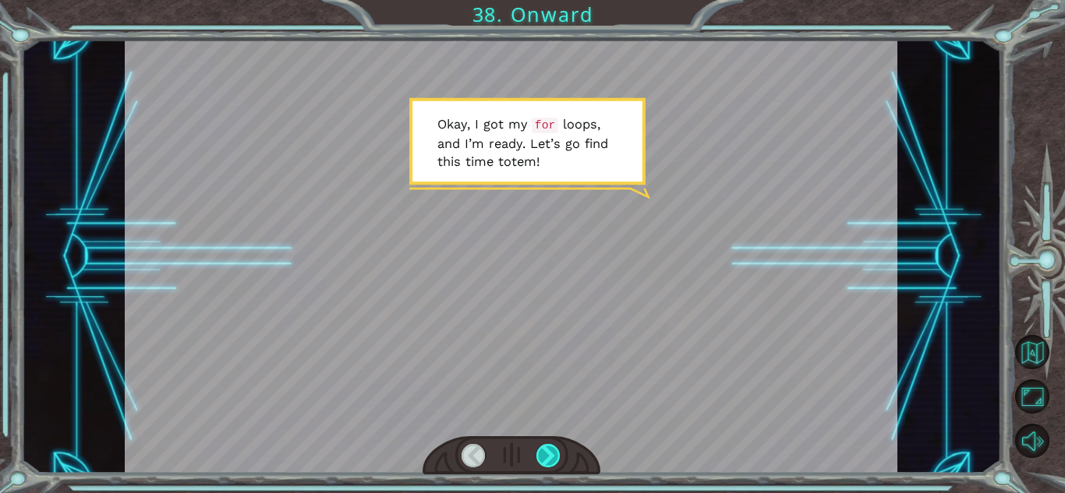
click at [547, 464] on div at bounding box center [548, 455] width 24 height 23
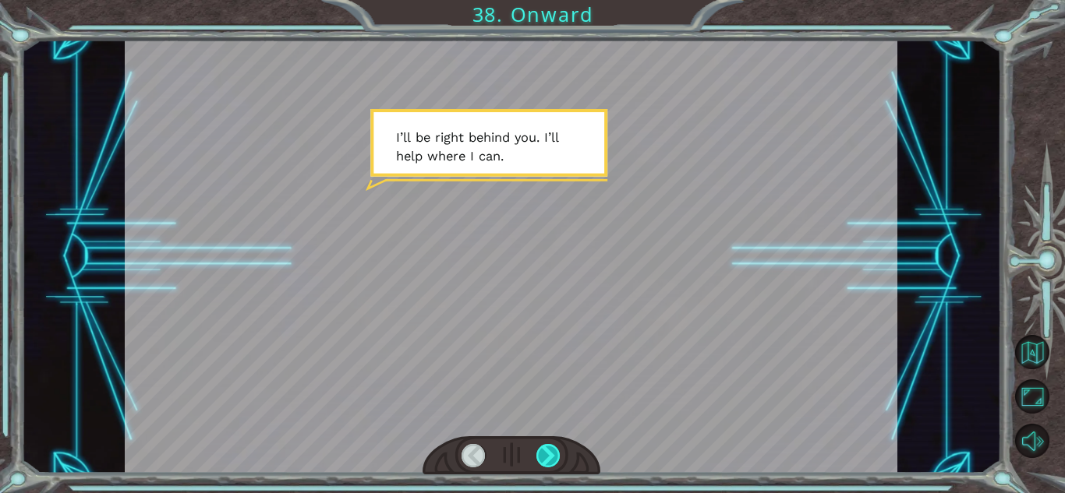
click at [549, 456] on div at bounding box center [548, 455] width 24 height 23
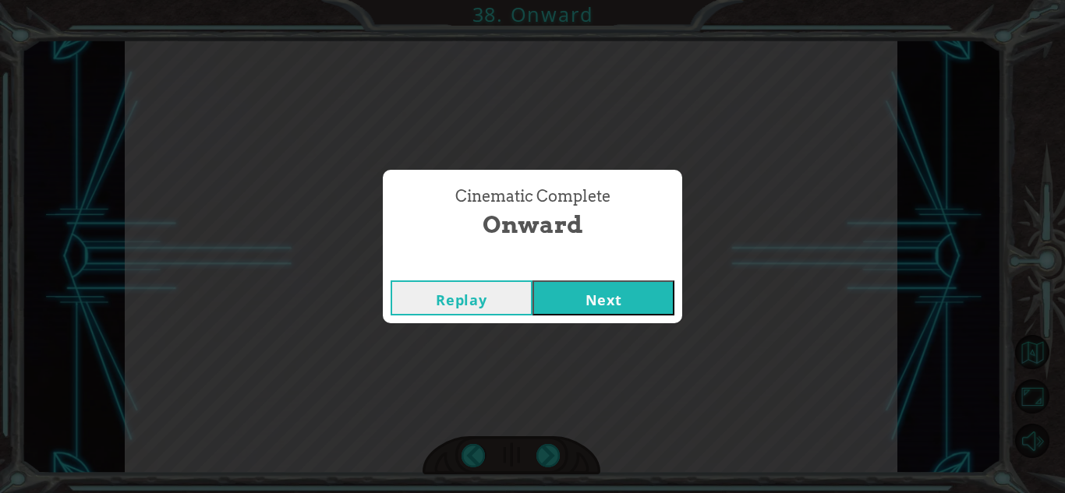
click at [569, 288] on button "Next" at bounding box center [603, 298] width 142 height 35
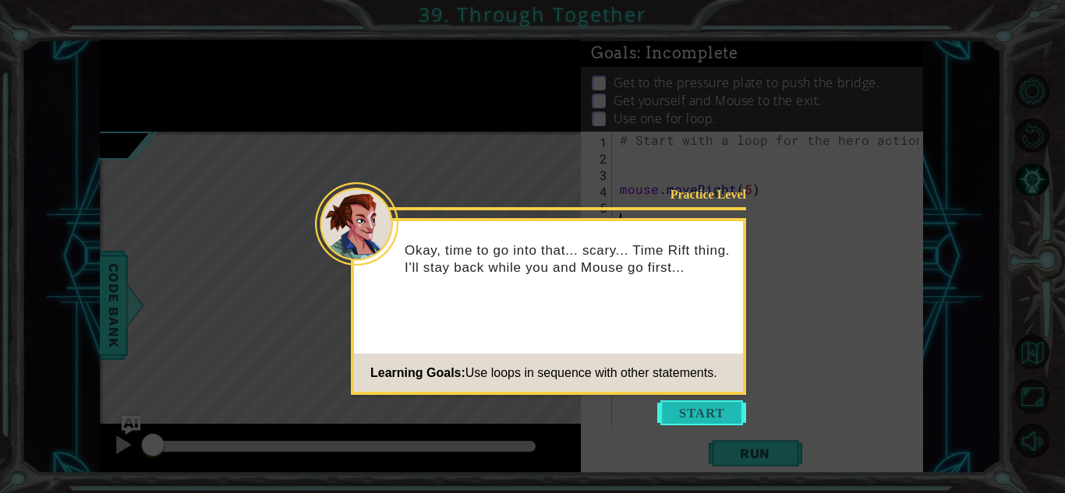
click at [682, 404] on button "Start" at bounding box center [701, 413] width 89 height 25
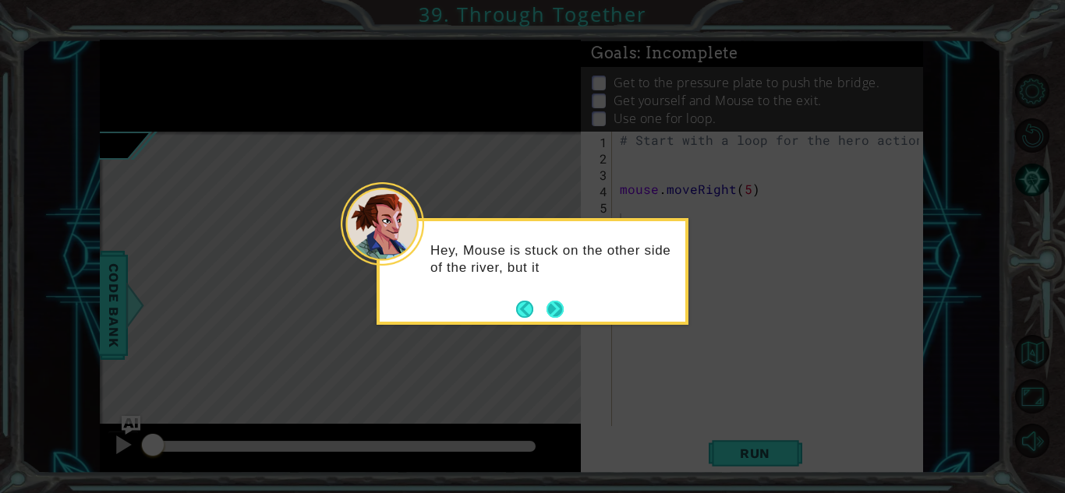
click at [558, 310] on button "Next" at bounding box center [555, 309] width 18 height 18
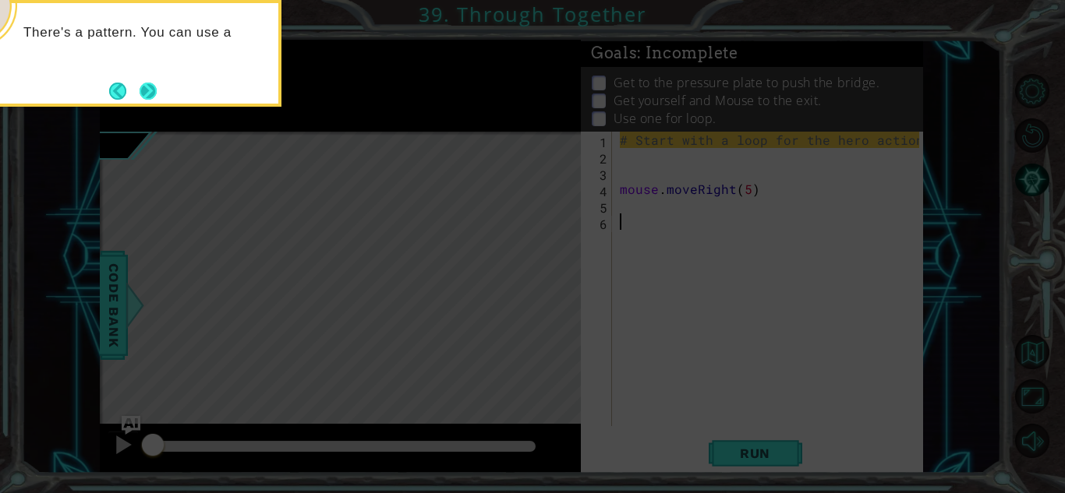
click at [143, 97] on button "Next" at bounding box center [148, 91] width 17 height 17
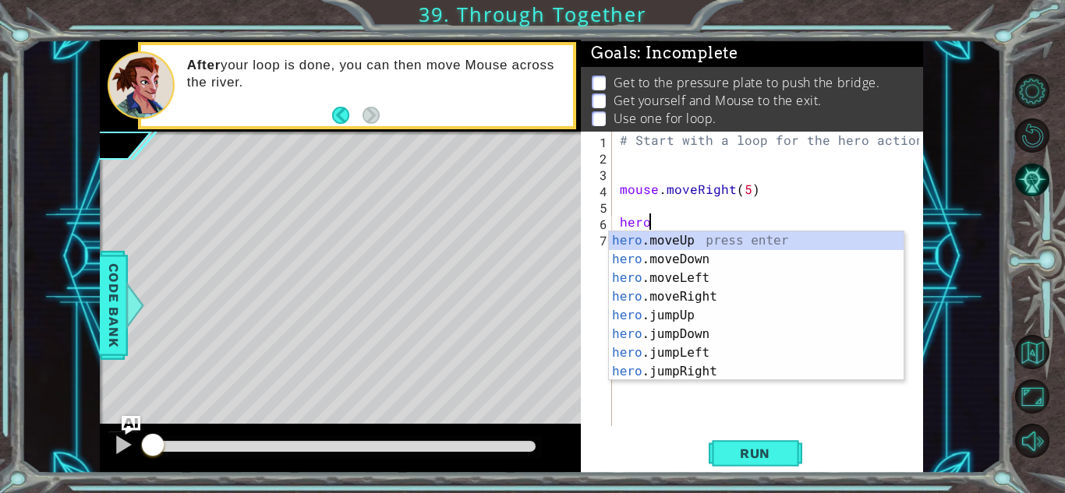
scroll to position [0, 1]
type textarea "h"
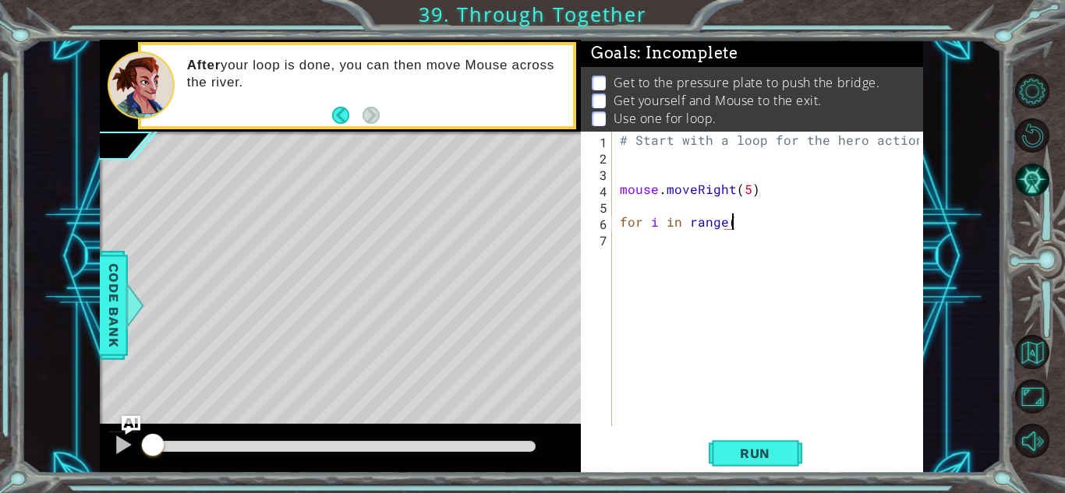
scroll to position [0, 6]
type textarea "for i in range(3)"
type textarea "m"
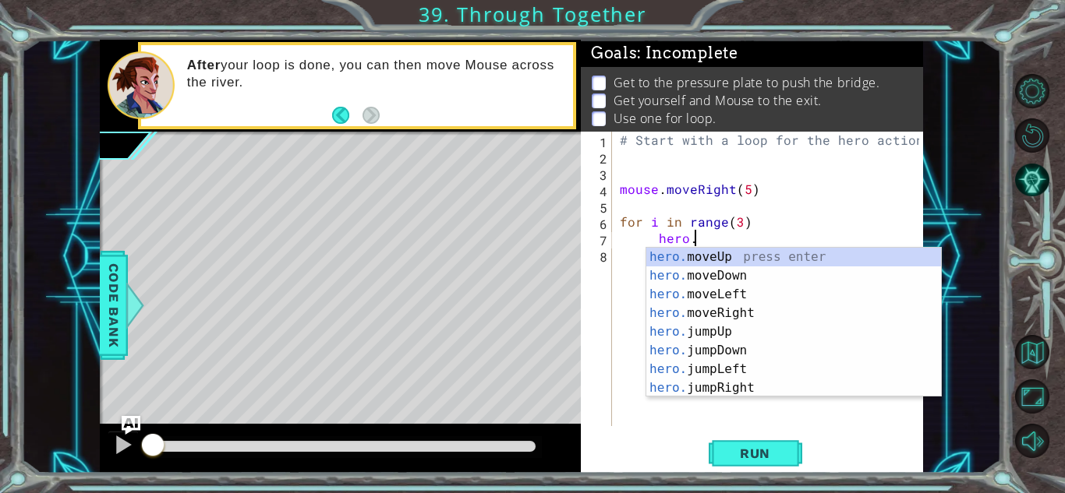
scroll to position [0, 4]
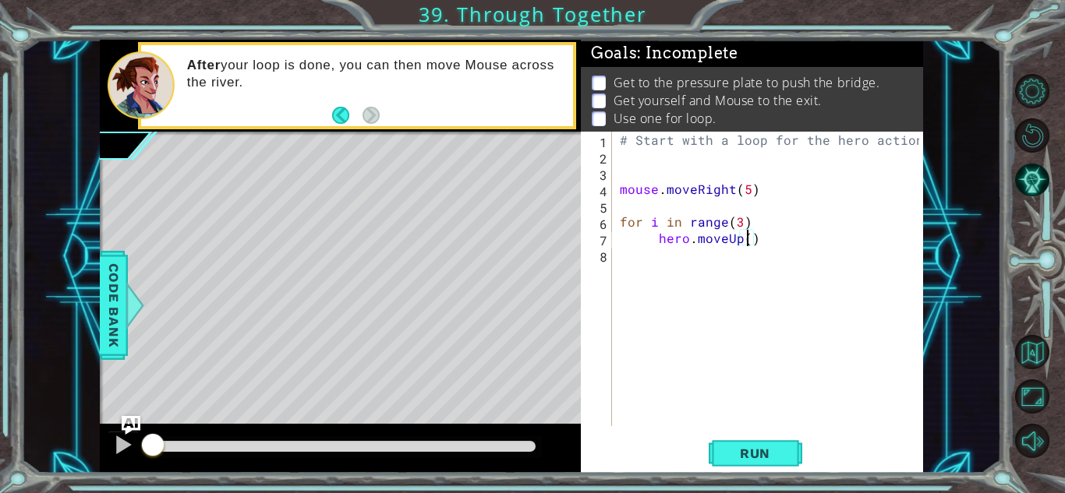
type textarea "hero.moveUp(2)"
click at [774, 246] on div "# Start with a loop for the hero actions mouse . moveRight ( 5 ) for i in range…" at bounding box center [771, 295] width 310 height 327
type textarea "hero.moveRight(1)"
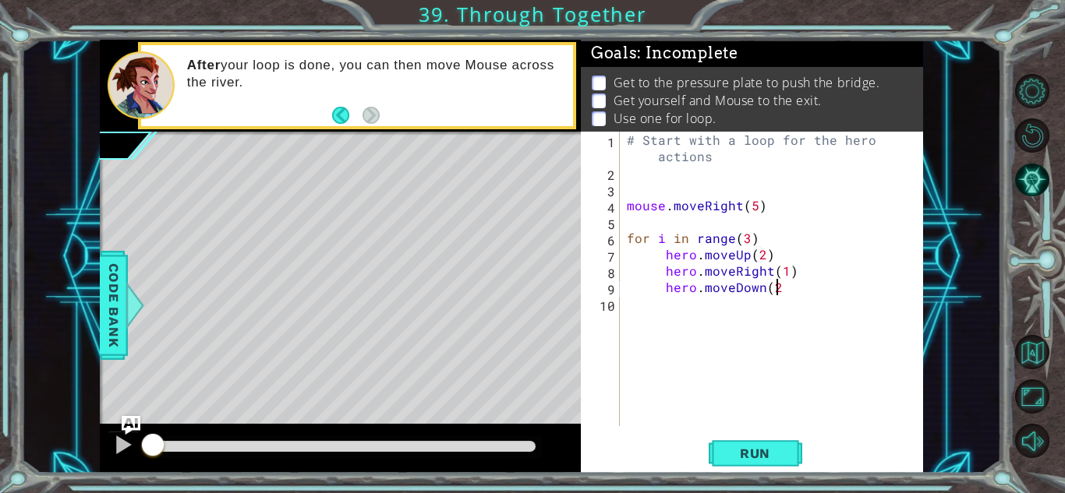
type textarea "hero.moveDown(2)"
click at [766, 206] on div "# Start with a loop for the hero actions mouse . moveRight ( 5 ) for i in range…" at bounding box center [775, 304] width 303 height 344
type textarea "mouse.moveRight(5)"
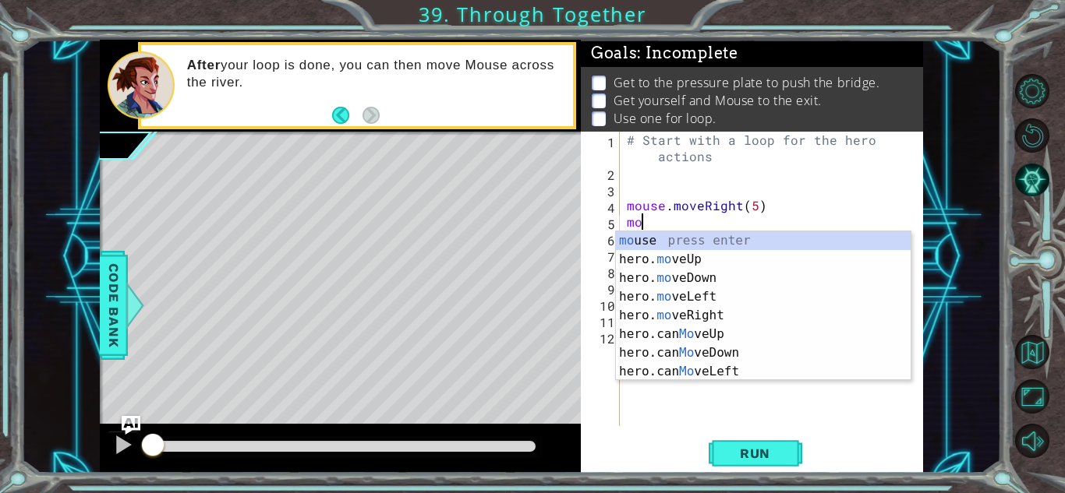
scroll to position [0, 0]
type textarea "m"
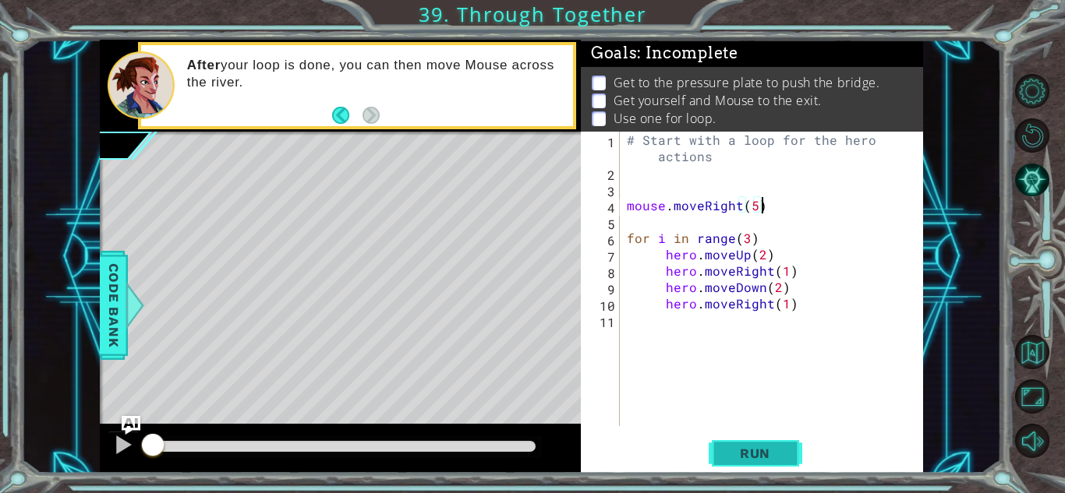
click at [775, 440] on button "Run" at bounding box center [755, 453] width 94 height 34
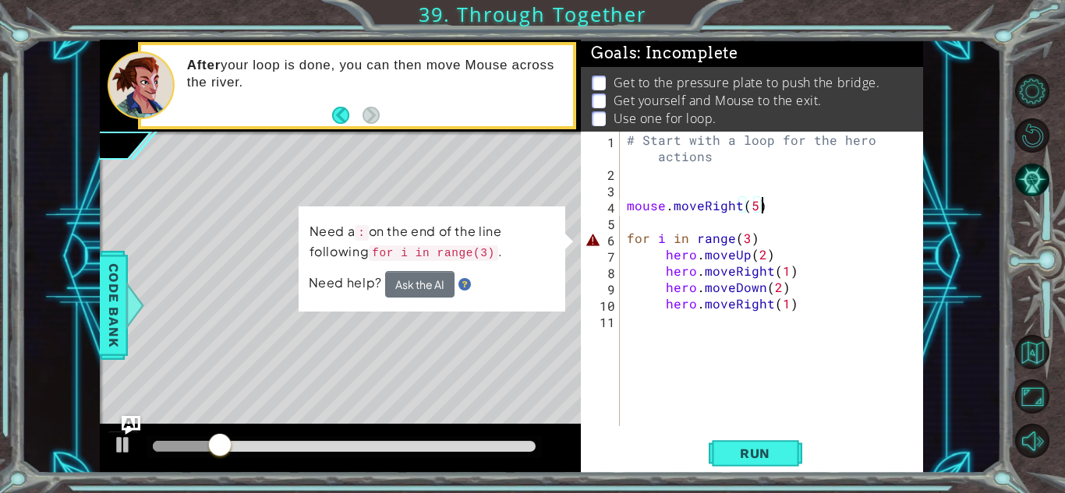
click at [757, 236] on div "# Start with a loop for the hero actions mouse . moveRight ( 5 ) for i in range…" at bounding box center [775, 304] width 303 height 344
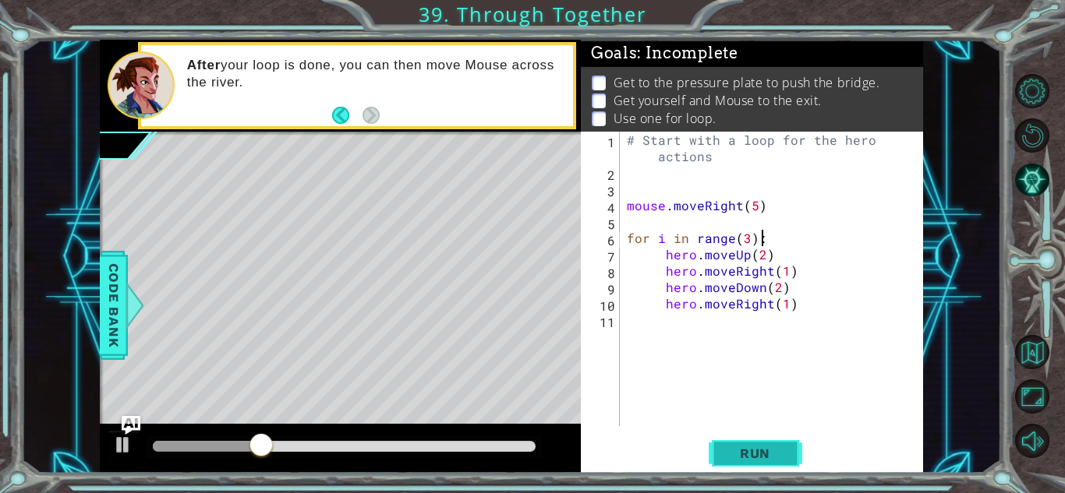
click at [740, 462] on button "Run" at bounding box center [755, 453] width 94 height 34
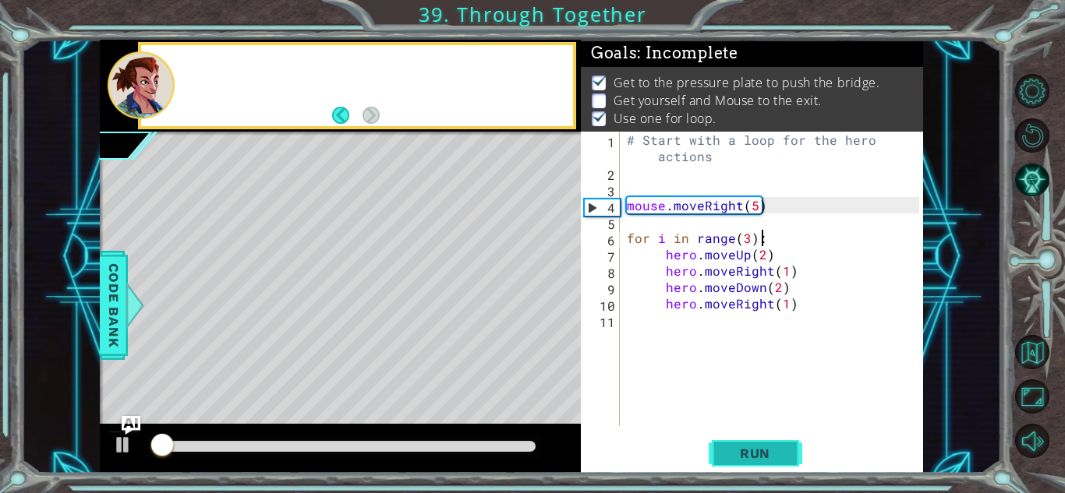
scroll to position [2, 0]
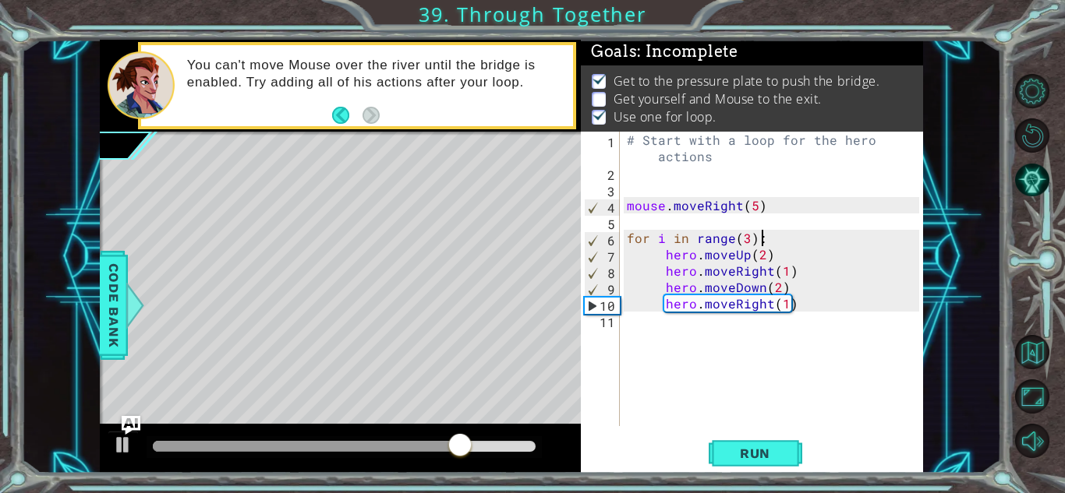
click at [842, 306] on div "# Start with a loop for the hero actions mouse . moveRight ( 5 ) for i in range…" at bounding box center [775, 304] width 303 height 344
type textarea "hero.moveRight(1)"
type textarea "m"
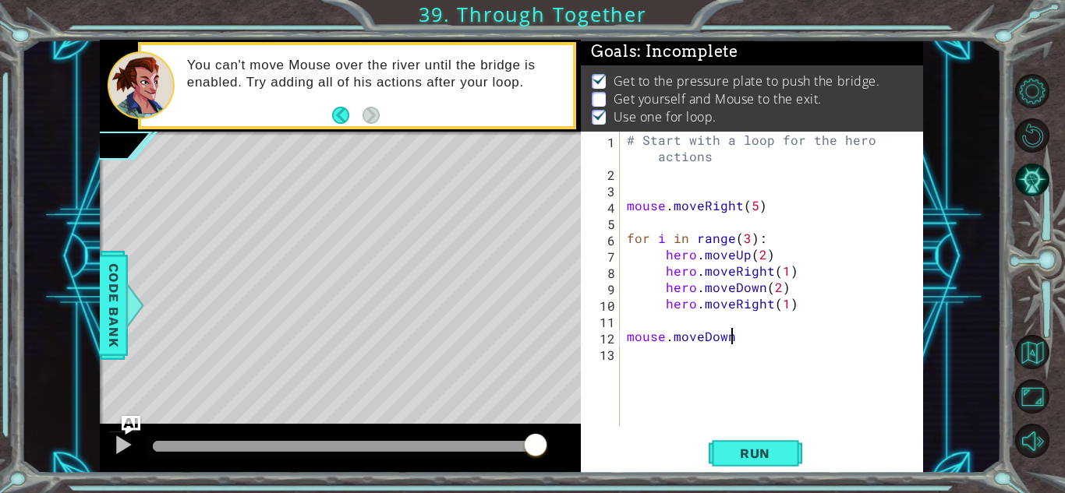
scroll to position [0, 6]
type textarea "mouse.moveDown(3)"
type textarea "mouse.moveRight(1)"
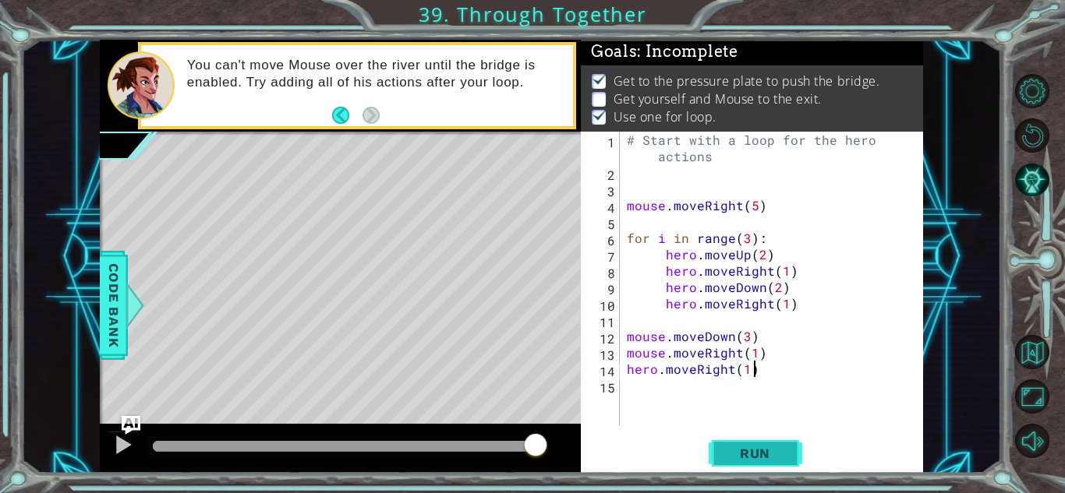
type textarea "hero.moveRight(1)"
click at [790, 452] on button "Run" at bounding box center [755, 453] width 94 height 34
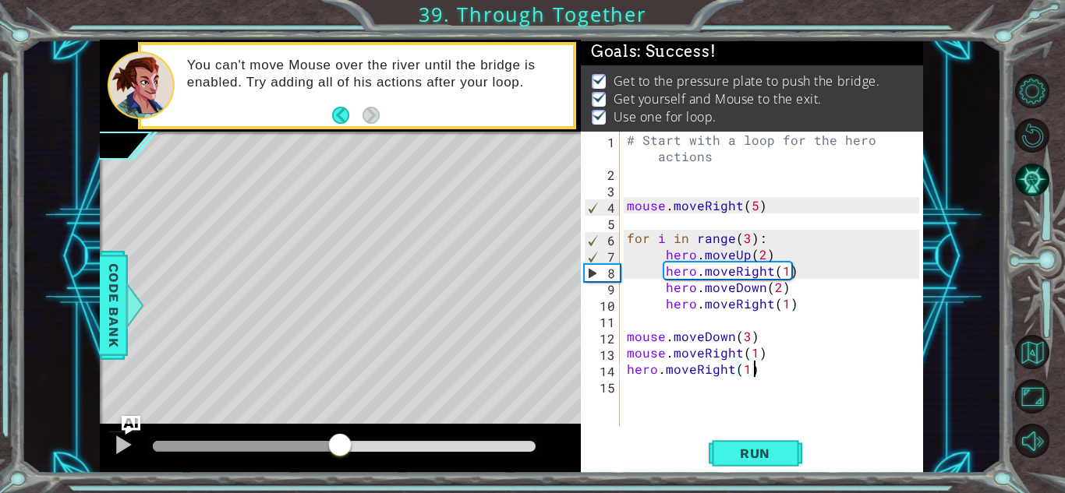
drag, startPoint x: 233, startPoint y: 437, endPoint x: 611, endPoint y: 433, distance: 378.0
click at [611, 433] on div "1 ההההההההההההההההההההההההההההההההההההההההההההההההההההההההההההההההההההההההההההה…" at bounding box center [511, 257] width 823 height 434
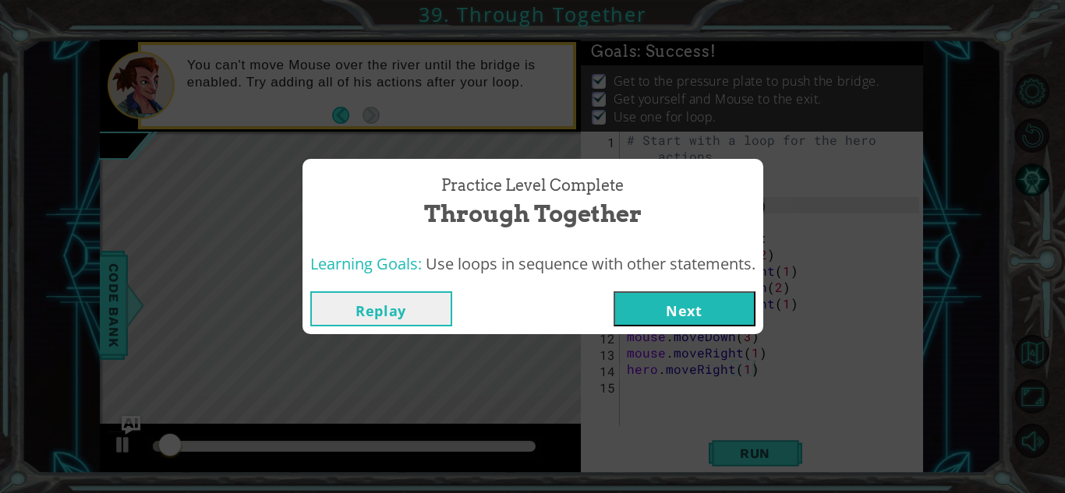
click at [696, 306] on button "Next" at bounding box center [684, 308] width 142 height 35
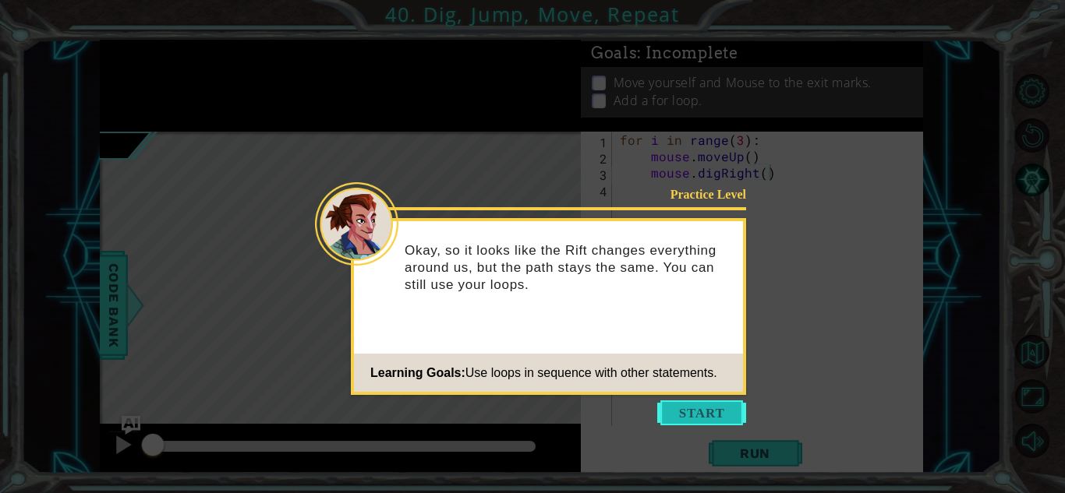
click at [691, 412] on button "Start" at bounding box center [701, 413] width 89 height 25
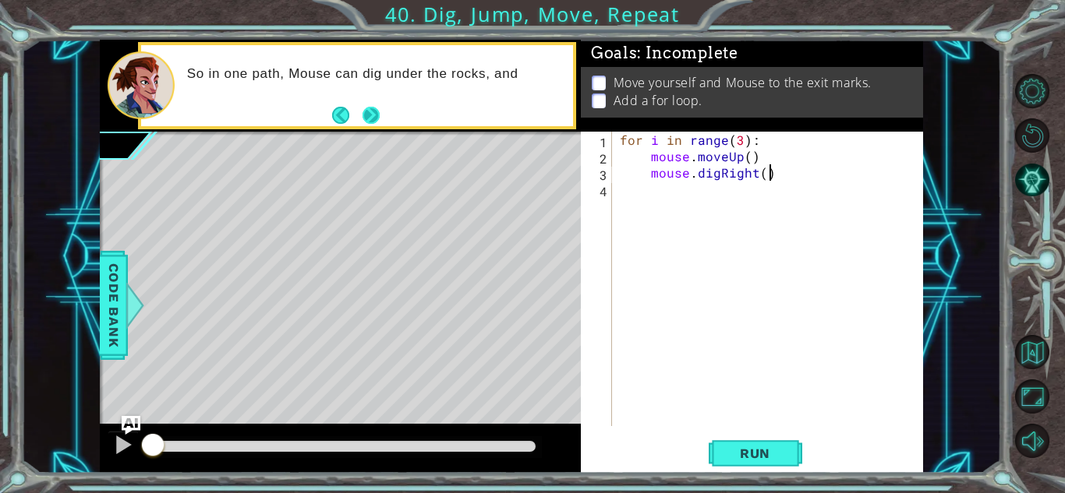
click at [369, 122] on button "Next" at bounding box center [370, 115] width 17 height 17
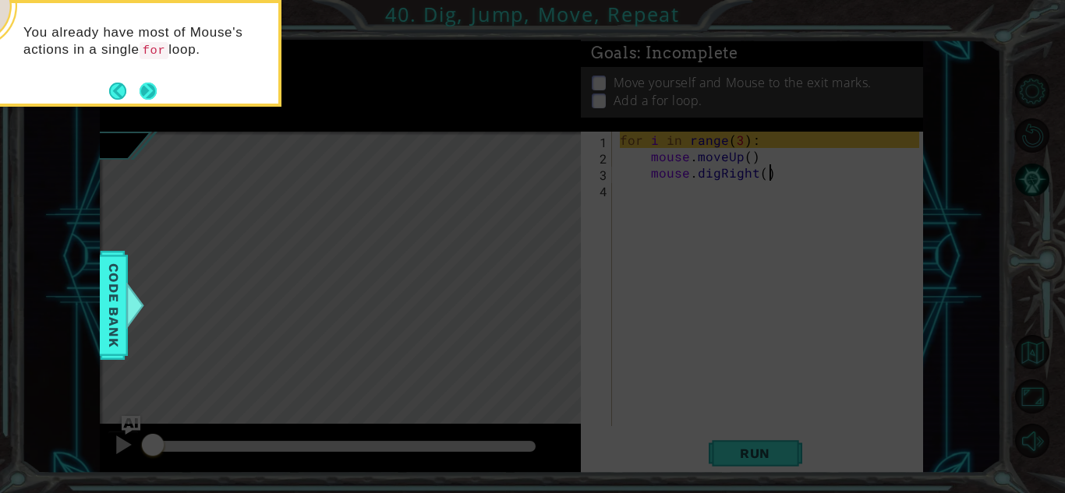
click at [143, 87] on button "Next" at bounding box center [148, 91] width 17 height 17
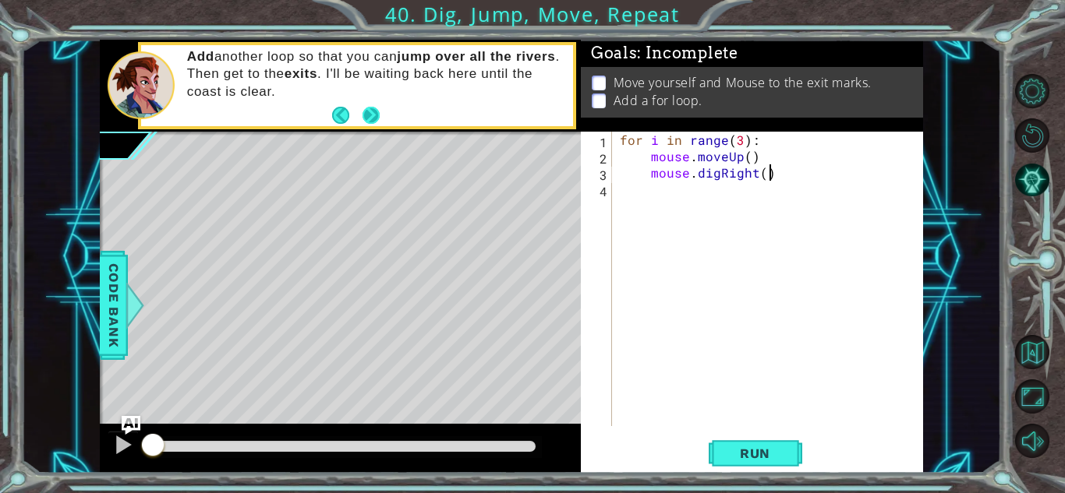
click at [373, 116] on button "Next" at bounding box center [370, 115] width 17 height 17
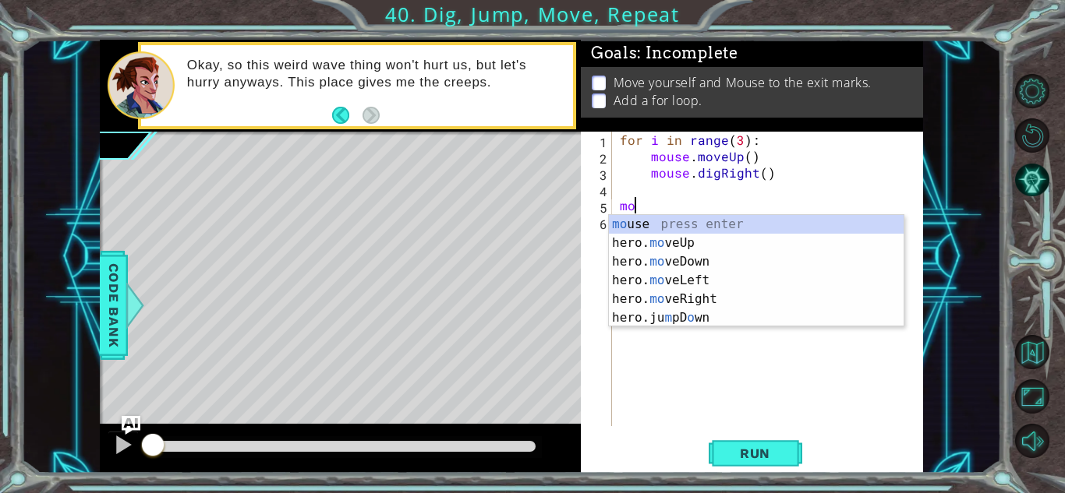
type textarea "m"
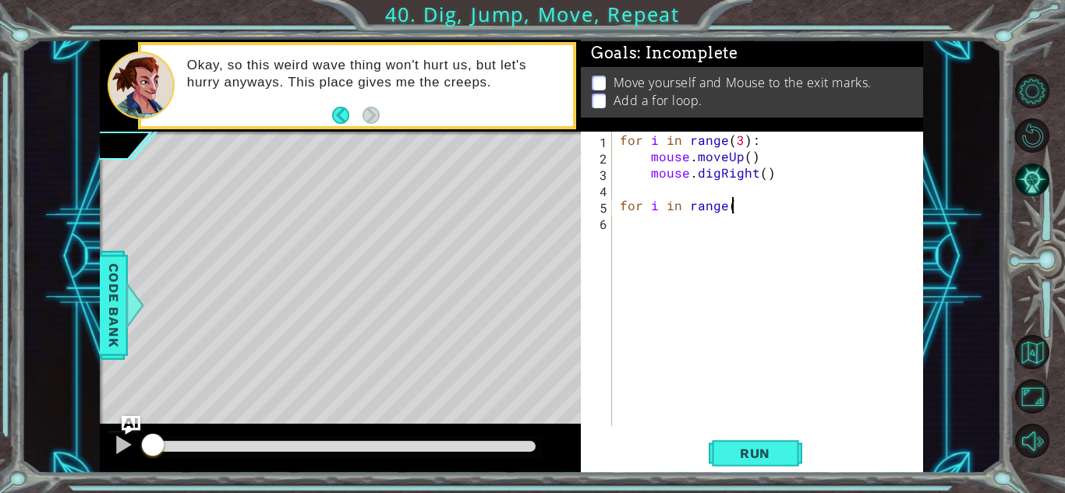
scroll to position [0, 6]
type textarea "for i in range(3)"
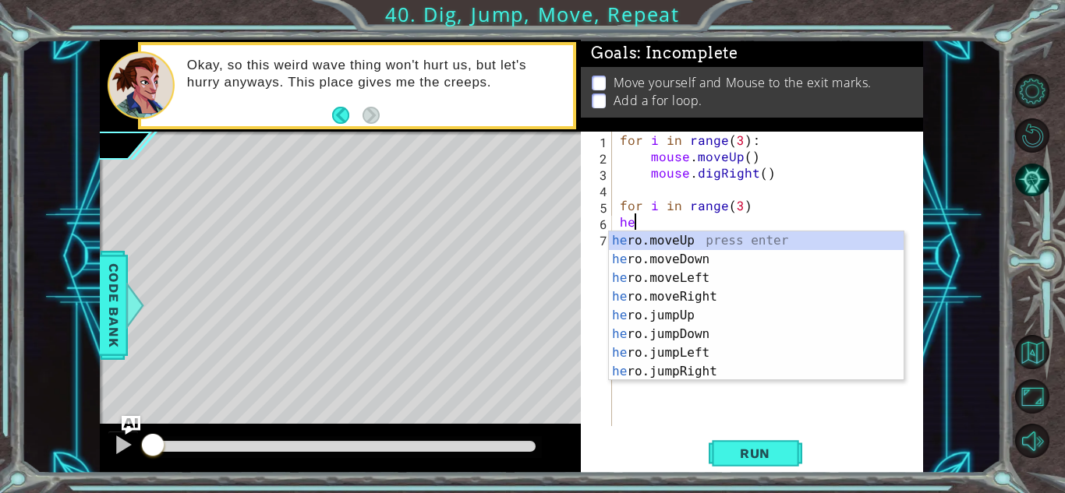
type textarea "h"
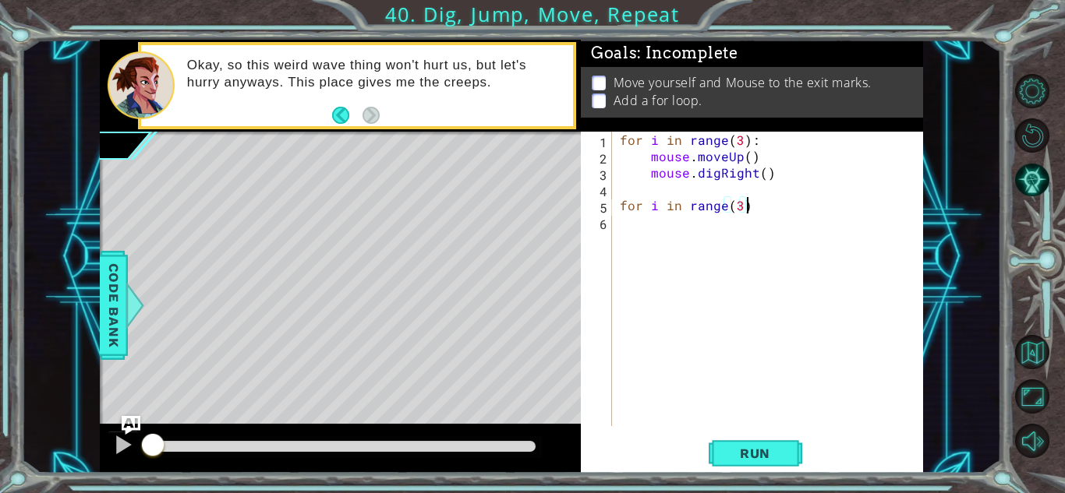
type textarea "for i in range(3):"
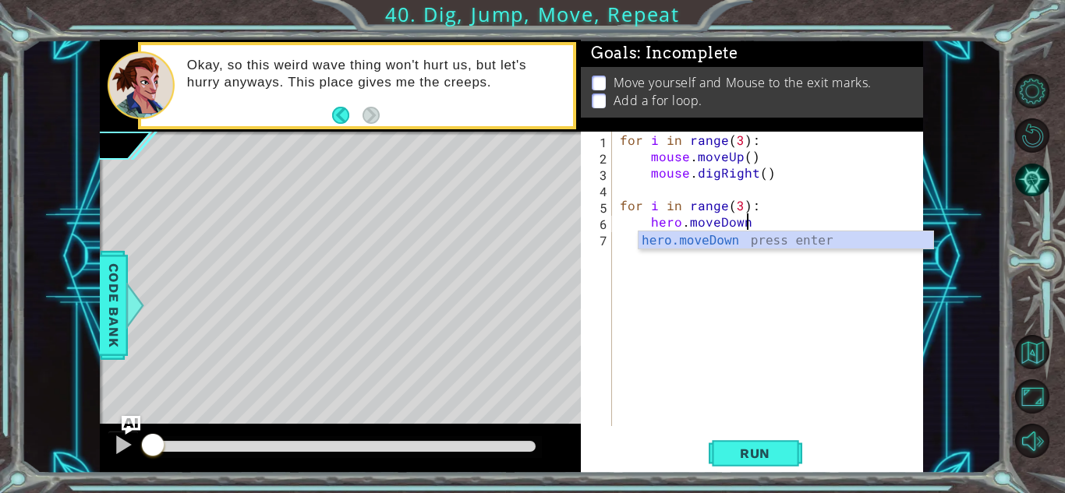
scroll to position [0, 7]
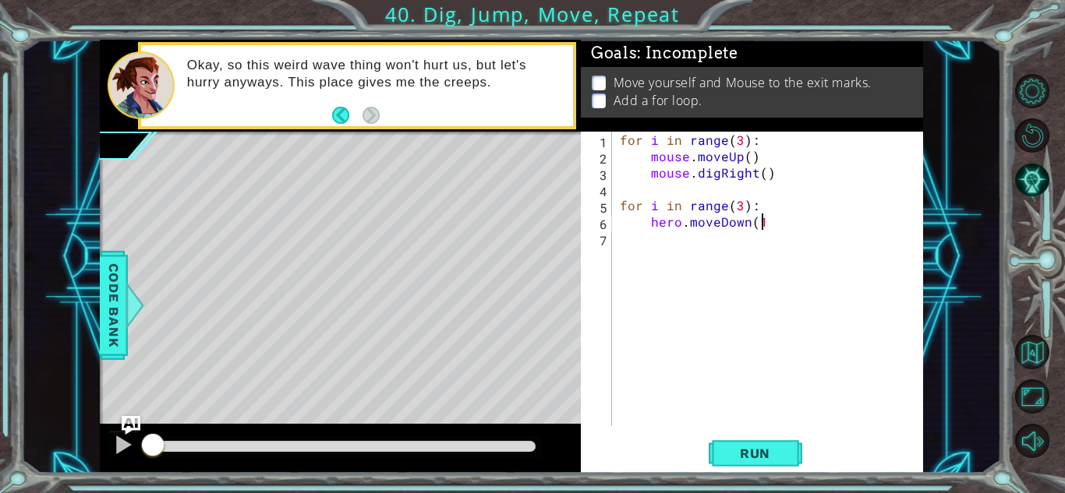
type textarea "hero.moveDown(1)"
type textarea "hero.jumpRight(1)"
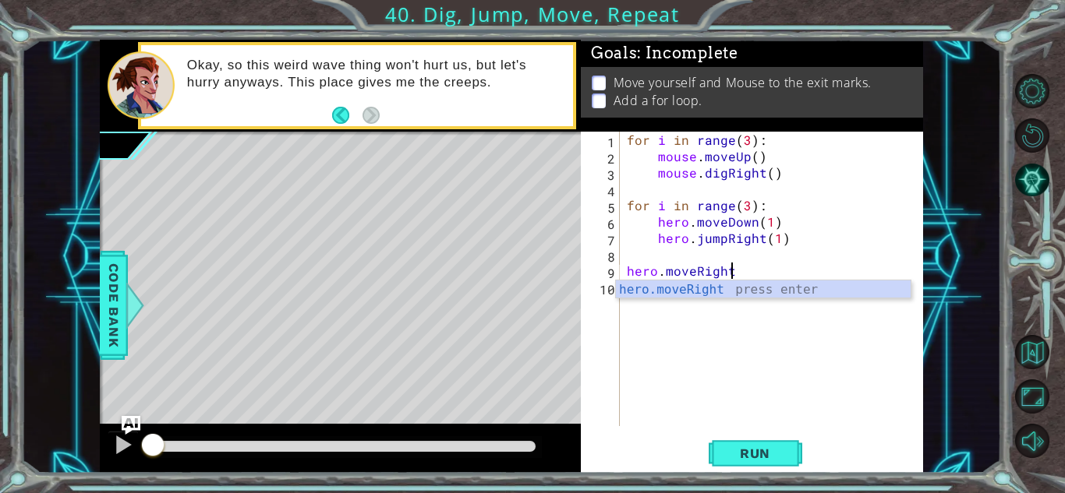
scroll to position [0, 6]
type textarea "hero.moveRight(1)"
type textarea "hero.moveUp(2)"
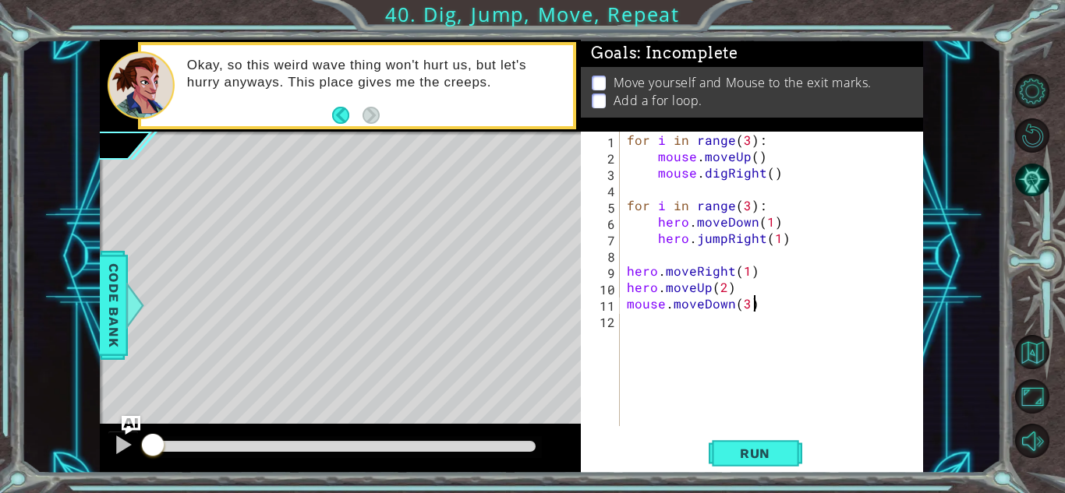
scroll to position [0, 7]
type textarea "mouse.moveDown(3)"
click at [776, 462] on button "Run" at bounding box center [755, 453] width 94 height 34
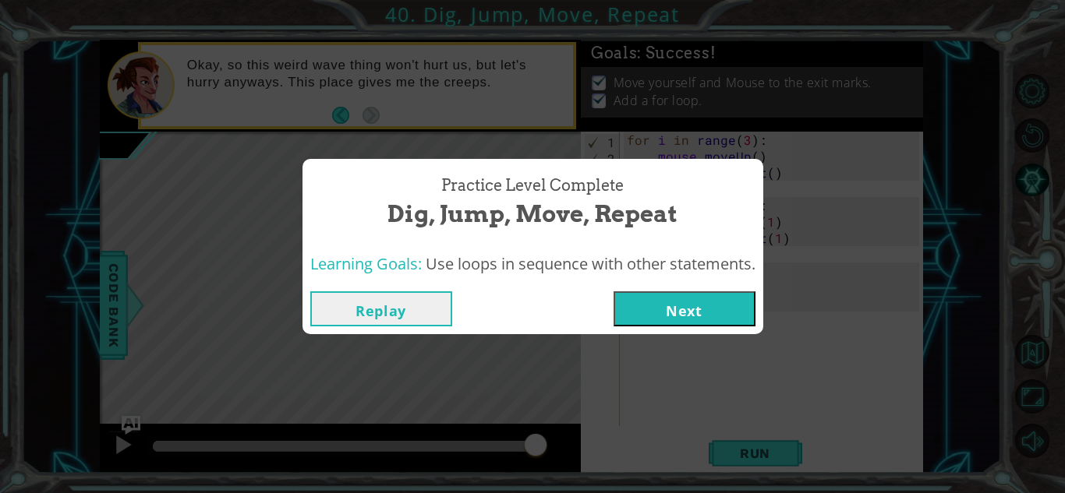
click at [692, 306] on button "Next" at bounding box center [684, 308] width 142 height 35
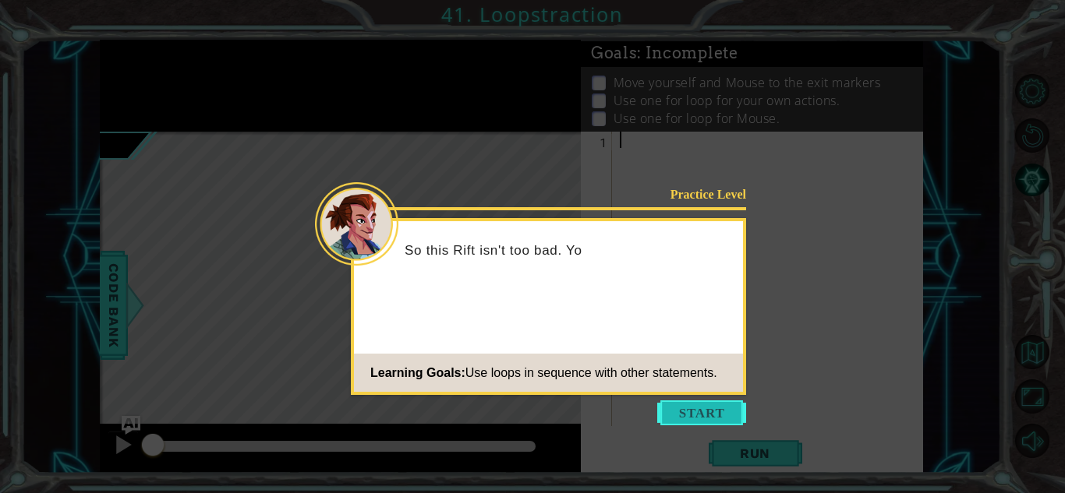
click at [691, 417] on button "Start" at bounding box center [701, 413] width 89 height 25
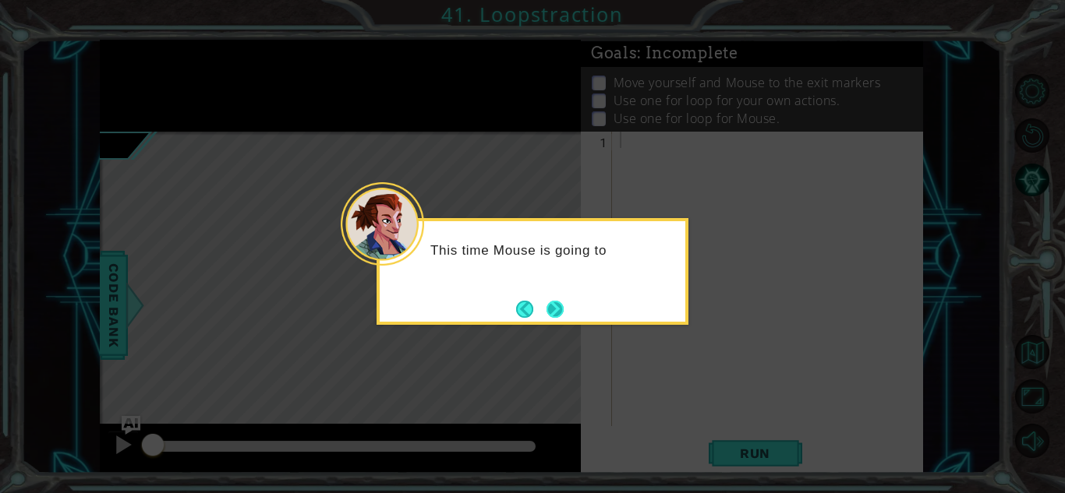
click at [560, 309] on button "Next" at bounding box center [554, 309] width 17 height 17
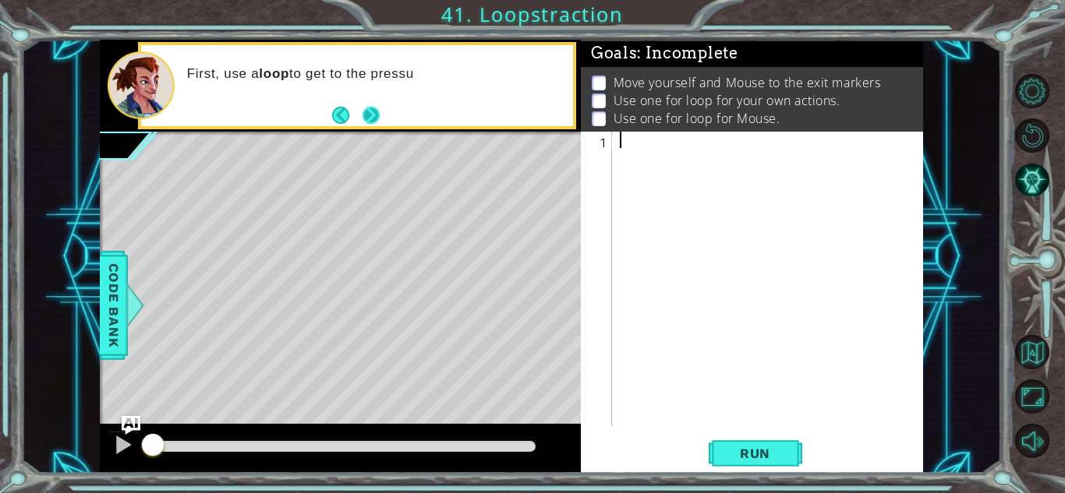
click at [379, 117] on button "Next" at bounding box center [370, 115] width 17 height 17
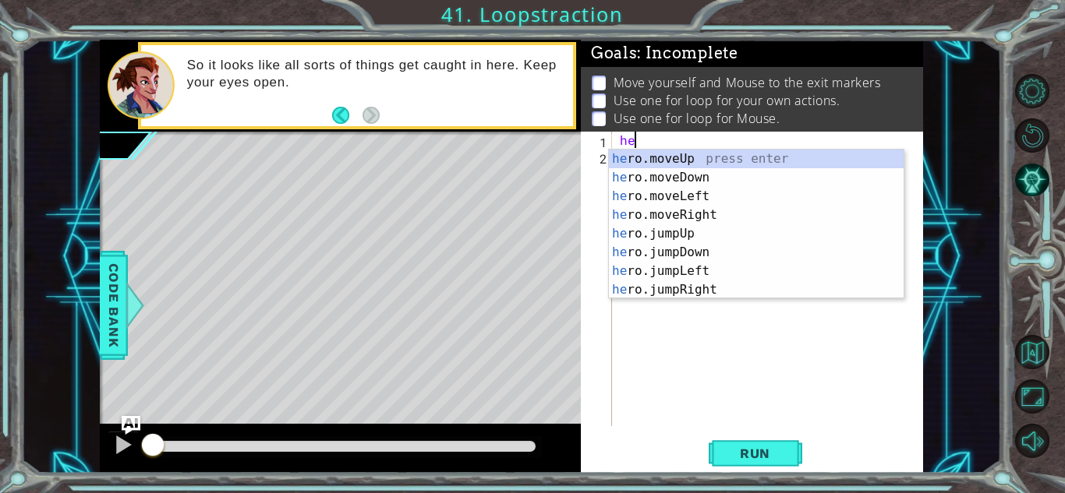
type textarea "h"
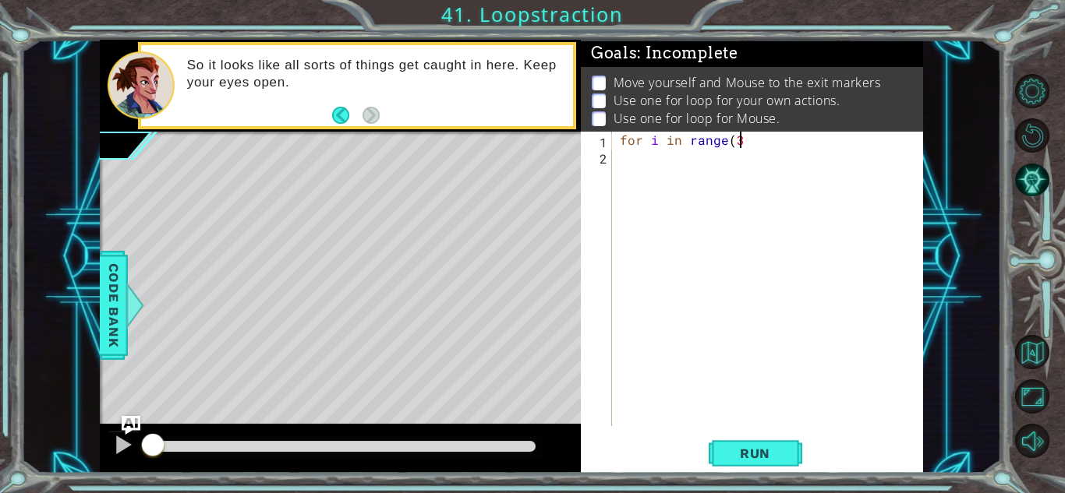
scroll to position [0, 7]
type textarea "for i in range(3):"
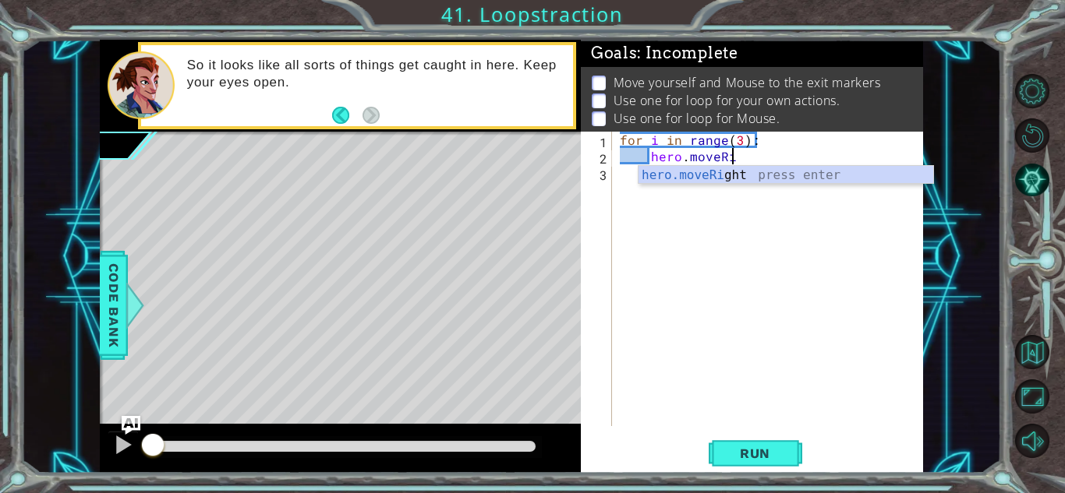
scroll to position [0, 6]
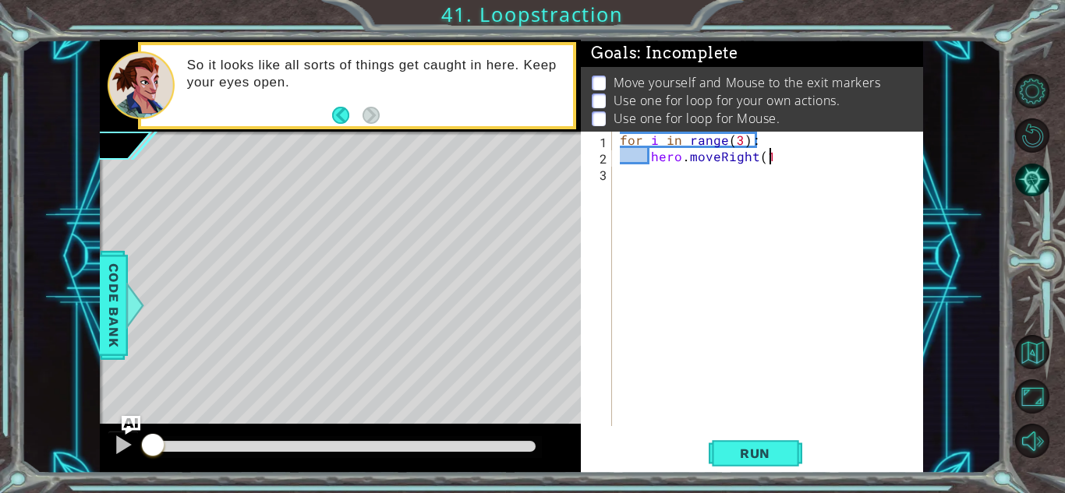
type textarea "hero.moveRight(1)"
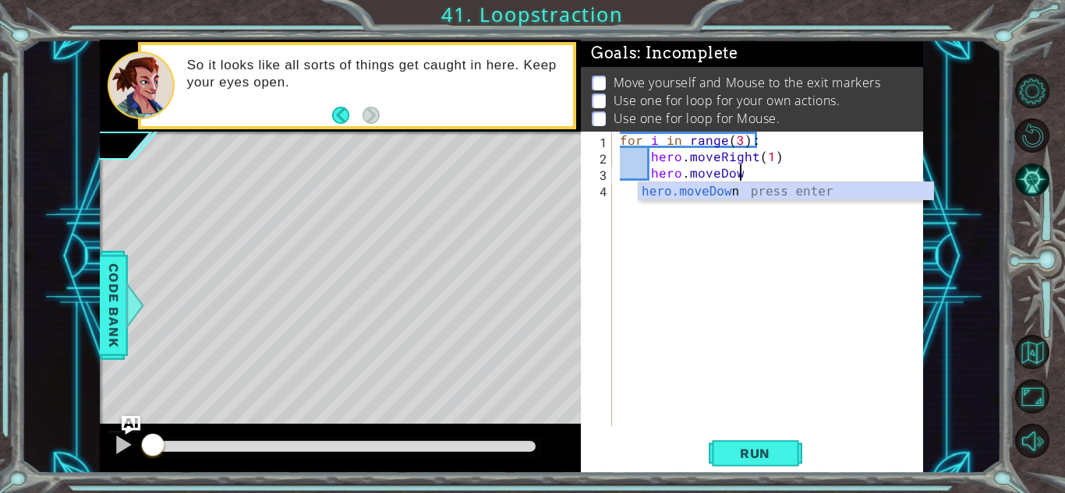
scroll to position [0, 7]
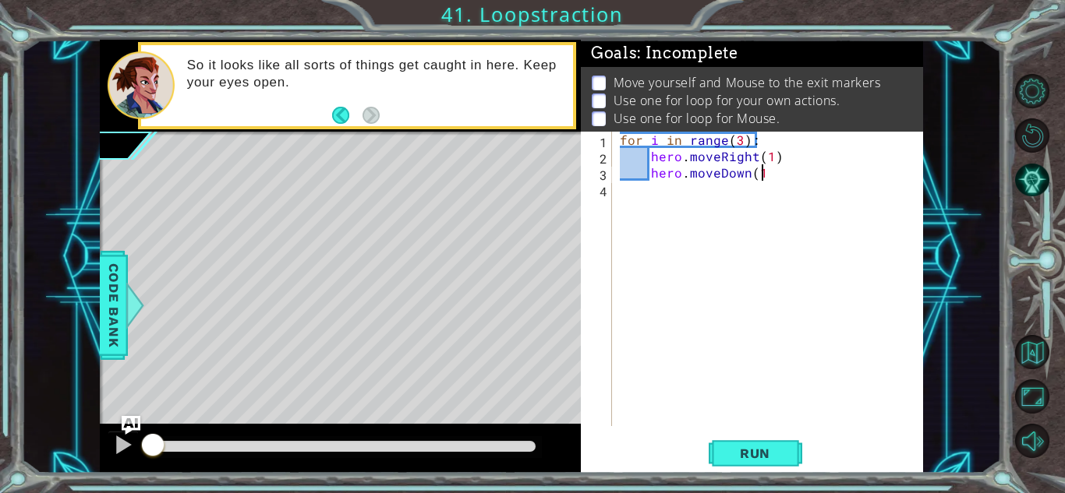
type textarea "hero.moveDown(1)"
click at [785, 174] on div "for i in range ( 3 ) : hero . moveRight ( 1 ) hero . moveDown ( 1 ) for i in ra…" at bounding box center [771, 295] width 310 height 327
type textarea "hero.moveDown(1)"
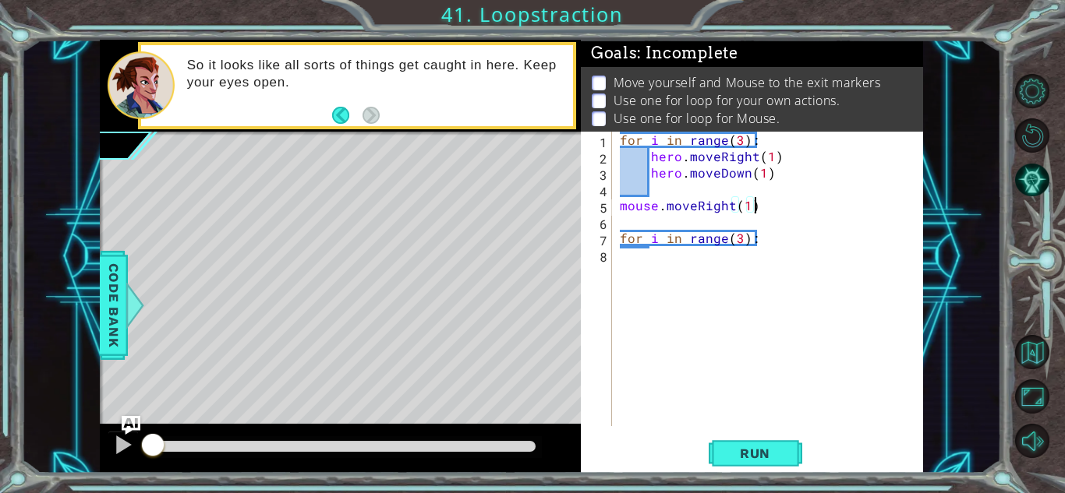
click at [768, 242] on div "for i in range ( 3 ) : hero . moveRight ( 1 ) hero . moveDown ( 1 ) mouse . mov…" at bounding box center [771, 295] width 310 height 327
type textarea "for i in range(3):"
type textarea "mouse.moveDown(1)"
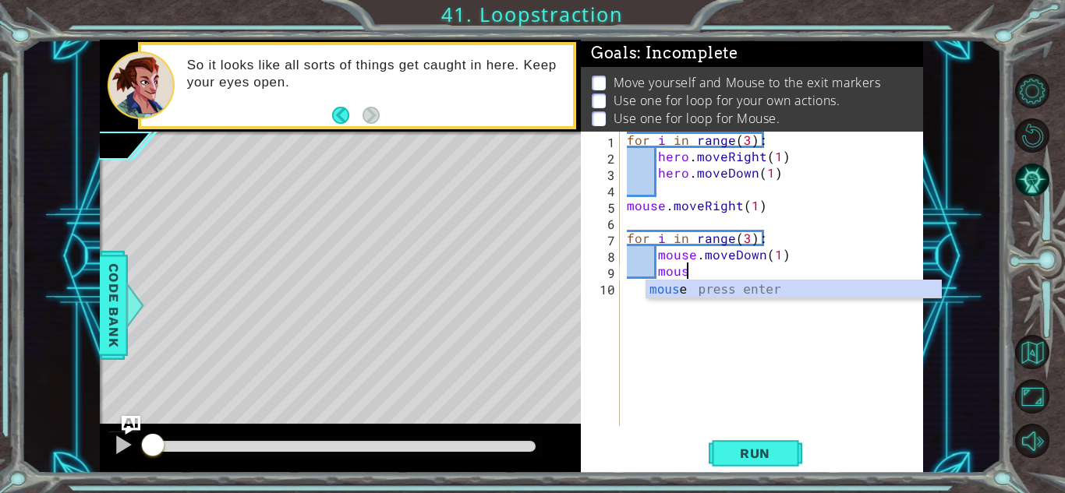
scroll to position [0, 4]
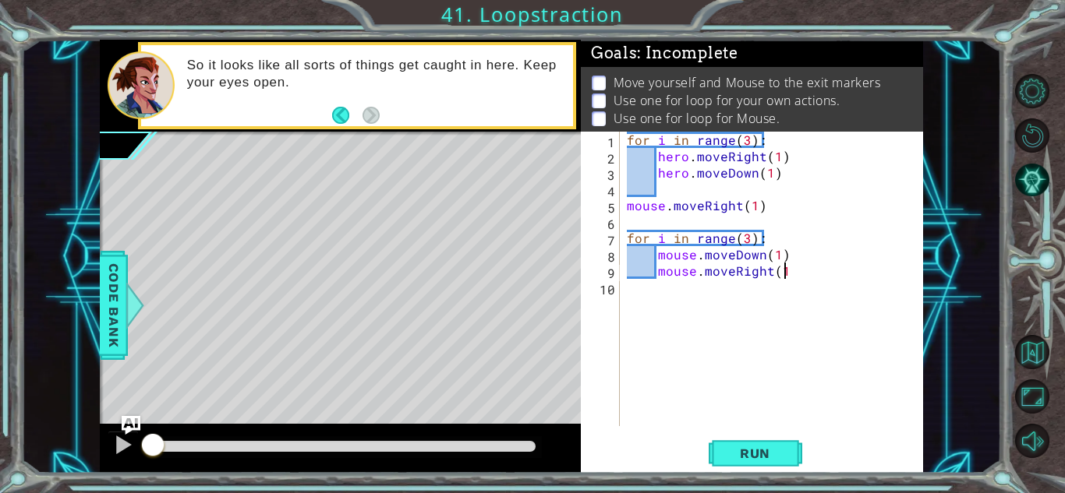
type textarea "mouse.moveRight(1)"
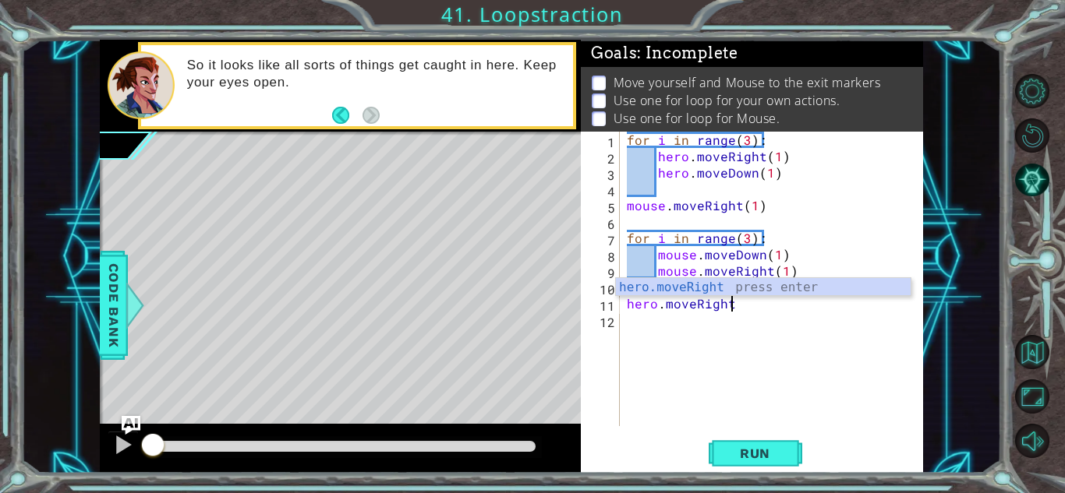
scroll to position [0, 6]
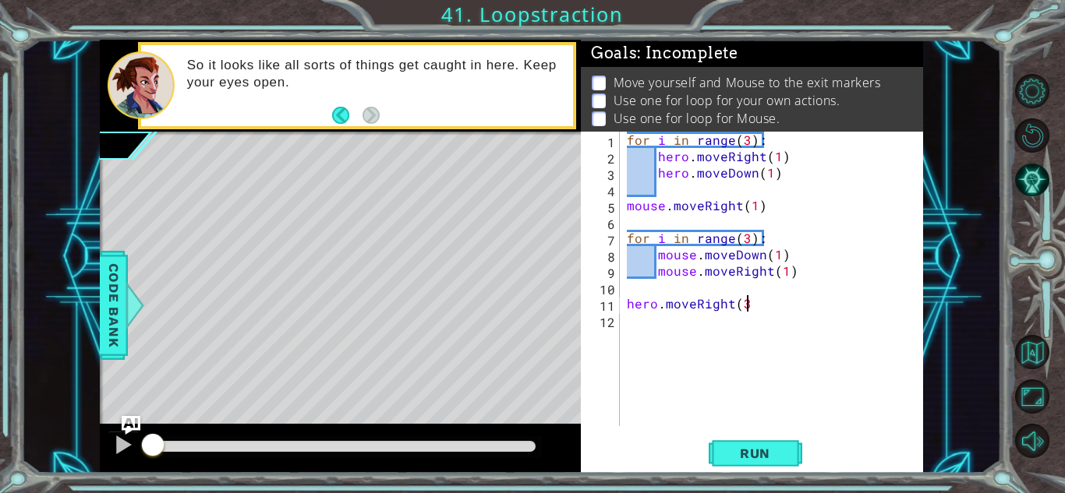
type textarea "hero.moveRight(3)"
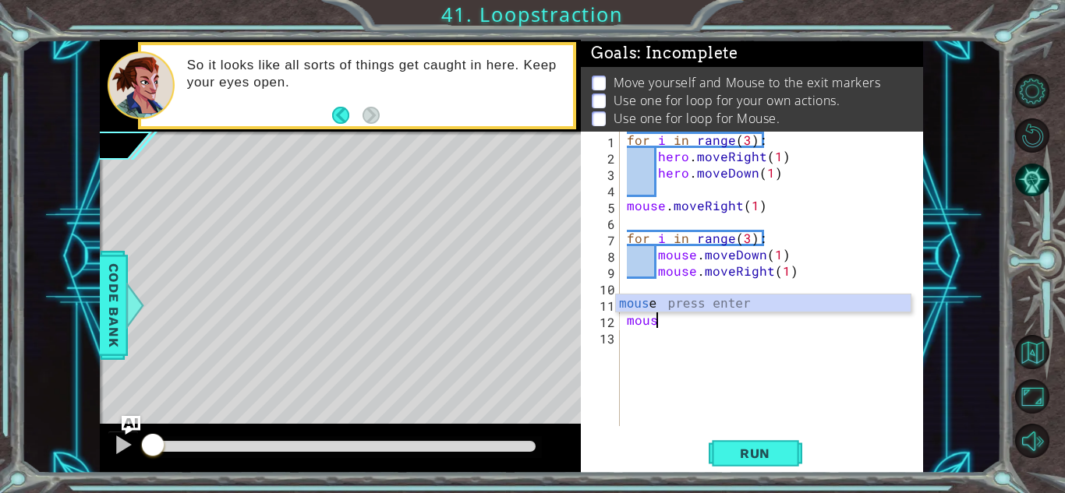
scroll to position [0, 2]
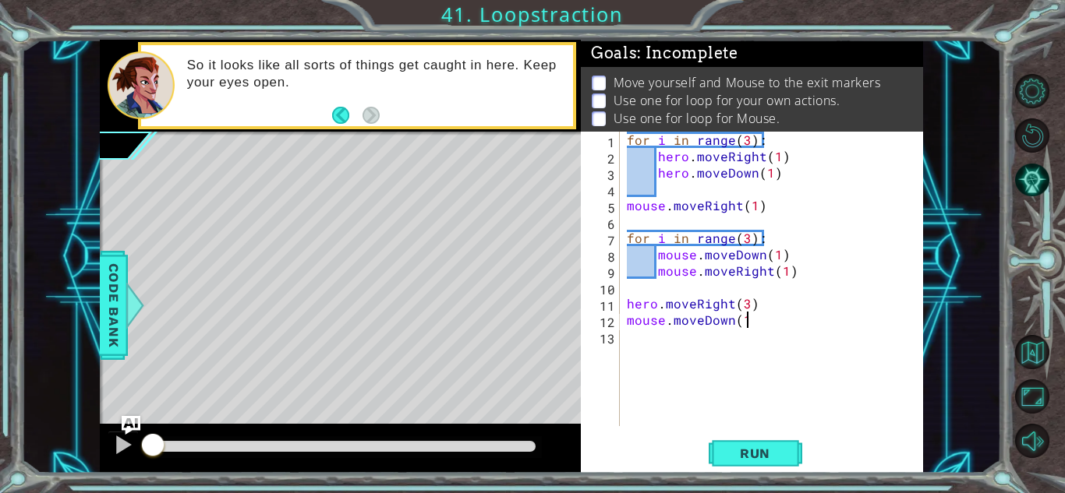
type textarea "mouse.moveDown(1)"
type textarea "mouse.moveRight(1)"
click at [760, 449] on span "Run" at bounding box center [755, 454] width 62 height 16
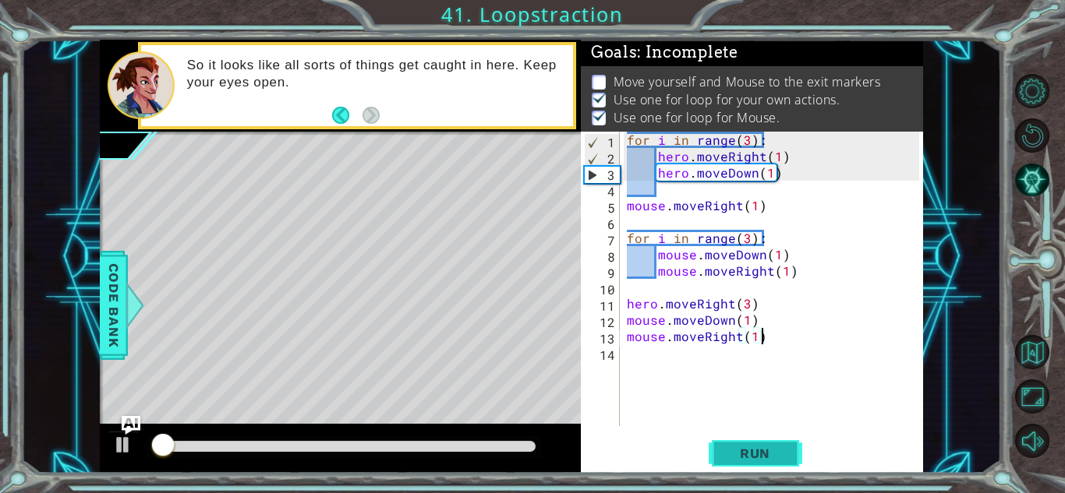
scroll to position [2, 0]
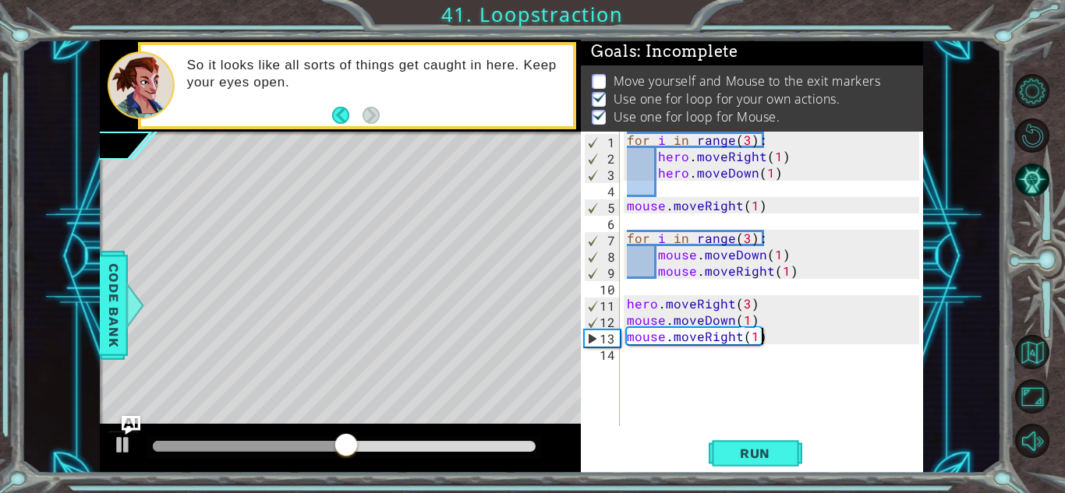
click at [767, 344] on div "for i in range ( 3 ) : hero . moveRight ( 1 ) hero . moveDown ( 1 ) mouse . mov…" at bounding box center [775, 295] width 303 height 327
type textarea "mouse.moveDown(1)"
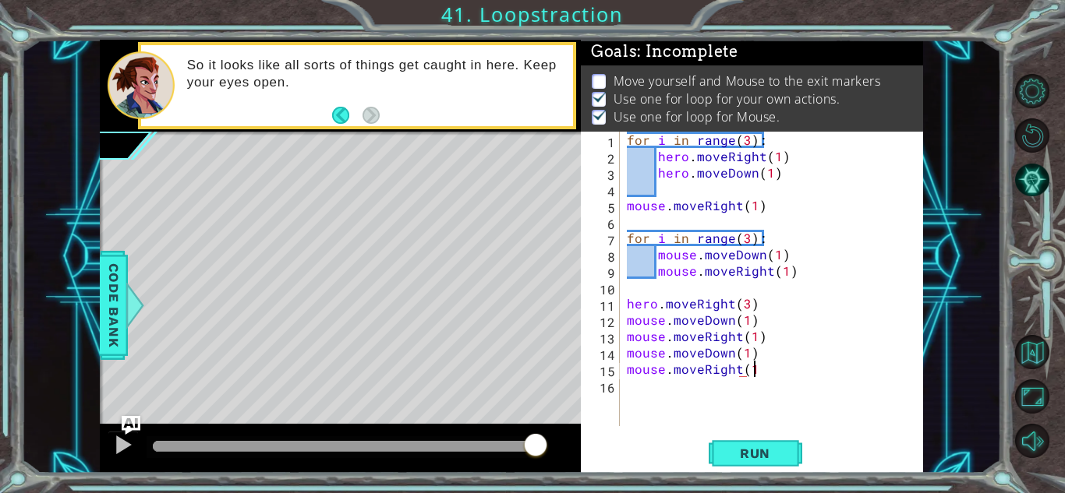
scroll to position [0, 7]
type textarea "mouse.moveRight(1)"
click at [770, 457] on span "Run" at bounding box center [755, 454] width 62 height 16
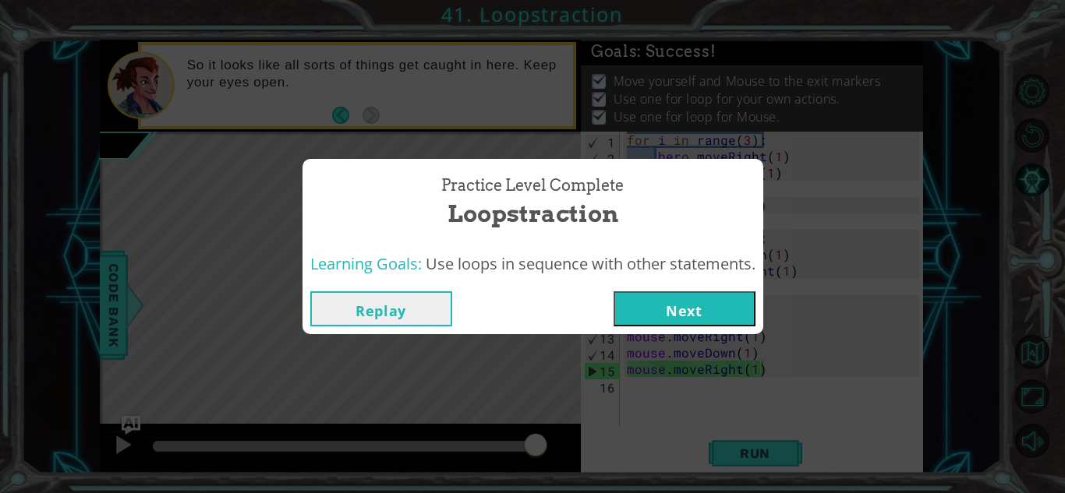
click at [657, 304] on button "Next" at bounding box center [684, 308] width 142 height 35
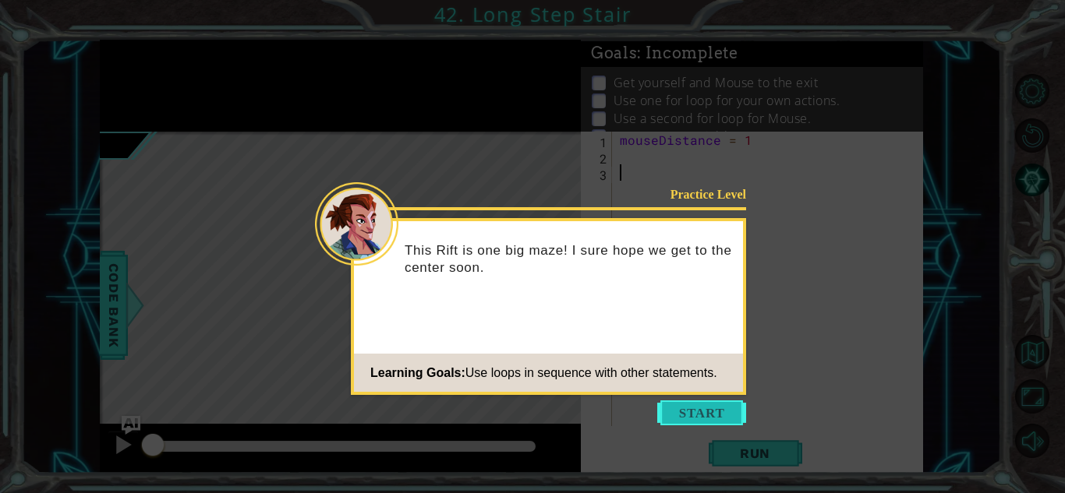
click at [681, 411] on button "Start" at bounding box center [701, 413] width 89 height 25
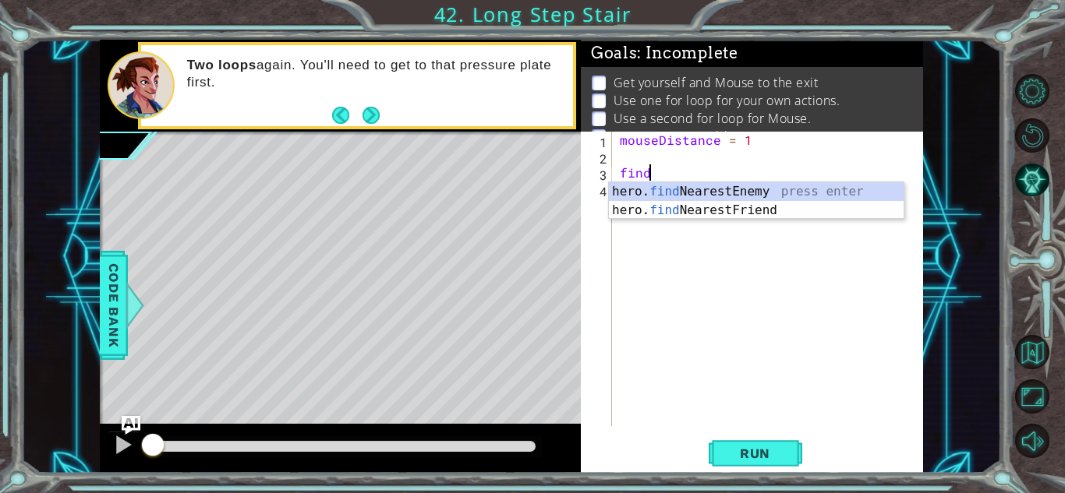
scroll to position [0, 1]
type textarea "f"
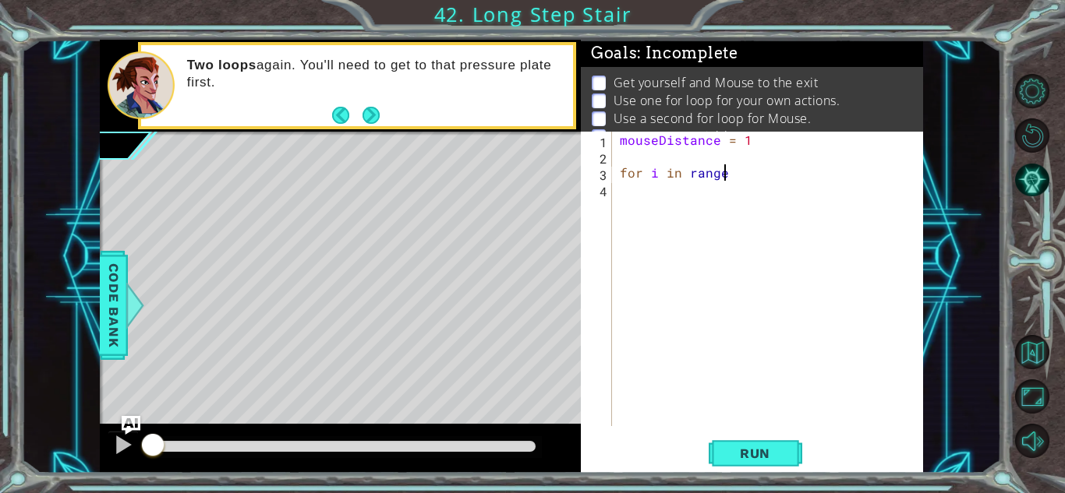
scroll to position [0, 6]
type textarea "for i in range(3)"
type textarea "for i in range(3):"
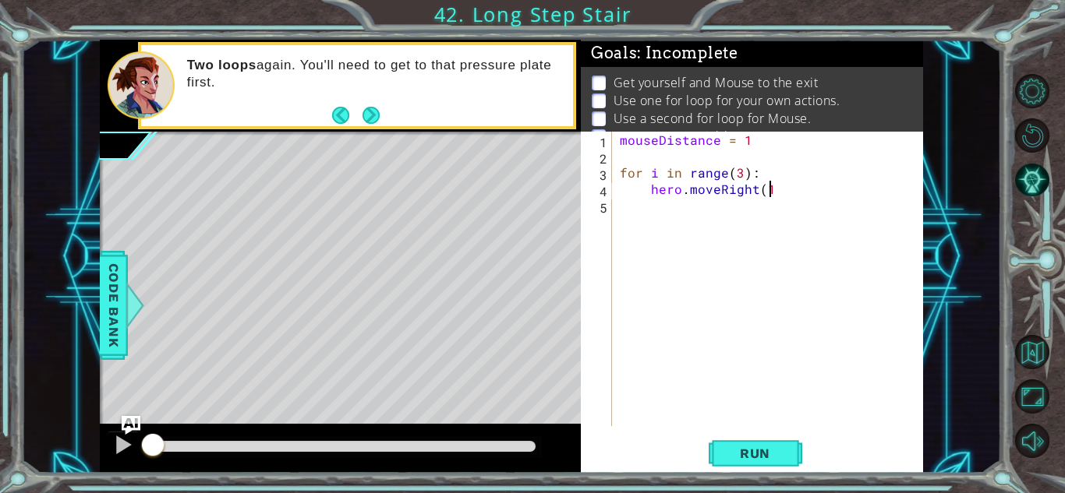
type textarea "hero.moveRight(1)"
type textarea "m"
type textarea "hero.moveUp(1)"
type textarea "for i in range(1):"
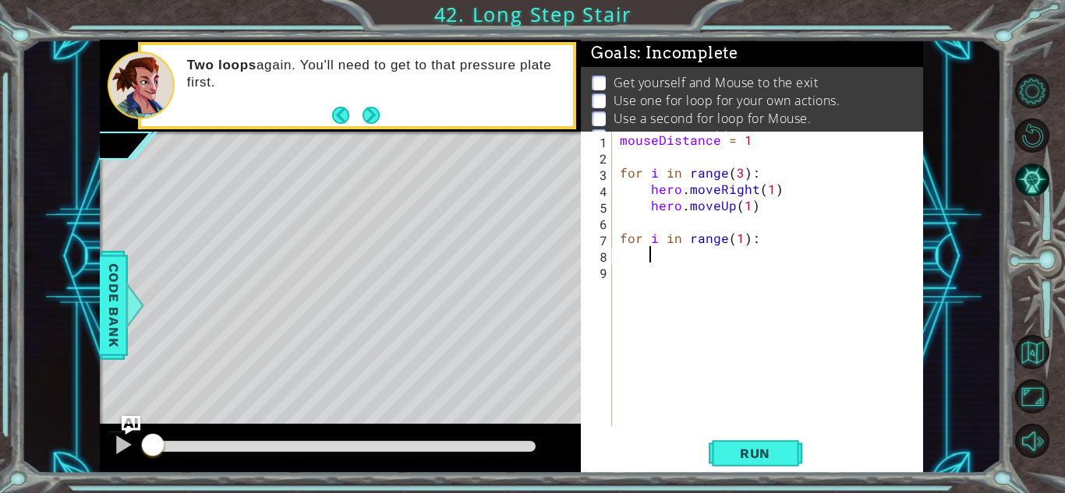
scroll to position [0, 1]
click at [743, 242] on div "mouseDistance = 1 for i in range ( 3 ) : hero . moveRight ( 1 ) hero . moveUp (…" at bounding box center [771, 295] width 310 height 327
type textarea "for i in range(2):"
click at [780, 242] on div "mouseDistance = 1 for i in range ( 3 ) : hero . moveRight ( 1 ) hero . moveUp (…" at bounding box center [771, 295] width 310 height 327
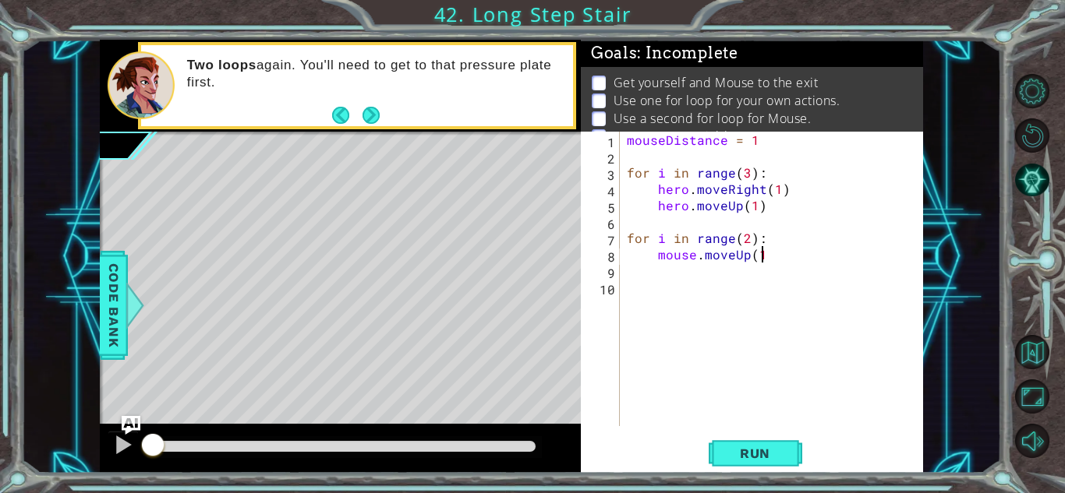
type textarea "mouse.moveUp(1)"
type textarea "mouse.moveRight(1)"
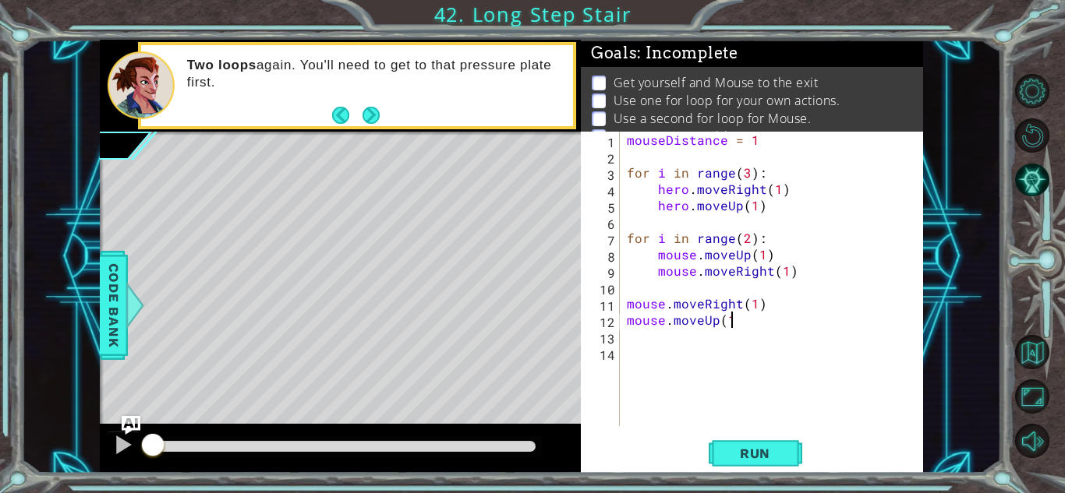
scroll to position [0, 6]
type textarea "mouse.moveUp(1)"
type textarea "mouse.moveRight(1)"
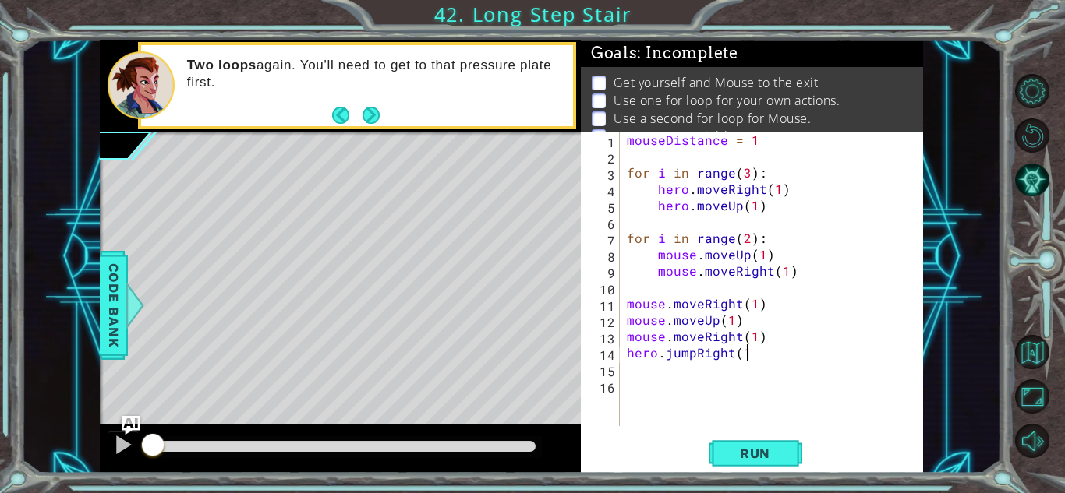
type textarea "hero.jumpRight(1)"
type textarea "mouse.moveRight(2)"
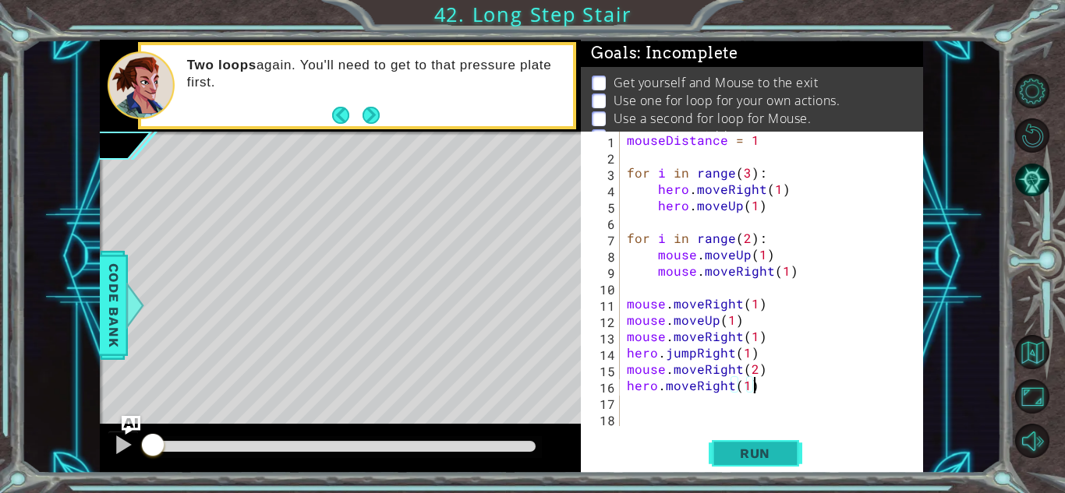
type textarea "hero.moveRight(1)"
click at [753, 448] on span "Run" at bounding box center [755, 454] width 62 height 16
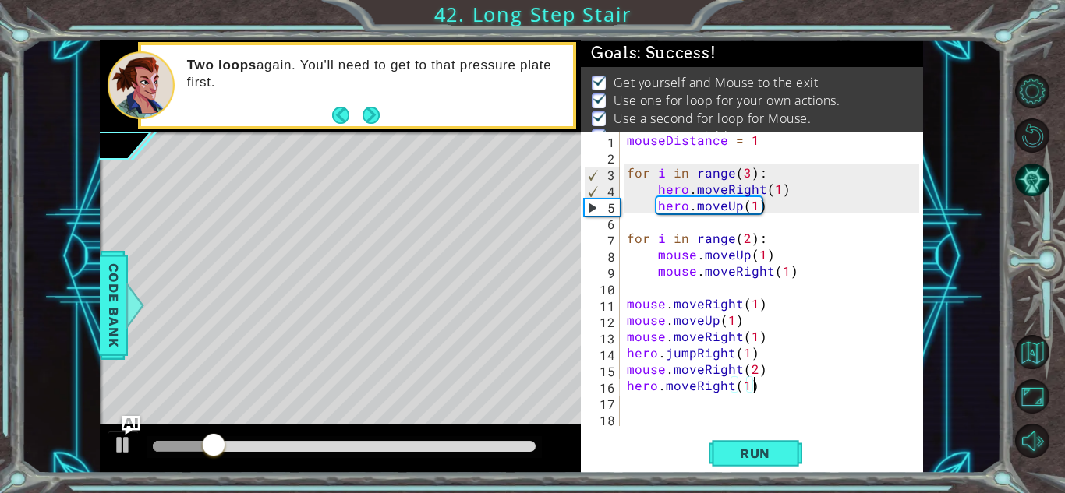
scroll to position [21, 0]
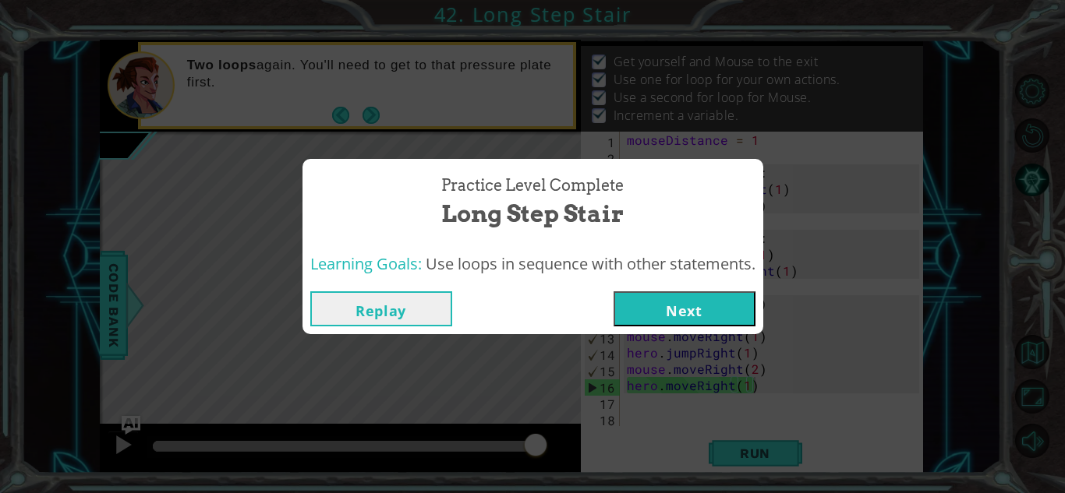
click at [656, 315] on button "Next" at bounding box center [684, 308] width 142 height 35
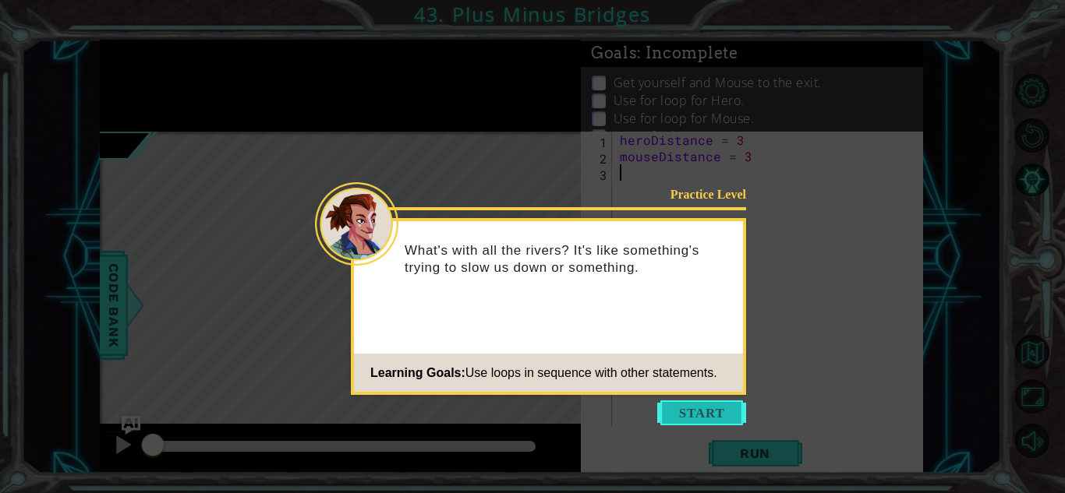
click at [724, 407] on button "Start" at bounding box center [701, 413] width 89 height 25
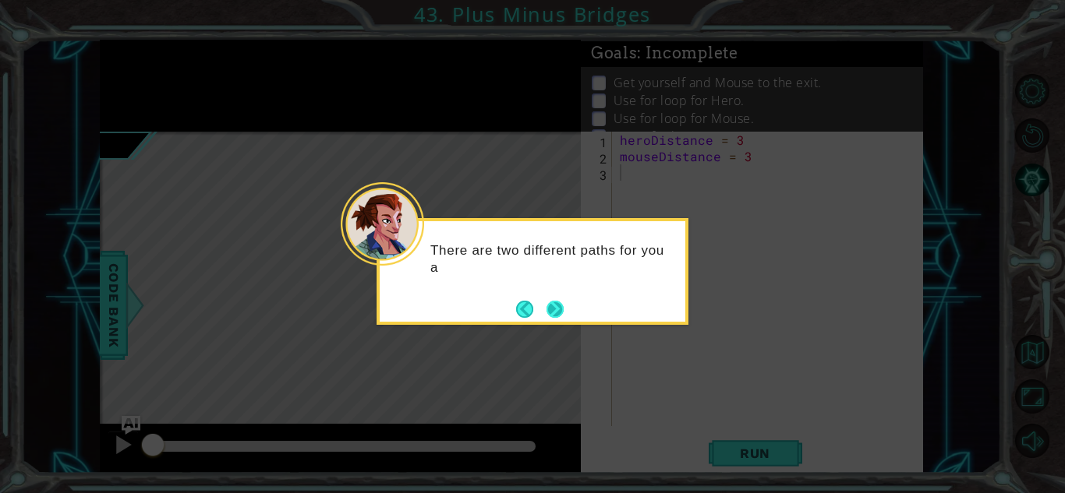
click at [557, 304] on button "Next" at bounding box center [554, 309] width 17 height 17
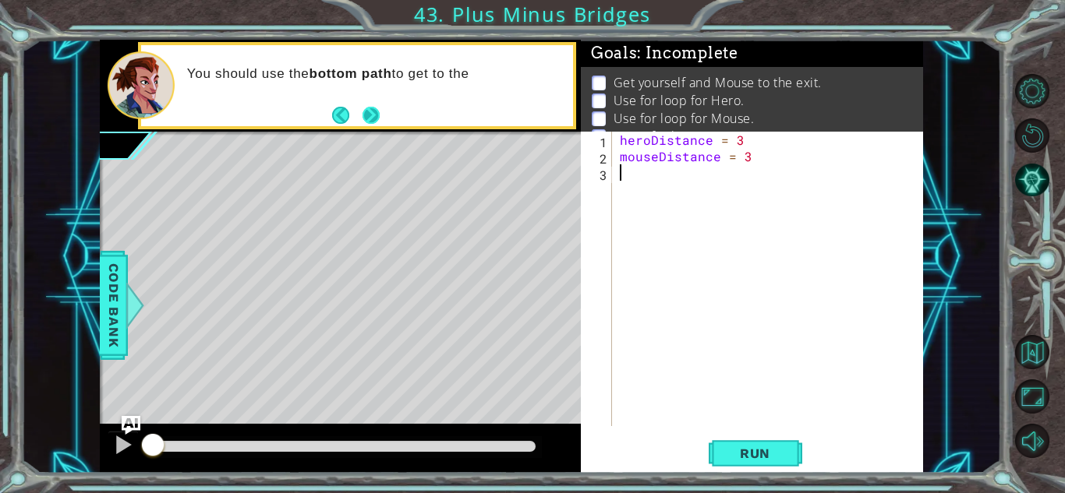
click at [367, 115] on button "Next" at bounding box center [370, 115] width 17 height 17
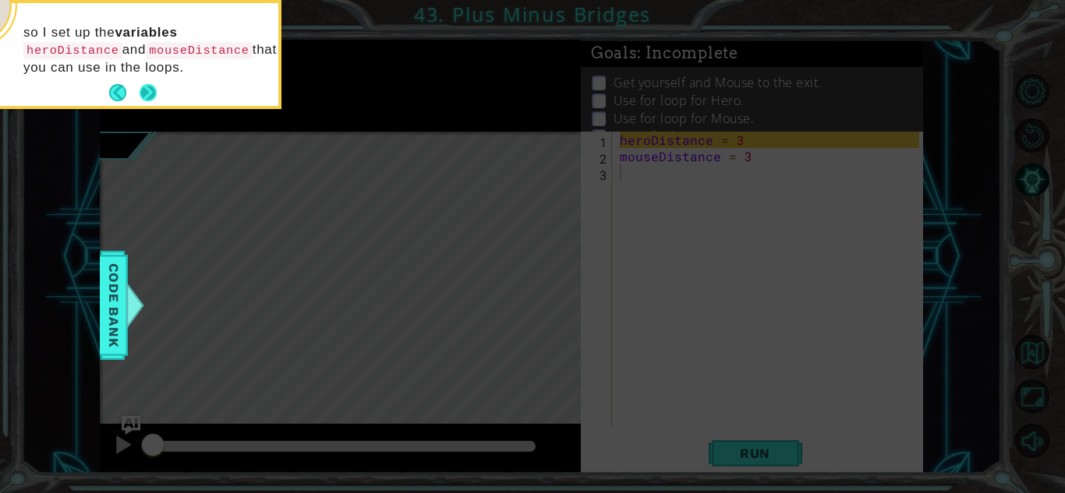
click at [142, 90] on button "Next" at bounding box center [148, 92] width 17 height 17
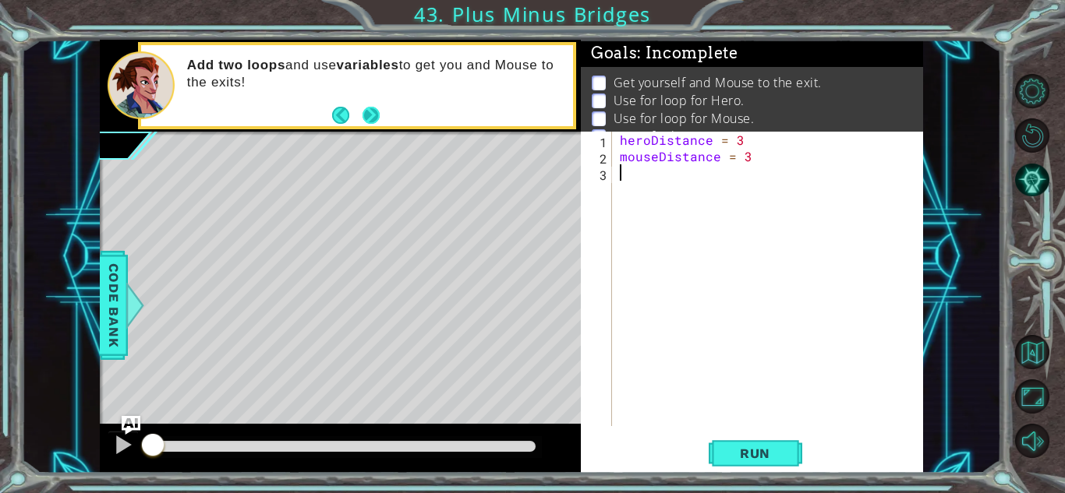
click at [367, 108] on button "Next" at bounding box center [370, 115] width 17 height 17
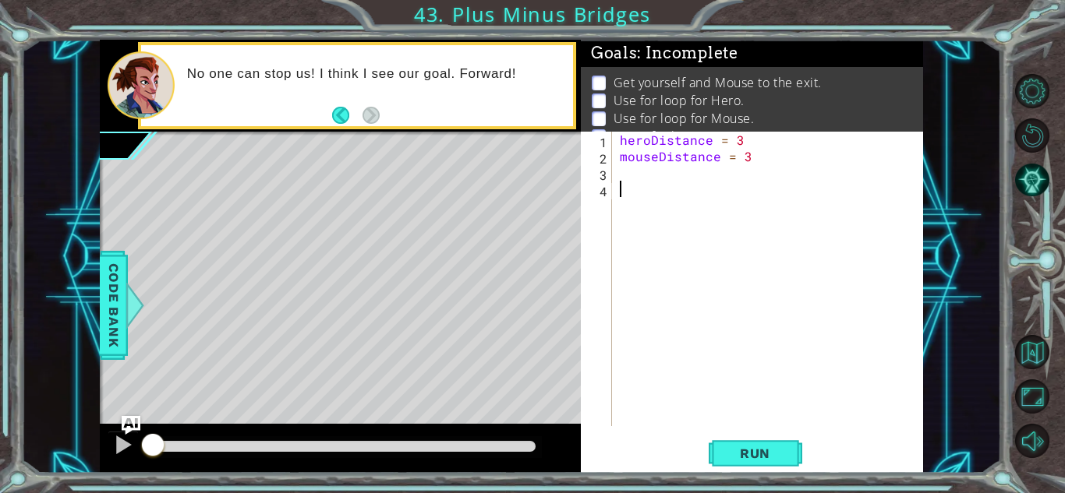
type textarea "6"
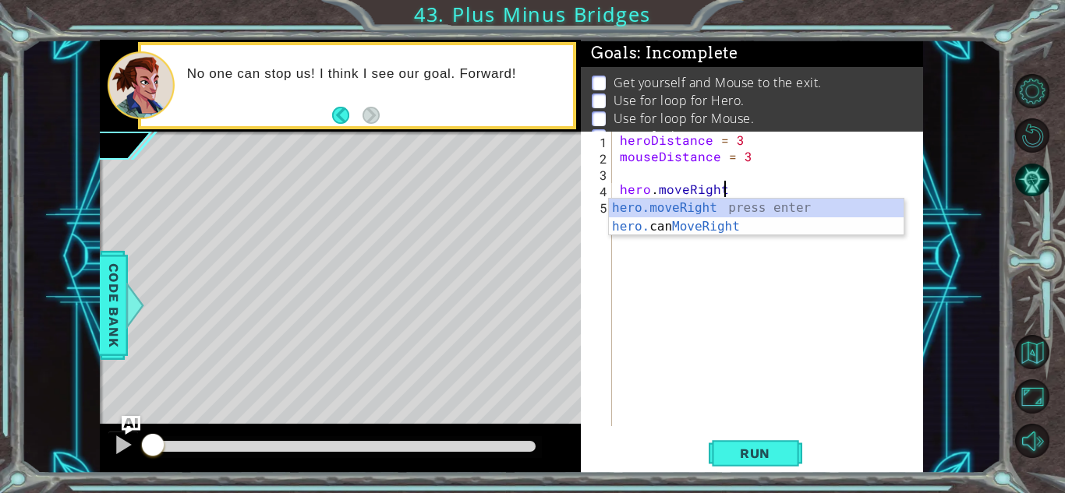
scroll to position [0, 6]
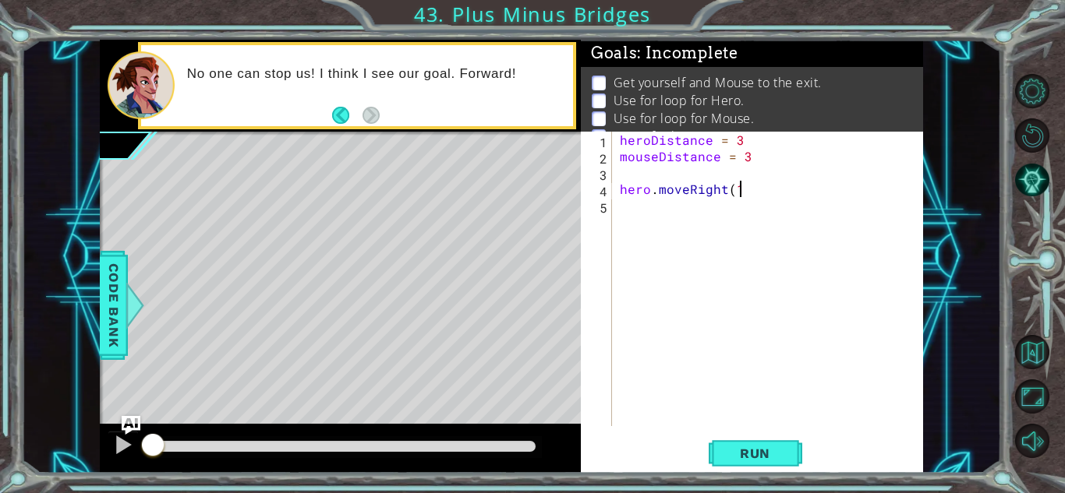
type textarea "hero.moveRight(1)"
type textarea "for i in range(2)"
type textarea "for i in range(2):"
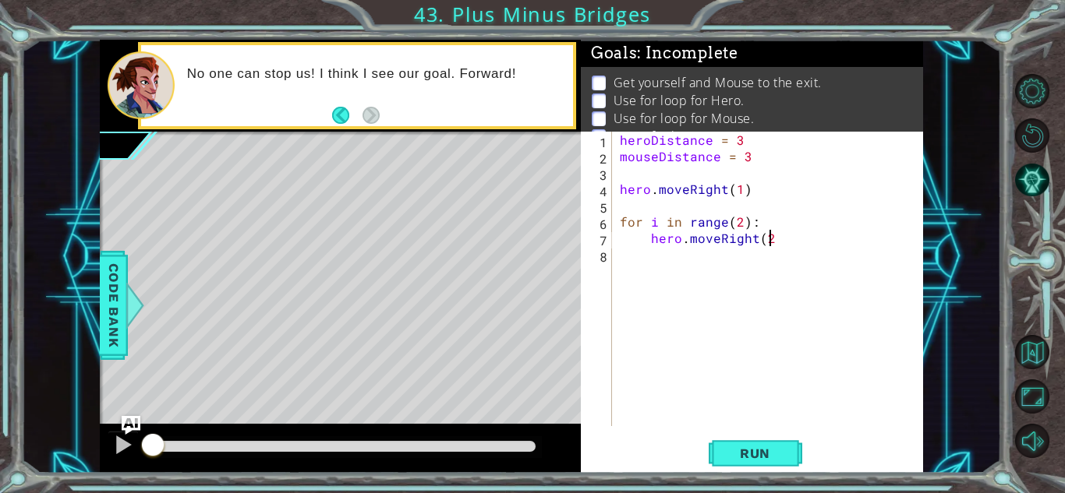
type textarea "hero.moveRight(2)"
type textarea "hero.moveUp(1)"
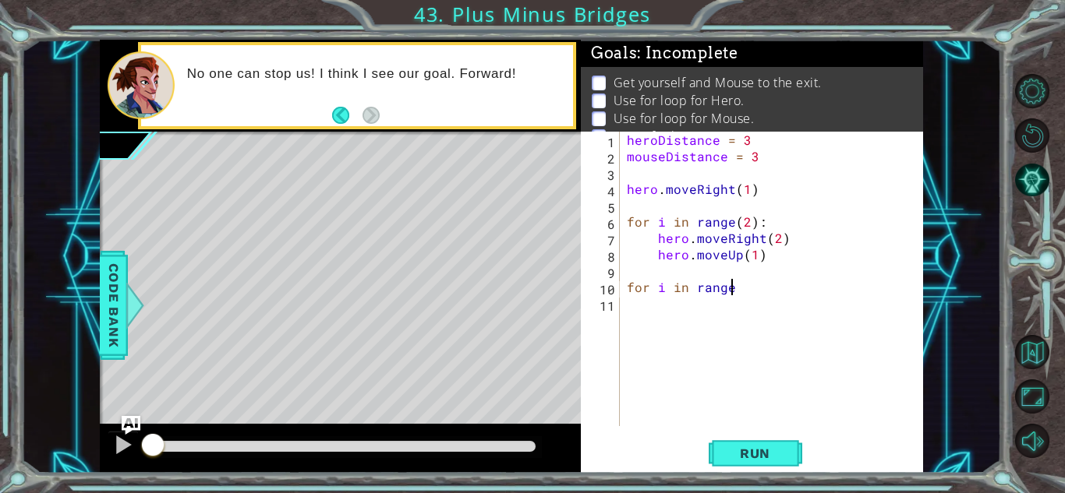
scroll to position [0, 5]
type textarea "for i in range("
type textarea "for i in range(1)"
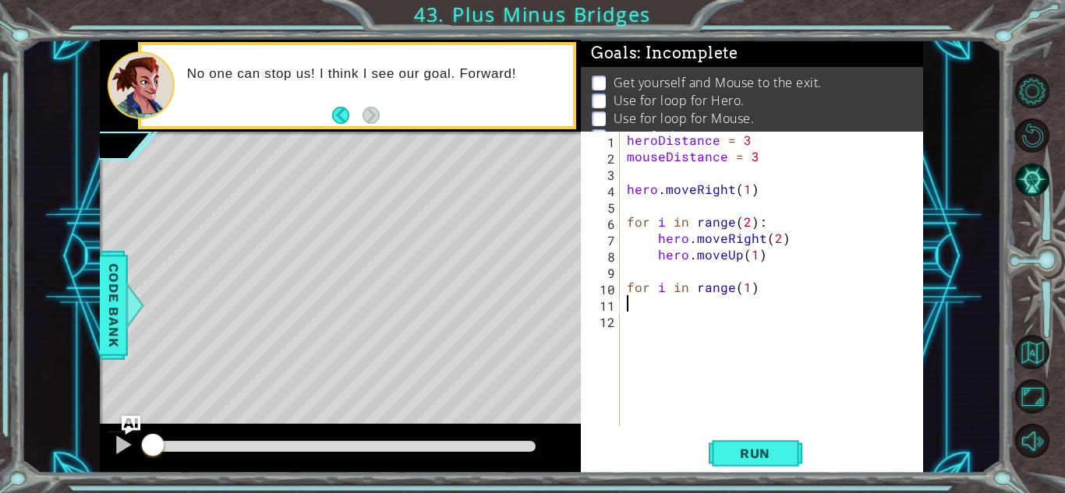
scroll to position [0, 0]
type textarea "for i in range(1):"
type textarea "mouse.moveDown(3)"
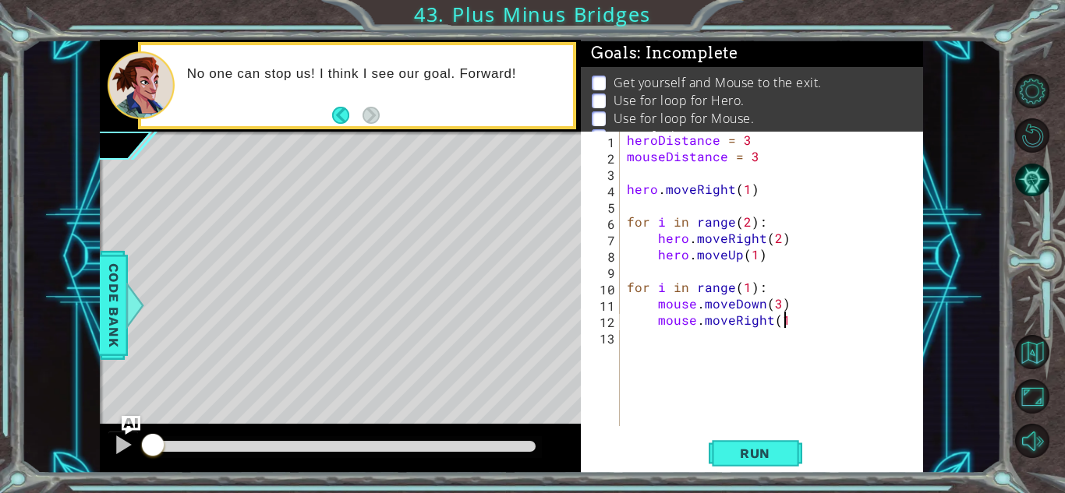
type textarea "mouse.moveRight(1)"
type textarea "mouse.moveUp(3)"
type textarea "for i in range(2):"
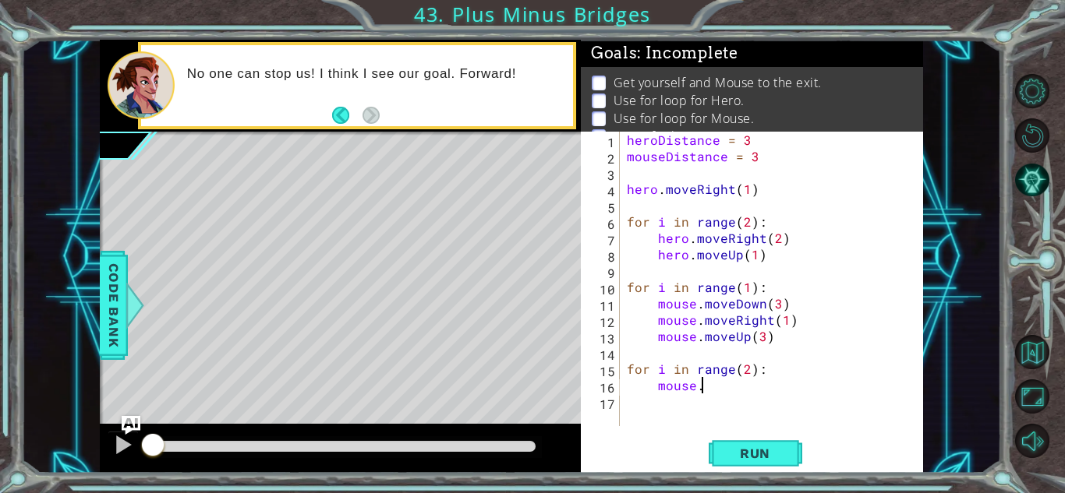
scroll to position [0, 4]
type textarea "mouse.moveRight(1)"
type textarea "mouse.moveDown(2)"
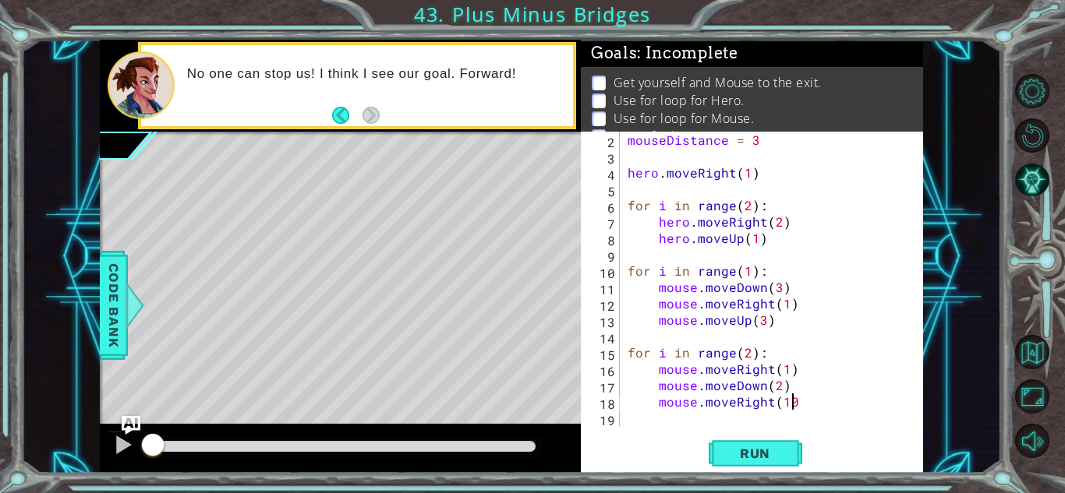
scroll to position [0, 9]
type textarea "mouse.moveRight(1)"
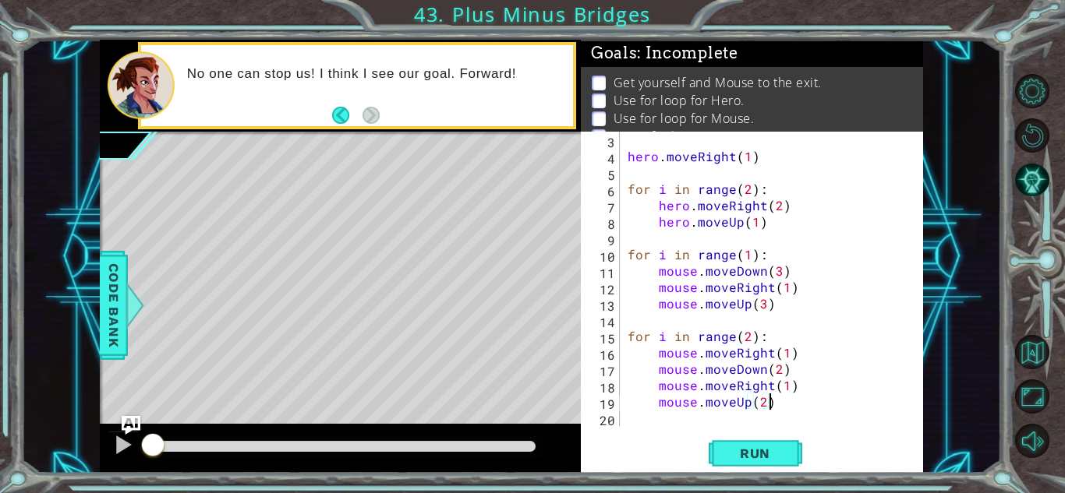
scroll to position [0, 8]
click at [730, 449] on span "Run" at bounding box center [755, 454] width 62 height 16
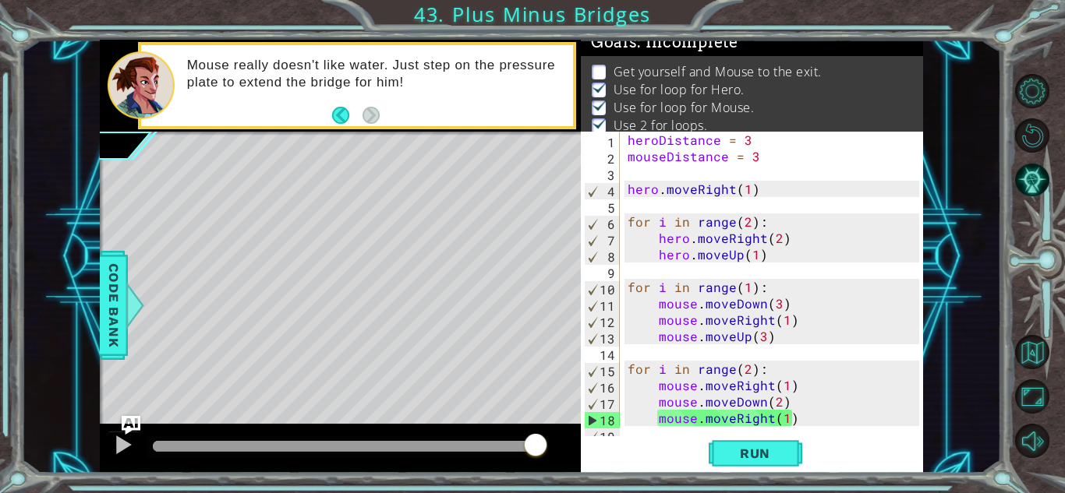
scroll to position [33, 0]
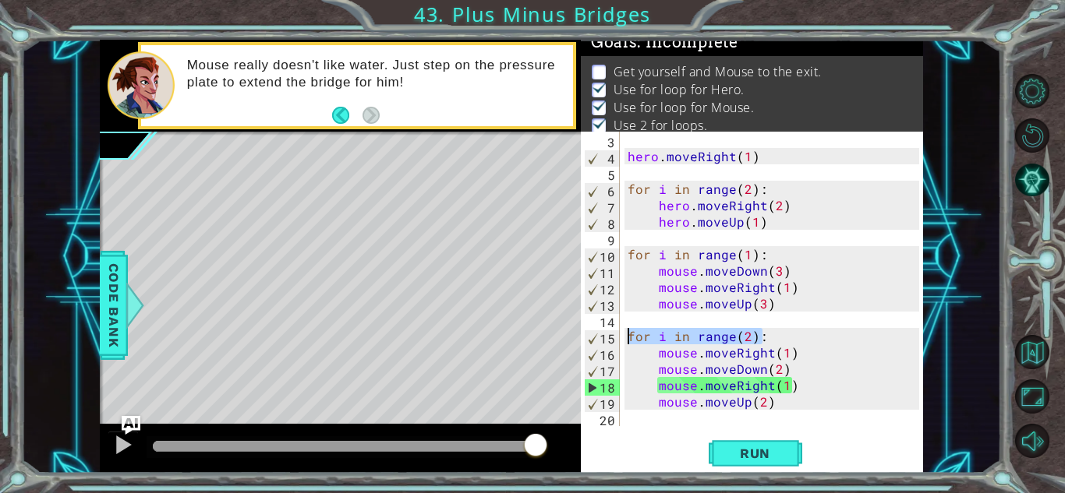
drag, startPoint x: 765, startPoint y: 338, endPoint x: 623, endPoint y: 337, distance: 141.9
click at [623, 337] on div "mouse.moveUp(2) 3 4 5 6 7 8 9 10 11 12 13 14 15 16 17 18 19 20 hero . moveRight…" at bounding box center [750, 279] width 338 height 295
type textarea "for i in range(2):"
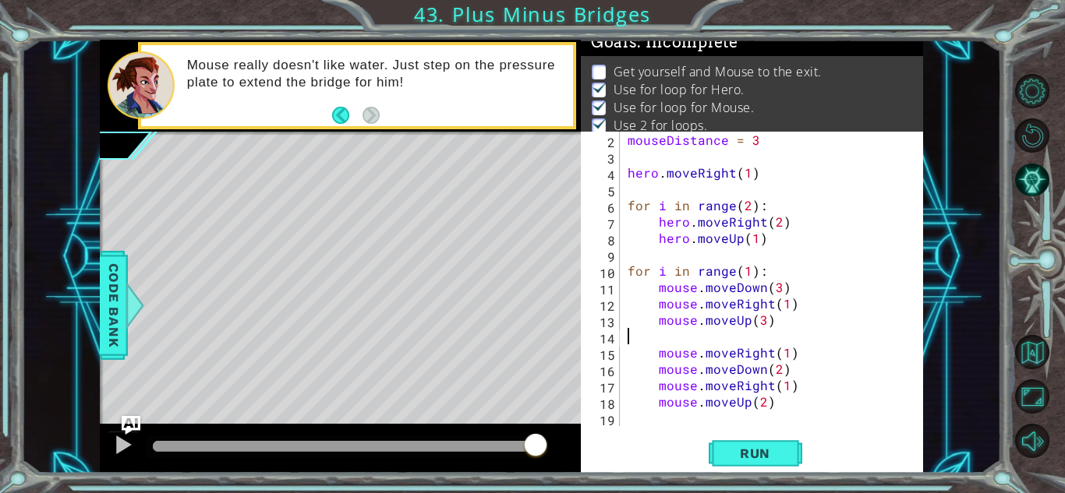
scroll to position [16, 0]
click at [655, 357] on div "mouseDistance = 3 hero . moveRight ( 1 ) for i in range ( 2 ) : hero . moveRigh…" at bounding box center [775, 295] width 302 height 327
click at [656, 369] on div "mouseDistance = 3 hero . moveRight ( 1 ) for i in range ( 2 ) : hero . moveRigh…" at bounding box center [775, 295] width 302 height 327
click at [655, 382] on div "mouseDistance = 3 hero . moveRight ( 1 ) for i in range ( 2 ) : hero . moveRigh…" at bounding box center [775, 295] width 302 height 327
click at [656, 403] on div "mouseDistance = 3 hero . moveRight ( 1 ) for i in range ( 2 ) : hero . moveRigh…" at bounding box center [775, 295] width 302 height 327
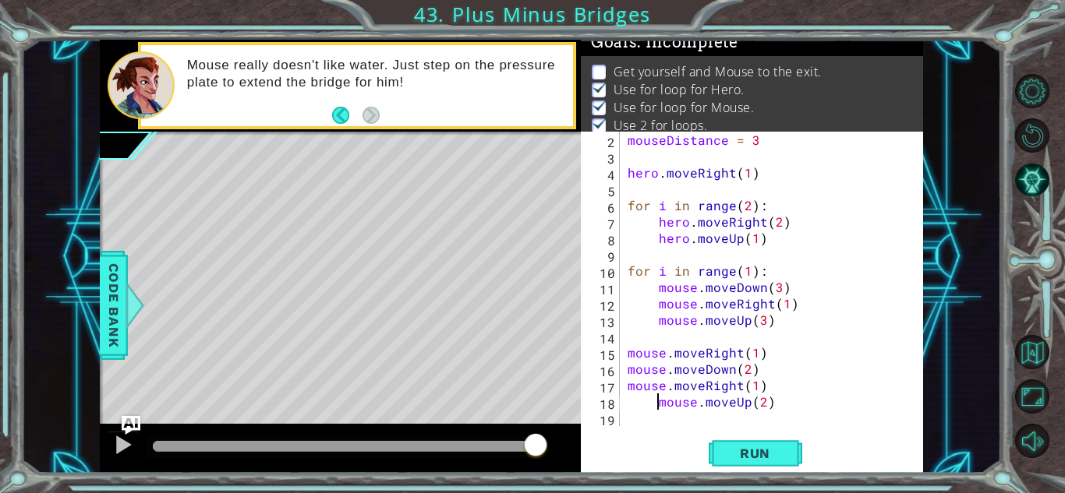
type textarea "mouse.moveUp(2)"
click at [744, 446] on span "Run" at bounding box center [755, 454] width 62 height 16
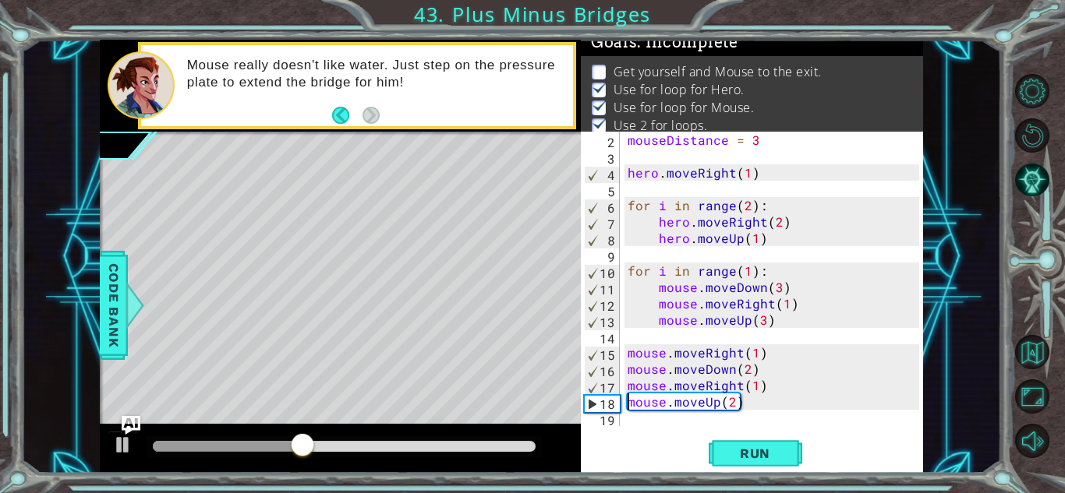
click at [754, 411] on div "mouseDistance = 3 hero . moveRight ( 1 ) for i in range ( 2 ) : hero . moveRigh…" at bounding box center [775, 295] width 302 height 327
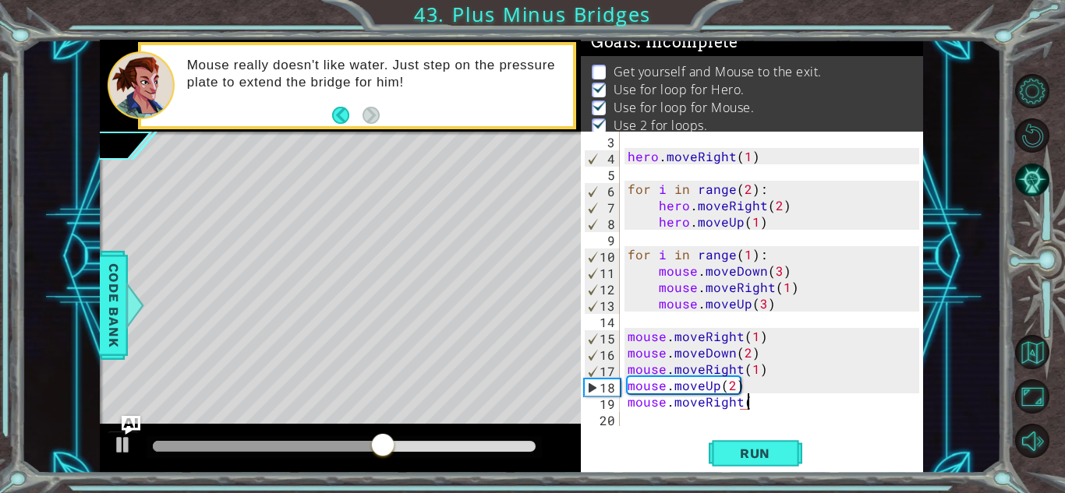
scroll to position [0, 7]
type textarea "mouse.moveRight(1)"
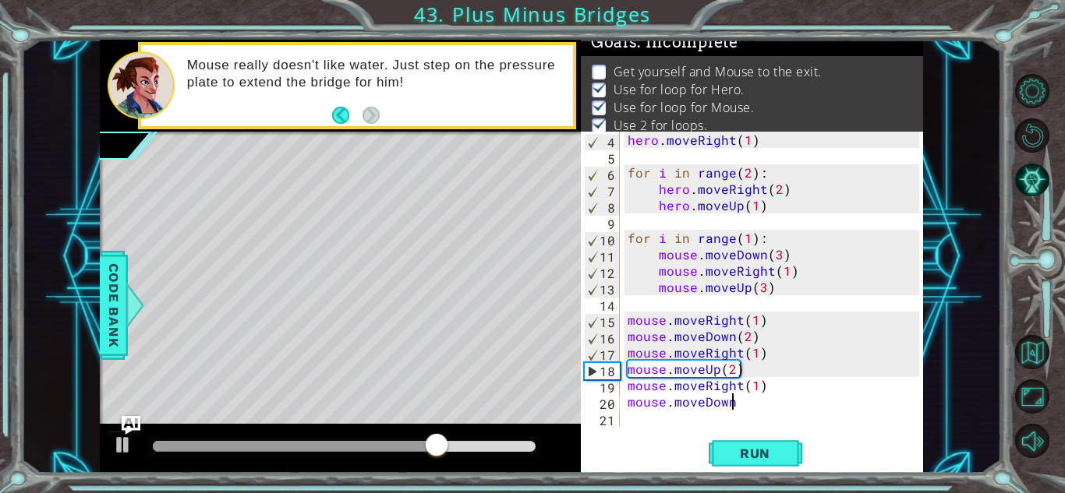
scroll to position [0, 6]
type textarea "mouse.moveDown(1)"
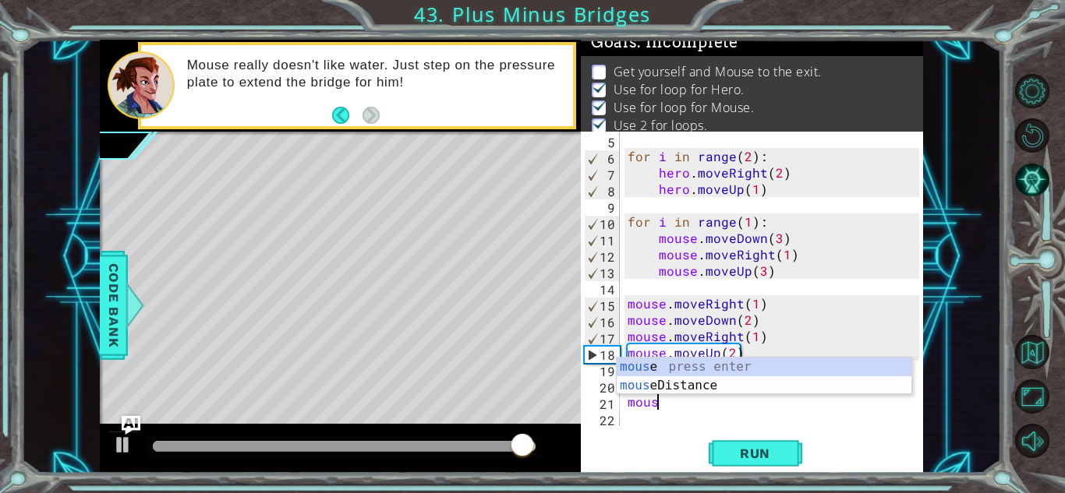
scroll to position [0, 1]
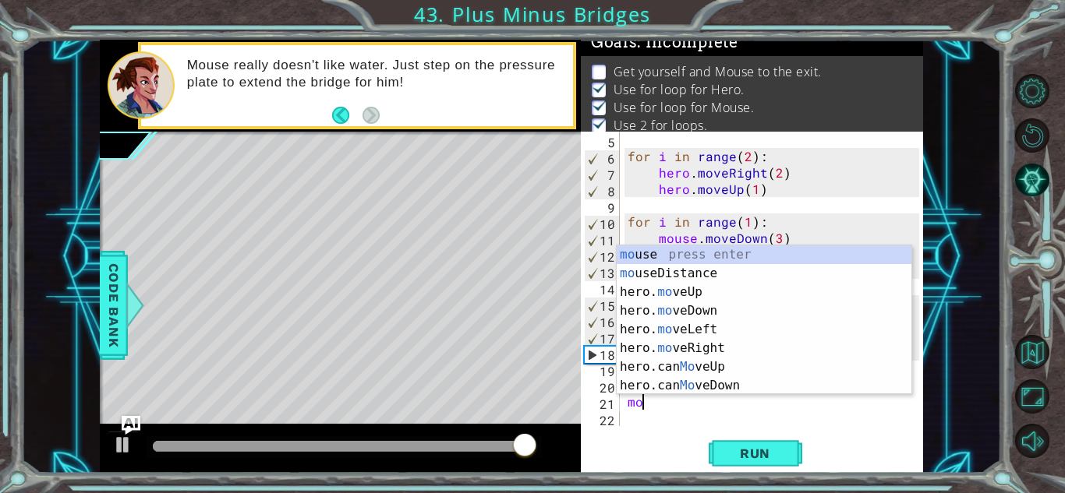
type textarea "m"
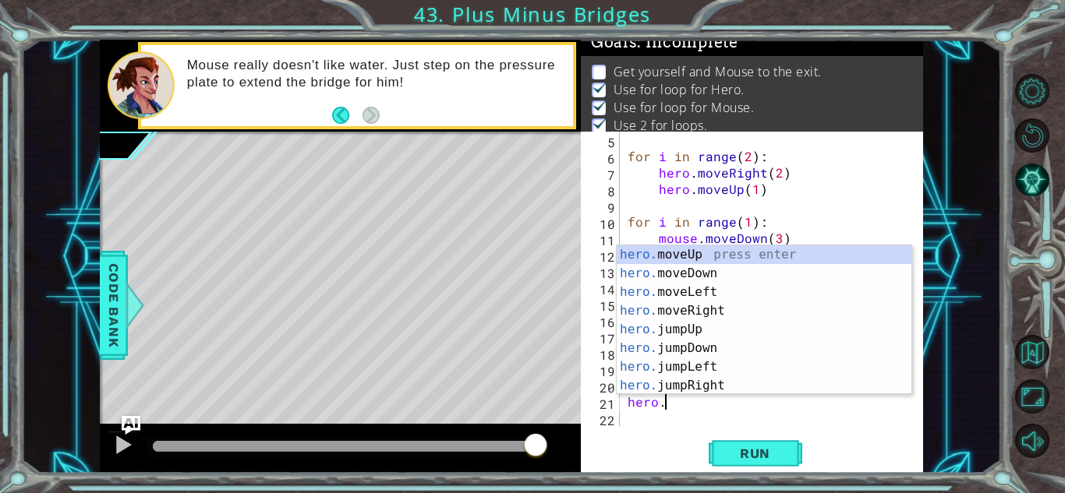
scroll to position [0, 2]
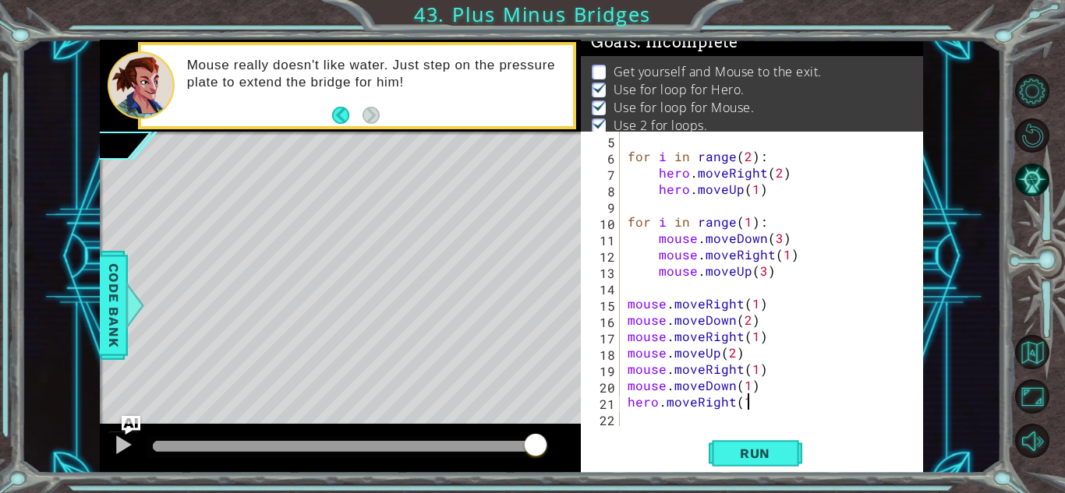
type textarea "hero.moveRight(1)"
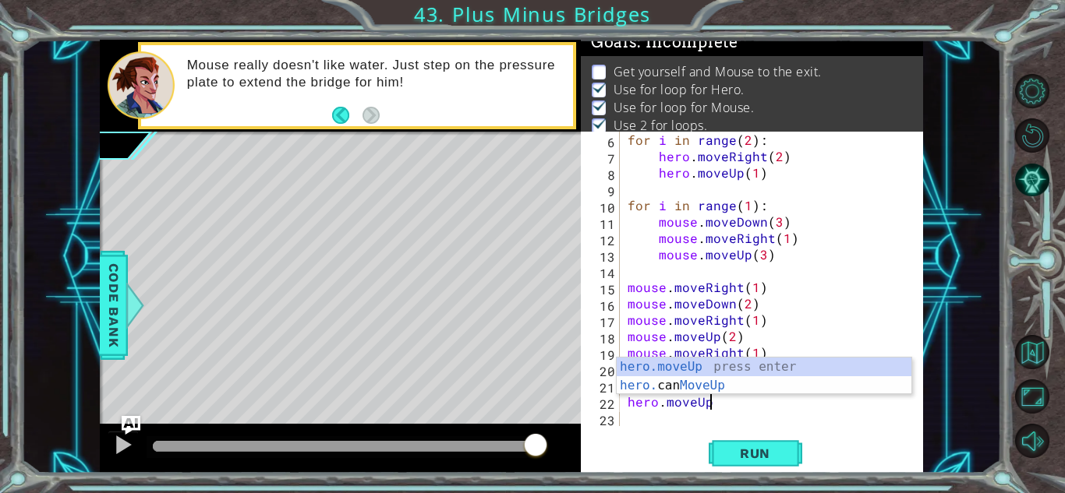
scroll to position [0, 5]
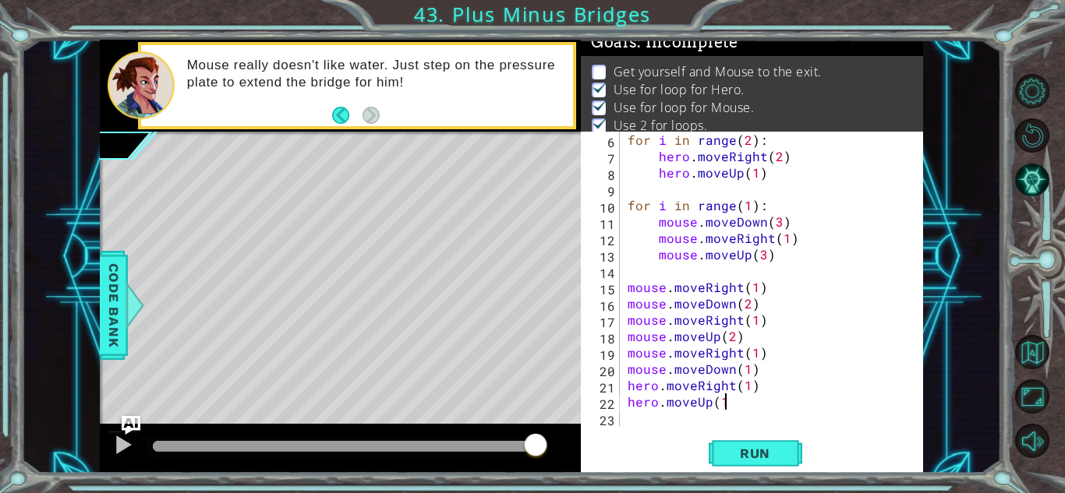
type textarea "hero.moveUp(1)"
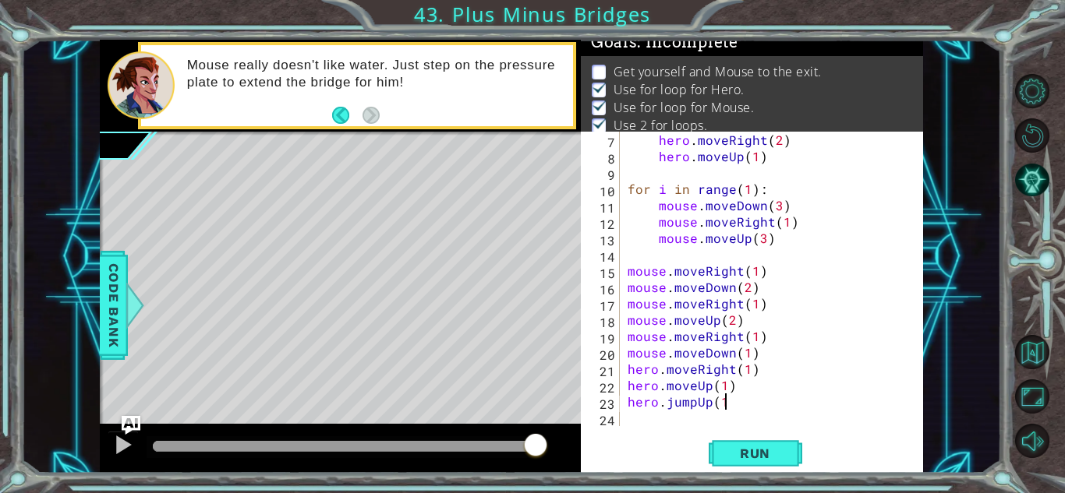
type textarea "hero.jumpUp(1)"
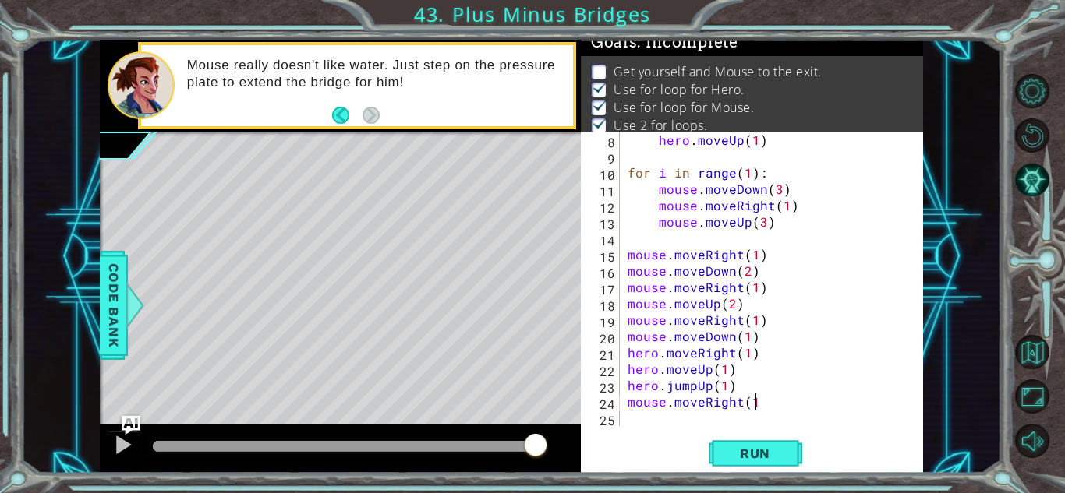
type textarea "mouse.moveRight(1)"
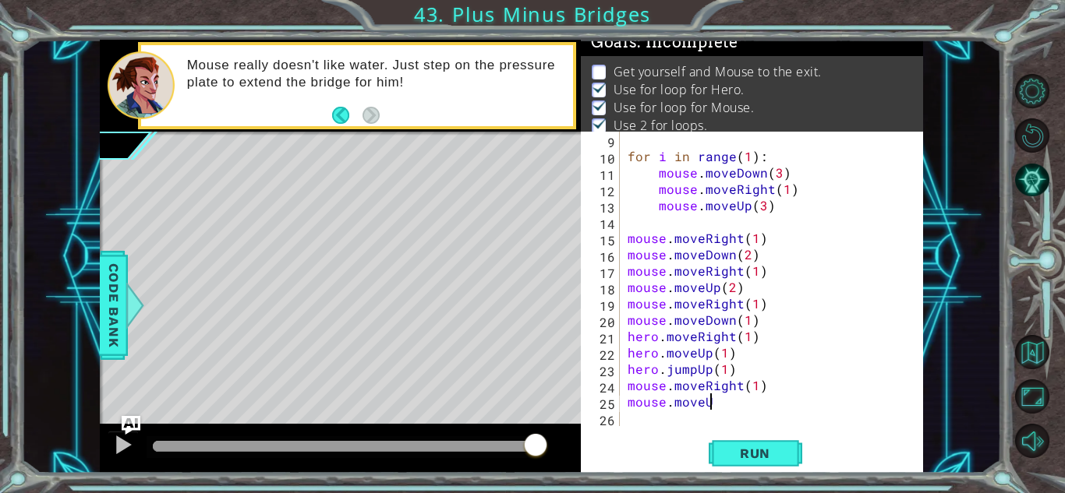
scroll to position [0, 5]
type textarea "mouse.moveUp(1)"
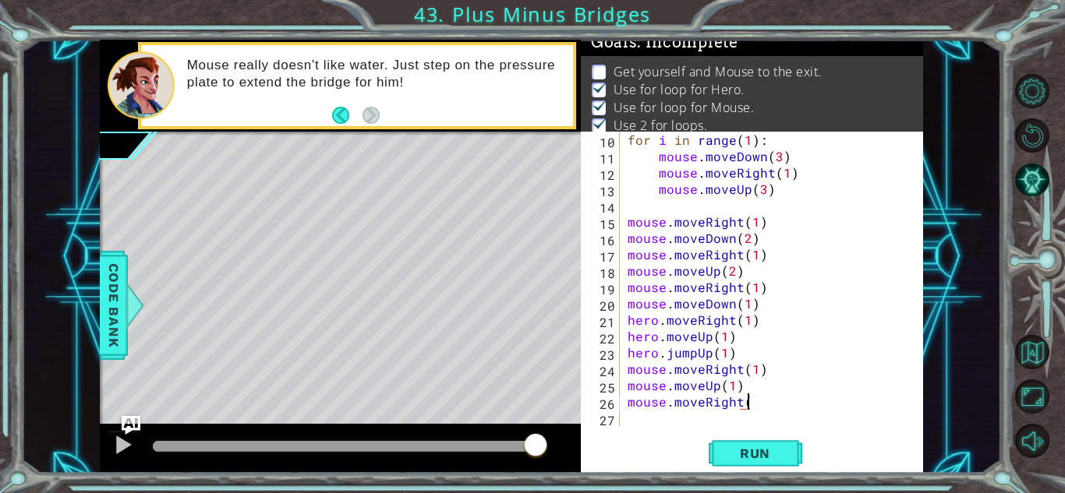
scroll to position [0, 7]
type textarea "mouse.moveRight(2)"
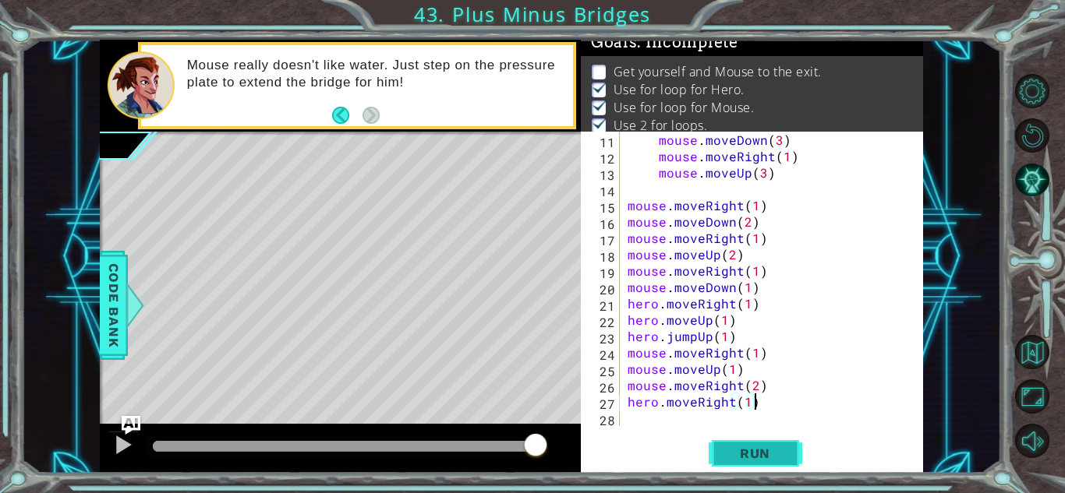
click at [777, 452] on span "Run" at bounding box center [755, 454] width 62 height 16
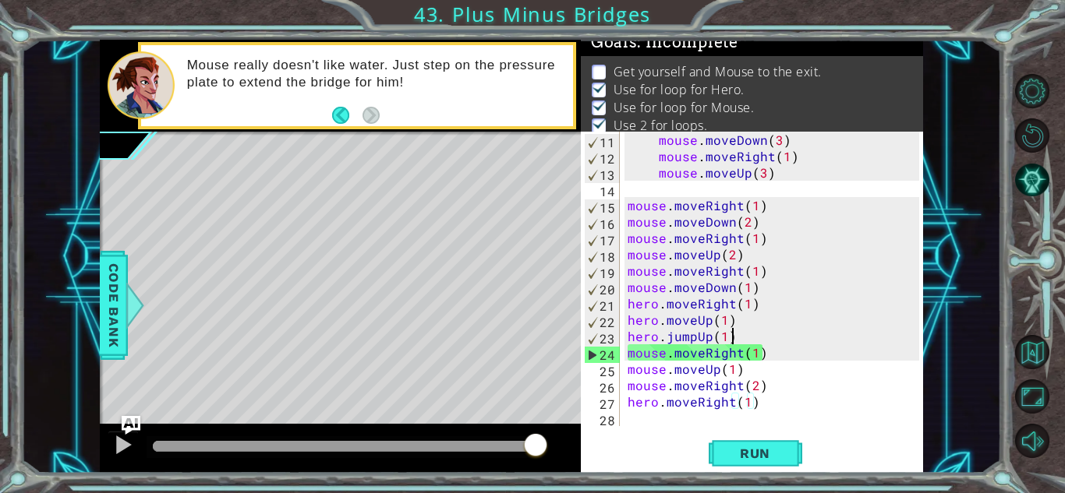
click at [733, 330] on div "mouse . moveDown ( 3 ) mouse . moveRight ( 1 ) mouse . moveUp ( 3 ) mouse . mov…" at bounding box center [775, 295] width 302 height 327
type textarea "hero.jumpUp(1)"
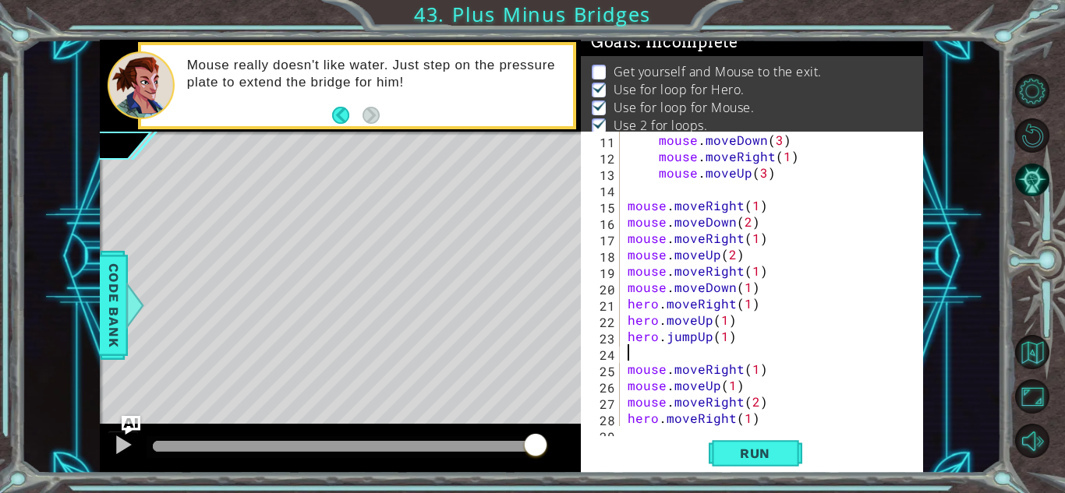
scroll to position [0, 0]
type textarea "h"
click at [754, 461] on button "Run" at bounding box center [755, 453] width 94 height 34
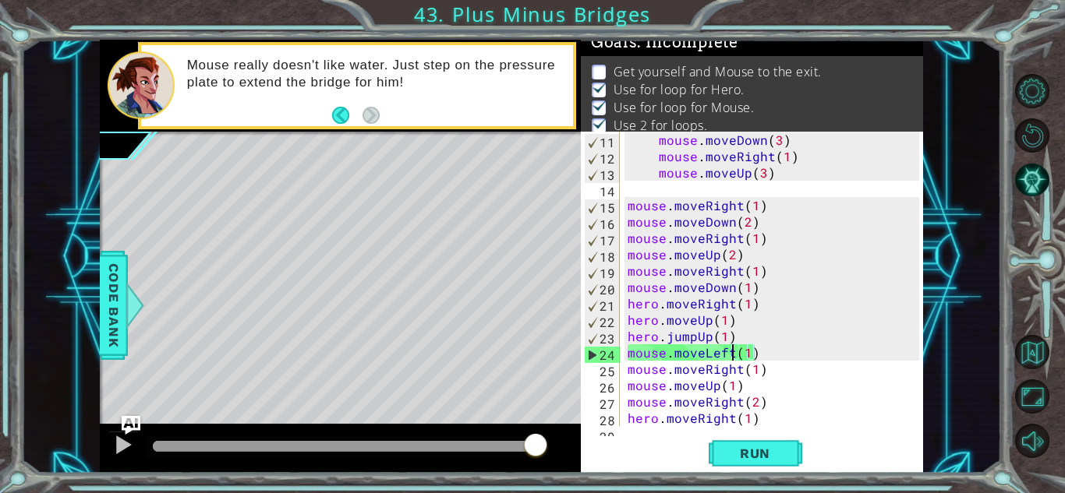
click at [730, 354] on div "mouse . moveDown ( 3 ) mouse . moveRight ( 1 ) mouse . moveUp ( 3 ) mouse . mov…" at bounding box center [775, 295] width 302 height 327
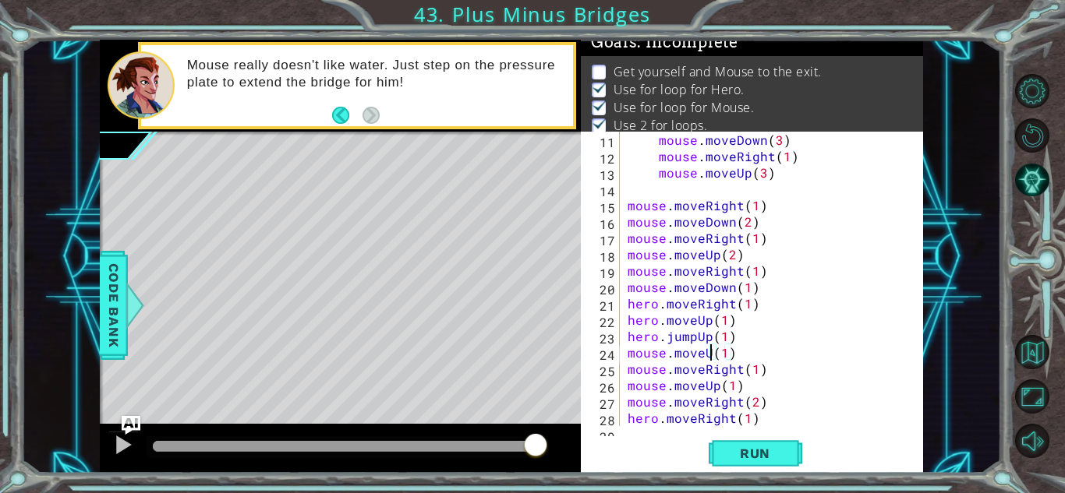
type textarea "mouse.moveUp(1)"
click at [754, 352] on div "mouse . moveDown ( 3 ) mouse . moveRight ( 1 ) mouse . moveUp ( 3 ) mouse . mov…" at bounding box center [775, 295] width 302 height 327
type textarea "mouse.moveDown(1)"
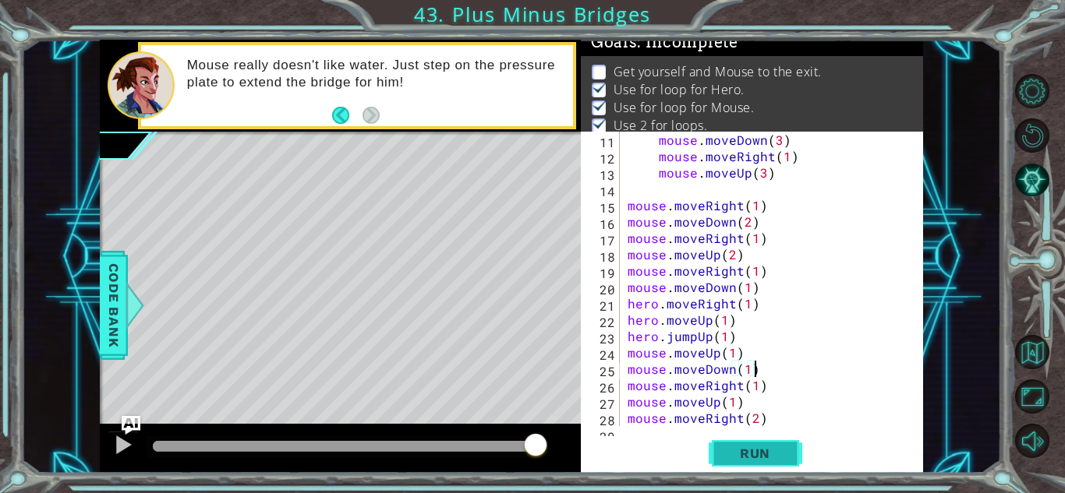
click at [755, 449] on span "Run" at bounding box center [755, 454] width 62 height 16
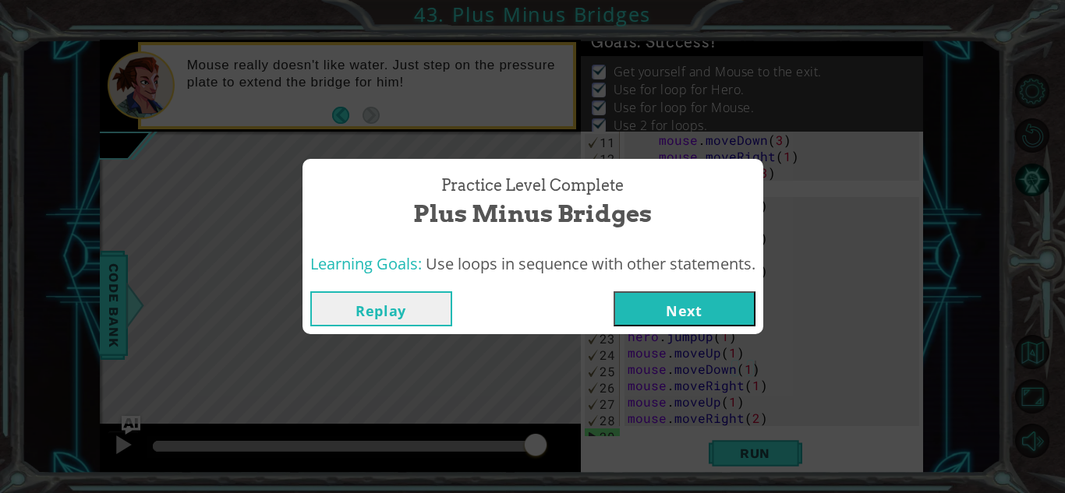
click at [710, 303] on button "Next" at bounding box center [684, 308] width 142 height 35
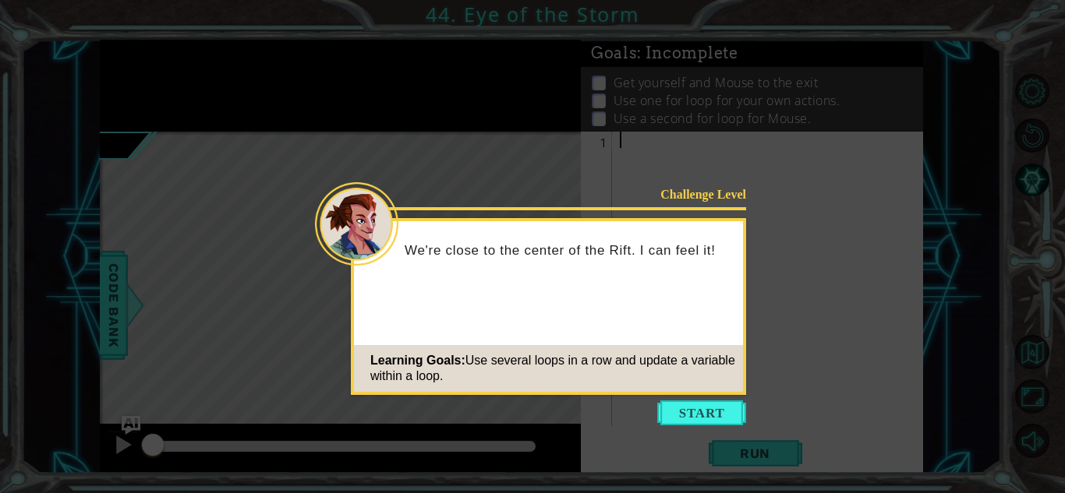
click at [710, 303] on div "Challenge Level We're close to the center of the Rift. I can feel it! Learning …" at bounding box center [548, 306] width 395 height 177
click at [677, 407] on button "Start" at bounding box center [701, 413] width 89 height 25
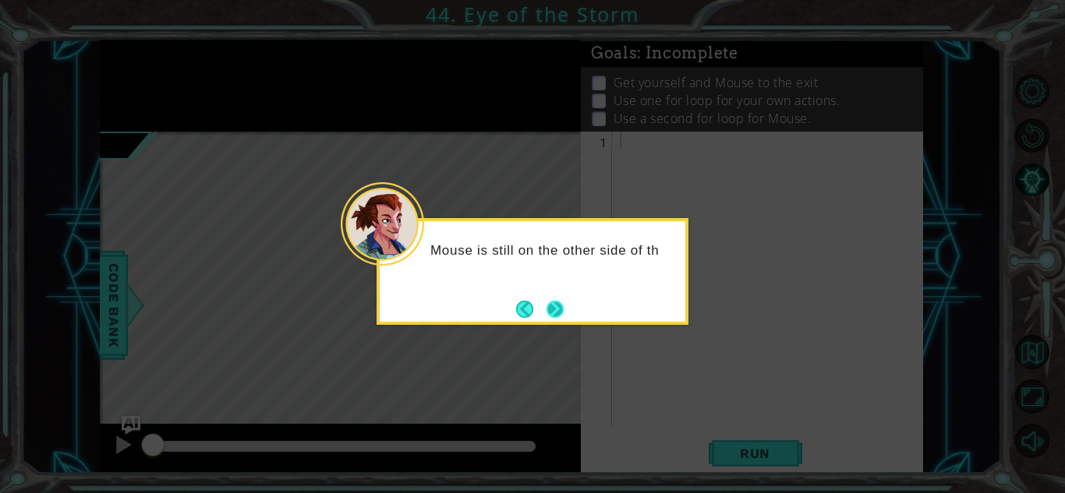
click at [563, 311] on button "Next" at bounding box center [554, 309] width 17 height 17
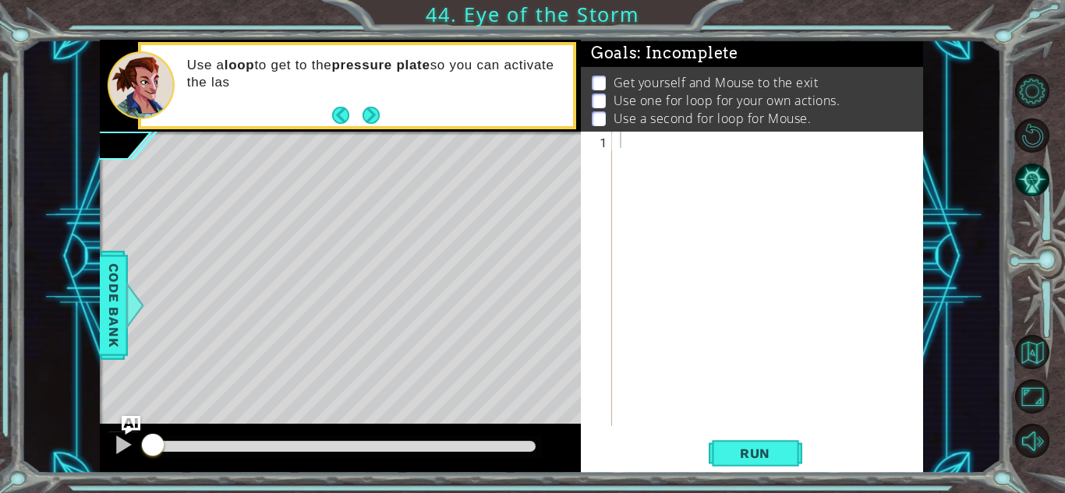
click at [385, 115] on div "Use a loop to get to the pressure plate so you can activate the las" at bounding box center [374, 85] width 397 height 72
click at [372, 115] on button "Next" at bounding box center [370, 115] width 17 height 17
type textarea "for i in range(1)"
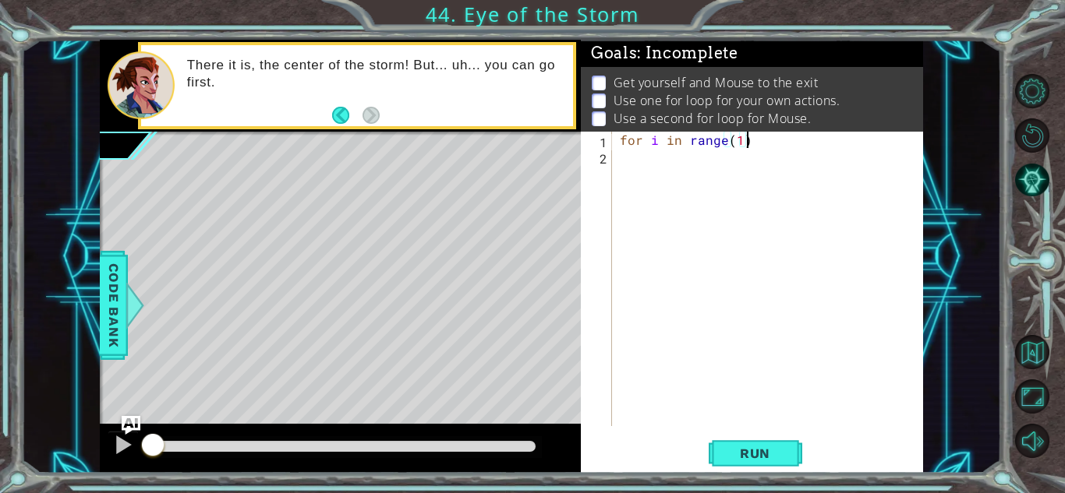
type textarea "for i in range(1):"
type textarea "hero.moveUp(3)"
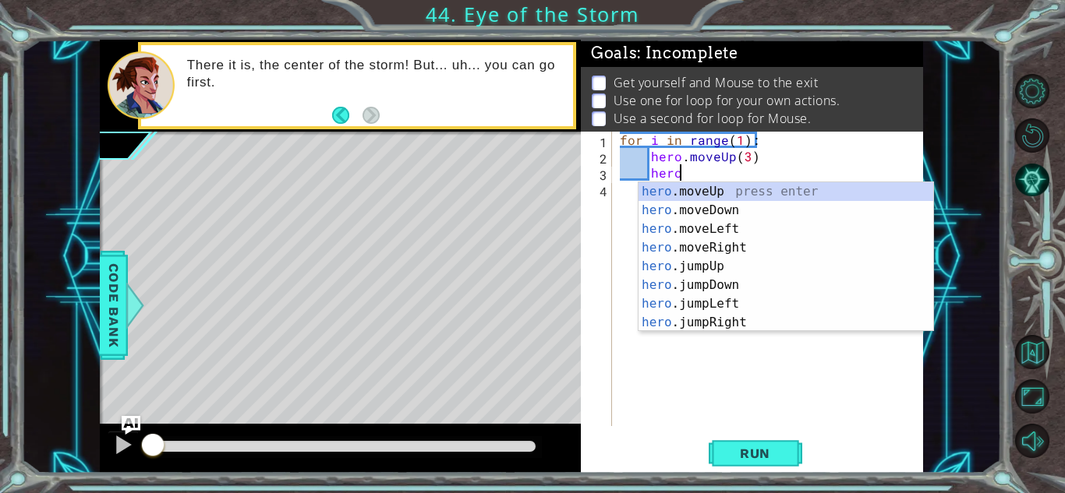
scroll to position [0, 3]
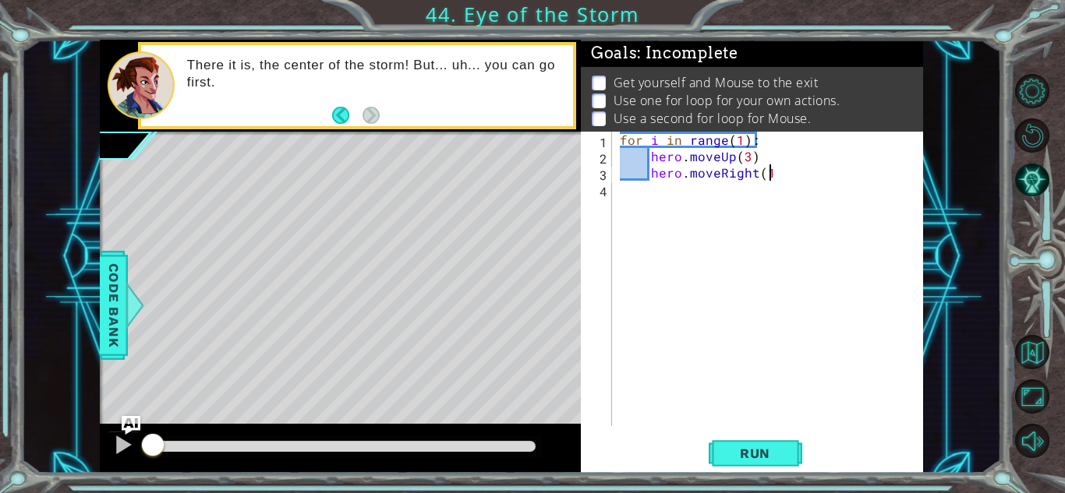
type textarea "hero.moveRight(1)"
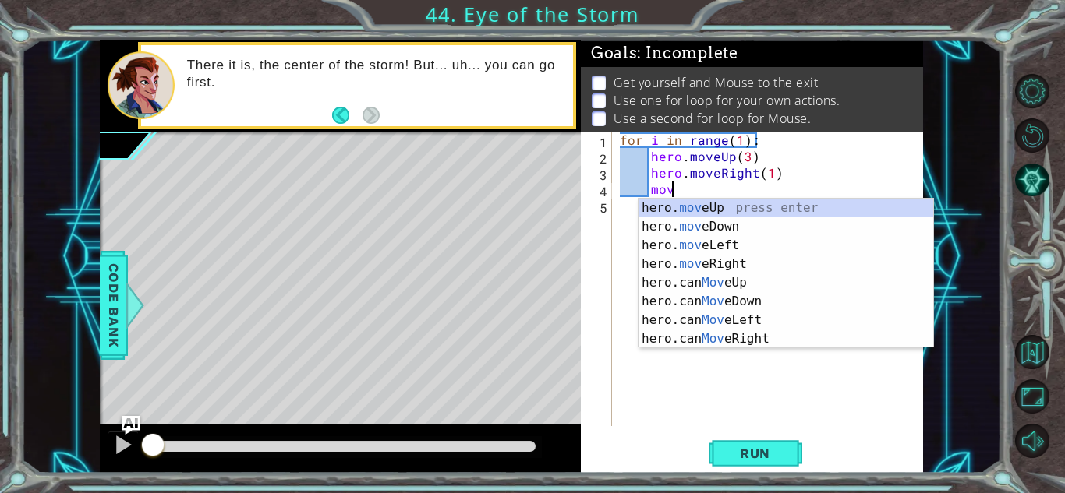
type textarea "m"
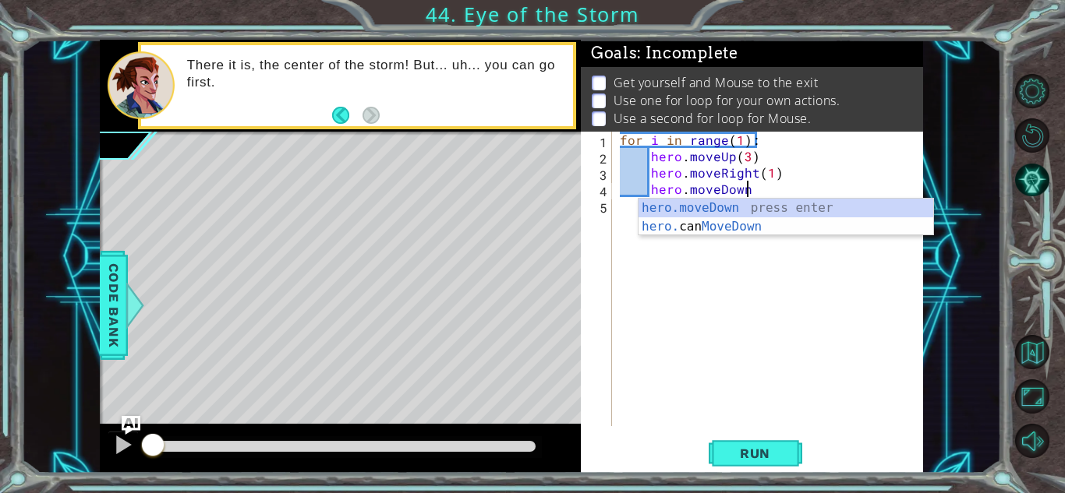
scroll to position [0, 7]
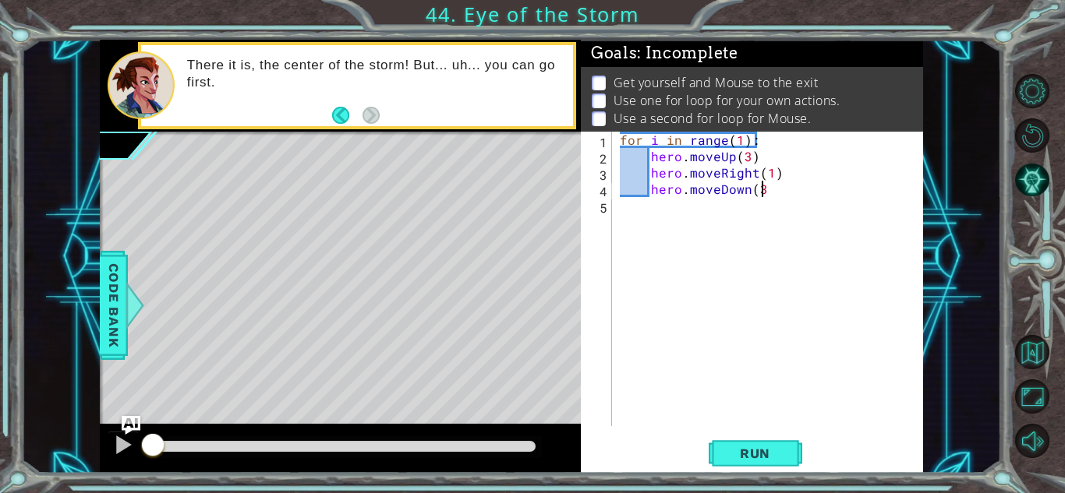
type textarea "hero.moveDown(3)"
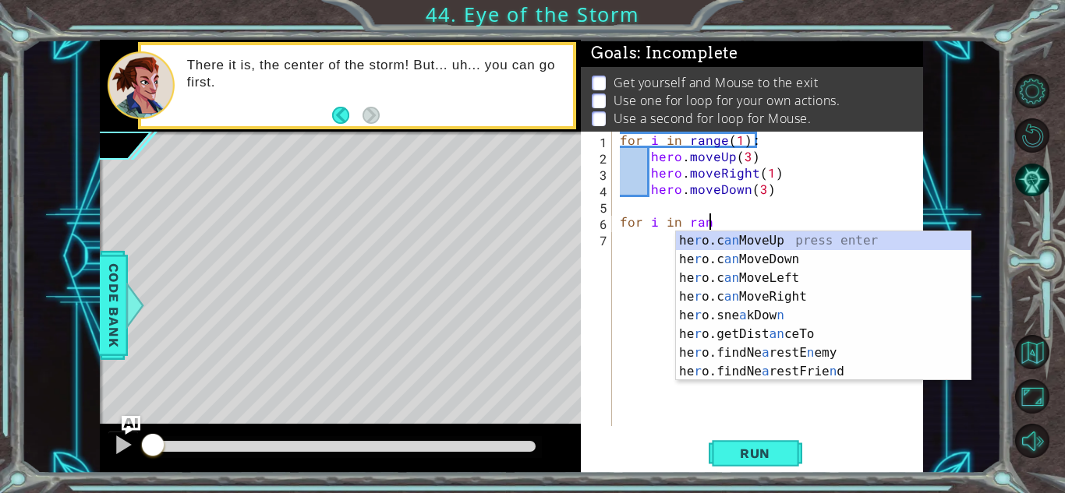
scroll to position [0, 5]
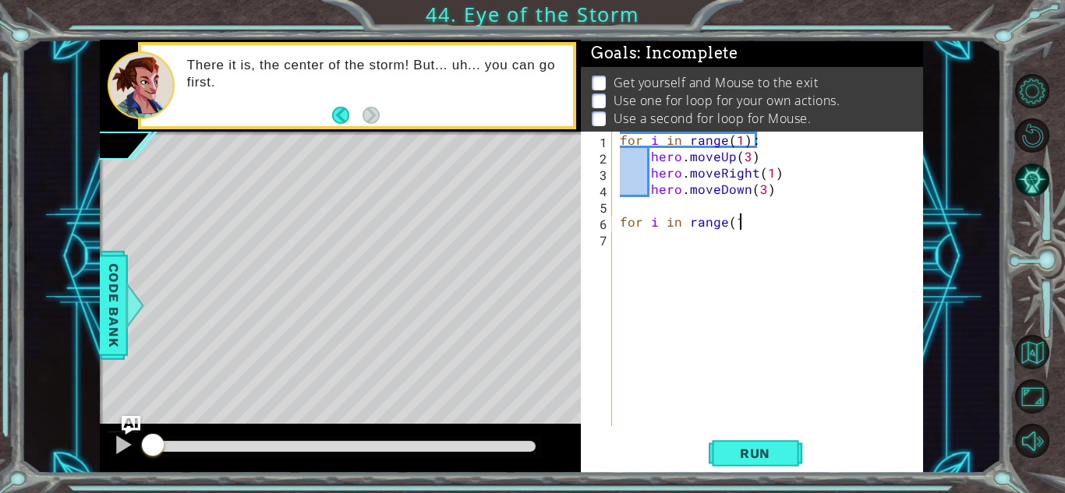
type textarea "for i in range(1)"
type textarea "for i in range(1):"
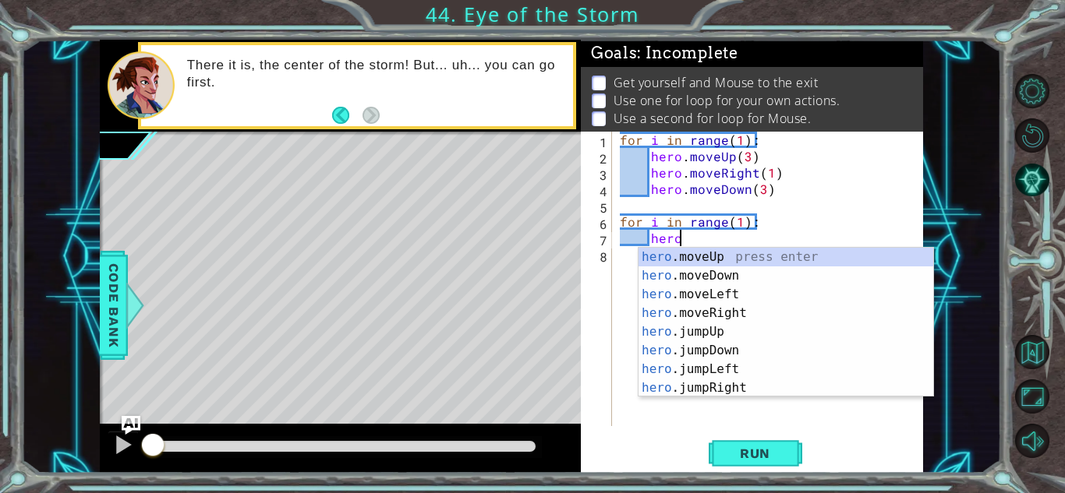
scroll to position [0, 3]
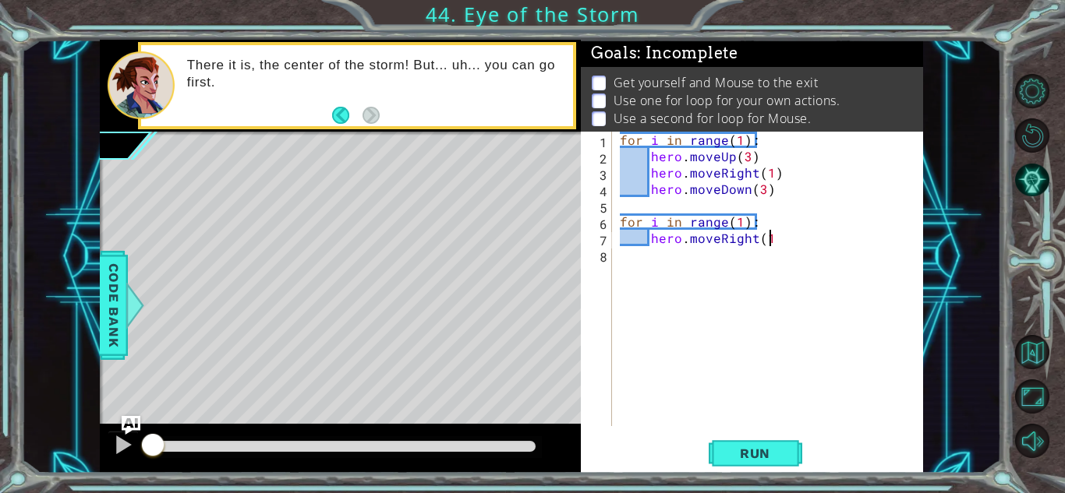
type textarea "hero.moveRight(1)"
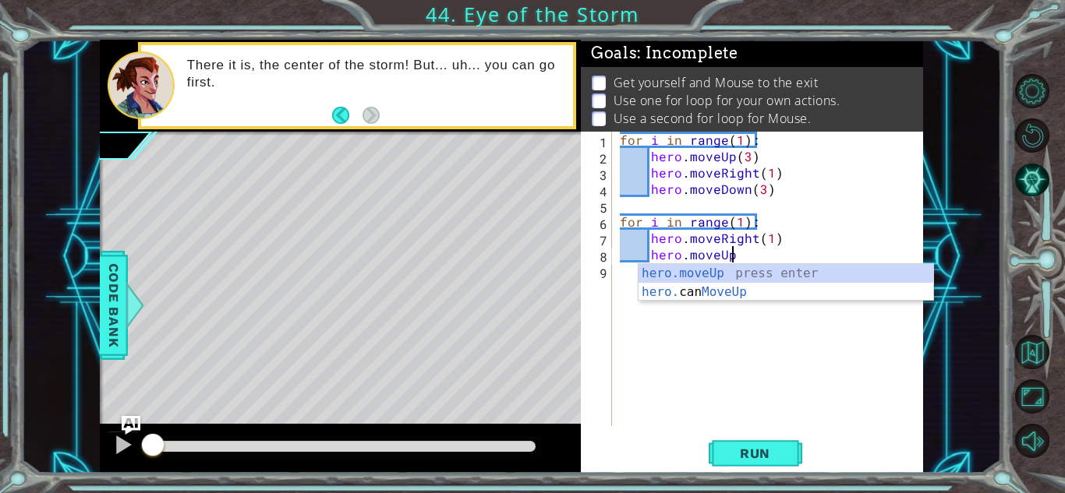
scroll to position [0, 6]
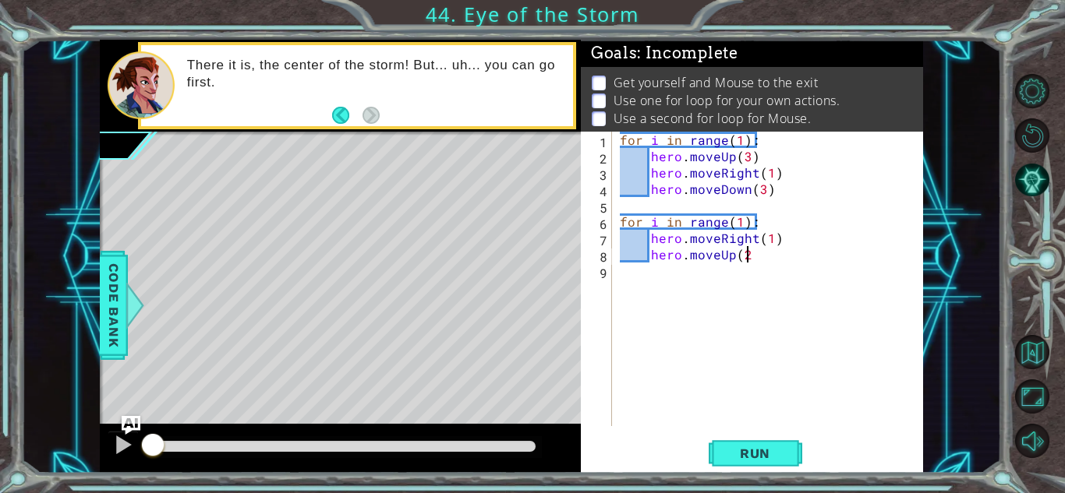
type textarea "hero.moveUp(2)"
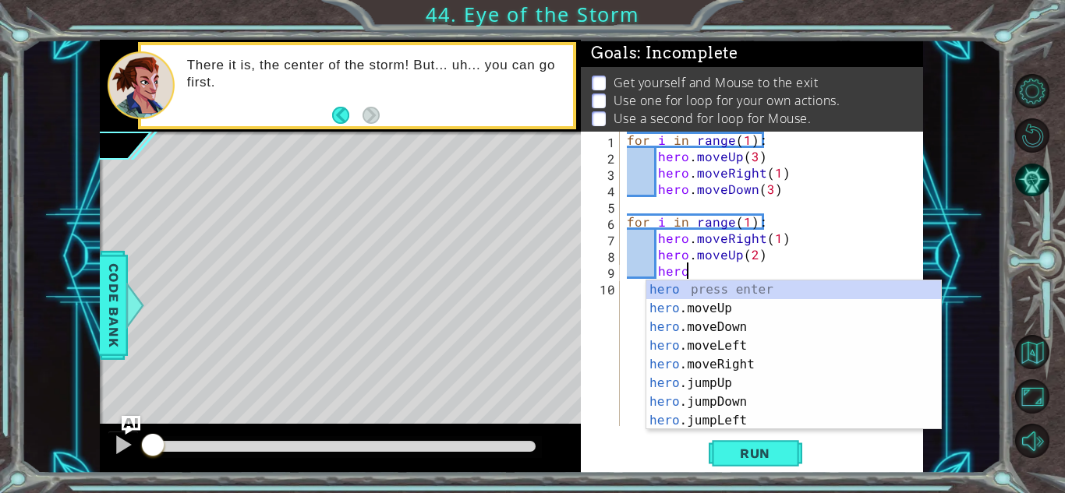
scroll to position [0, 3]
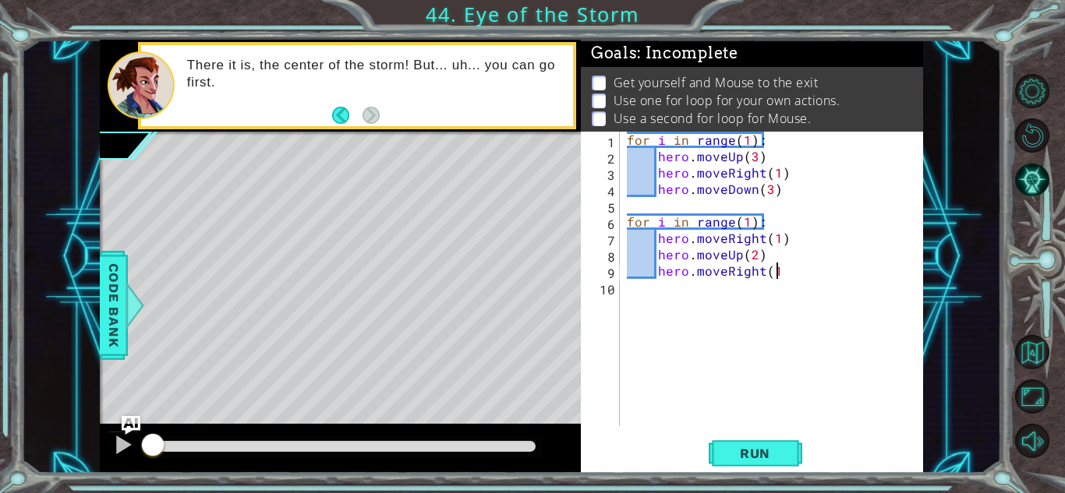
type textarea "hero.moveRight(1)"
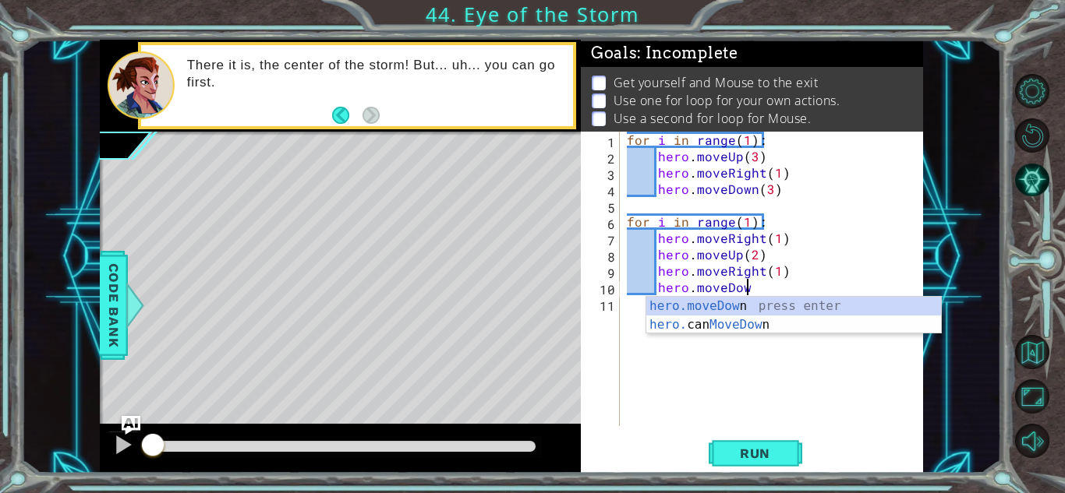
scroll to position [0, 7]
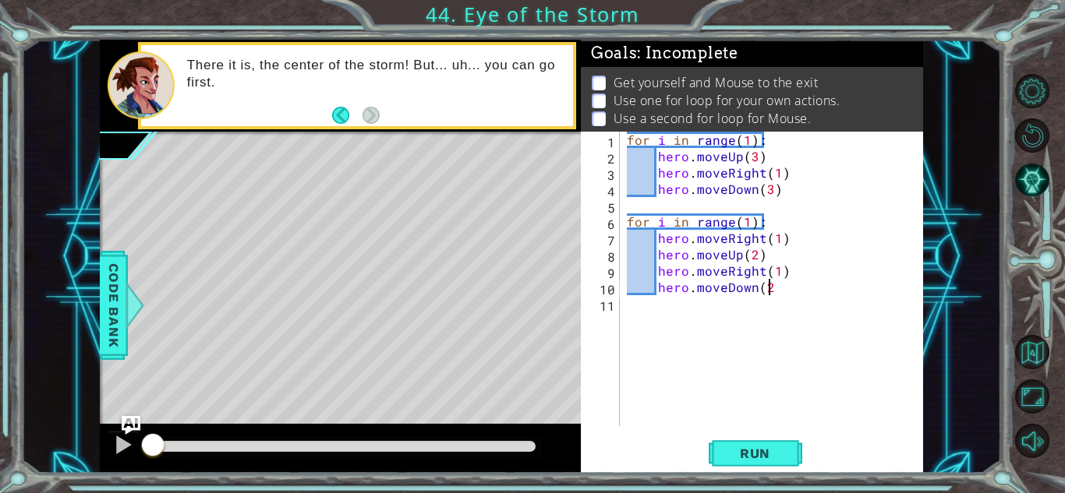
type textarea "hero.moveDown(2)"
type textarea "for i in range(1):"
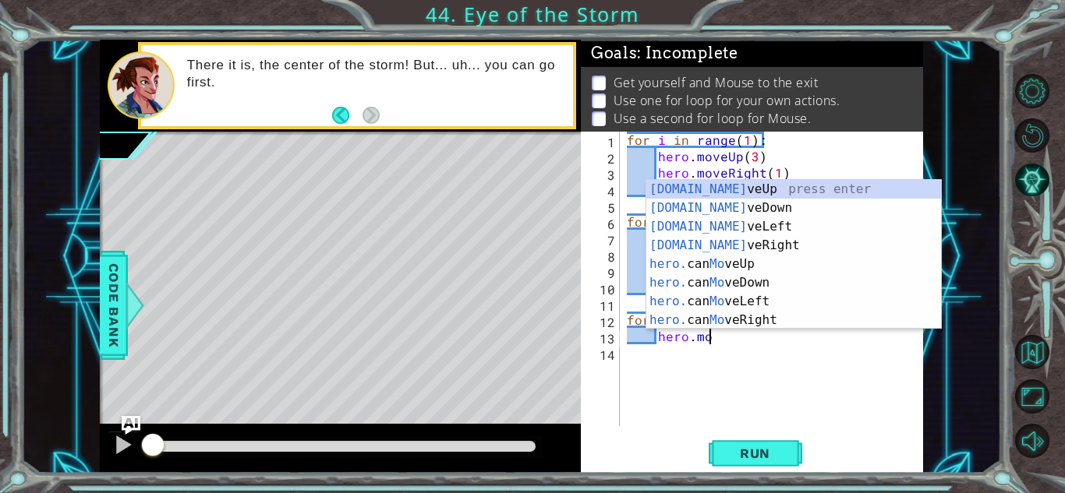
scroll to position [0, 5]
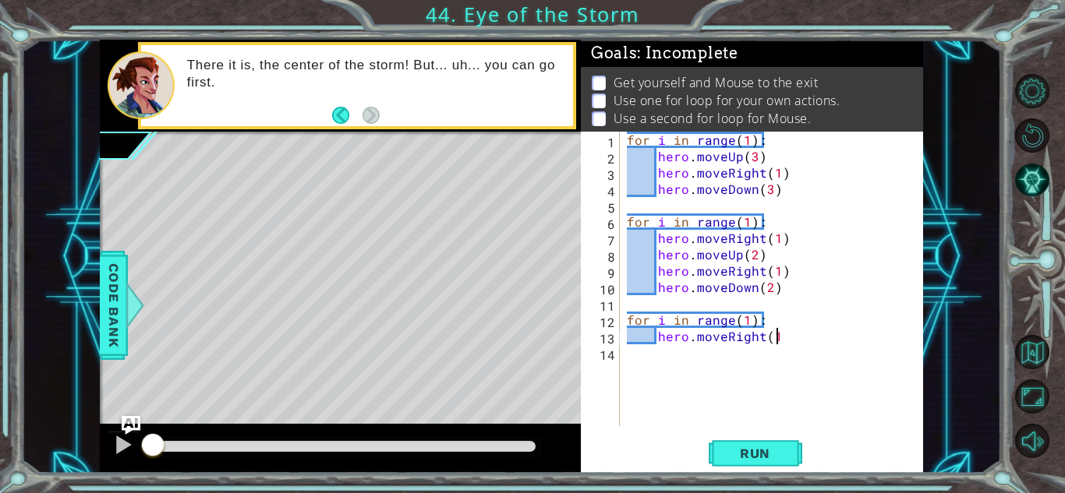
type textarea "hero.moveRight(1)"
type textarea "hero.moveUp(1)"
type textarea "hero.moveRight(1)"
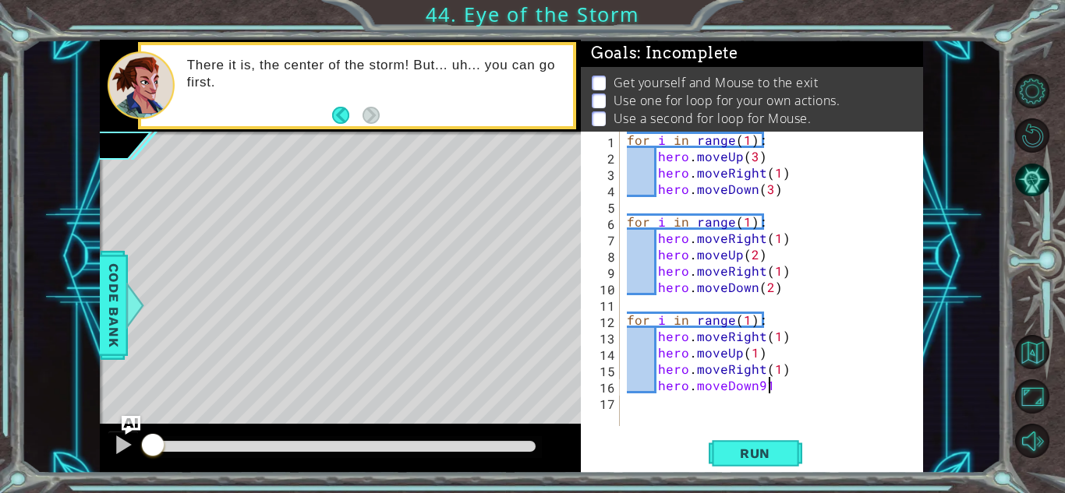
type textarea "hero.moveDown91)"
type textarea "hero.moveDown(1)"
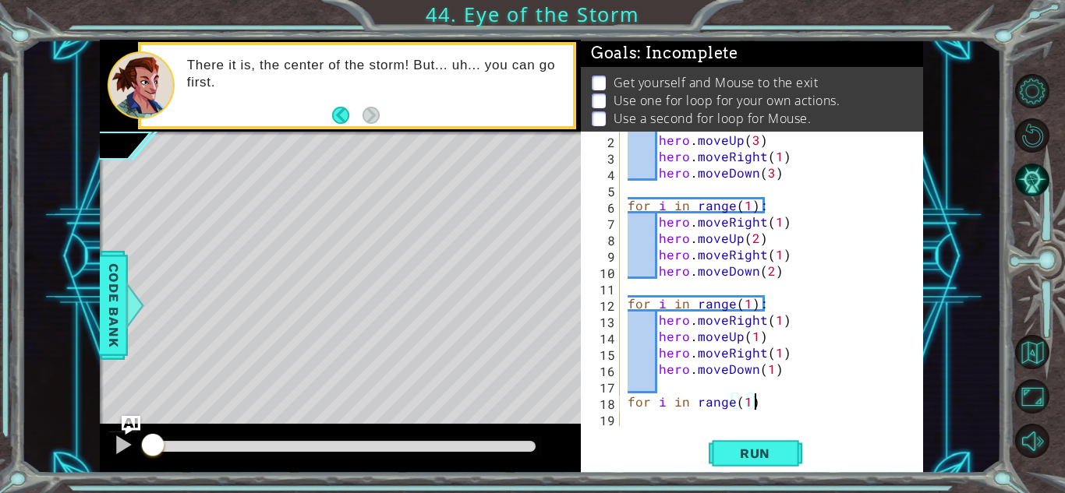
scroll to position [0, 7]
type textarea "for i in range(1):"
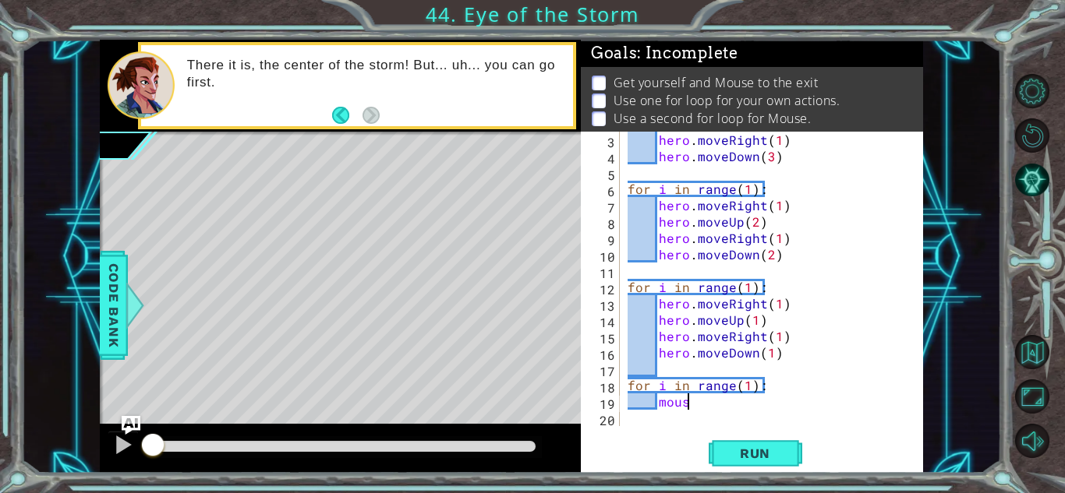
scroll to position [0, 4]
type textarea "mouse.moveDown(1)"
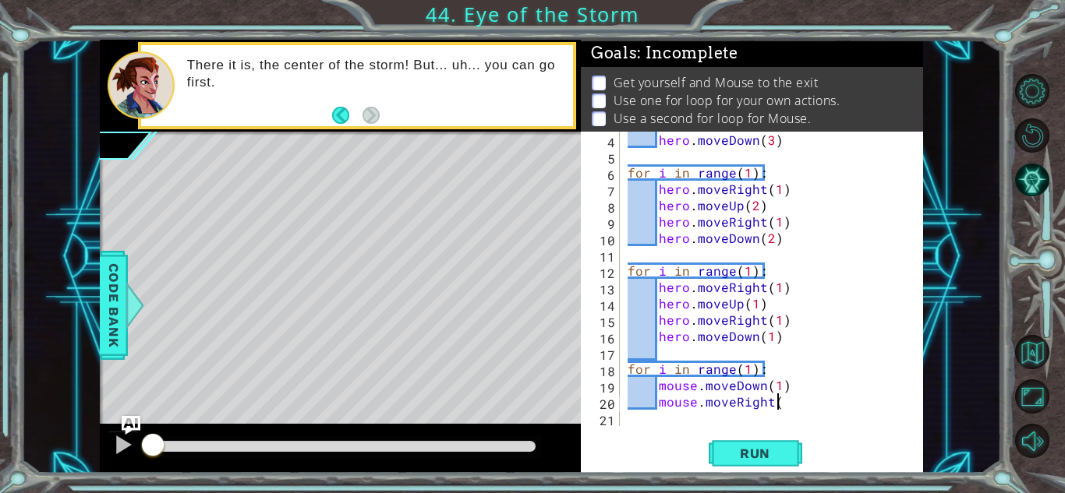
scroll to position [0, 9]
type textarea "mouse.moveRight(1)"
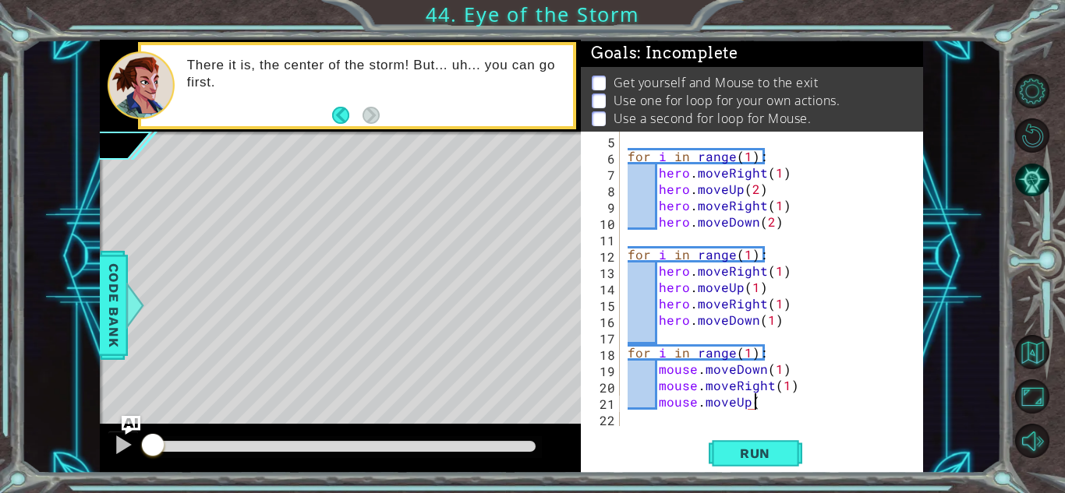
scroll to position [0, 7]
type textarea "mouse.moveUp(1)"
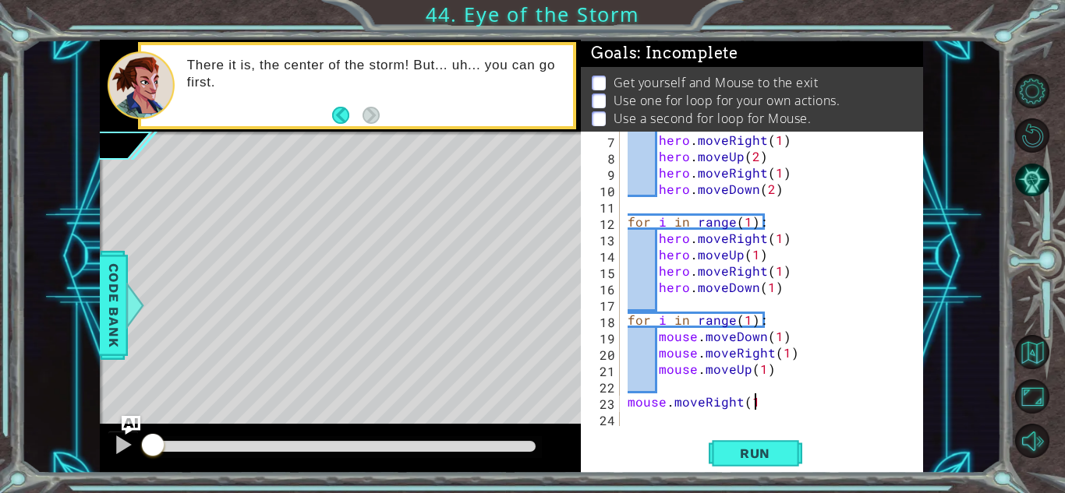
type textarea "mouse.moveRight(1)"
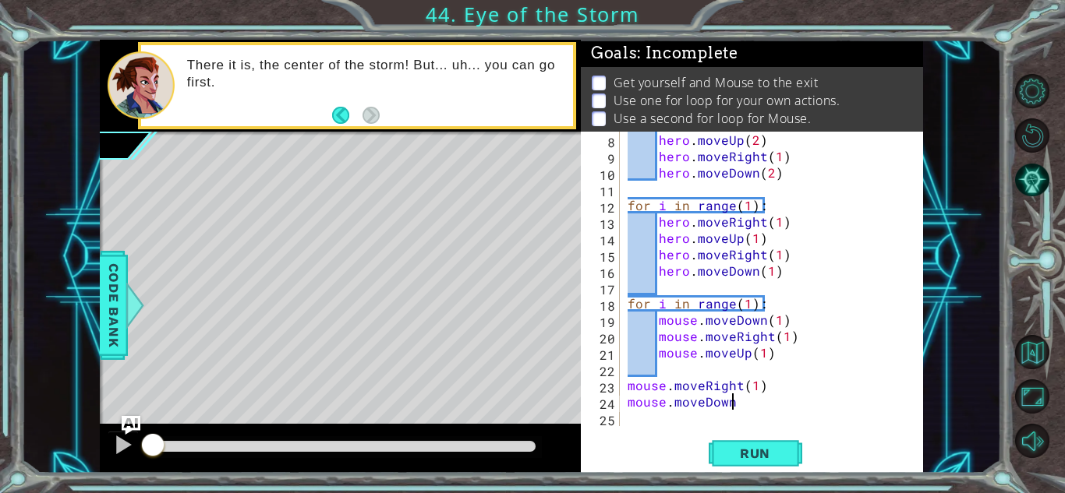
scroll to position [0, 6]
type textarea "mouse.moveDown(2)"
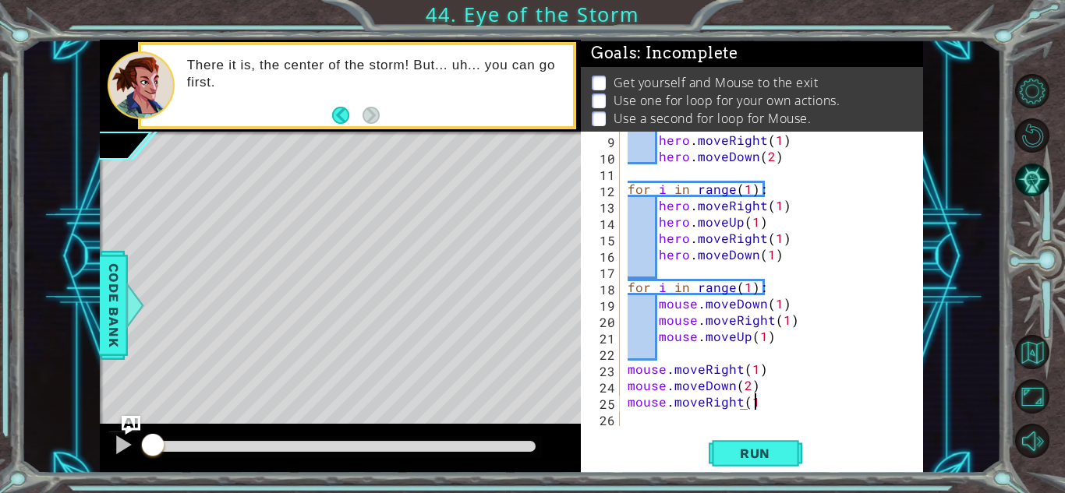
scroll to position [0, 7]
type textarea "mouse.moveRight(1)"
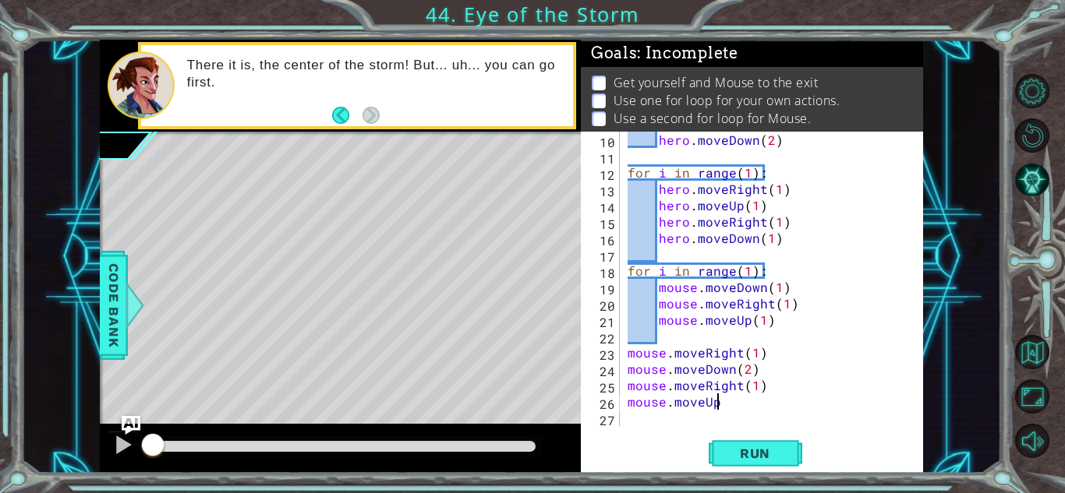
scroll to position [0, 5]
type textarea "mouse.moveUp(2)"
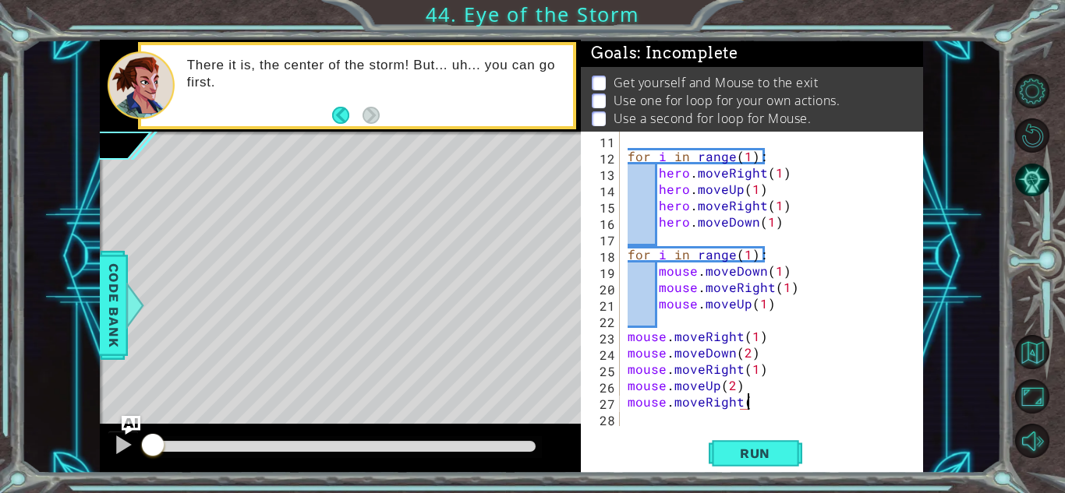
scroll to position [0, 7]
type textarea "mouse.moveRight(1)"
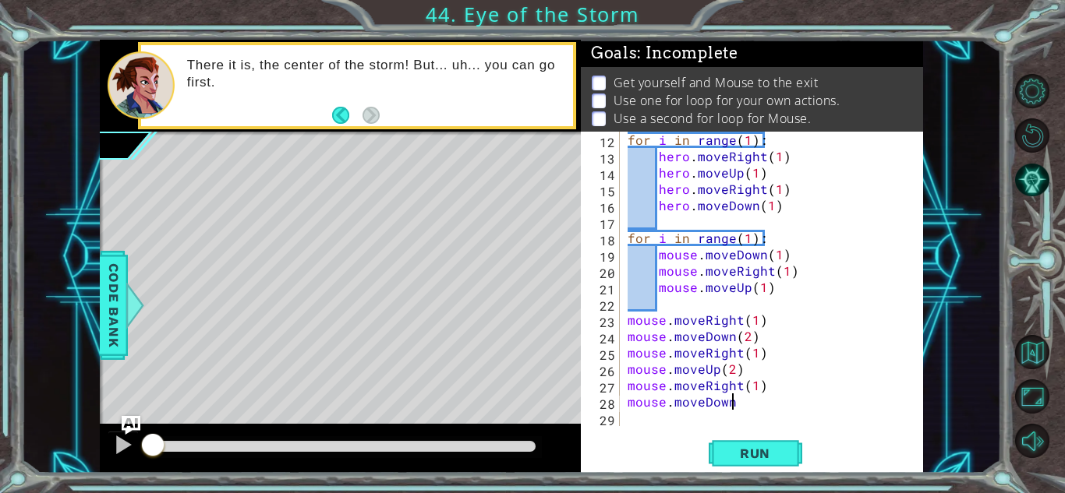
scroll to position [0, 5]
type textarea "mouse.moveDown(3)"
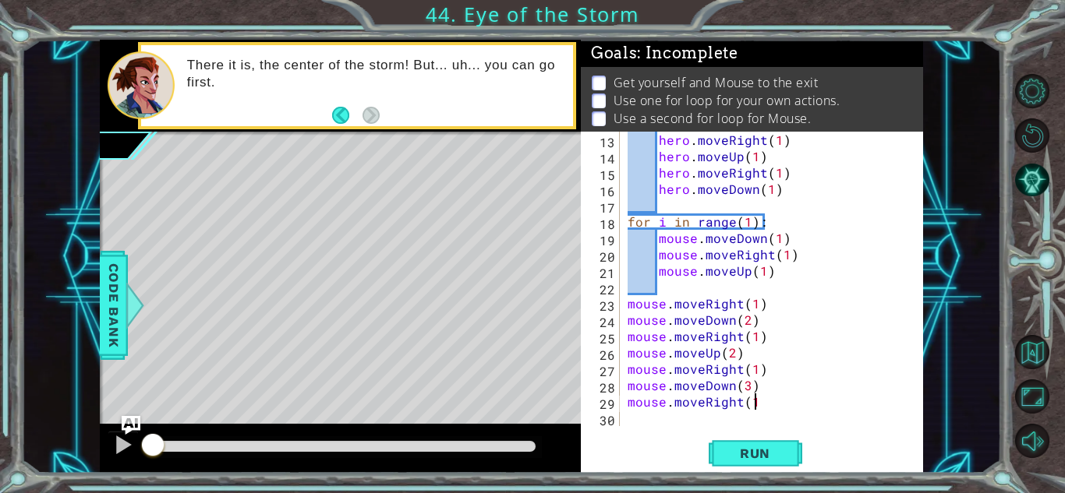
type textarea "mouse.moveRight(1)"
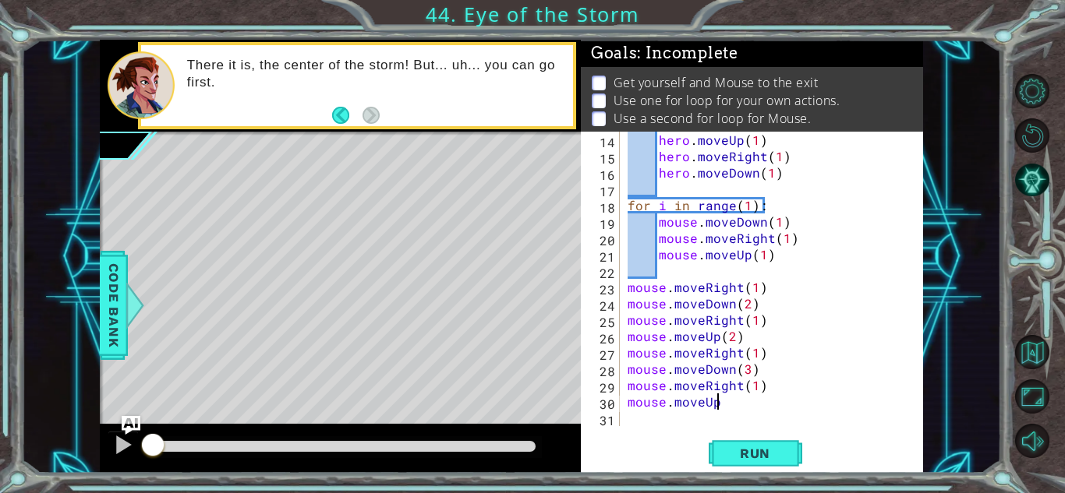
scroll to position [0, 5]
type textarea "mouse.moveUp(3)"
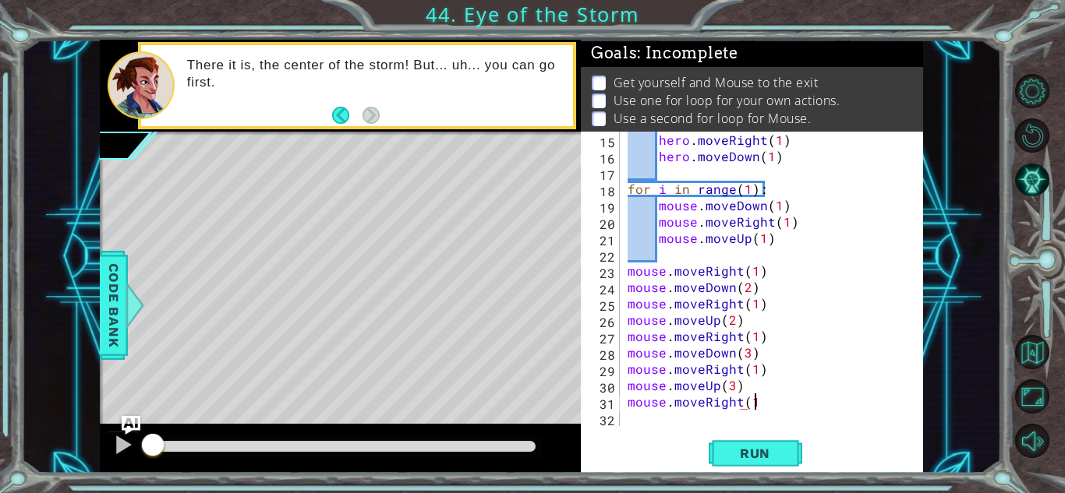
scroll to position [0, 7]
type textarea "mouse.moveRight(1)"
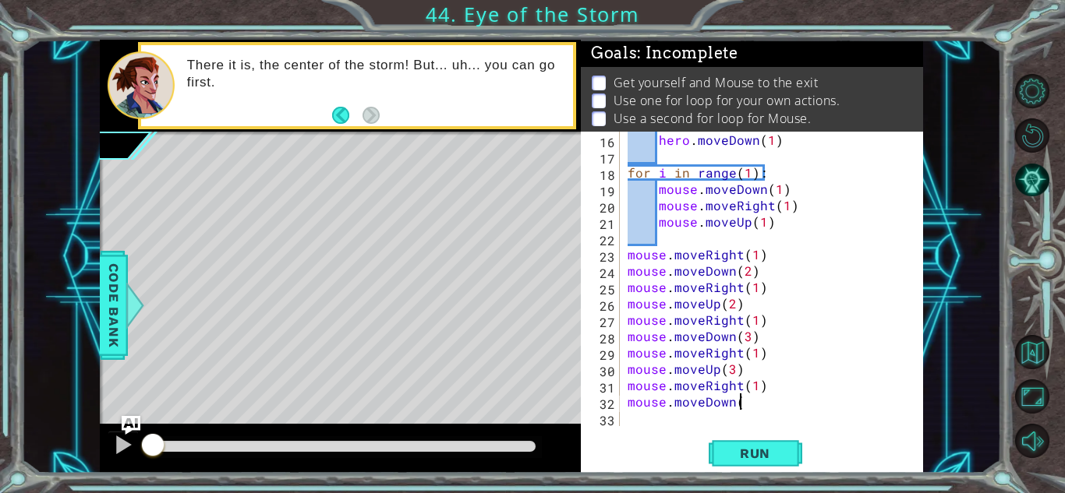
scroll to position [0, 6]
type textarea "mouse.moveDown(4)"
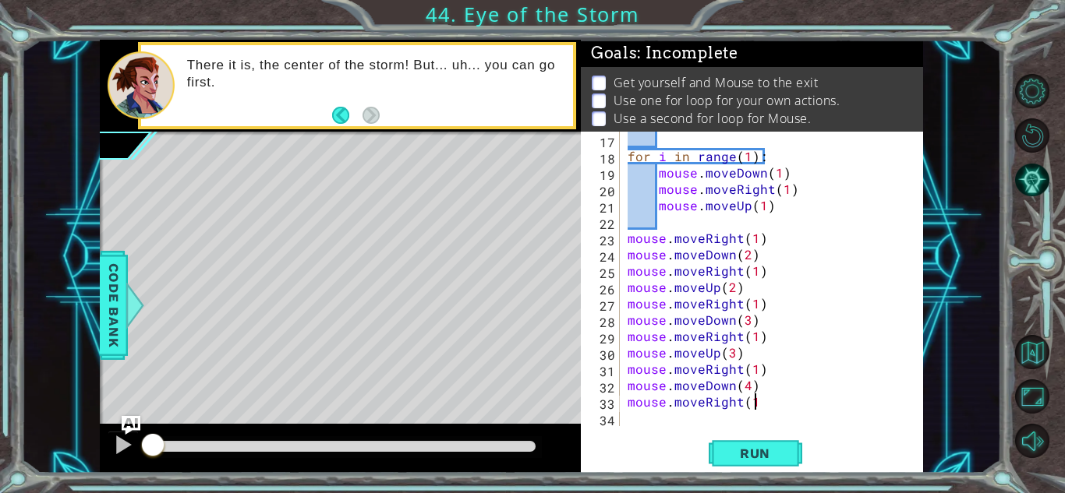
scroll to position [0, 7]
type textarea "mouse.moveRight(1)"
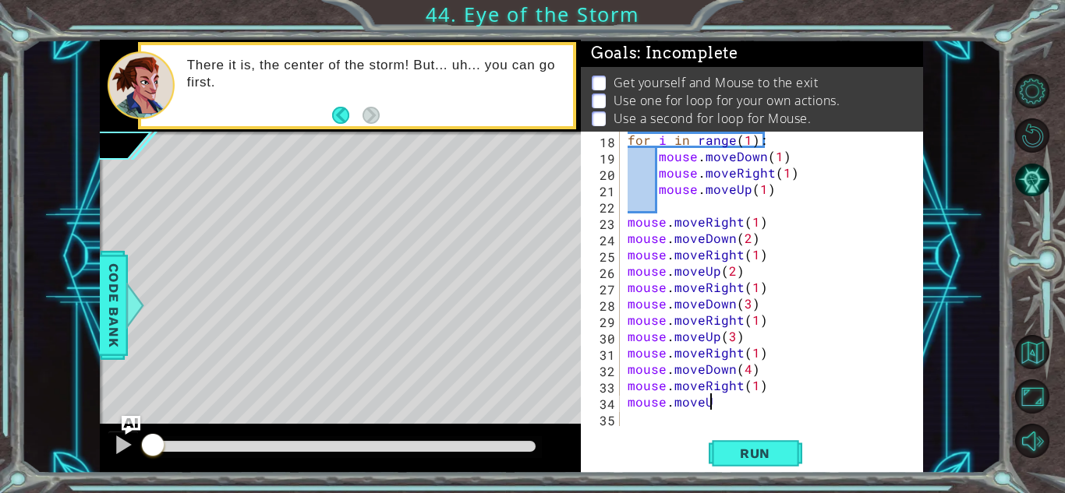
scroll to position [0, 5]
type textarea "mouse.moveUp(4)"
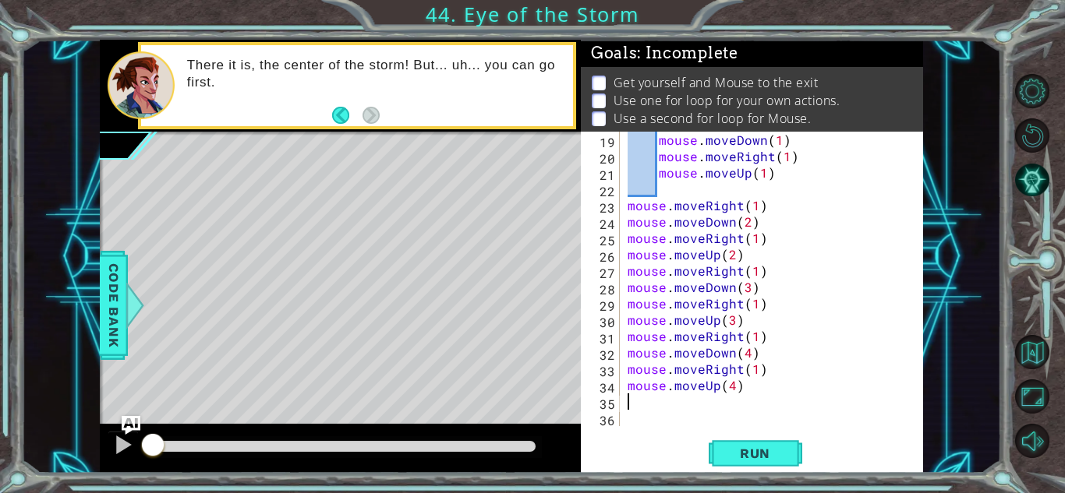
type textarea "M"
type textarea "mouse.moveRight(1)"
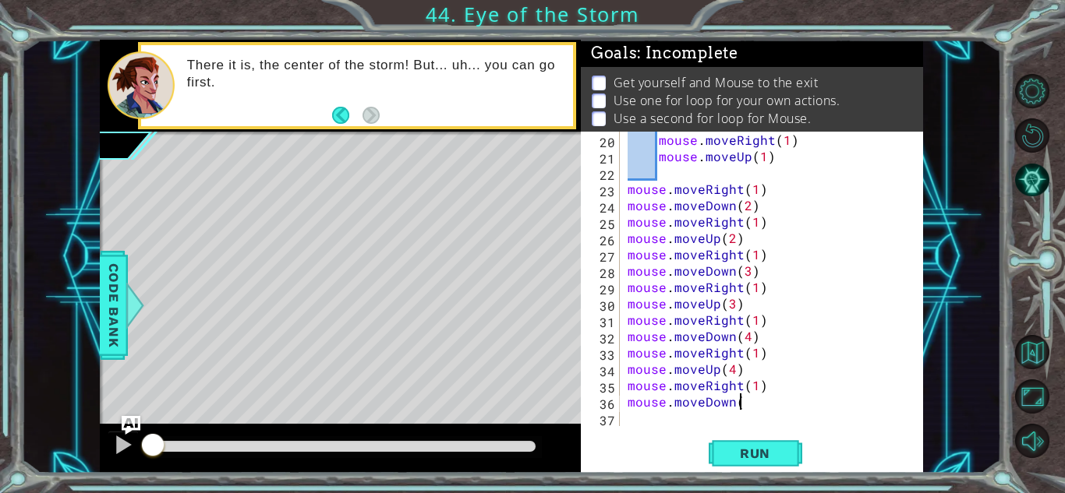
scroll to position [0, 6]
type textarea "mouse.moveDown(4)"
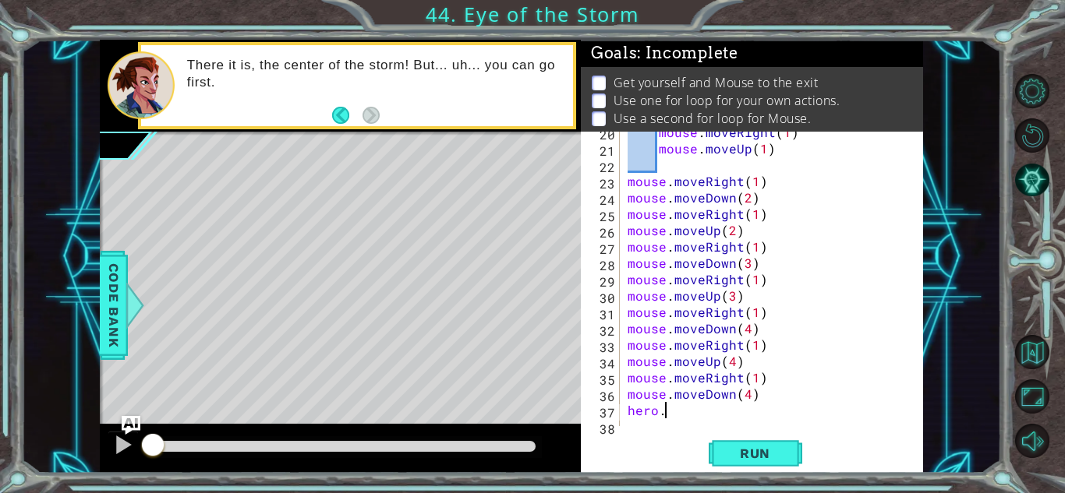
scroll to position [327, 0]
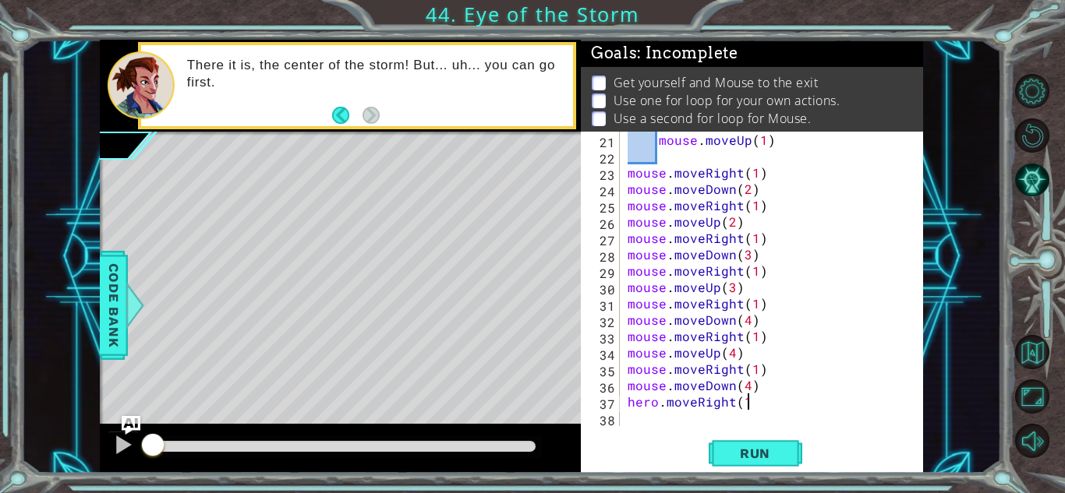
type textarea "hero.moveRight(1)"
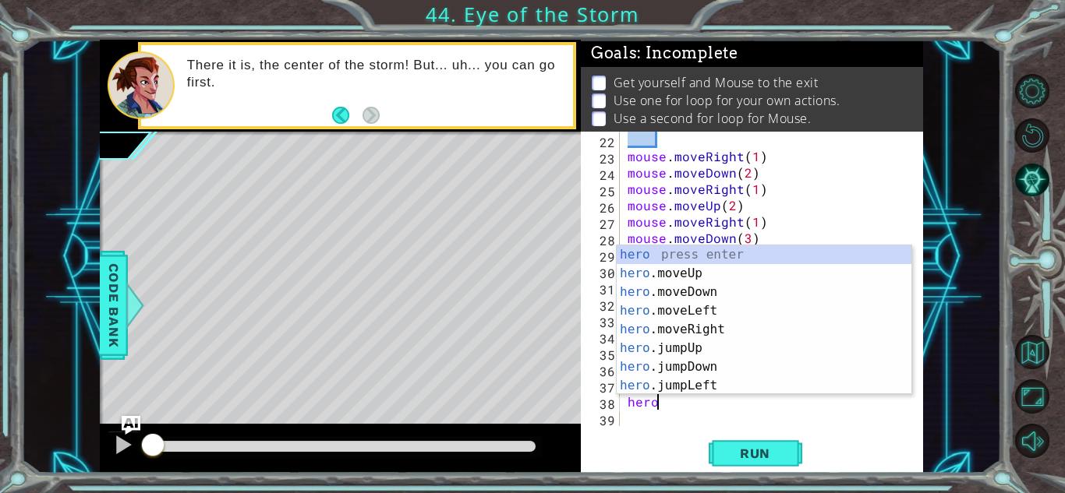
scroll to position [0, 1]
type textarea "h"
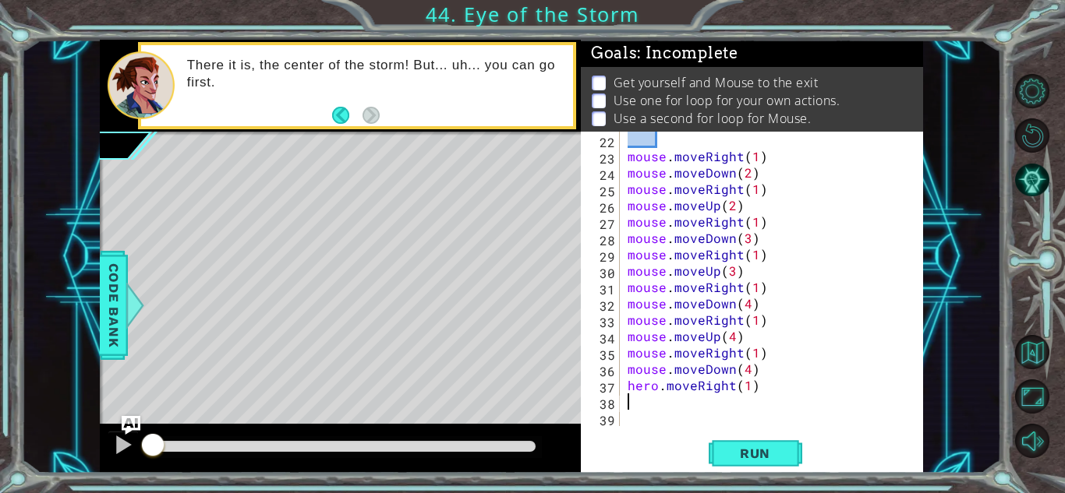
click at [751, 386] on div "mouse . moveRight ( 1 ) mouse . moveDown ( 2 ) mouse . moveRight ( 1 ) mouse . …" at bounding box center [775, 295] width 302 height 327
type textarea "hero.moveRight(2)"
click at [786, 390] on div "mouse . moveRight ( 1 ) mouse . moveDown ( 2 ) mouse . moveRight ( 1 ) mouse . …" at bounding box center [775, 295] width 302 height 327
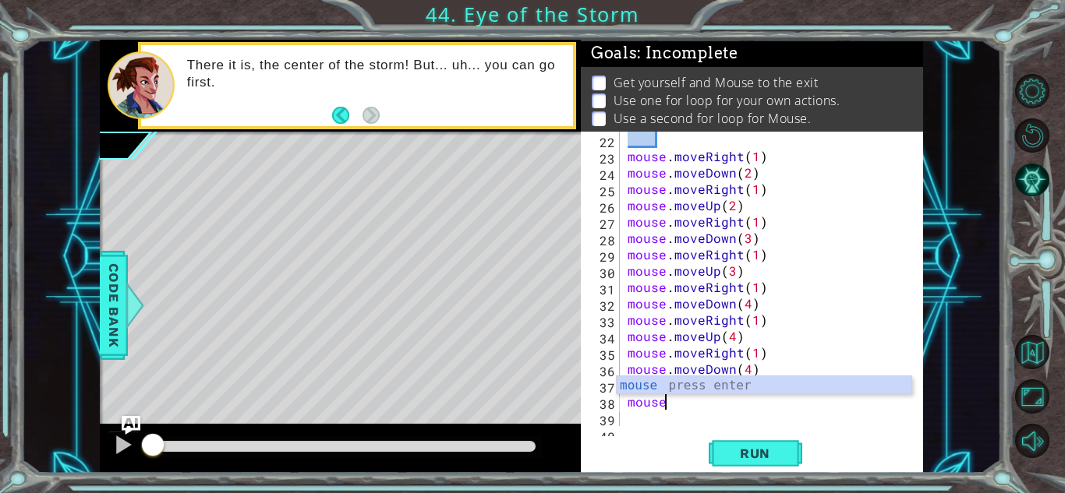
scroll to position [0, 2]
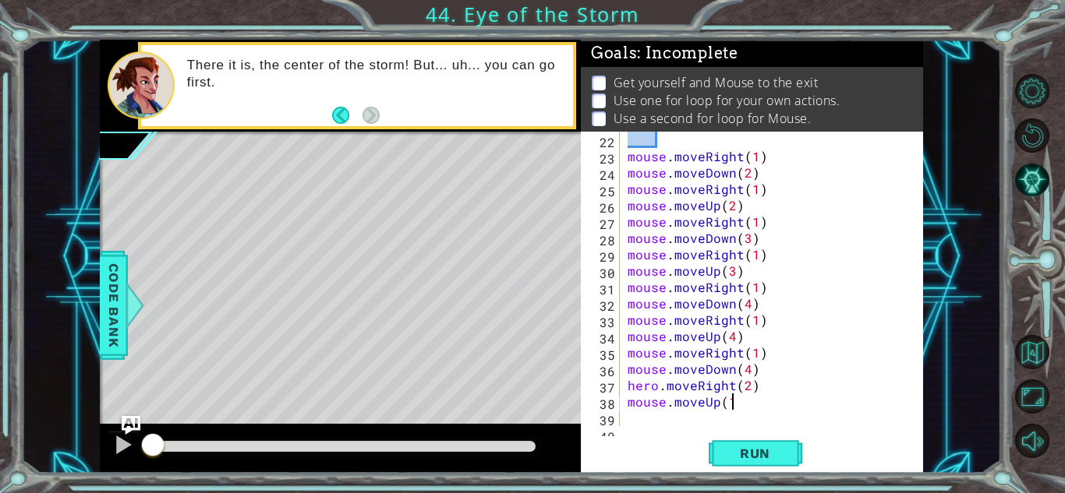
type textarea "mouse.moveUp(1)"
type textarea "mouse.moveDown(1)"
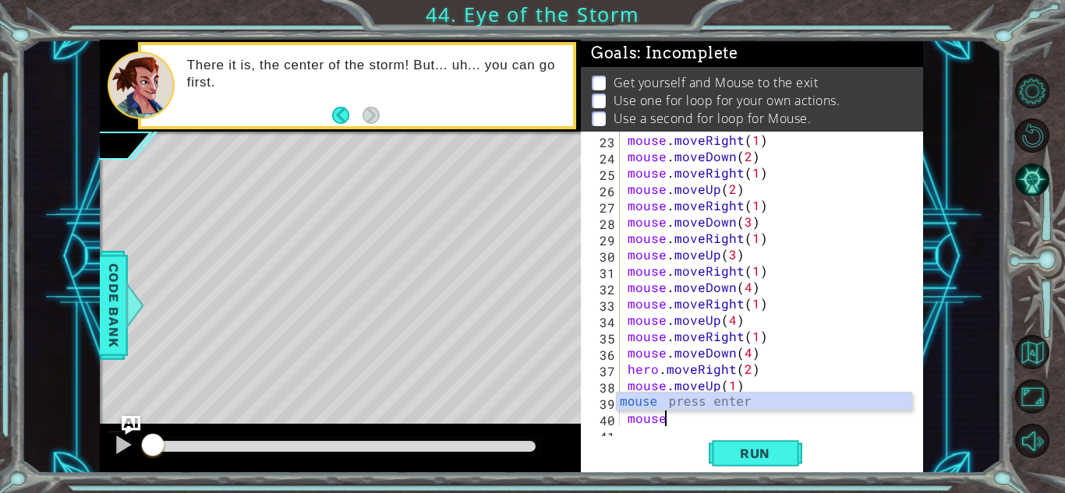
scroll to position [0, 1]
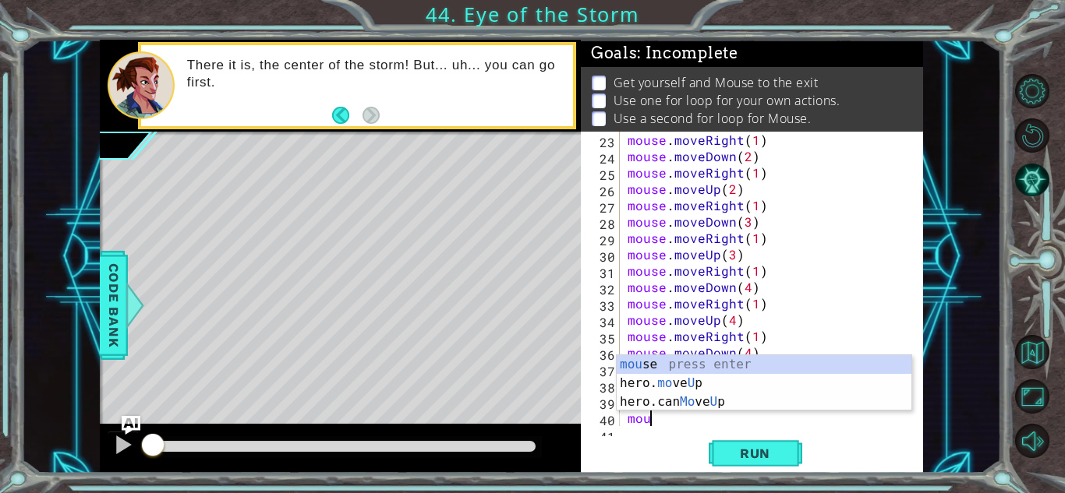
type textarea "m"
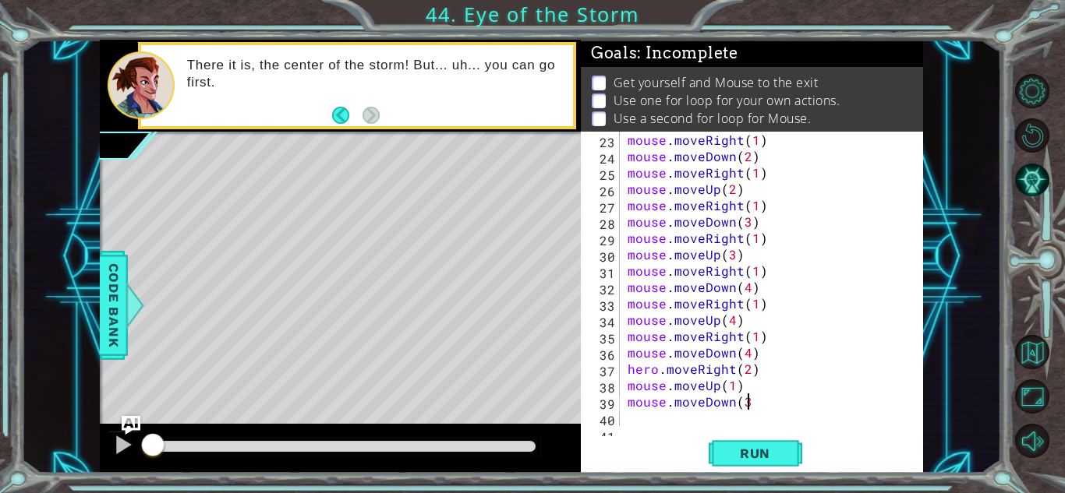
type textarea "mouse.moveDown(3)"
click at [768, 450] on span "Run" at bounding box center [755, 454] width 62 height 16
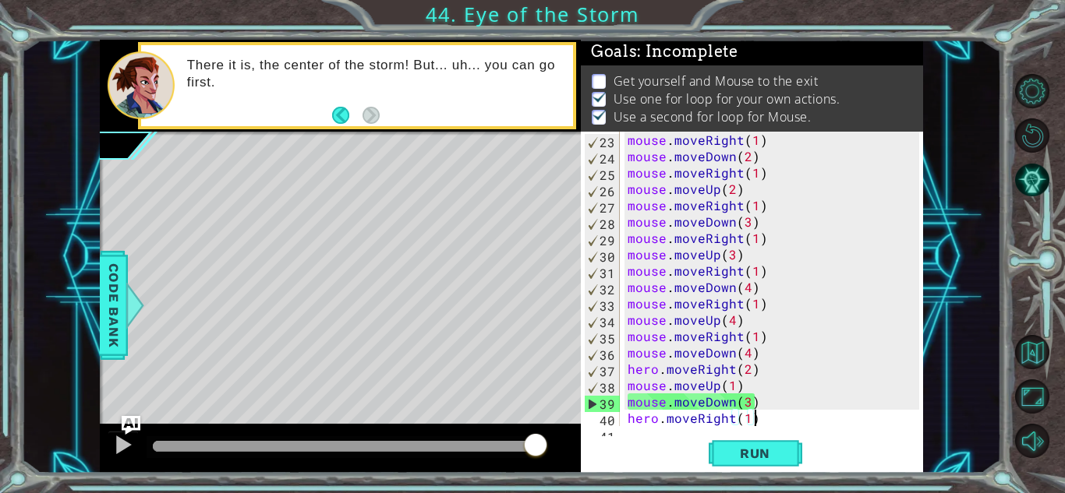
click at [746, 400] on div "mouse . moveRight ( 1 ) mouse . moveDown ( 2 ) mouse . moveRight ( 1 ) mouse . …" at bounding box center [775, 295] width 302 height 327
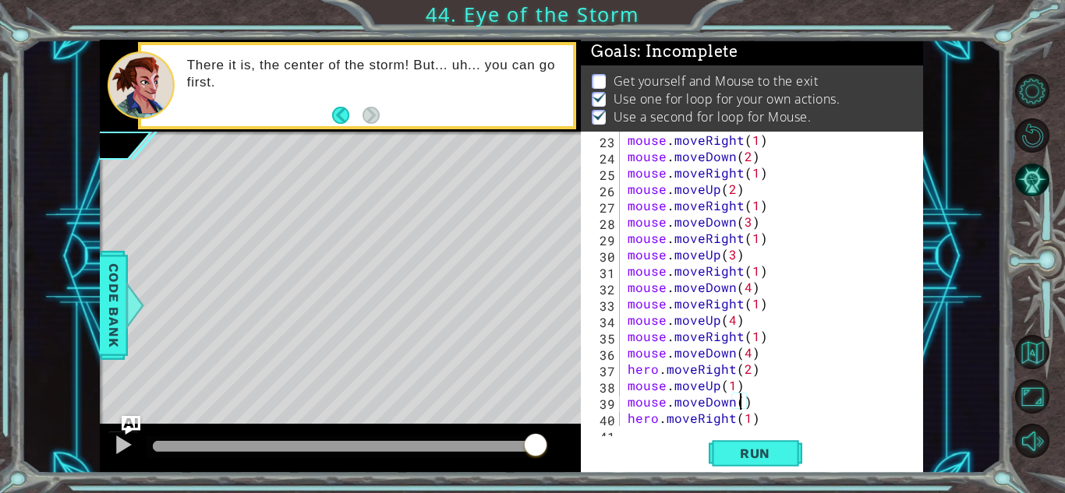
type textarea "mouse.moveDown(2)"
click at [759, 403] on div "mouse . moveRight ( 1 ) mouse . moveDown ( 2 ) mouse . moveRight ( 1 ) mouse . …" at bounding box center [775, 295] width 302 height 327
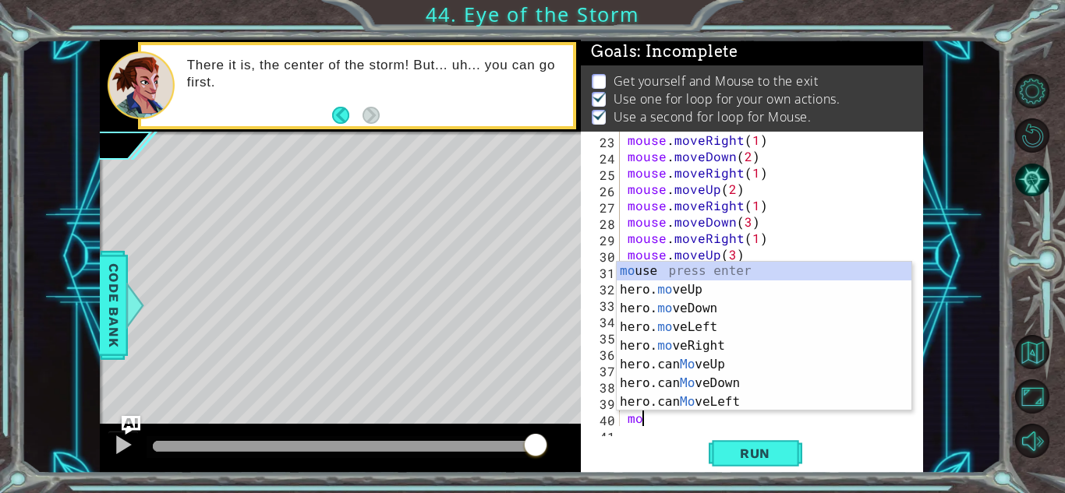
type textarea "m"
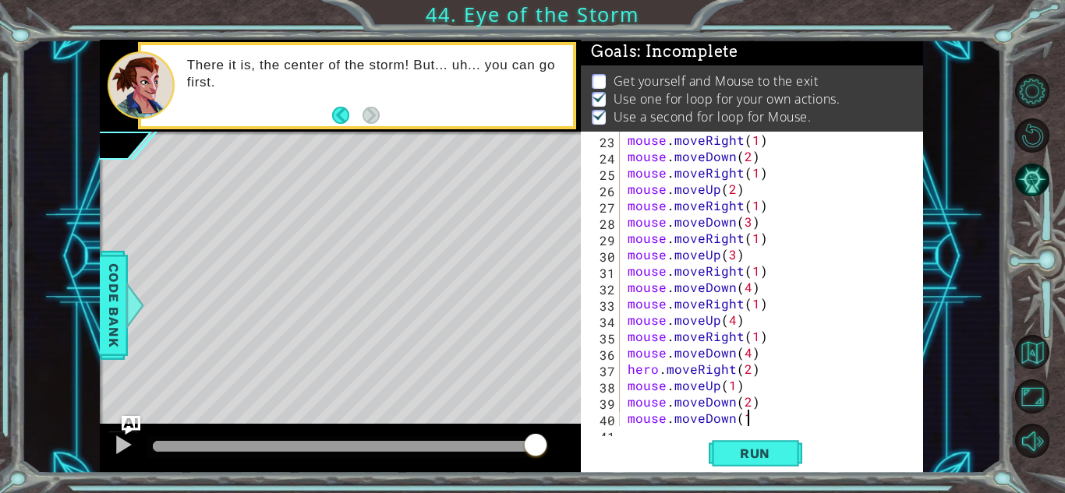
scroll to position [0, 7]
click at [776, 455] on span "Run" at bounding box center [755, 454] width 62 height 16
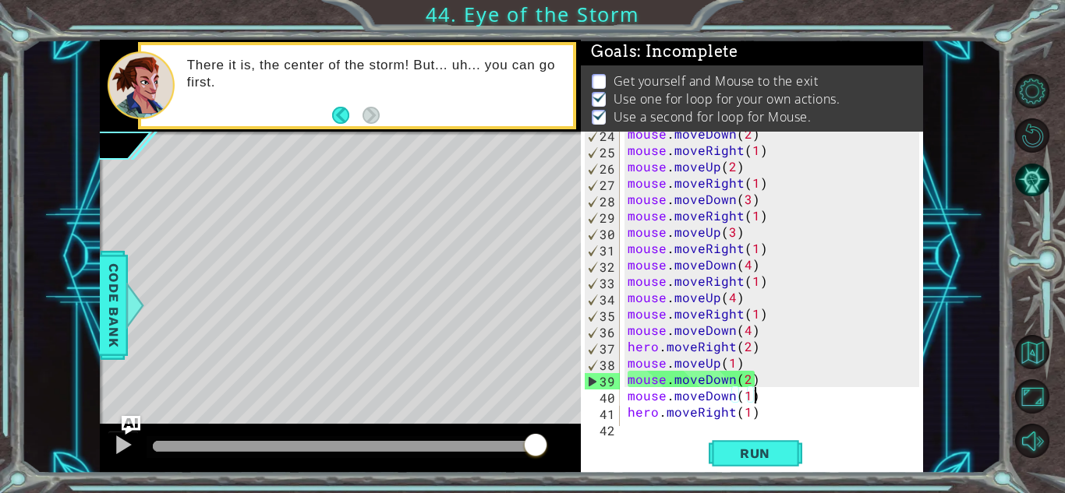
scroll to position [409, 0]
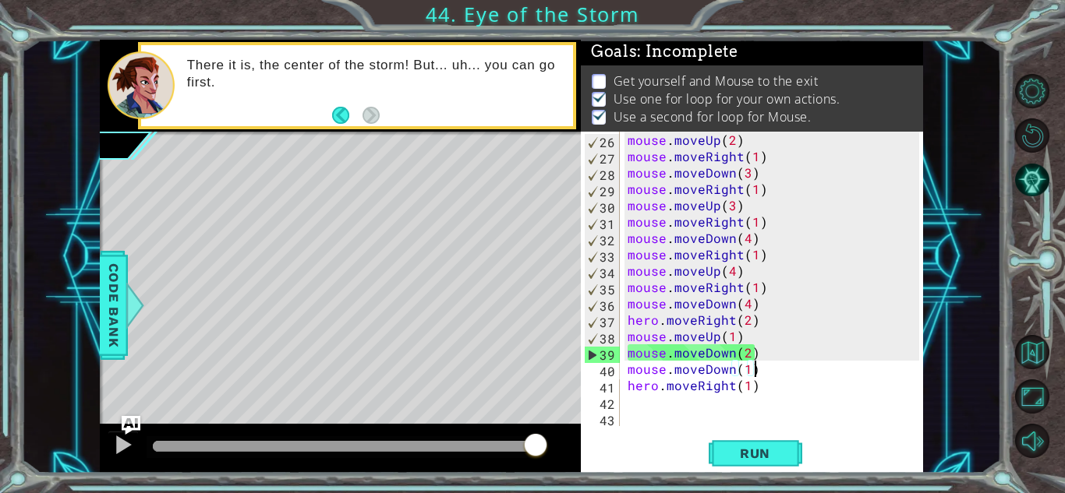
click at [741, 345] on div "mouse . moveUp ( 2 ) mouse . moveRight ( 1 ) mouse . moveDown ( 3 ) mouse . mov…" at bounding box center [775, 295] width 302 height 327
click at [746, 345] on div "mouse . moveUp ( 2 ) mouse . moveRight ( 1 ) mouse . moveDown ( 3 ) mouse . mov…" at bounding box center [775, 295] width 302 height 327
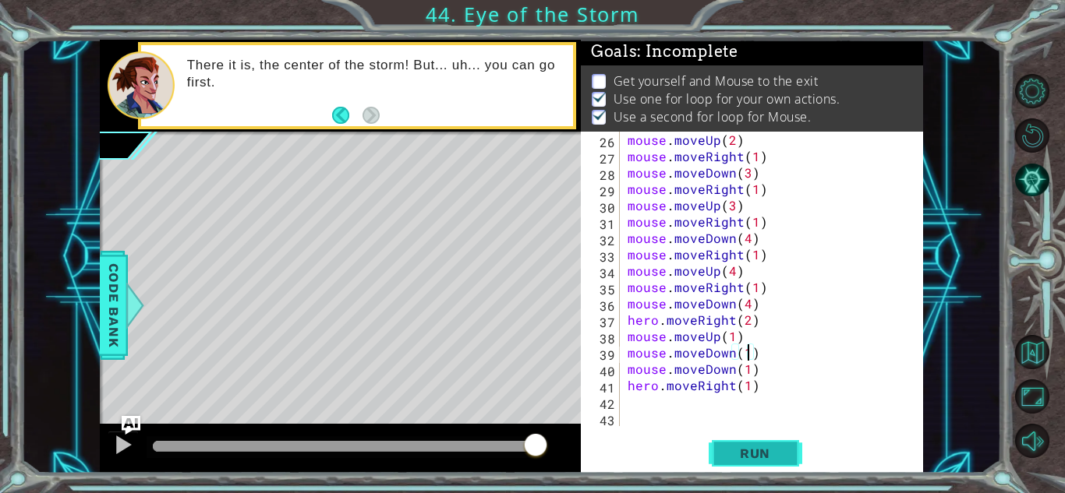
click at [756, 450] on span "Run" at bounding box center [755, 454] width 62 height 16
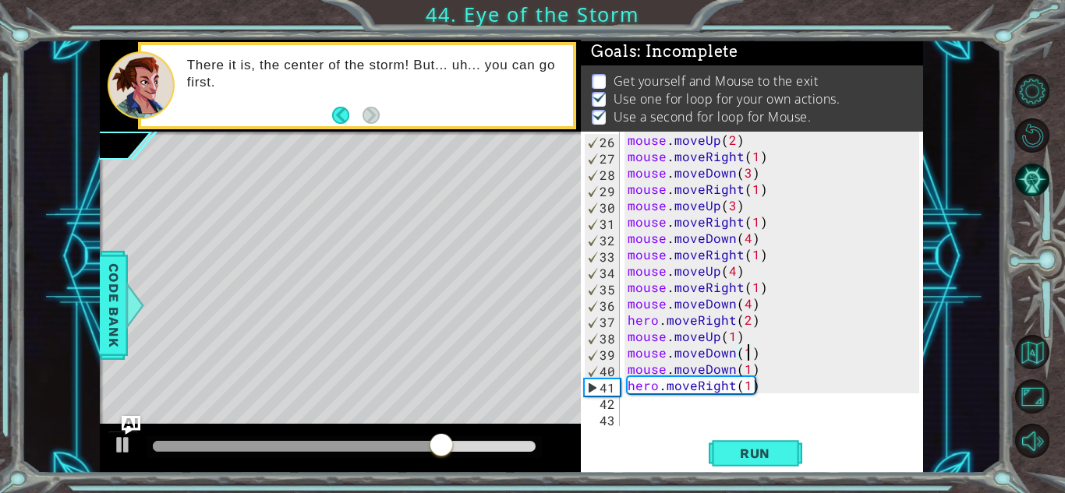
click at [769, 391] on div "mouse . moveUp ( 2 ) mouse . moveRight ( 1 ) mouse . moveDown ( 3 ) mouse . mov…" at bounding box center [775, 295] width 302 height 327
type textarea "hero.moveRight(1)"
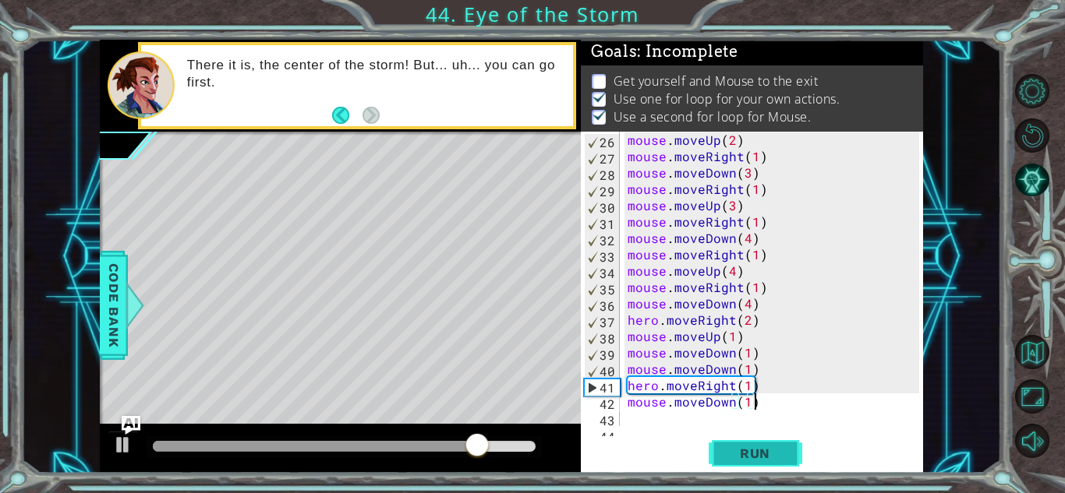
type textarea "mouse.moveDown(1)"
click at [780, 452] on span "Run" at bounding box center [755, 454] width 62 height 16
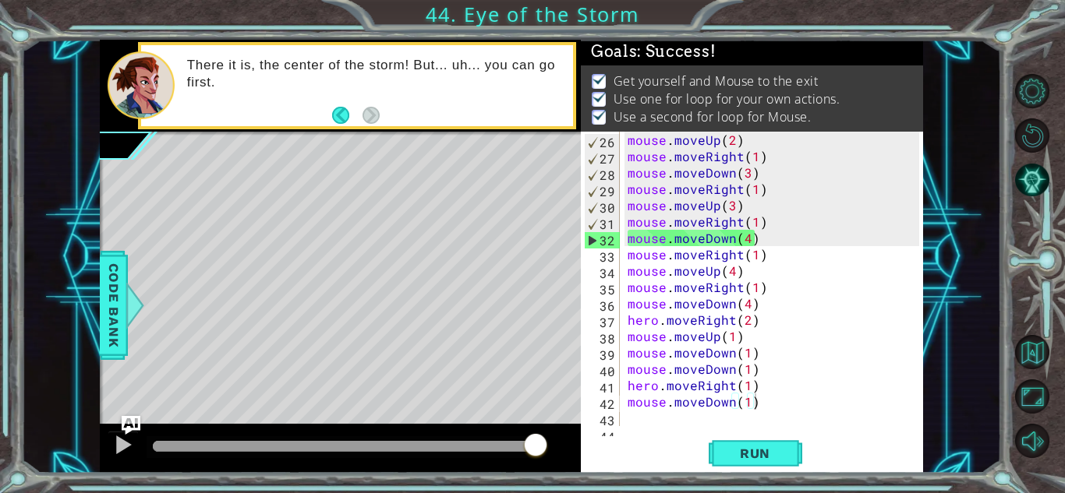
drag, startPoint x: 175, startPoint y: 443, endPoint x: 718, endPoint y: 376, distance: 546.6
click at [718, 376] on body "1 ההההההההההההההההההההההההההההההההההההההההההההההההההההההההההההההההההההההההההההה…" at bounding box center [532, 246] width 1065 height 493
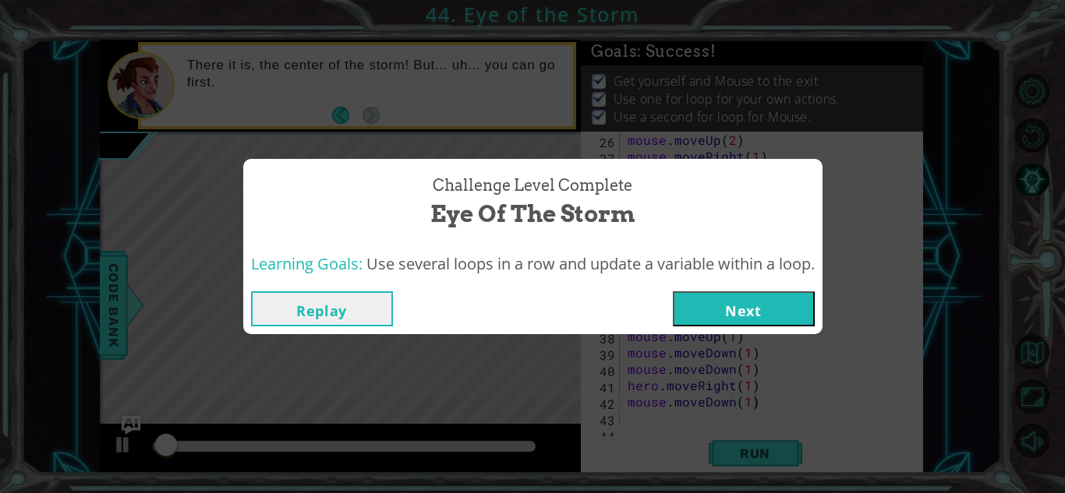
click at [712, 305] on button "Next" at bounding box center [744, 308] width 142 height 35
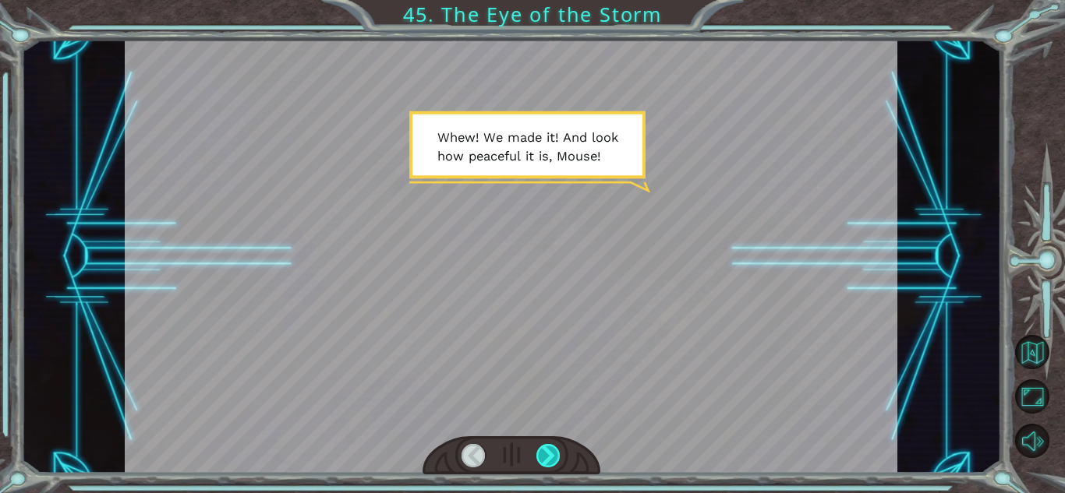
click at [557, 450] on div at bounding box center [548, 455] width 24 height 23
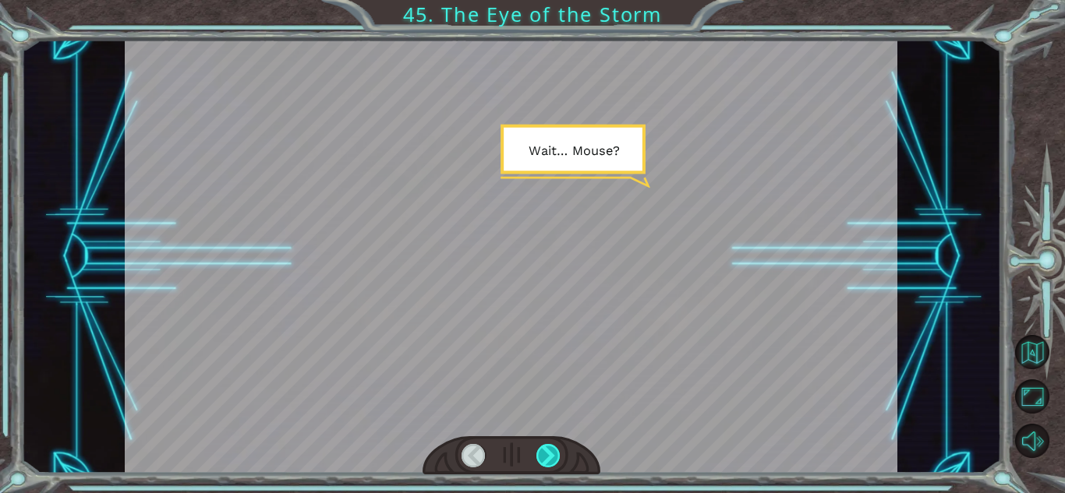
click at [557, 450] on div at bounding box center [548, 455] width 24 height 23
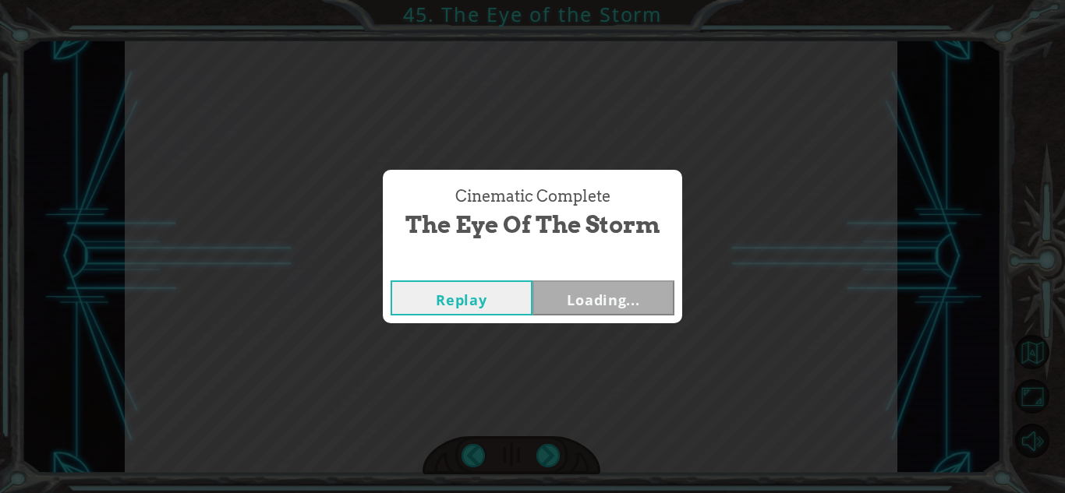
click at [553, 450] on div "Cinematic Complete The Eye of the Storm Replay Loading..." at bounding box center [532, 246] width 1065 height 493
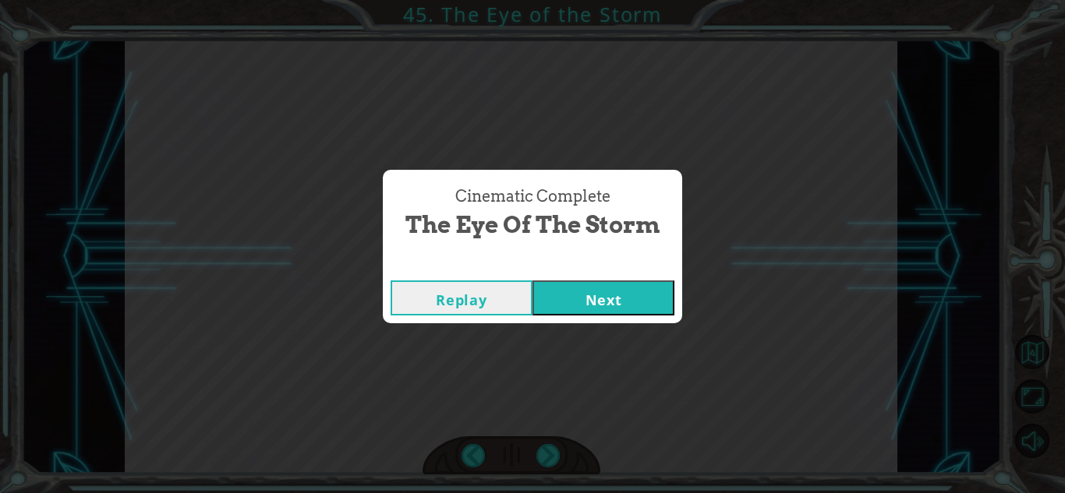
click at [566, 302] on button "Next" at bounding box center [603, 298] width 142 height 35
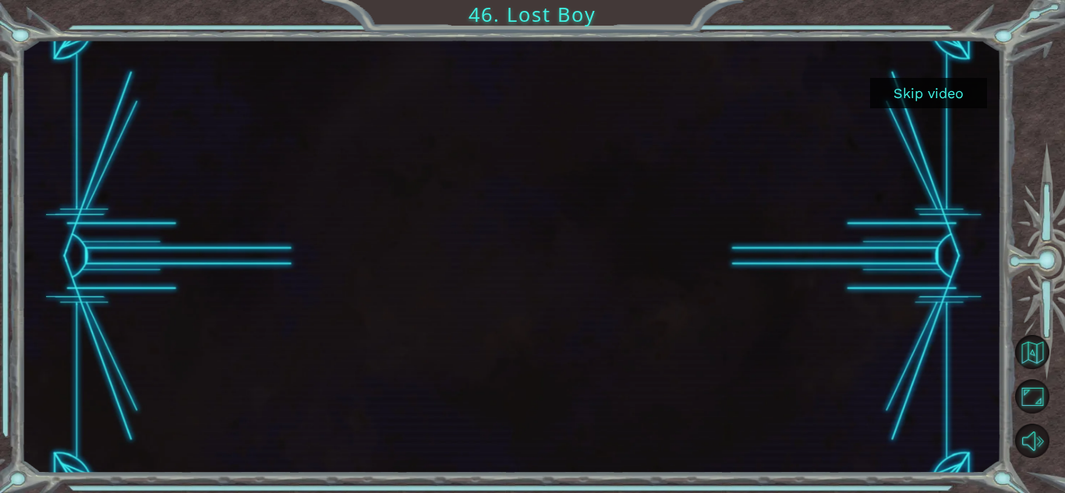
click at [924, 97] on button "Skip video" at bounding box center [928, 93] width 117 height 30
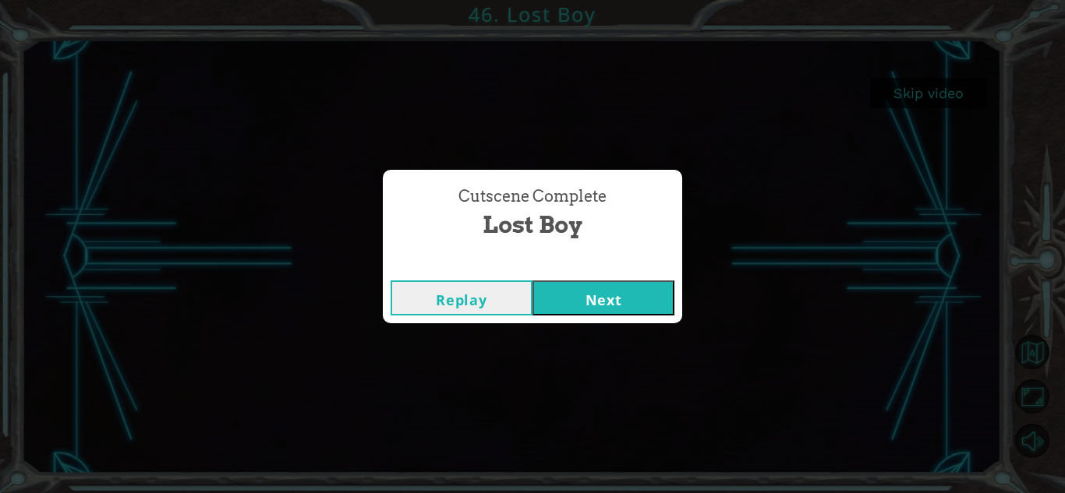
click at [595, 299] on button "Next" at bounding box center [603, 298] width 142 height 35
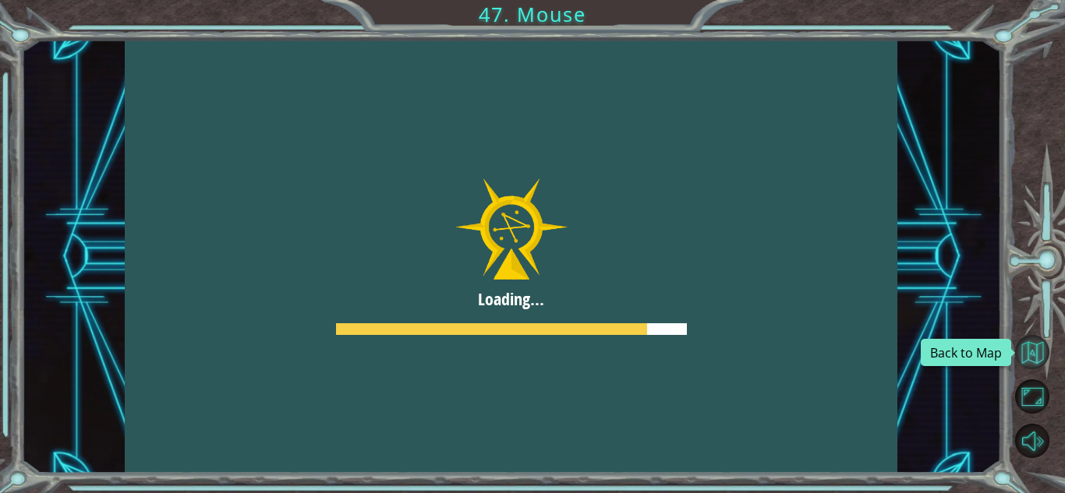
click at [1032, 341] on button "Back to Map" at bounding box center [1032, 352] width 34 height 34
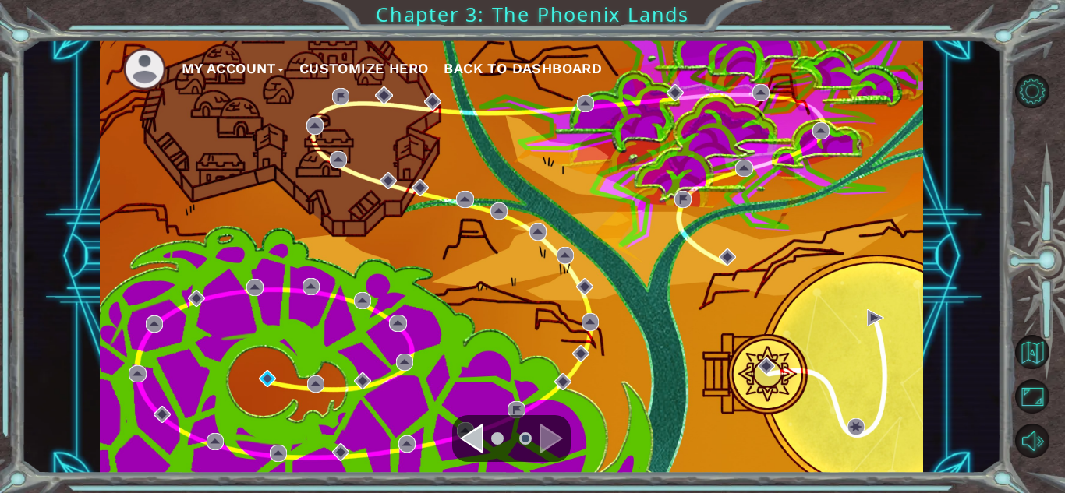
click at [481, 438] on div "Navigate to the previous page" at bounding box center [471, 438] width 23 height 31
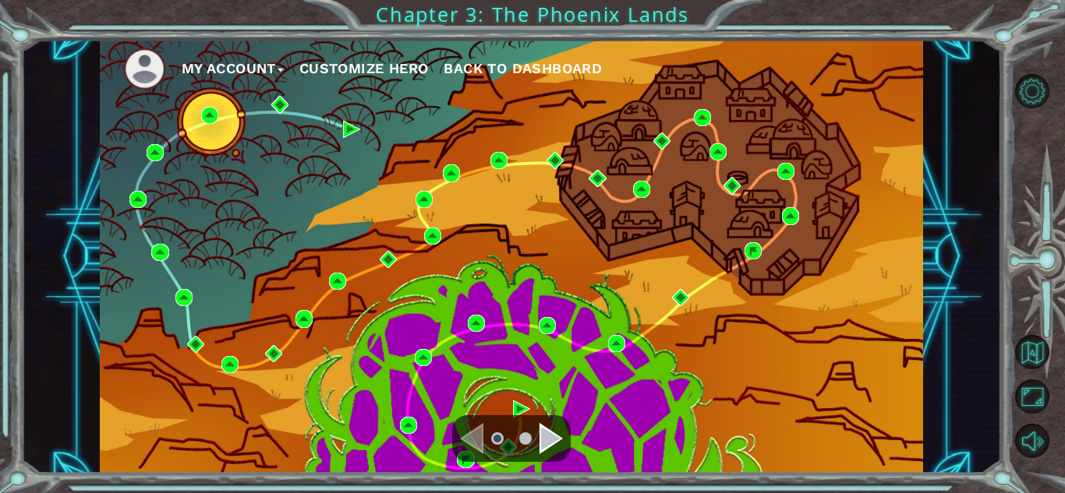
click at [540, 437] on div "Navigate to the next page" at bounding box center [550, 438] width 23 height 31
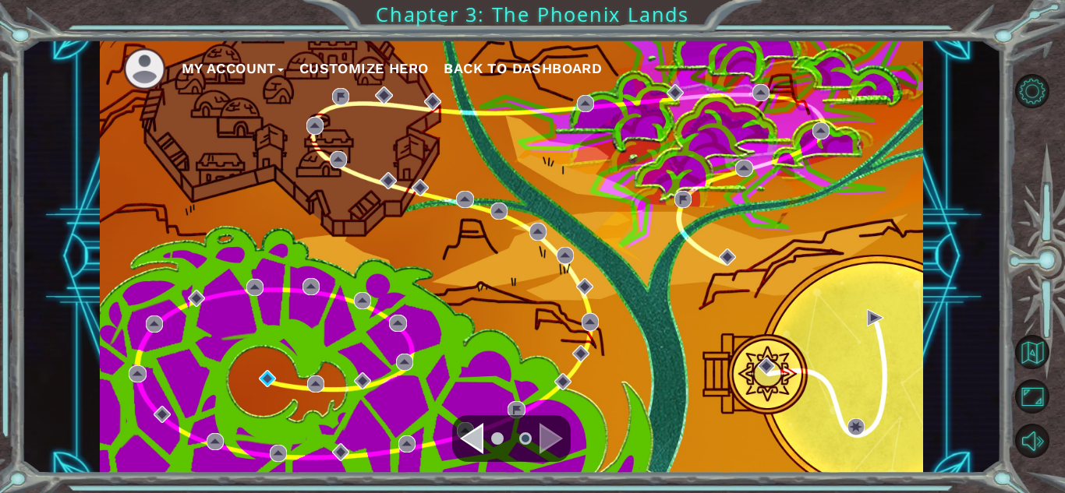
click at [475, 435] on div "Navigate to the previous page" at bounding box center [471, 438] width 23 height 31
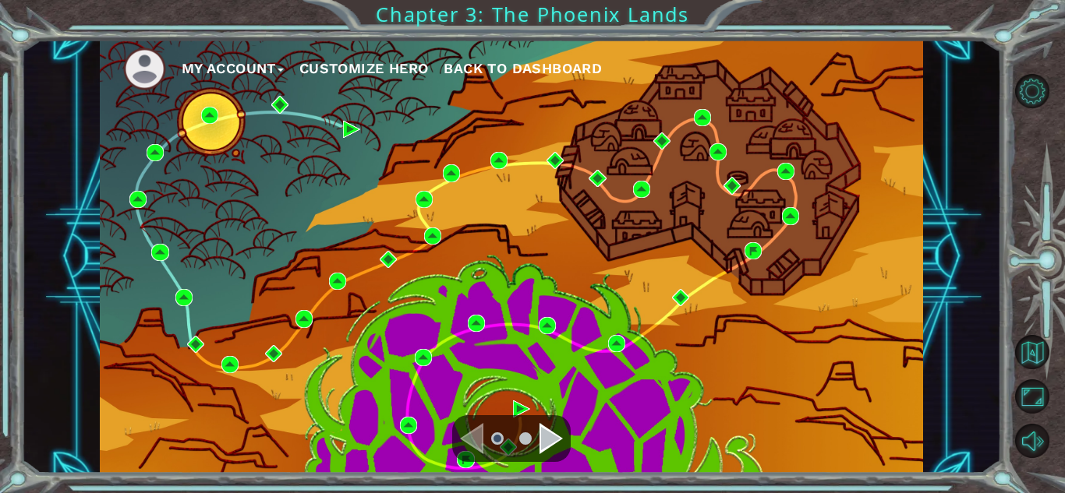
click at [546, 433] on div "Navigate to the next page" at bounding box center [550, 438] width 23 height 31
